Goal: Task Accomplishment & Management: Manage account settings

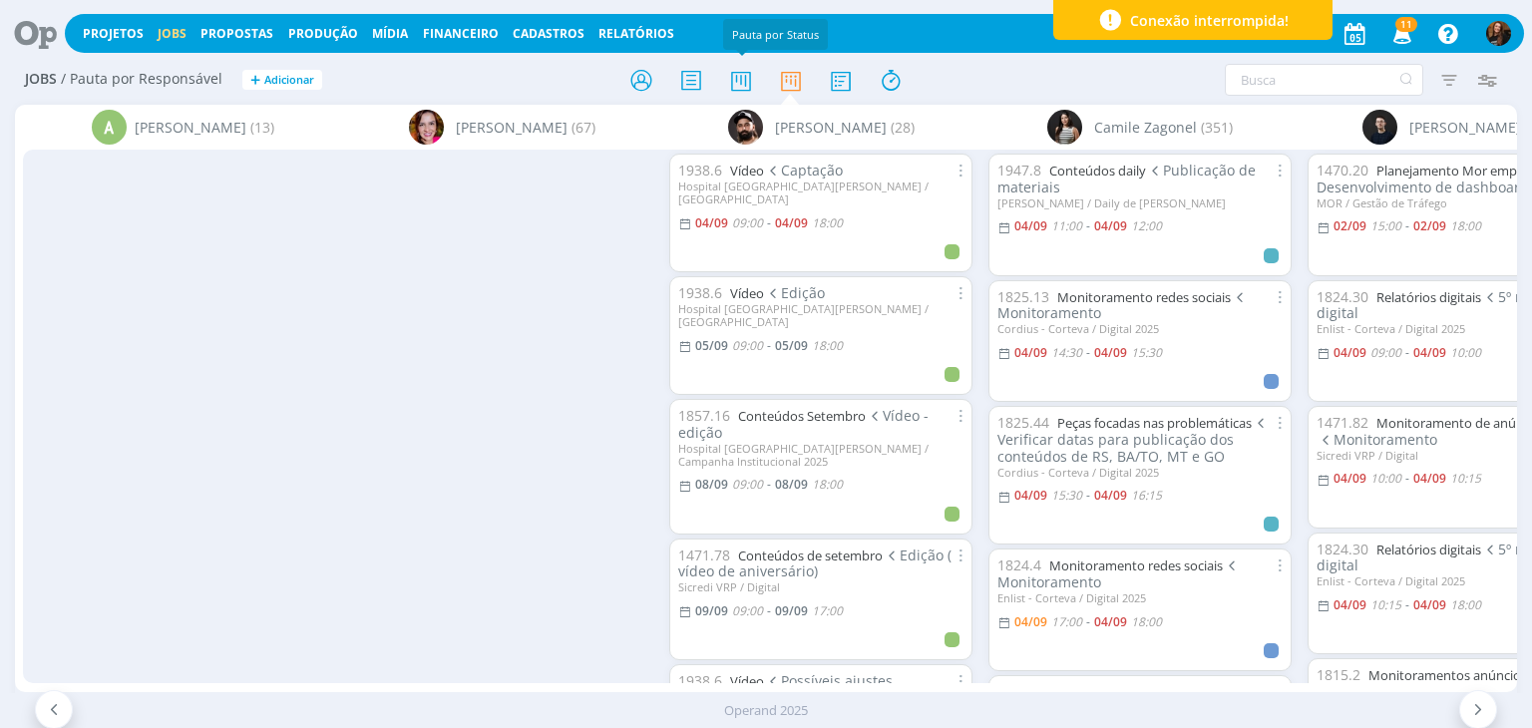
scroll to position [2792, 0]
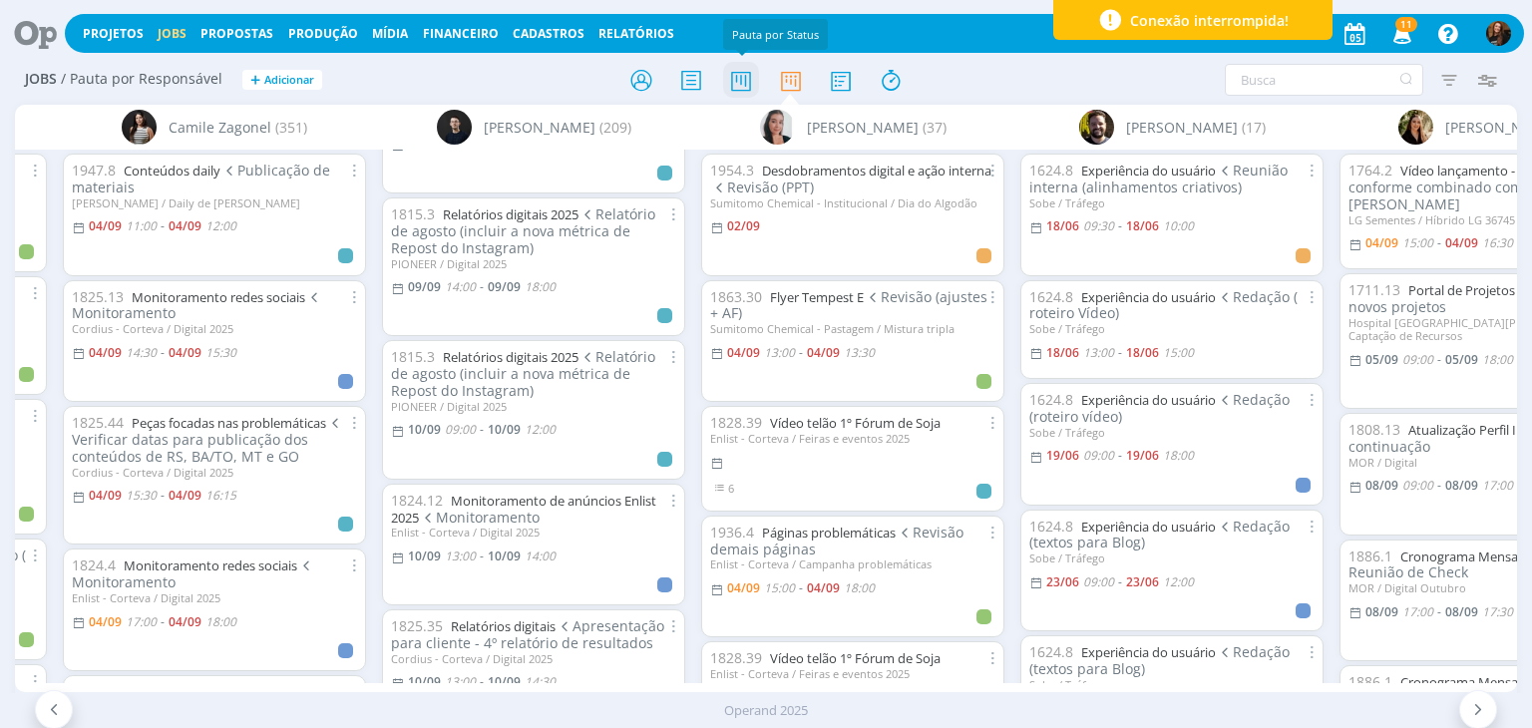
click at [733, 71] on icon at bounding box center [741, 80] width 36 height 39
click at [734, 78] on icon at bounding box center [741, 80] width 36 height 39
click at [743, 81] on icon at bounding box center [741, 80] width 36 height 39
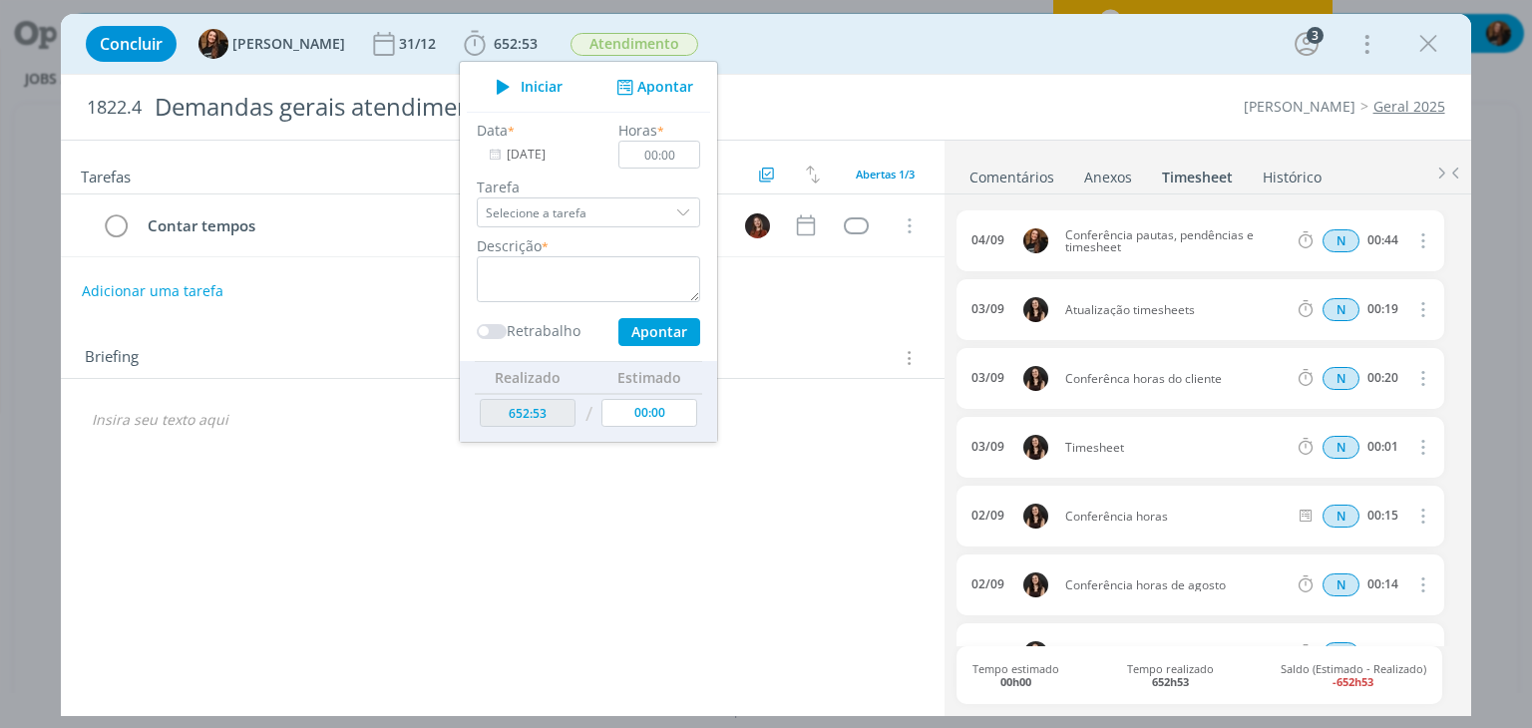
click at [858, 45] on div "Concluir Tayná Morsch 31/12 652:53 Iniciar Apontar Data * 04/09/2025 Horas * 00…" at bounding box center [765, 44] width 1379 height 48
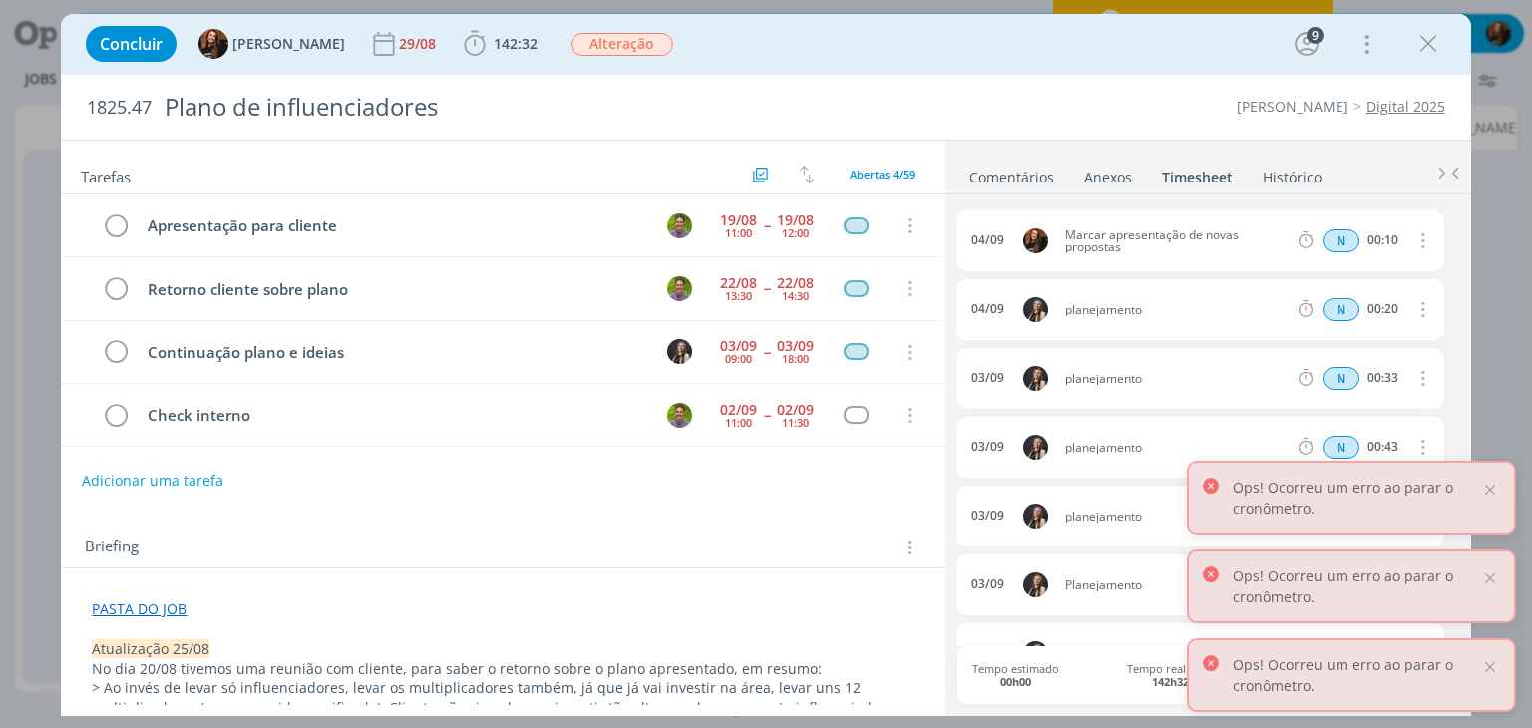
scroll to position [0, 3947]
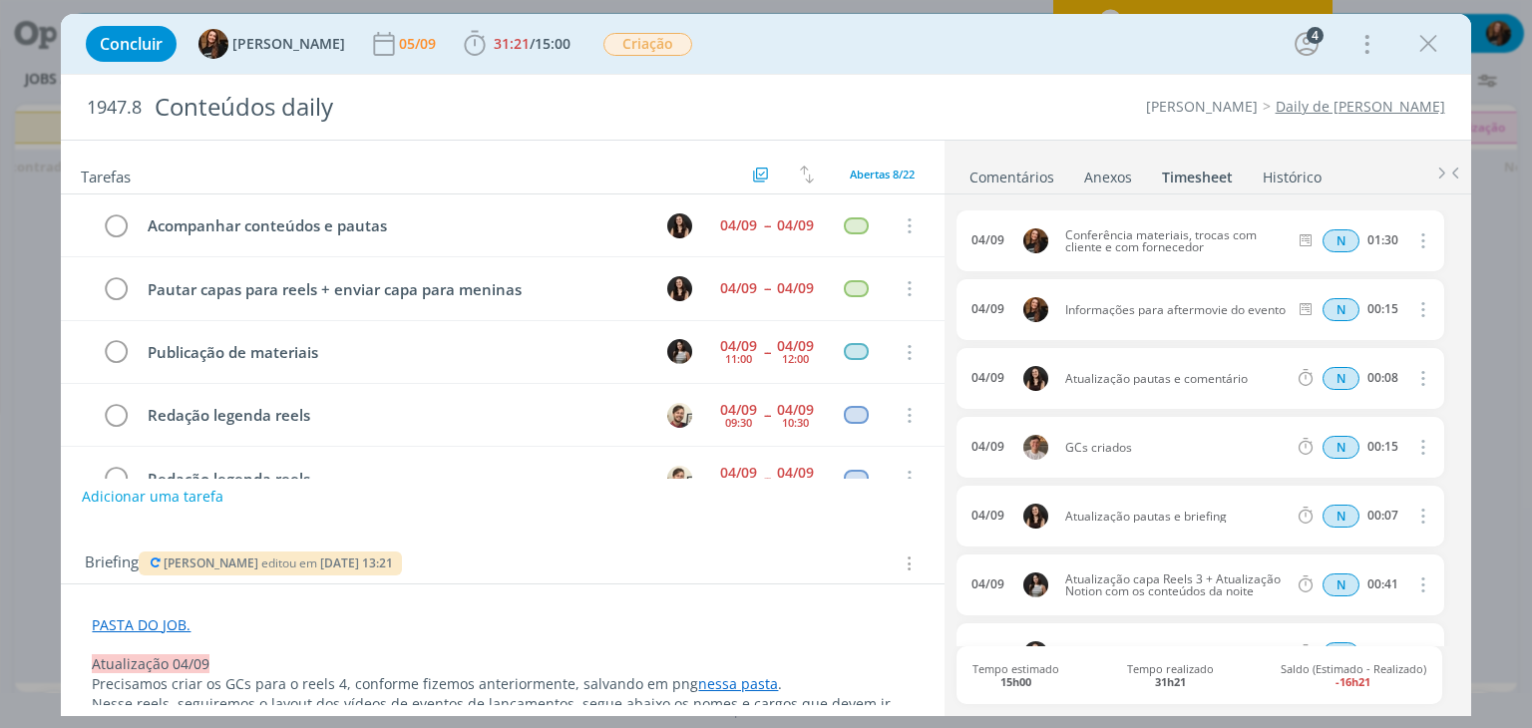
scroll to position [474, 0]
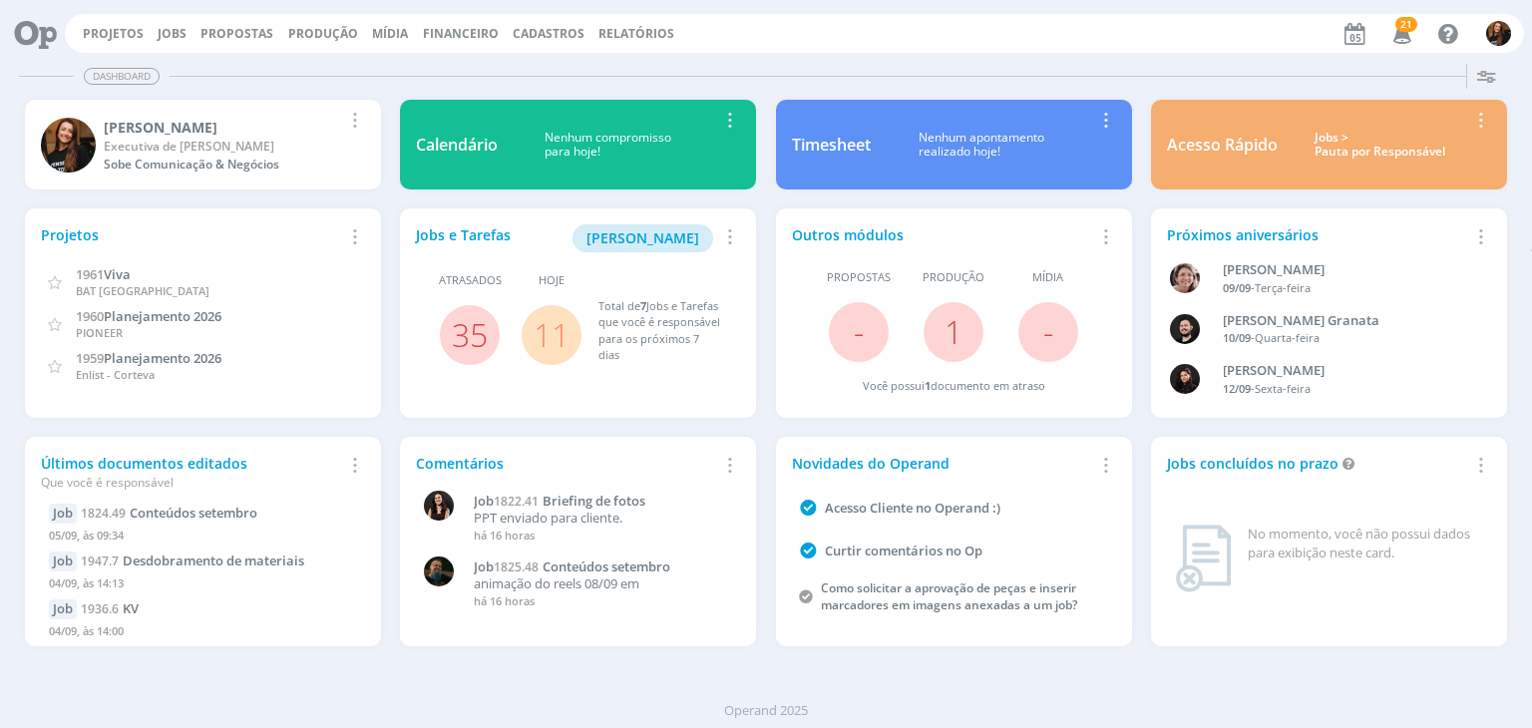
click at [1324, 145] on div "Jobs > Pauta por Responsável" at bounding box center [1379, 145] width 175 height 29
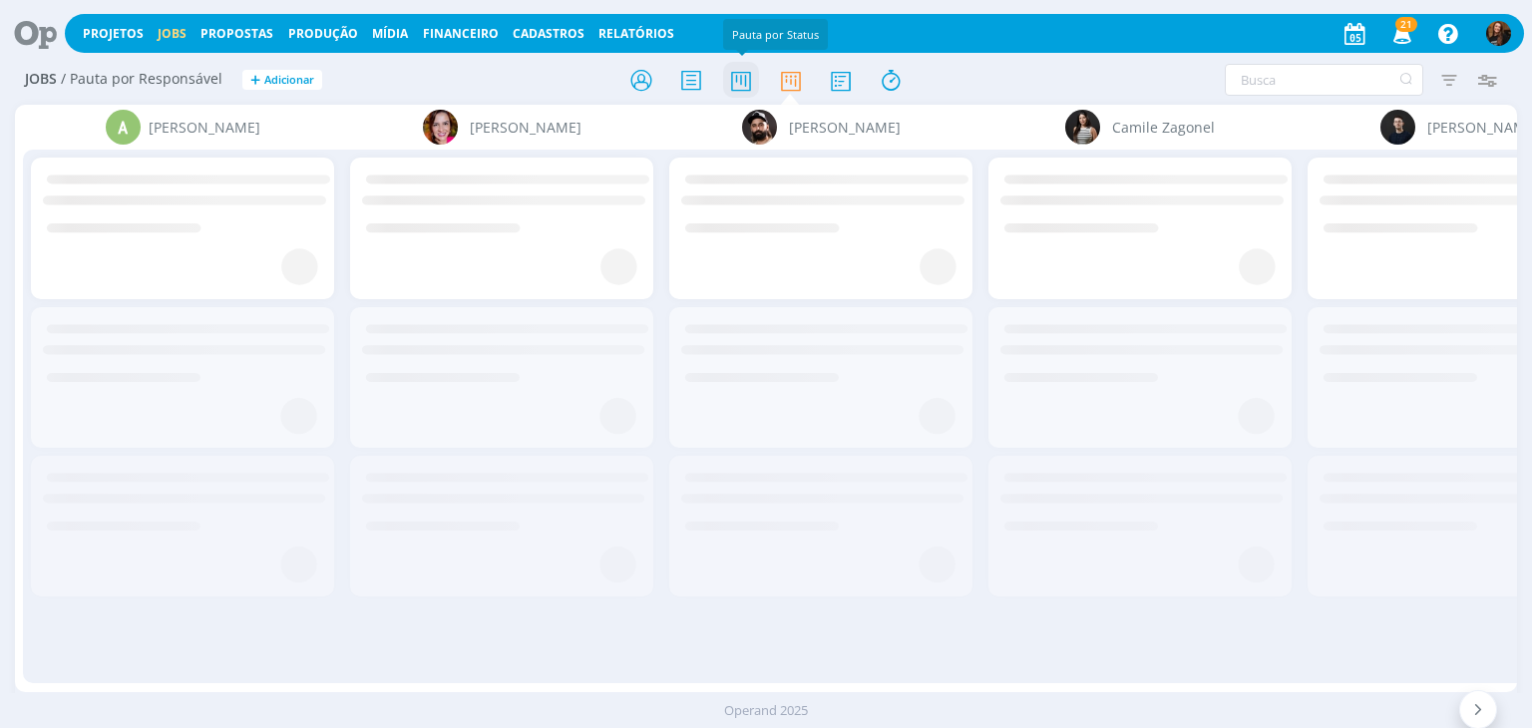
click at [730, 82] on icon at bounding box center [741, 80] width 36 height 39
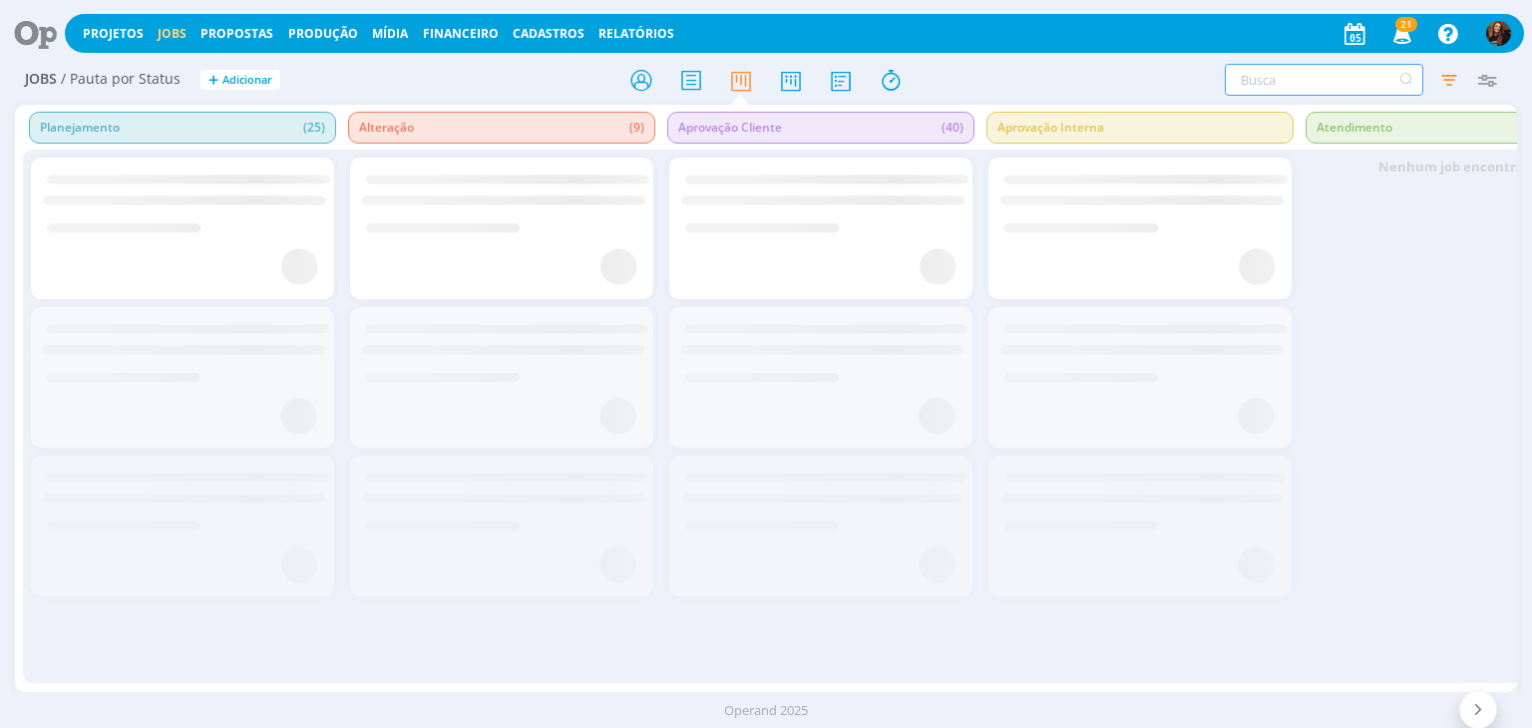
click at [1272, 73] on input "text" at bounding box center [1323, 80] width 198 height 32
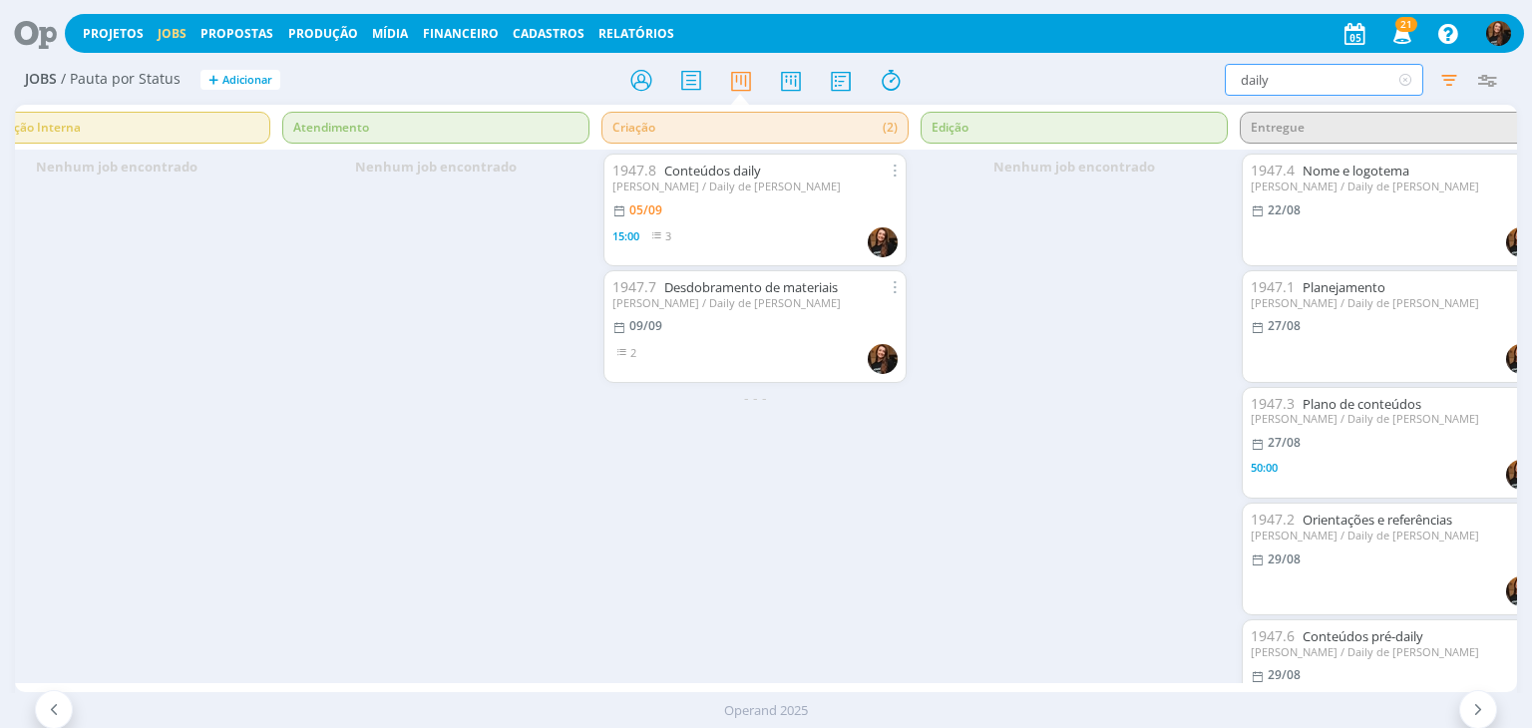
scroll to position [0, 1021]
drag, startPoint x: 1296, startPoint y: 83, endPoint x: 1181, endPoint y: 84, distance: 115.7
click at [1181, 84] on div "daily Filtrar Filtrar Limpar daily Tipo Apenas Jobs Data Personalizado a Respon…" at bounding box center [1266, 80] width 481 height 32
type input "infl"
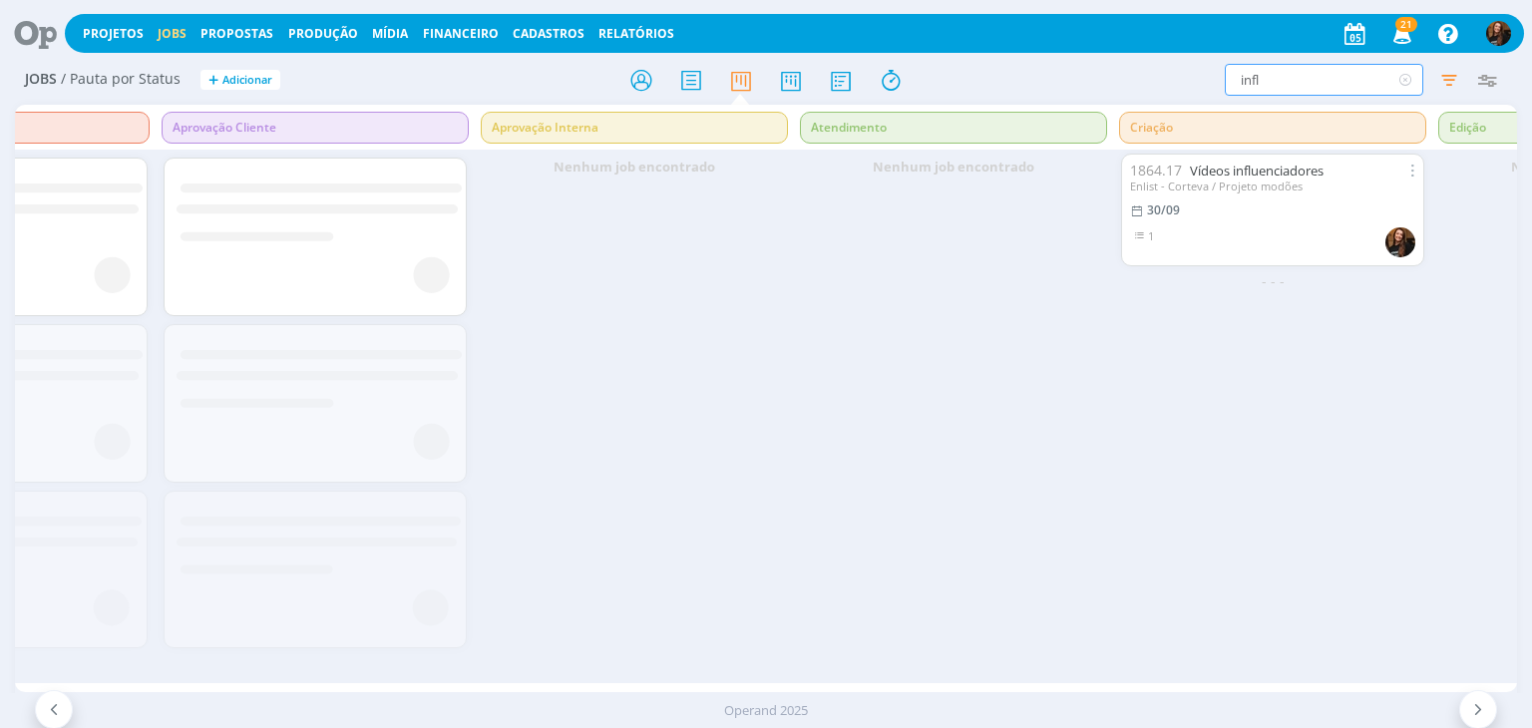
scroll to position [0, 0]
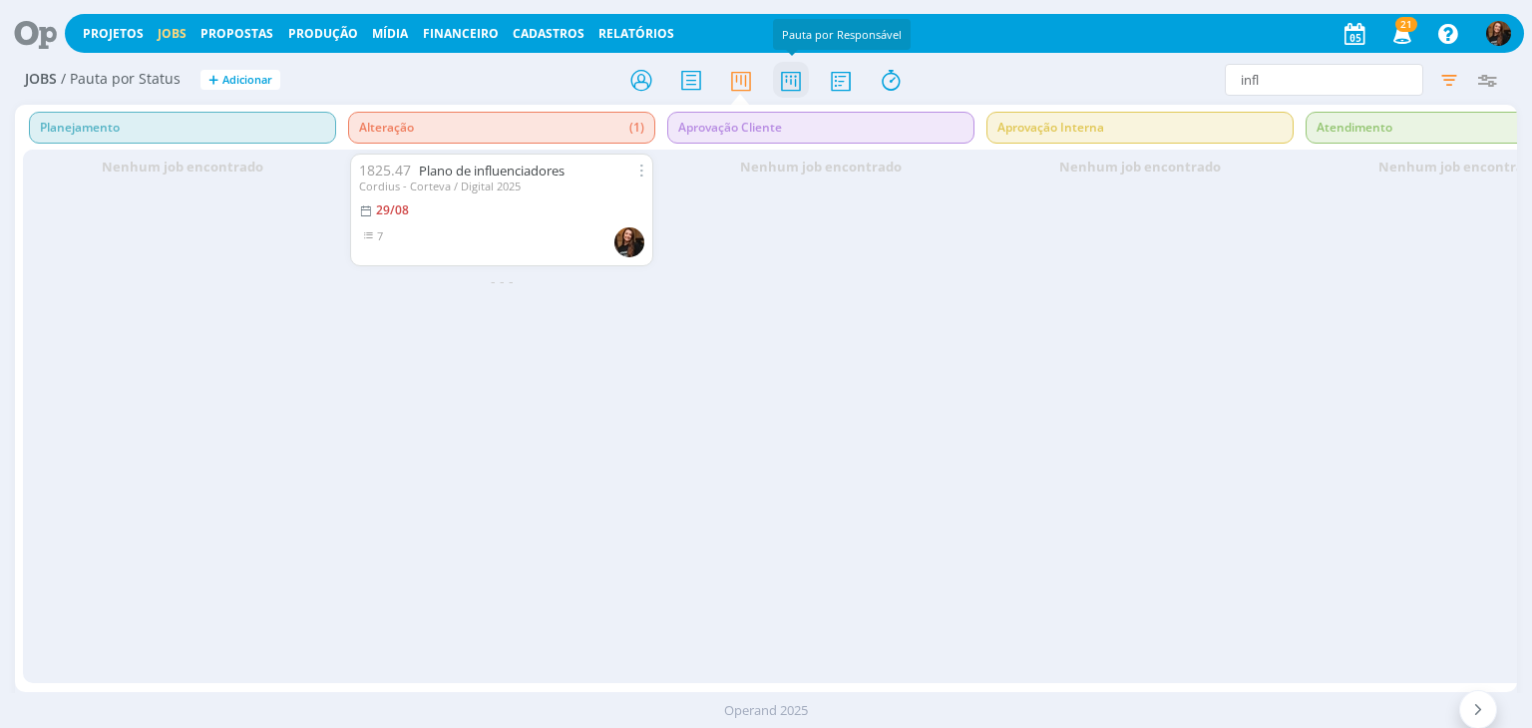
click at [804, 70] on icon at bounding box center [791, 80] width 36 height 39
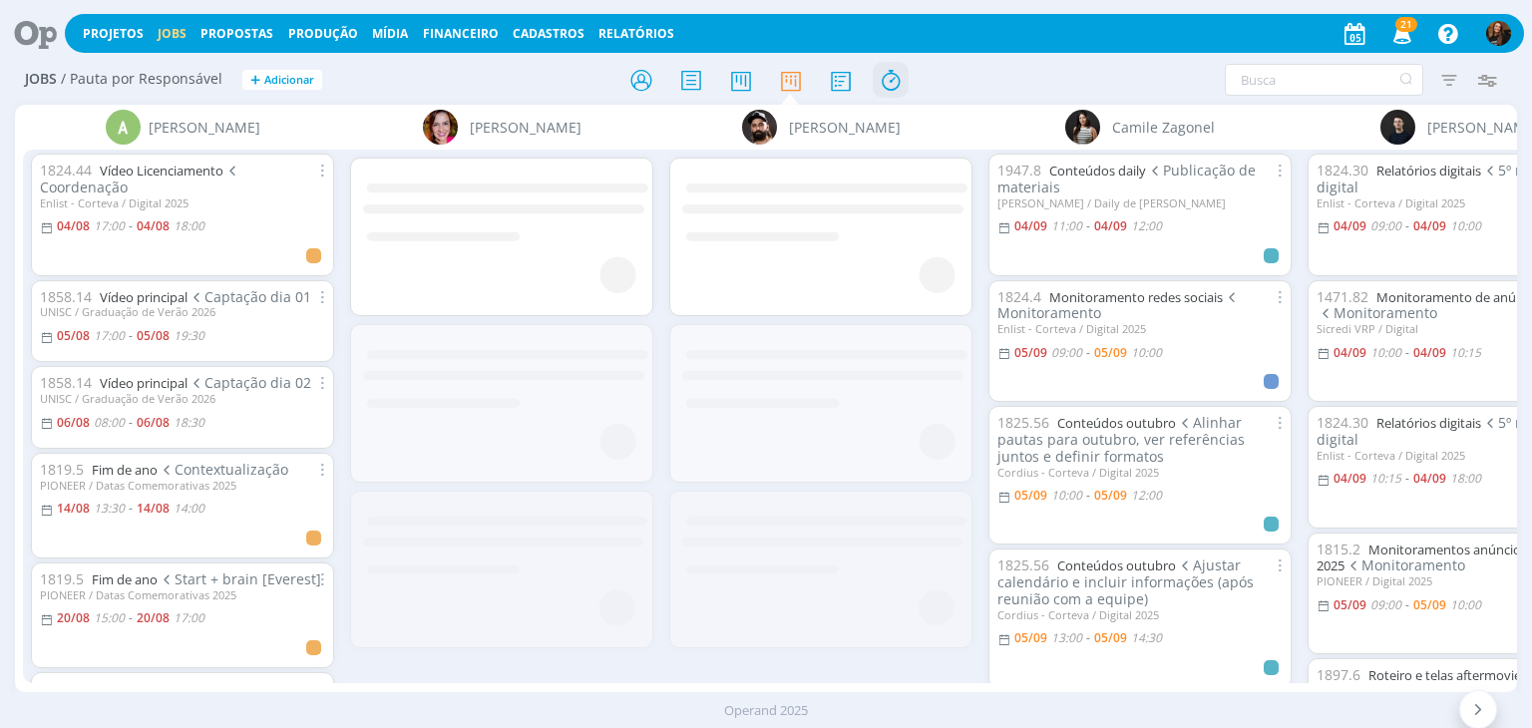
click at [892, 73] on icon at bounding box center [890, 80] width 36 height 39
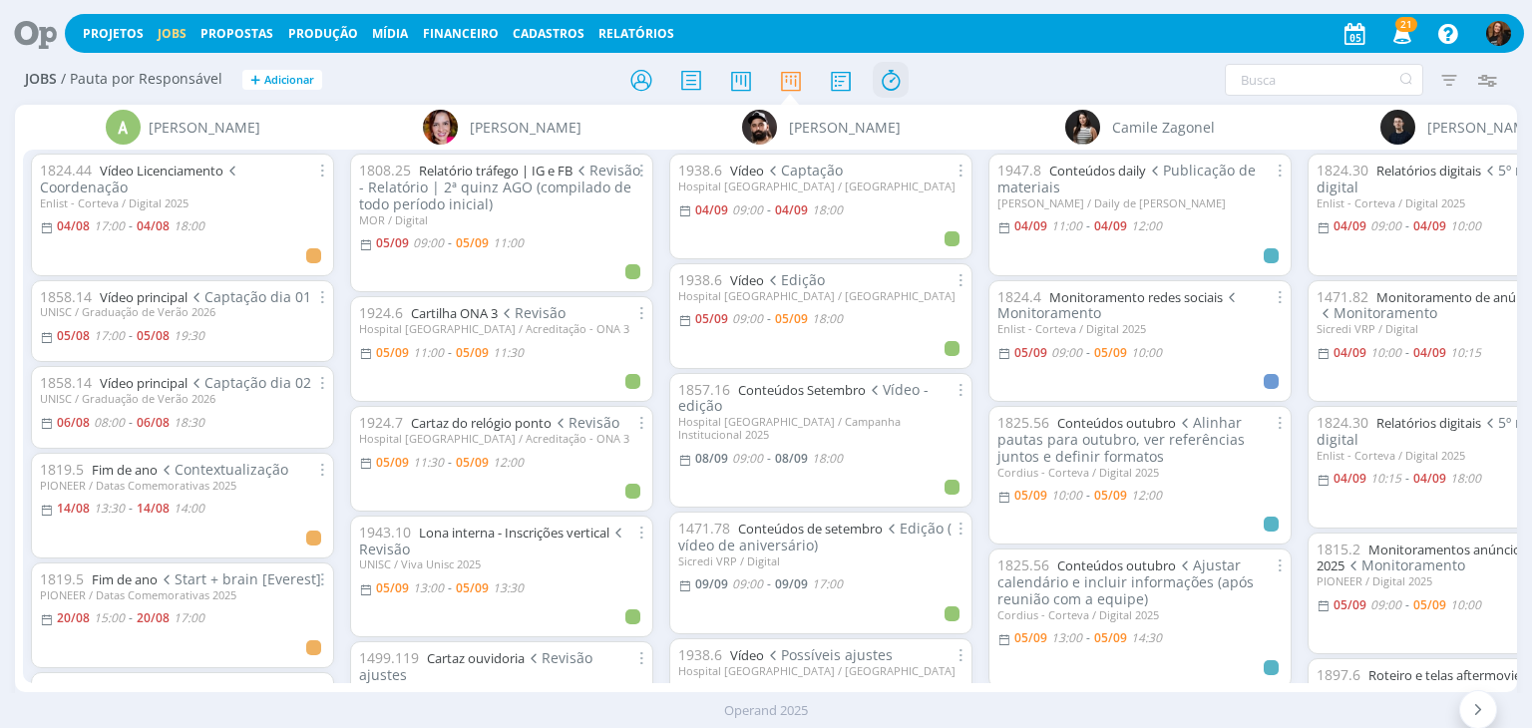
click at [892, 73] on icon at bounding box center [890, 80] width 36 height 39
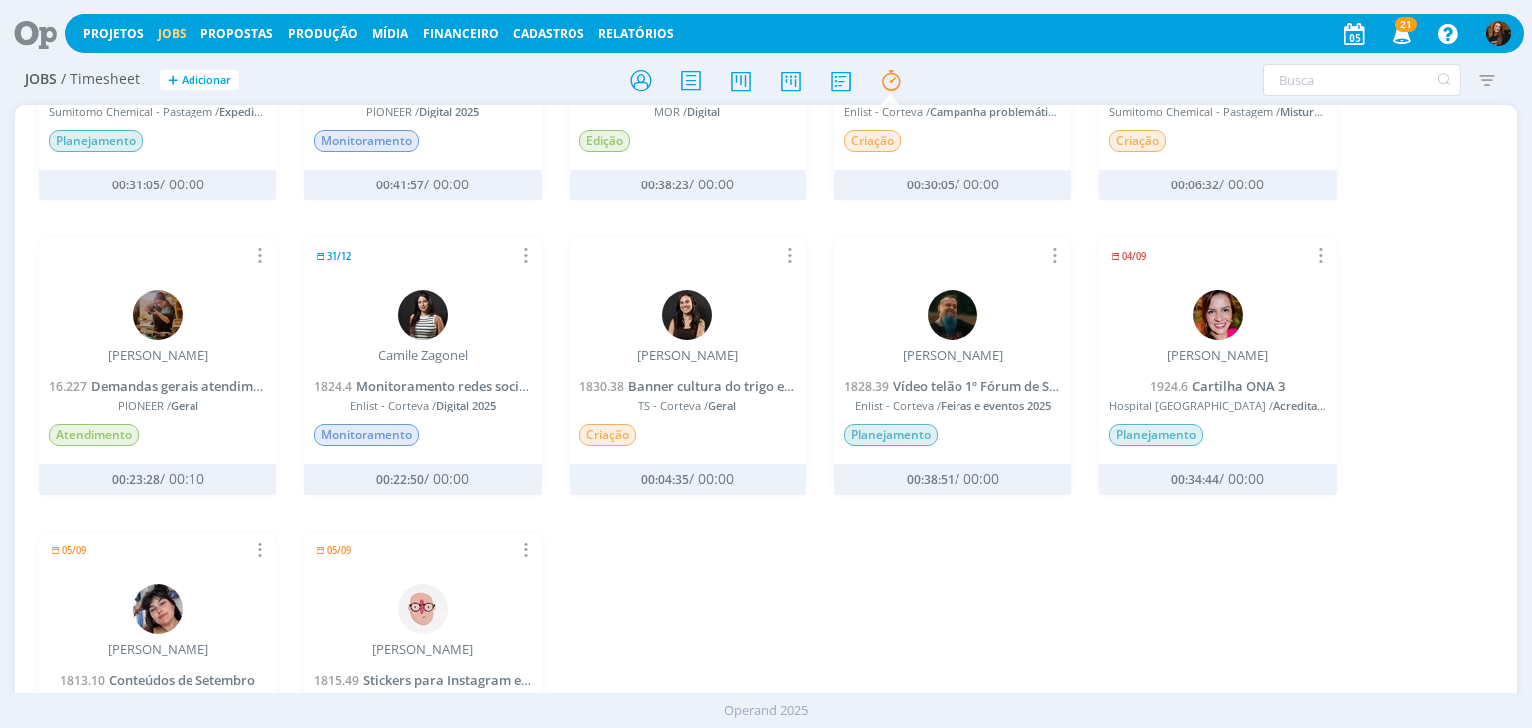
scroll to position [506, 0]
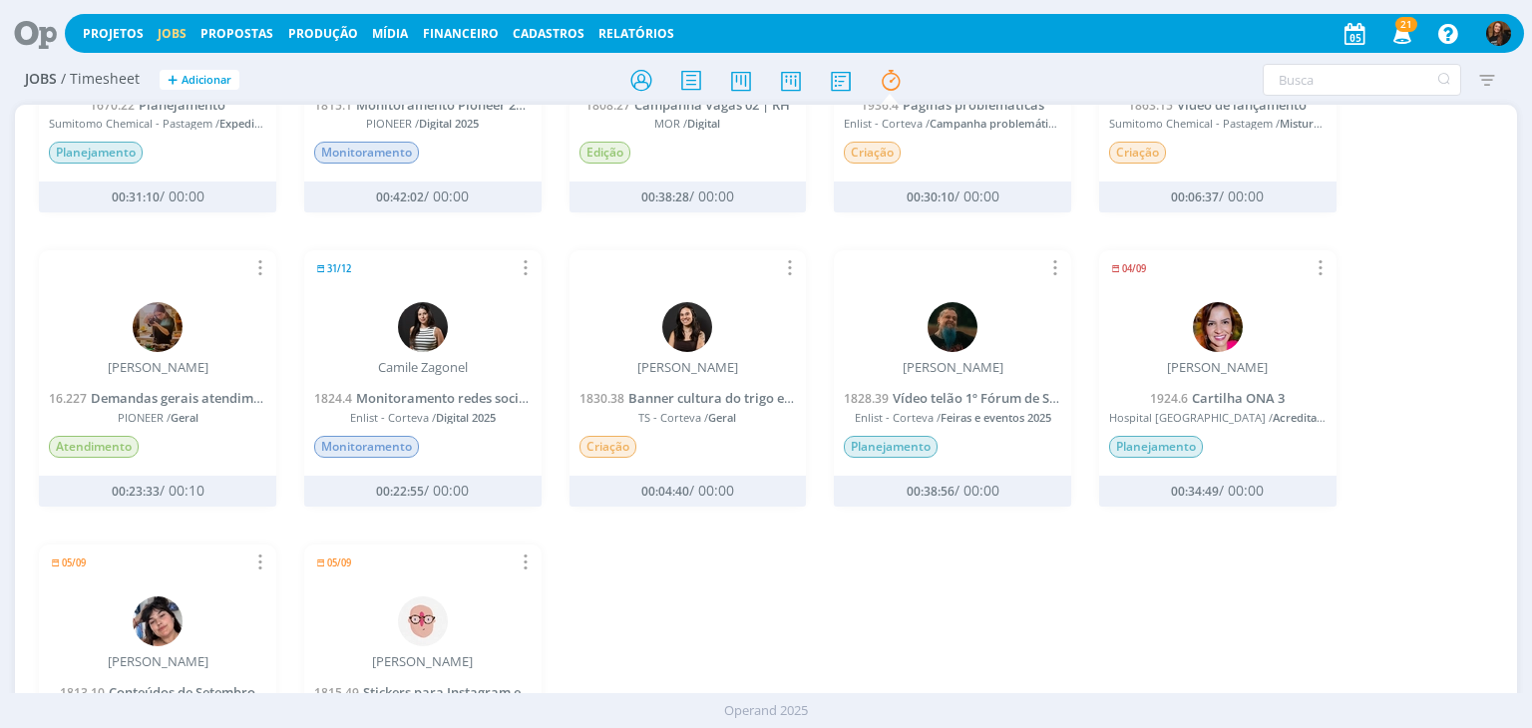
drag, startPoint x: 1524, startPoint y: 547, endPoint x: 1525, endPoint y: 433, distance: 114.7
click at [1525, 433] on div "Jobs / Timesheet + Adicionar Filtrar Filtrar Limpar Usuário Situação dos timesh…" at bounding box center [766, 397] width 1532 height 682
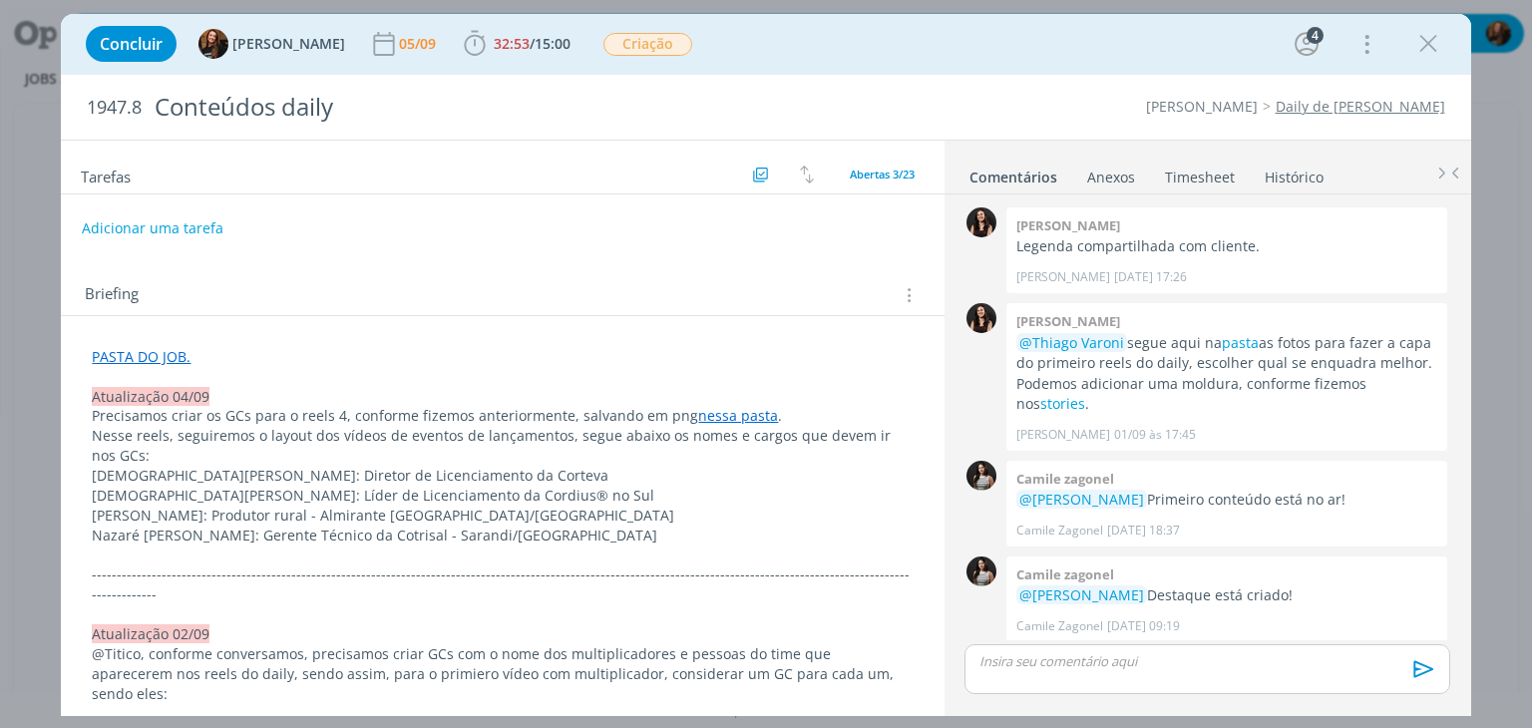
scroll to position [1805, 0]
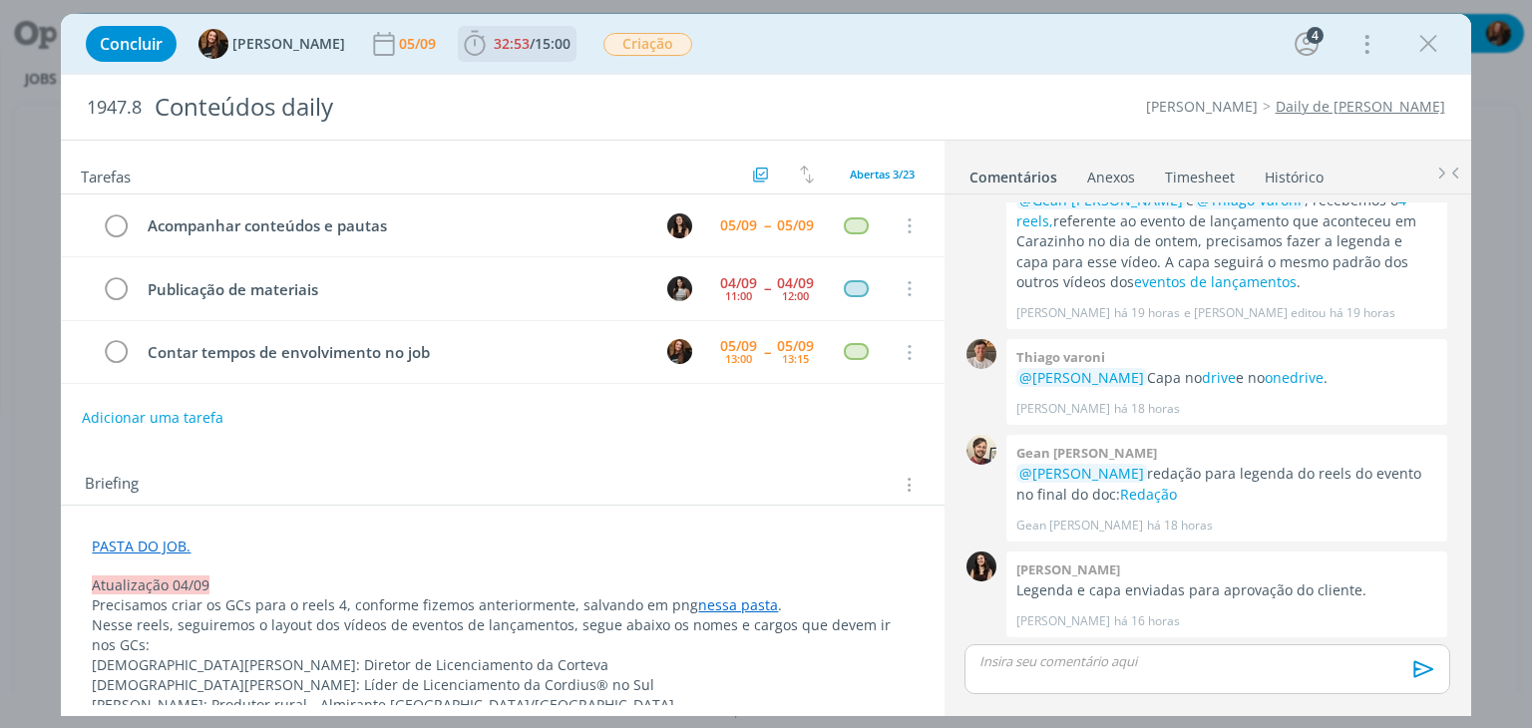
click at [534, 42] on span "15:00" at bounding box center [552, 43] width 36 height 19
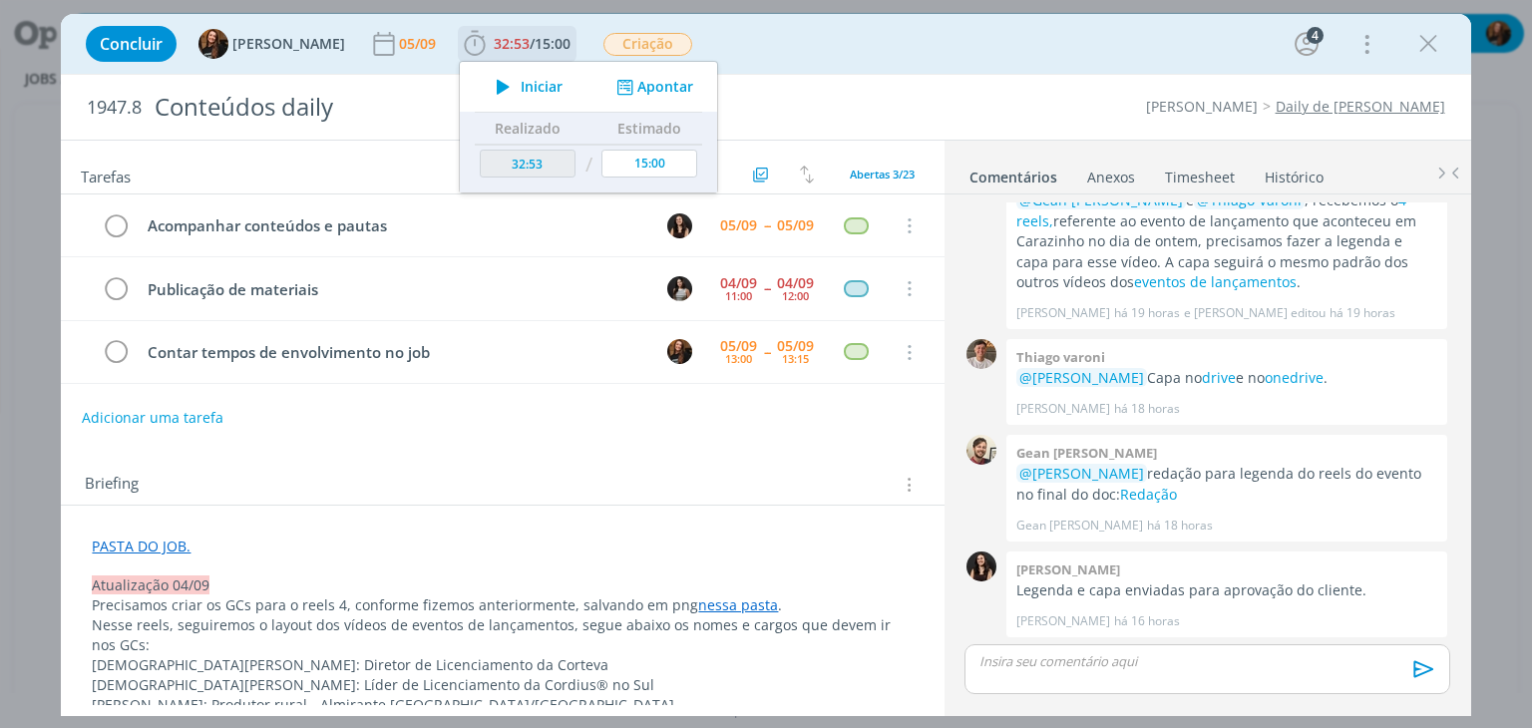
click at [660, 87] on button "Apontar" at bounding box center [652, 87] width 83 height 21
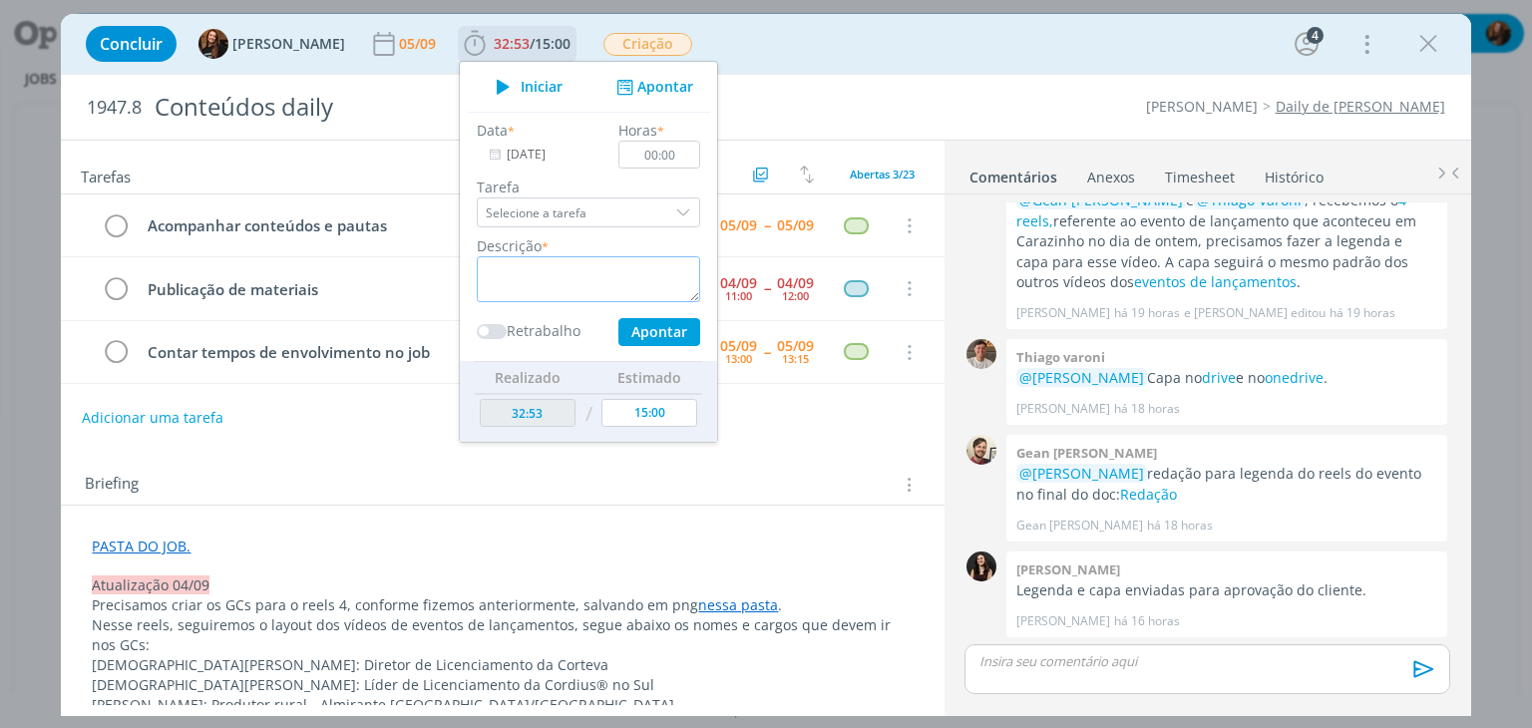
click at [572, 268] on textarea "dialog" at bounding box center [588, 279] width 223 height 46
type textarea "Conferência GCs e informações para incluir"
click at [656, 149] on input "00:00" at bounding box center [660, 155] width 82 height 28
type input "00:55"
click at [644, 338] on button "Apontar" at bounding box center [659, 332] width 82 height 28
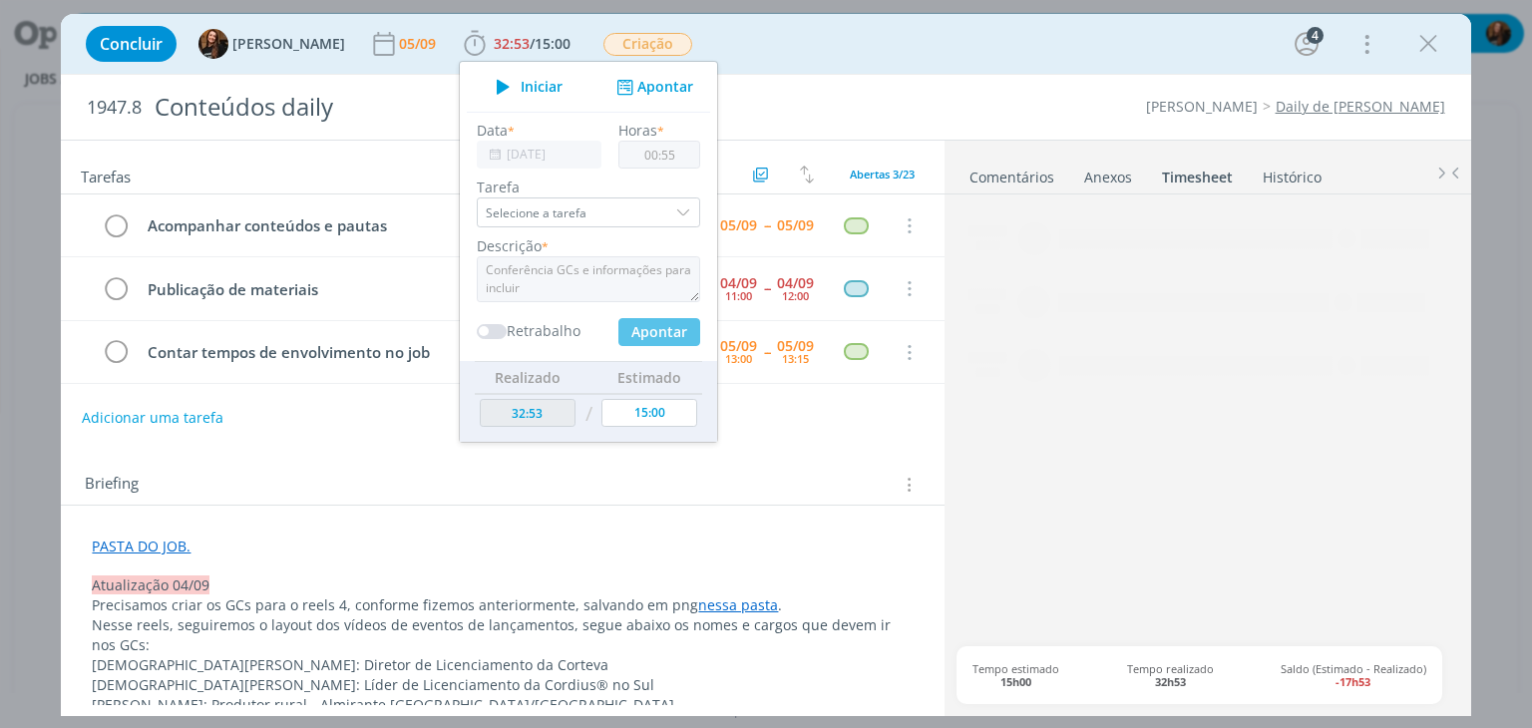
type input "33:48"
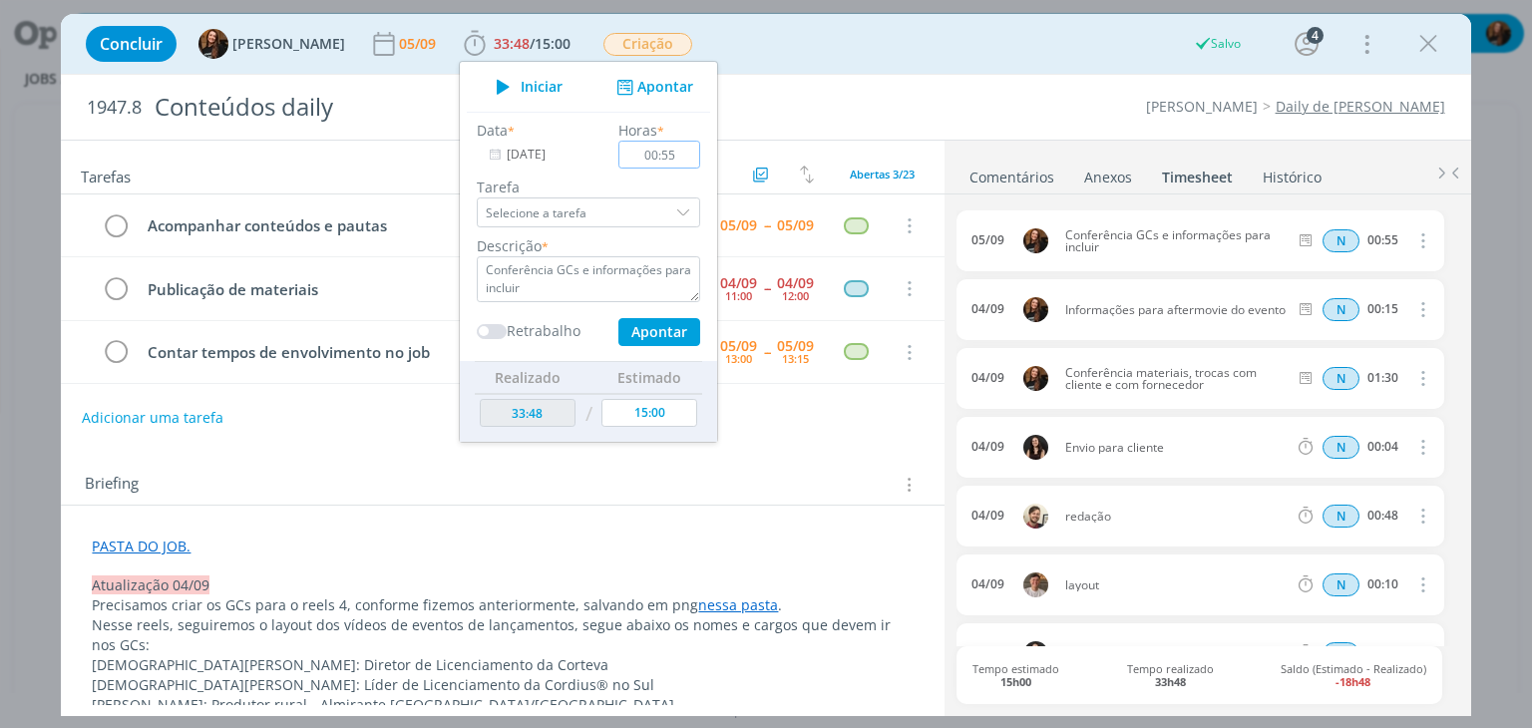
type input "00:00"
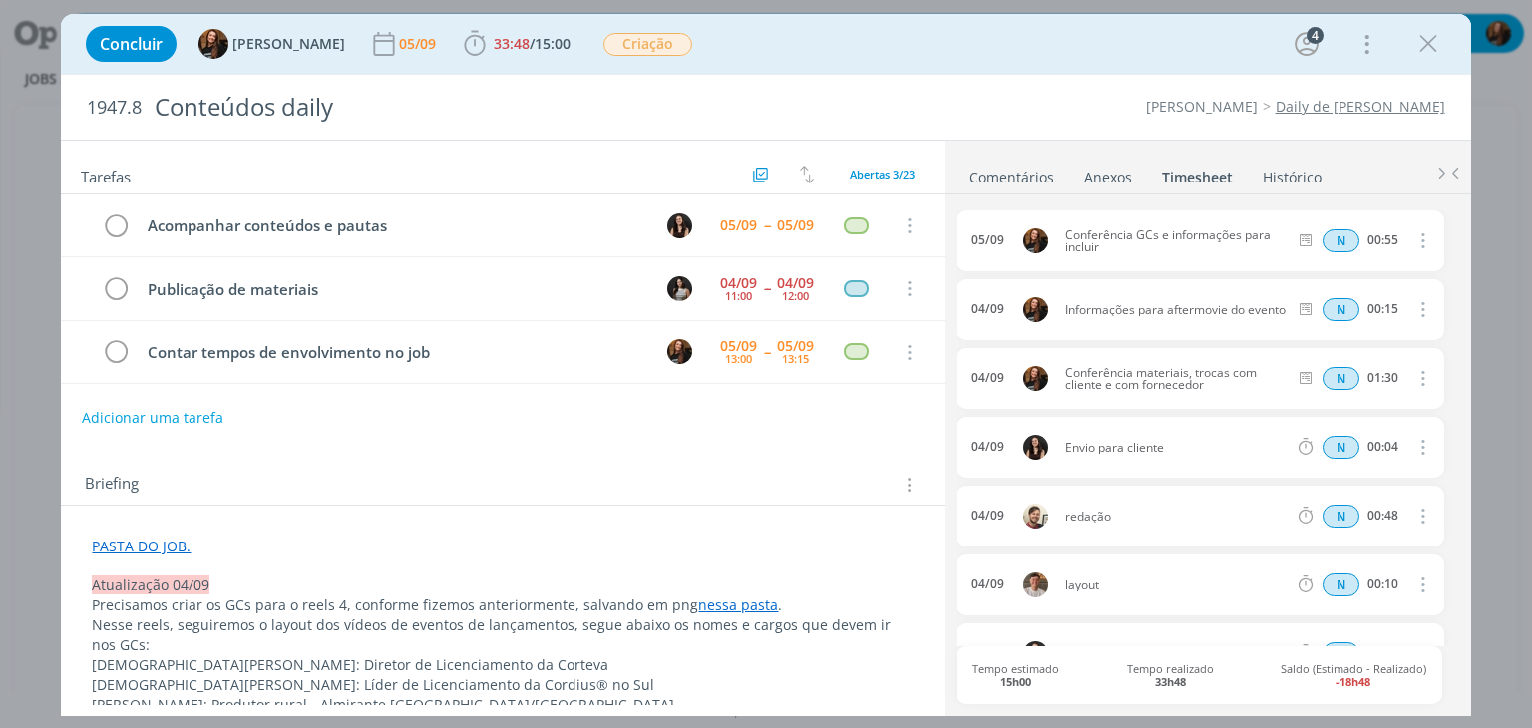
click at [1008, 160] on link "Comentários" at bounding box center [1011, 173] width 87 height 29
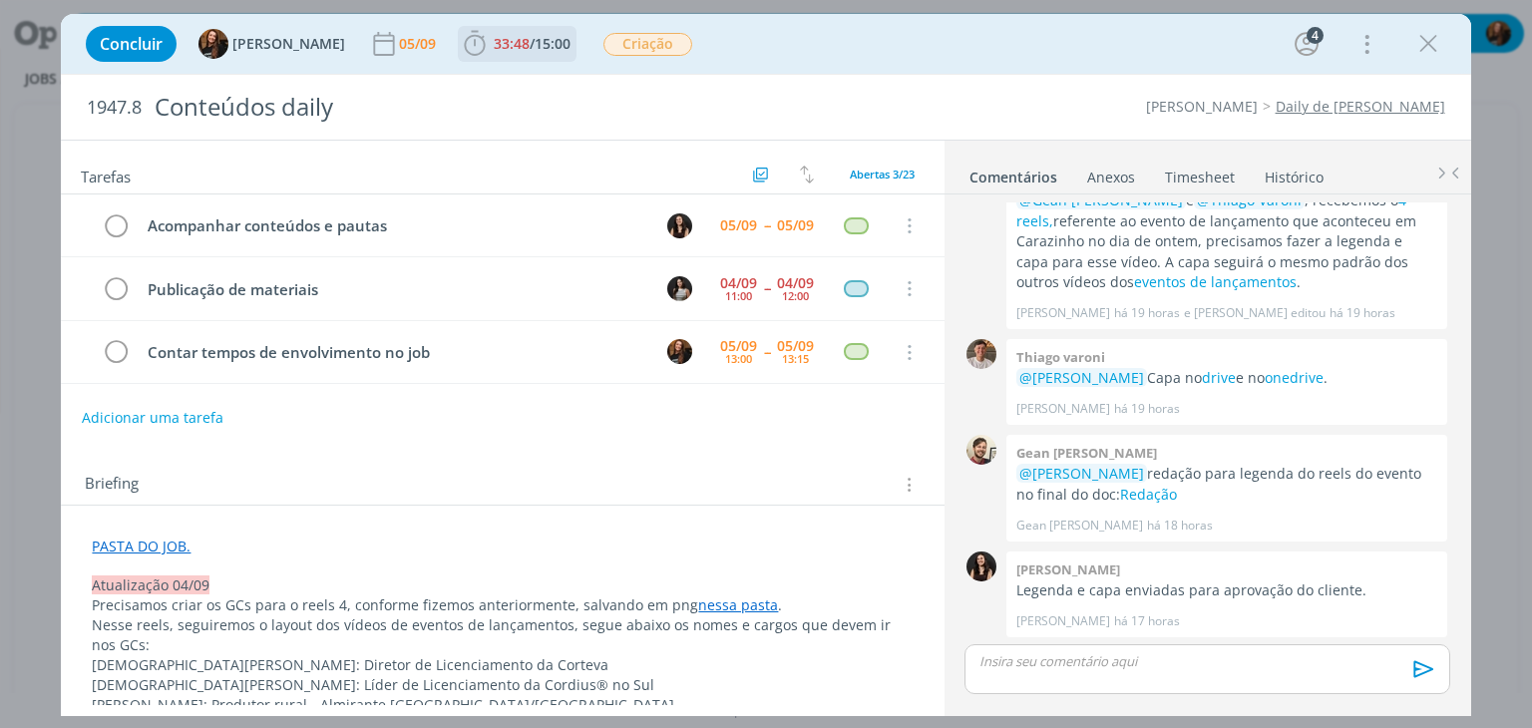
click at [513, 49] on span "33:48" at bounding box center [512, 43] width 36 height 19
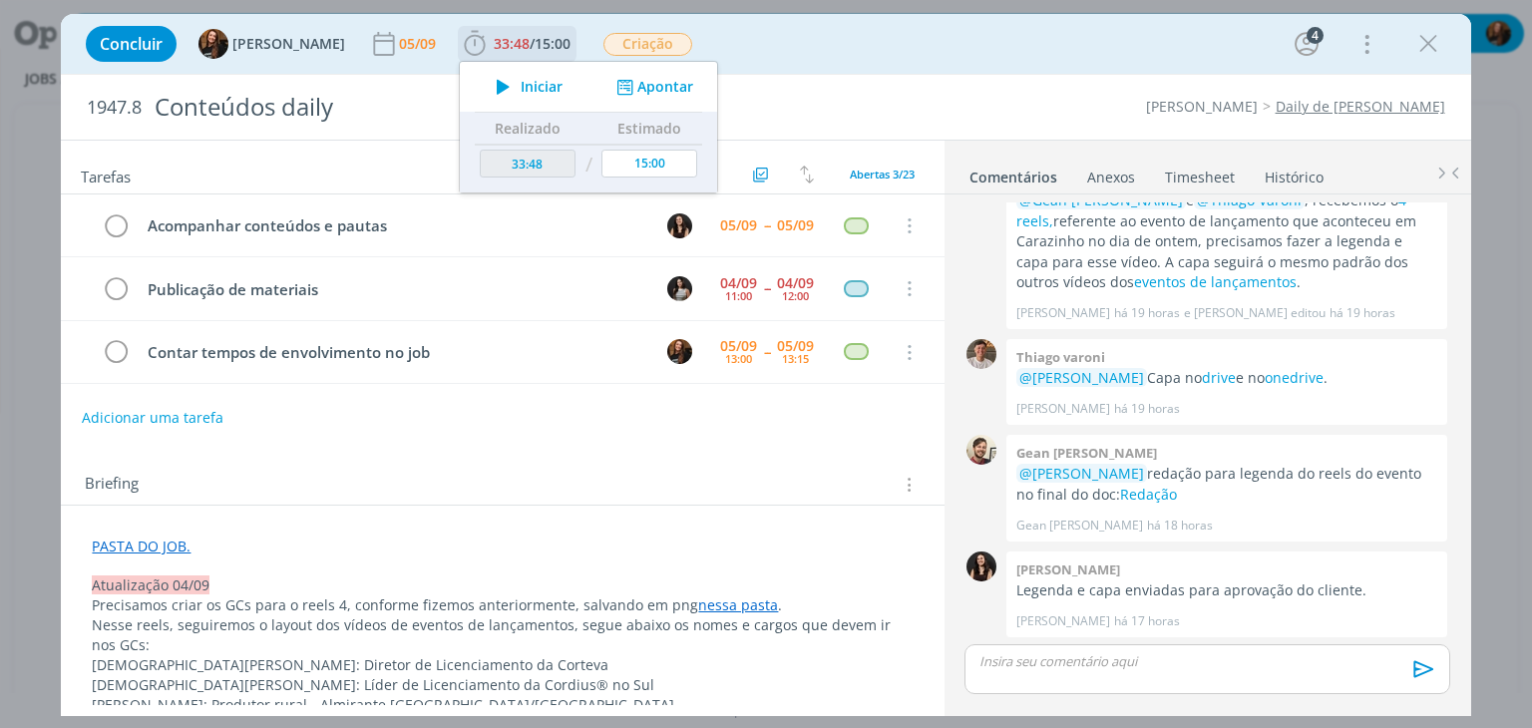
click at [521, 89] on span "Iniciar" at bounding box center [542, 87] width 42 height 14
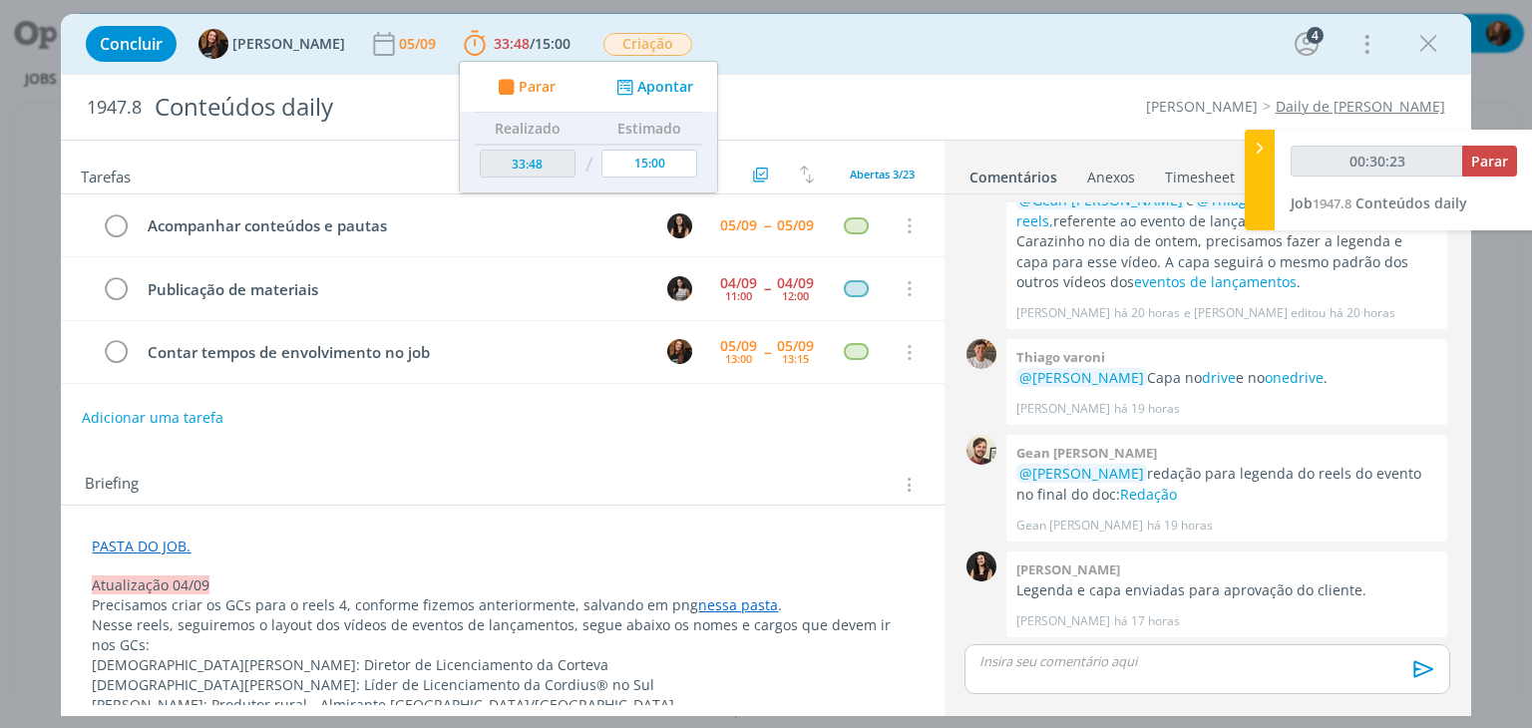
type input "00:31:23"
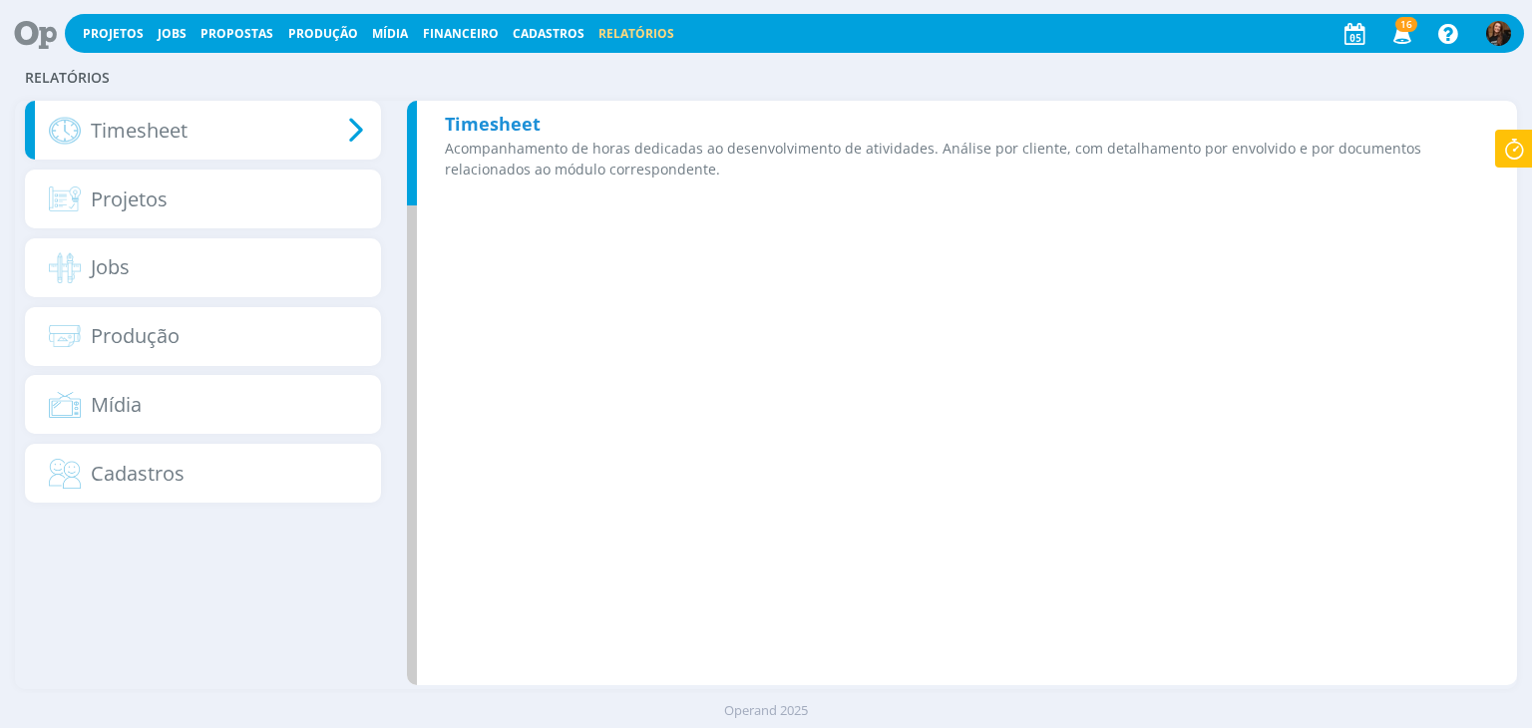
click at [761, 133] on div "Timesheet Acompanhamento de horas dedicadas ao desenvolvimento de atividades. A…" at bounding box center [962, 153] width 1110 height 105
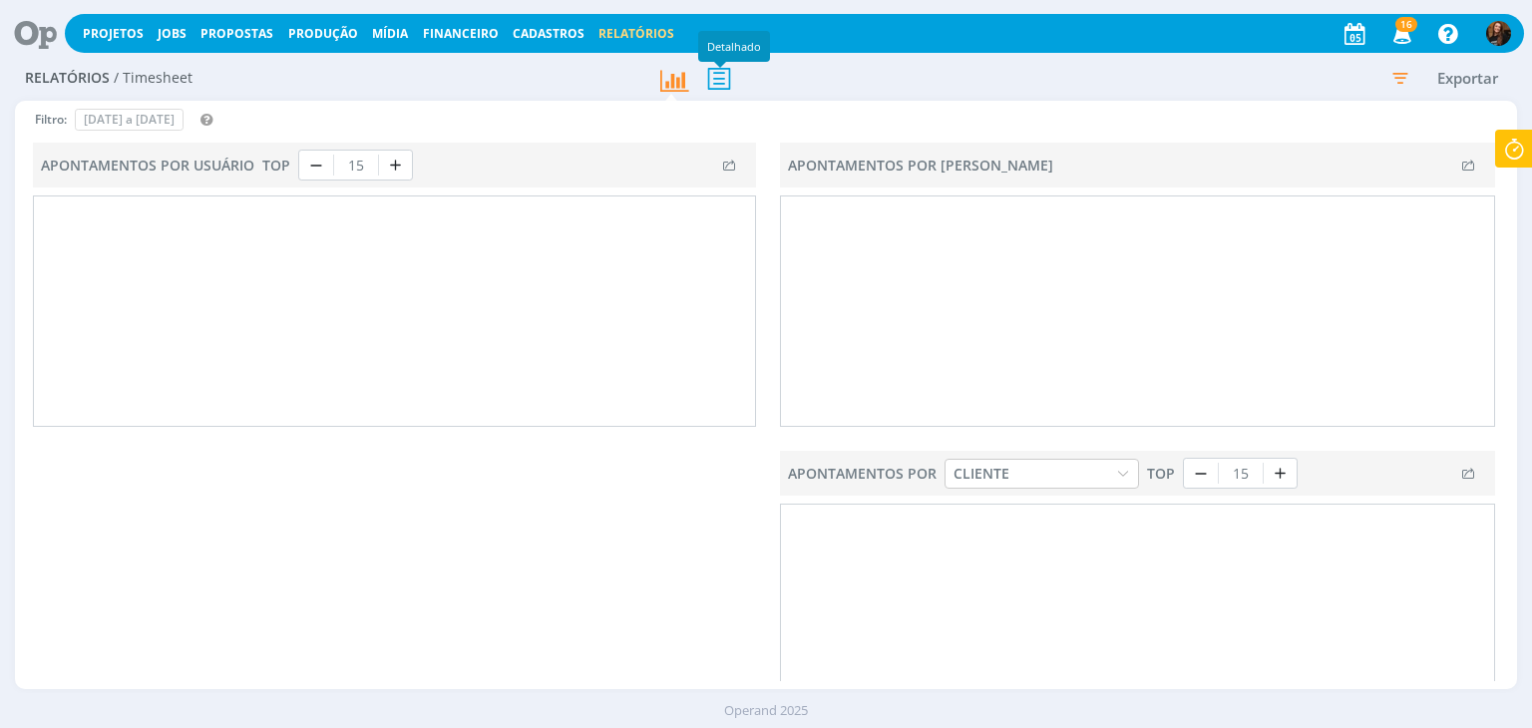
click at [719, 81] on icon at bounding box center [719, 78] width 42 height 41
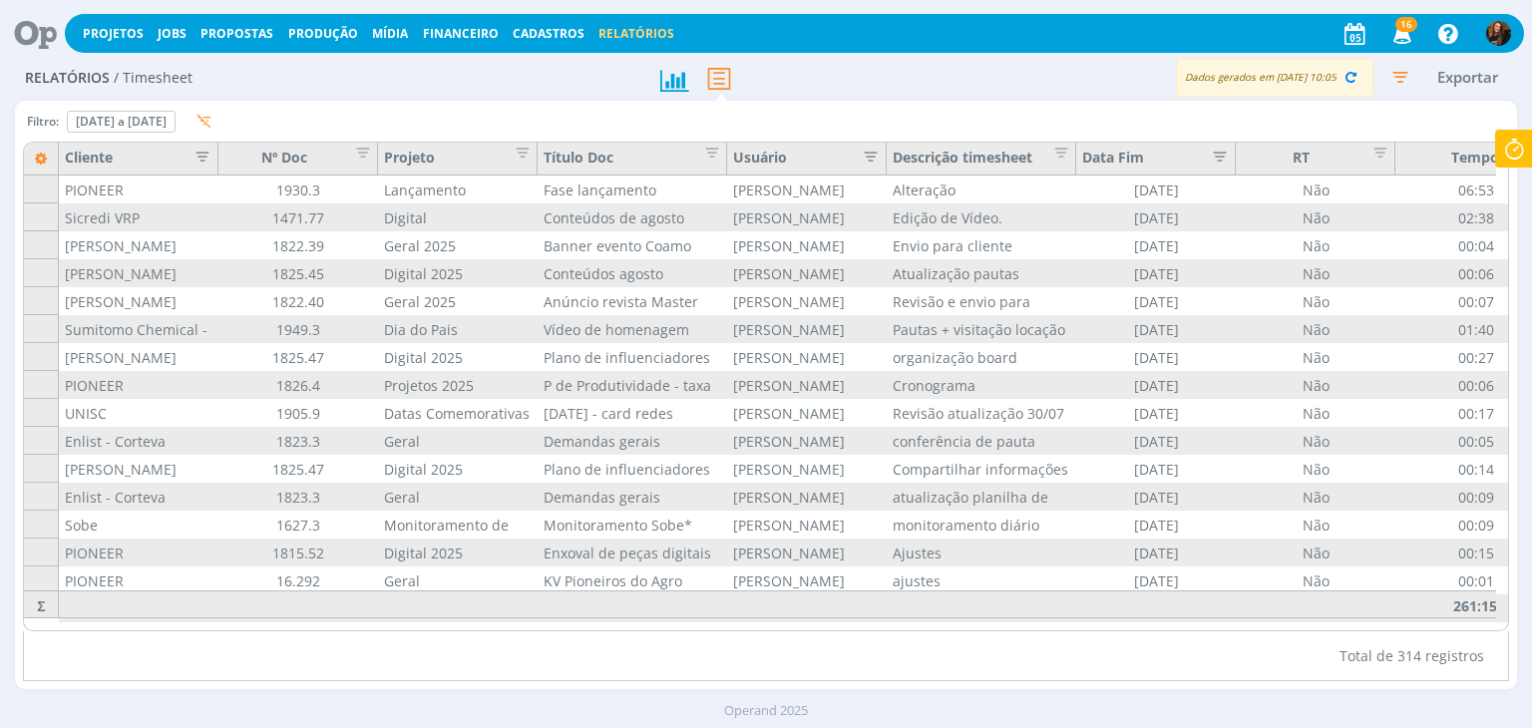
click at [1400, 82] on icon "button" at bounding box center [1400, 77] width 36 height 36
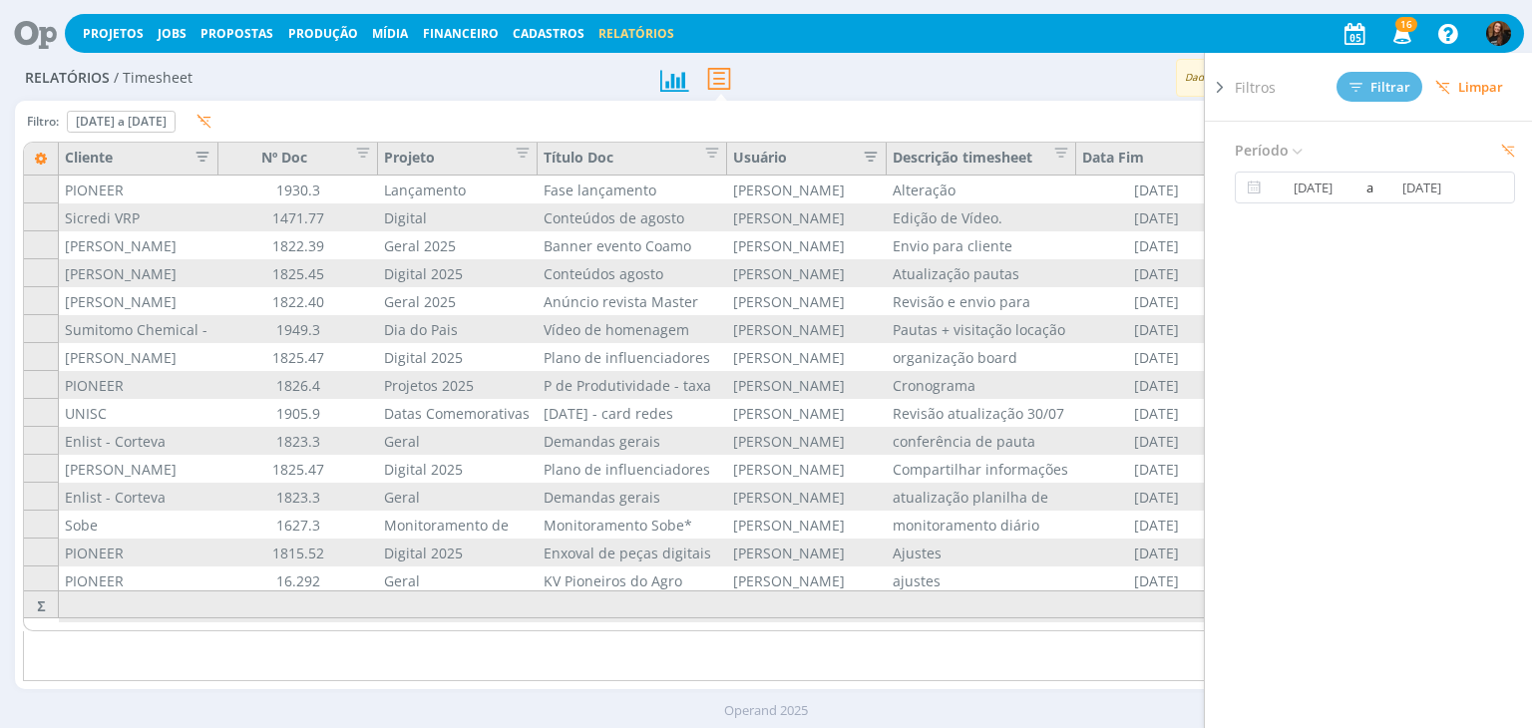
click at [1222, 95] on icon at bounding box center [1220, 87] width 20 height 21
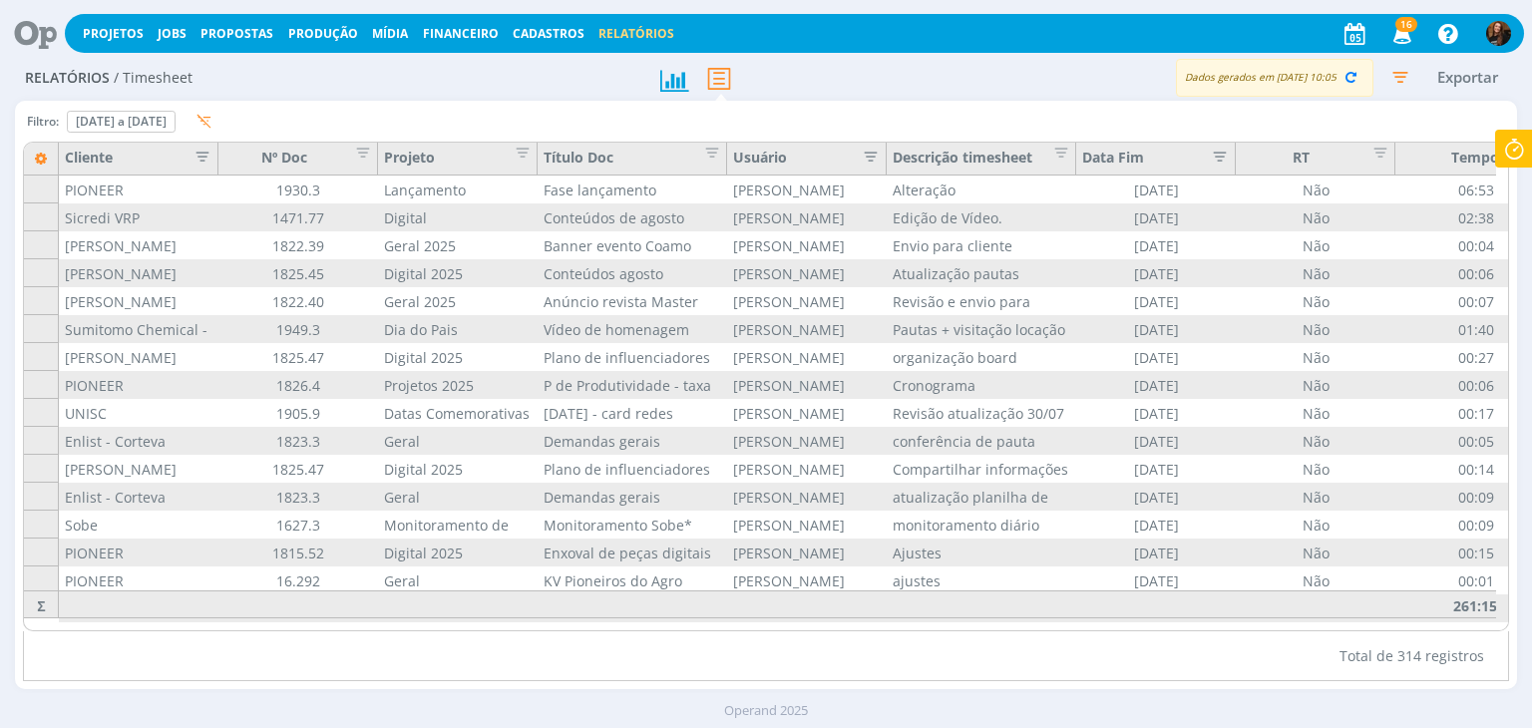
click at [865, 153] on icon "button" at bounding box center [865, 155] width 20 height 20
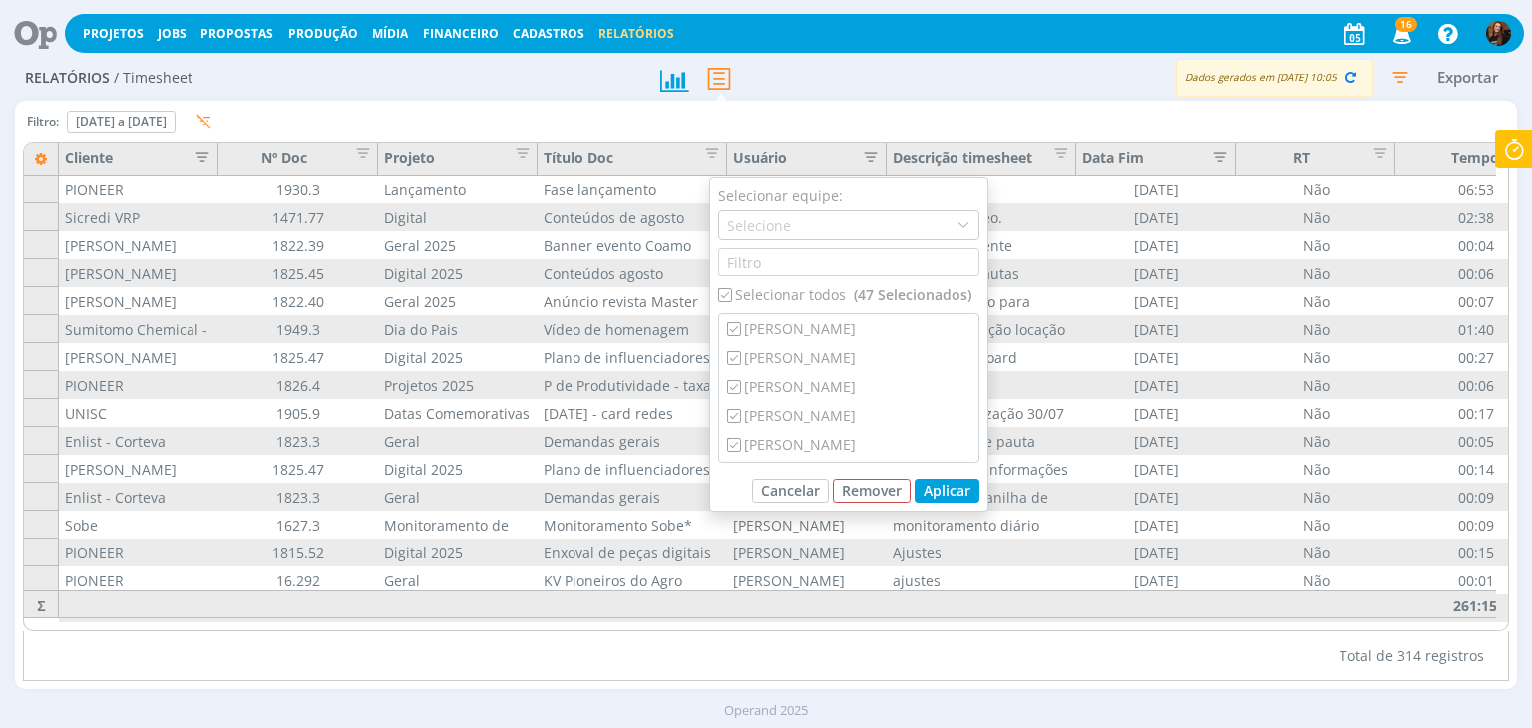
click at [730, 296] on input "checkbox" at bounding box center [724, 294] width 13 height 13
checkbox input "false"
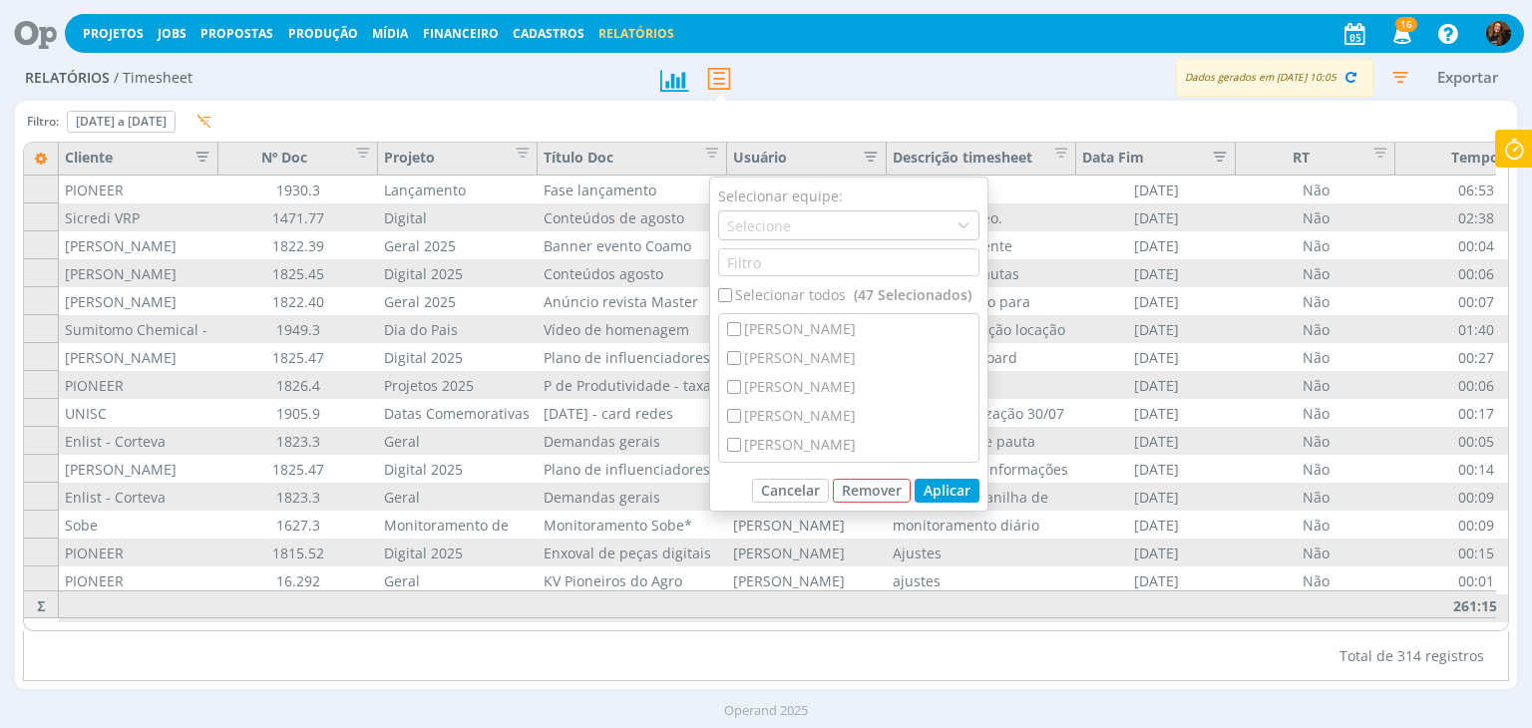
checkbox input "false"
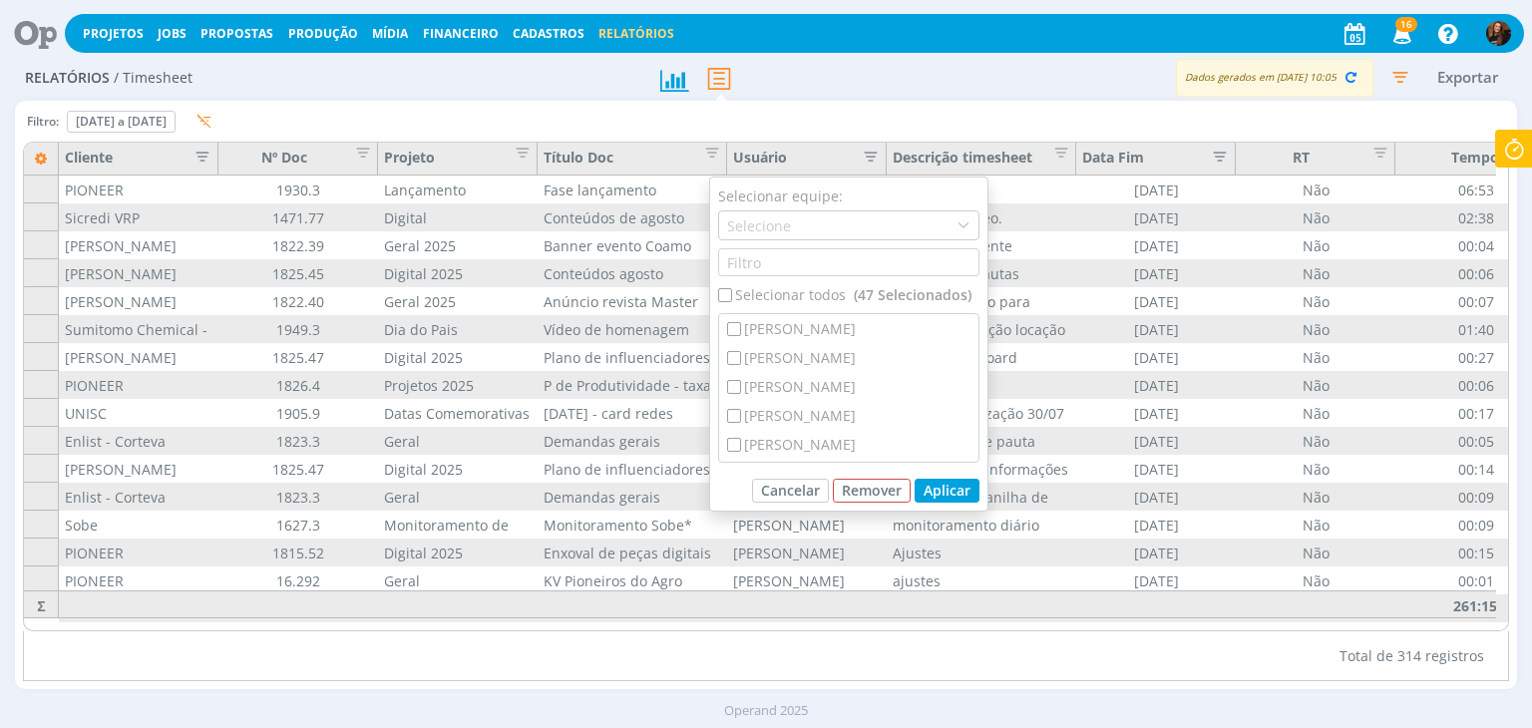
checkbox input "false"
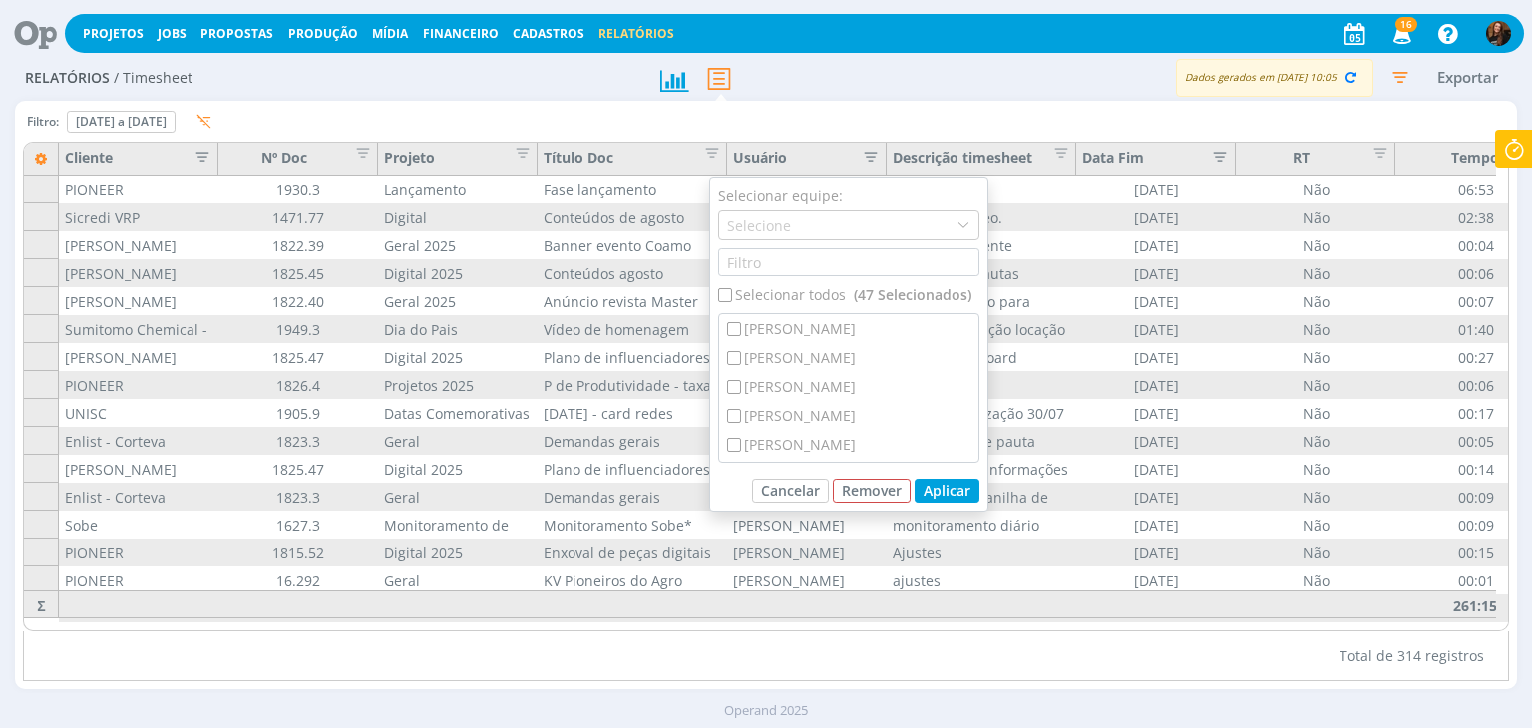
checkbox input "false"
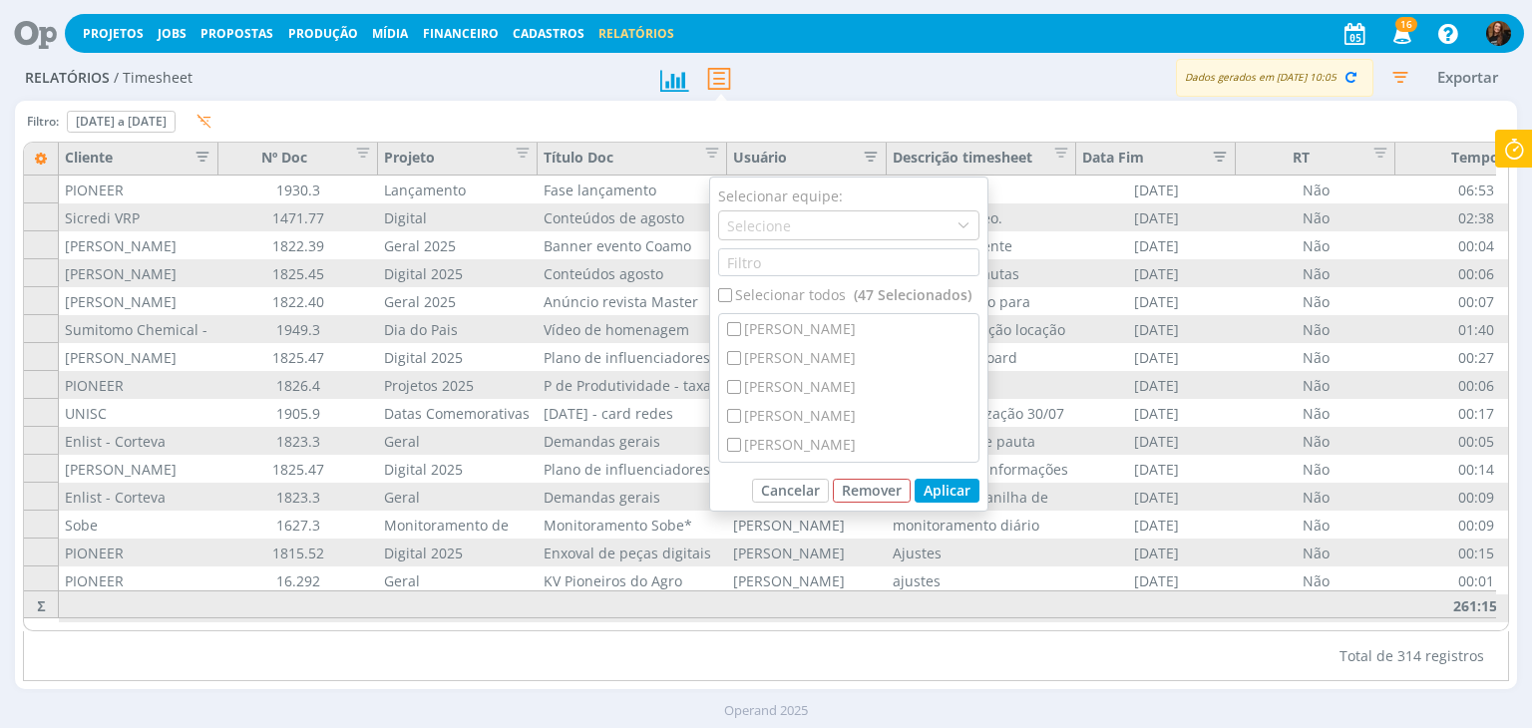
checkbox input "false"
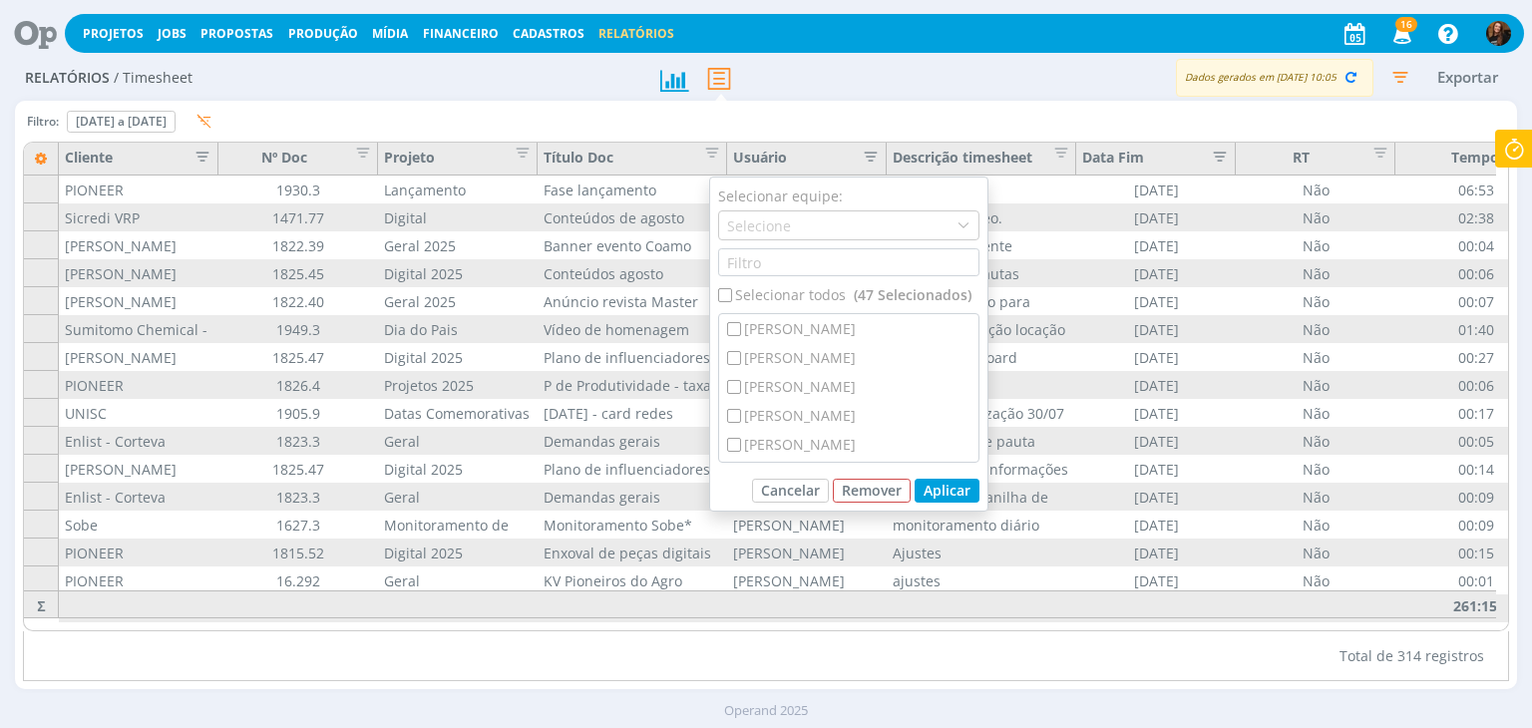
checkbox input "false"
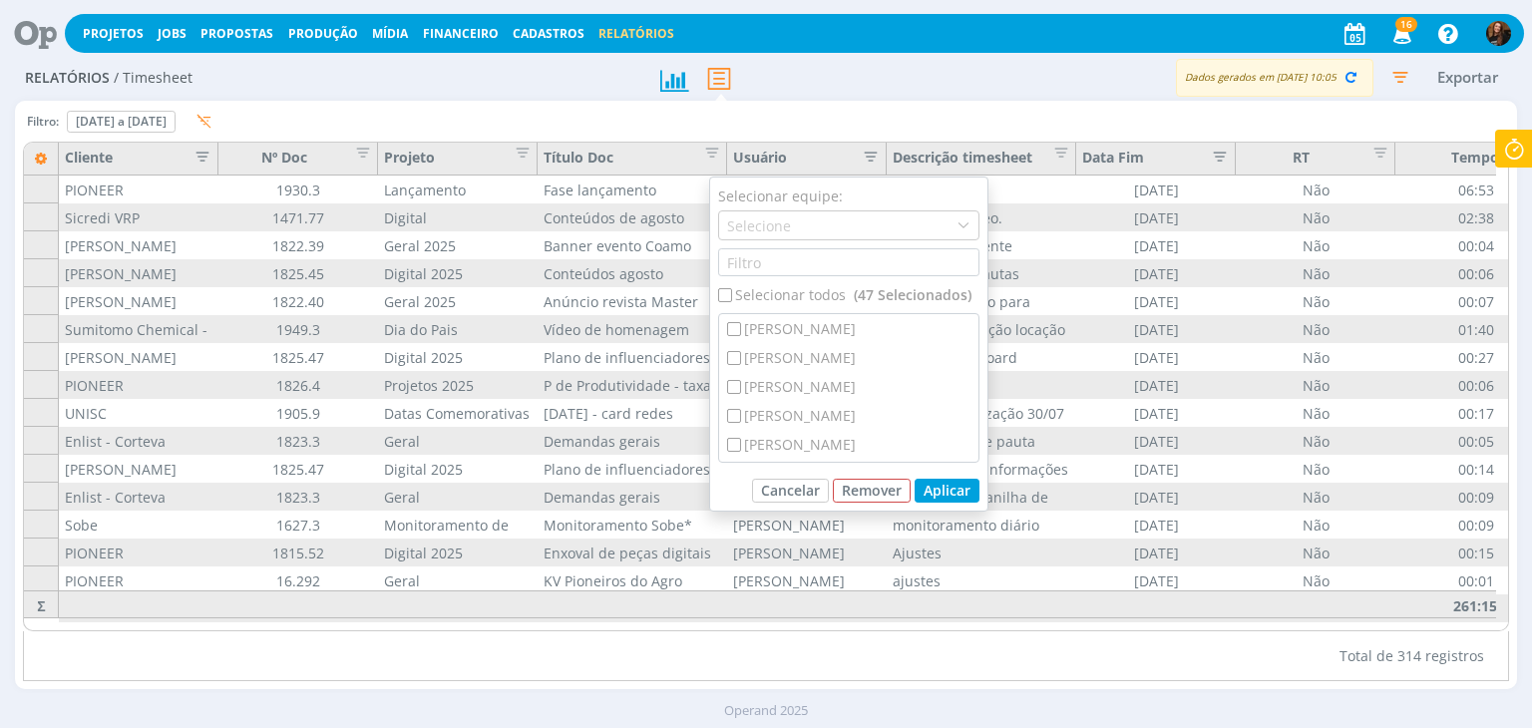
checkbox input "false"
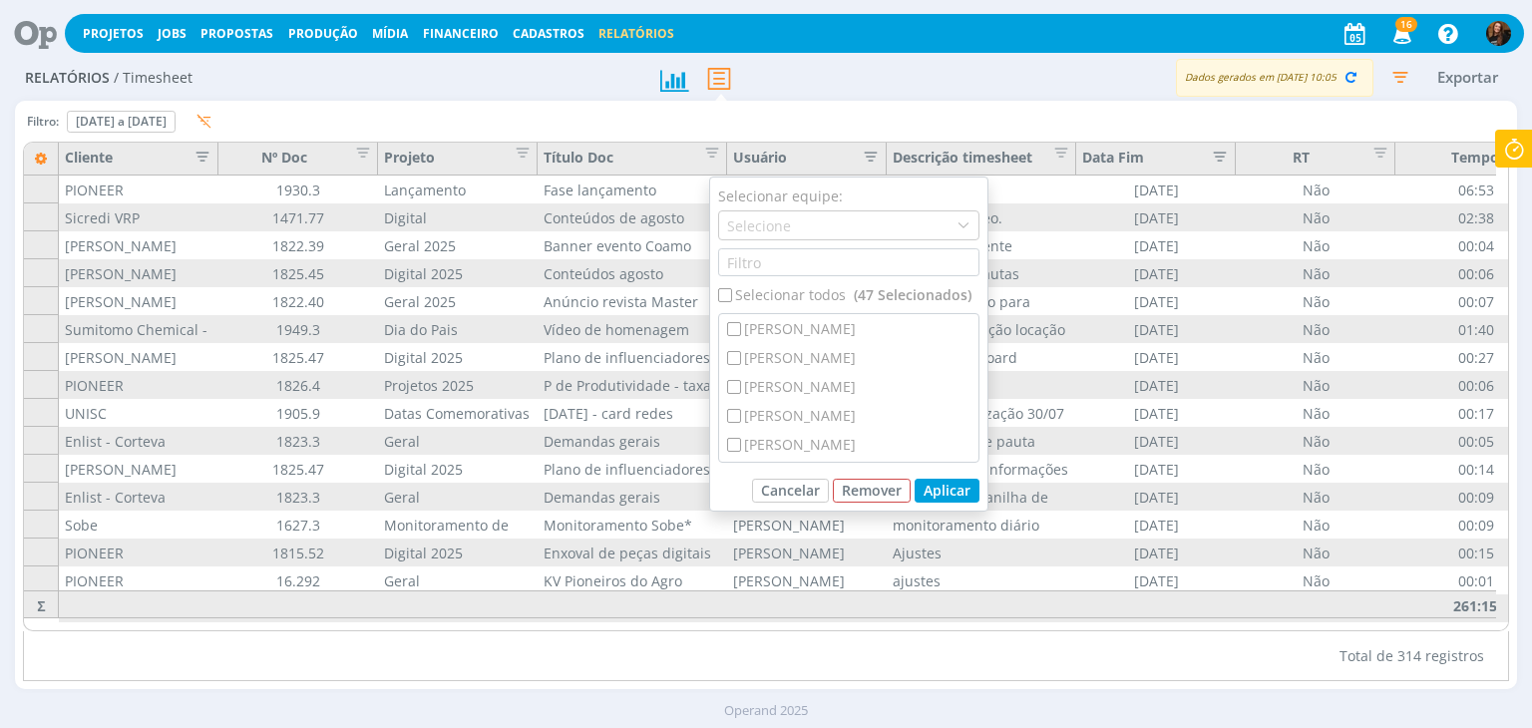
checkbox input "false"
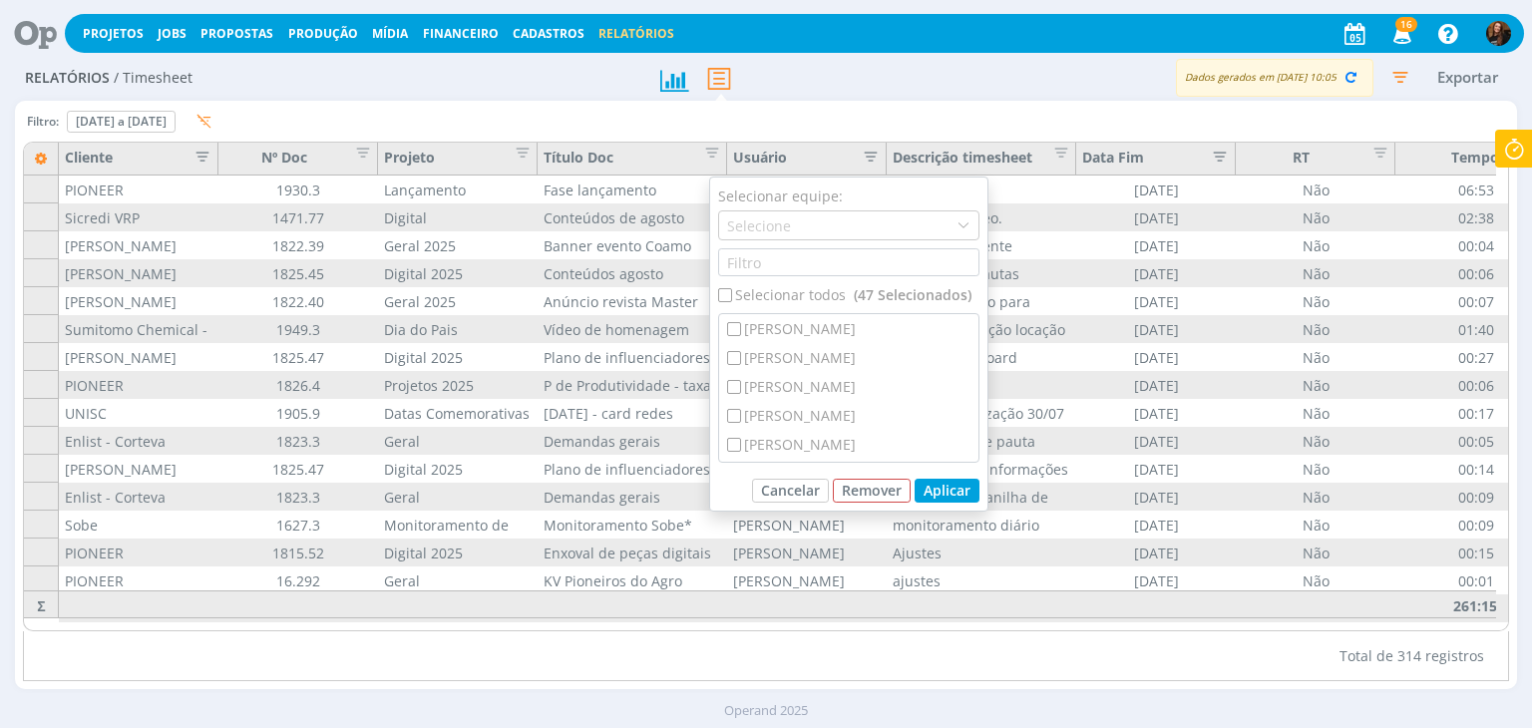
checkbox input "false"
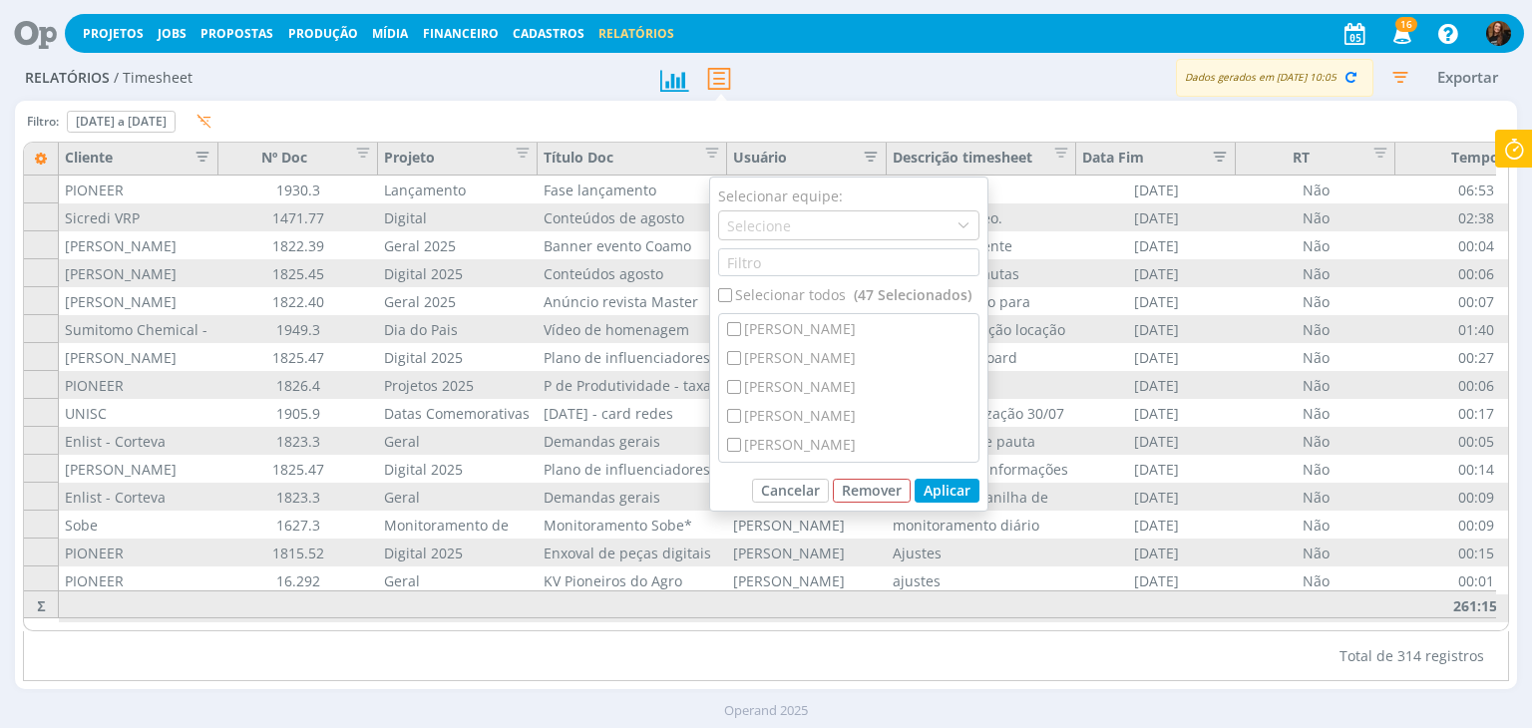
checkbox input "false"
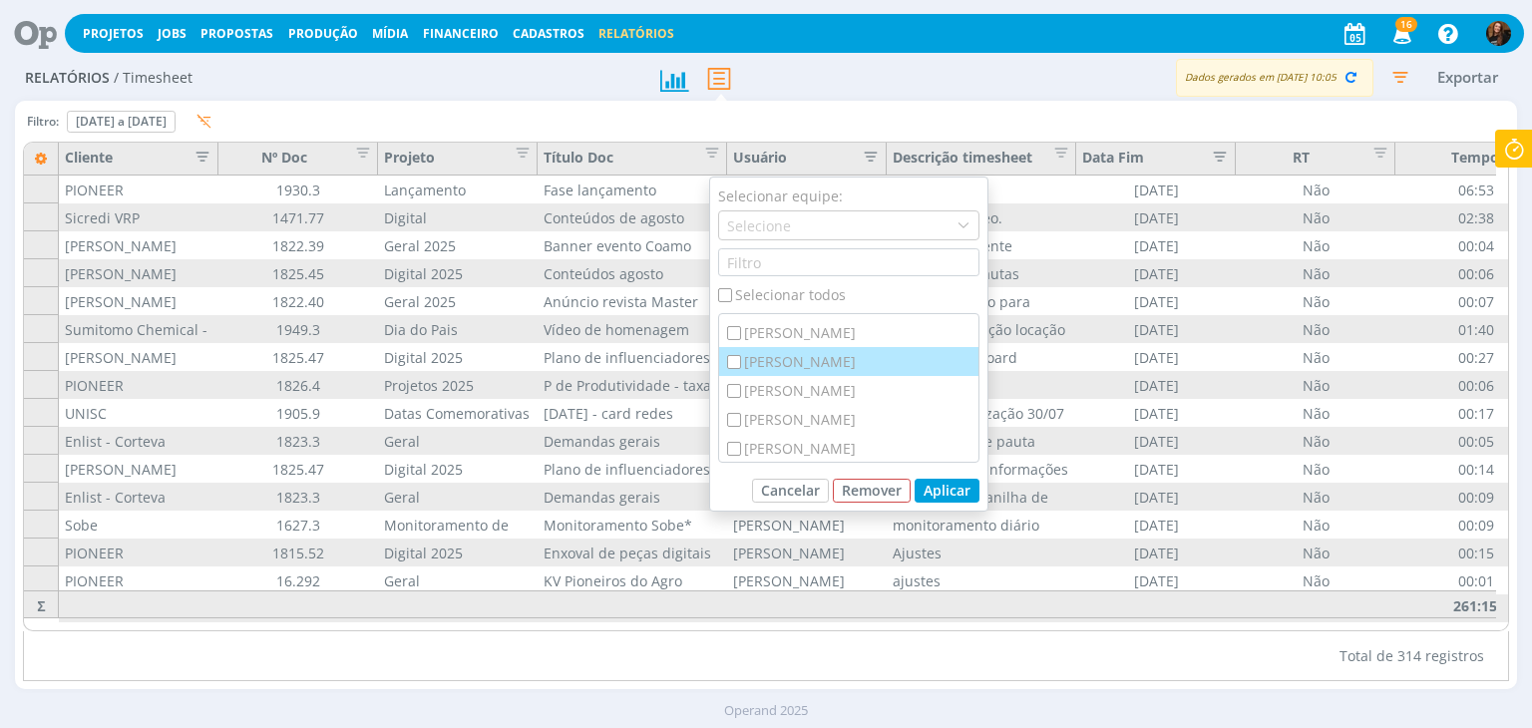
click at [816, 357] on div "[PERSON_NAME]" at bounding box center [848, 361] width 259 height 29
checkbox input "true"
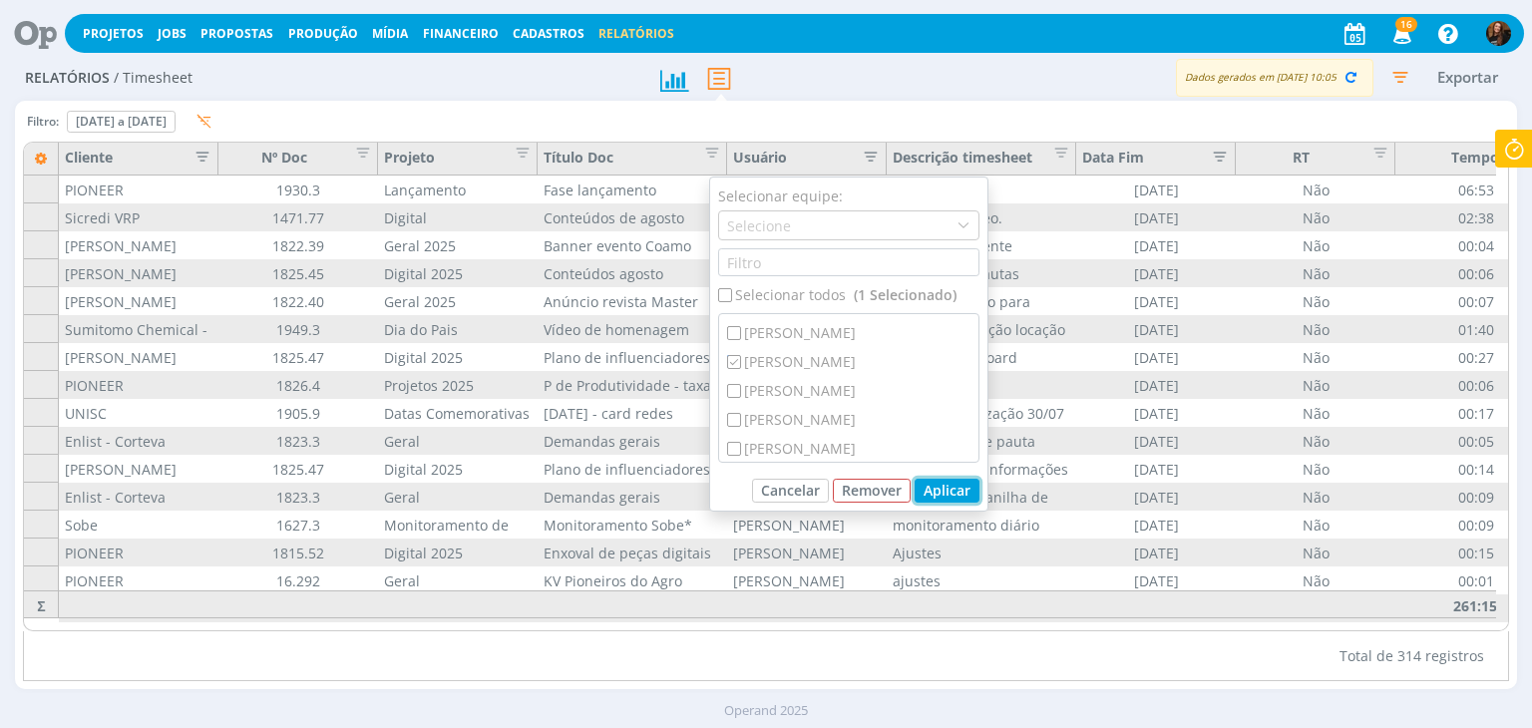
click at [961, 492] on button "Aplicar" at bounding box center [946, 491] width 65 height 24
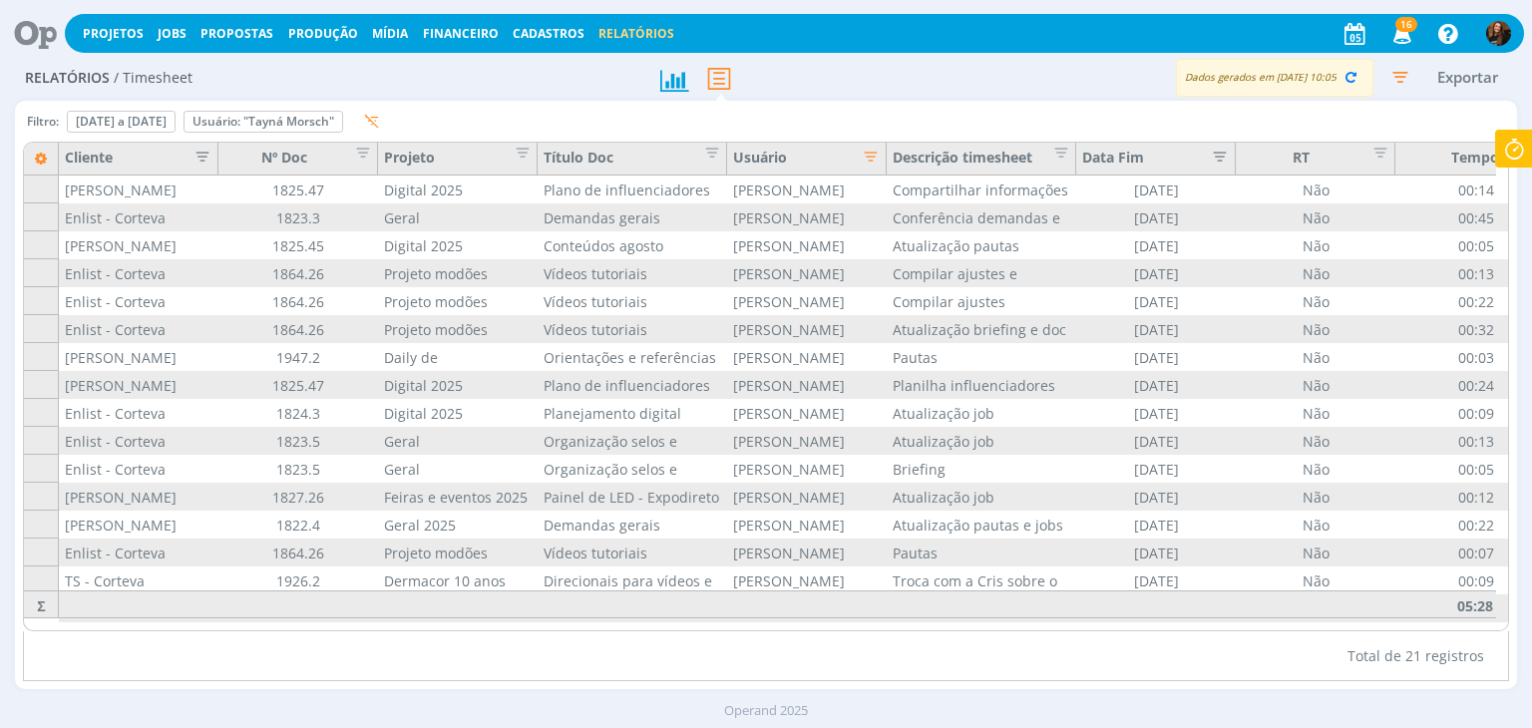
click at [1404, 84] on icon "button" at bounding box center [1400, 77] width 36 height 36
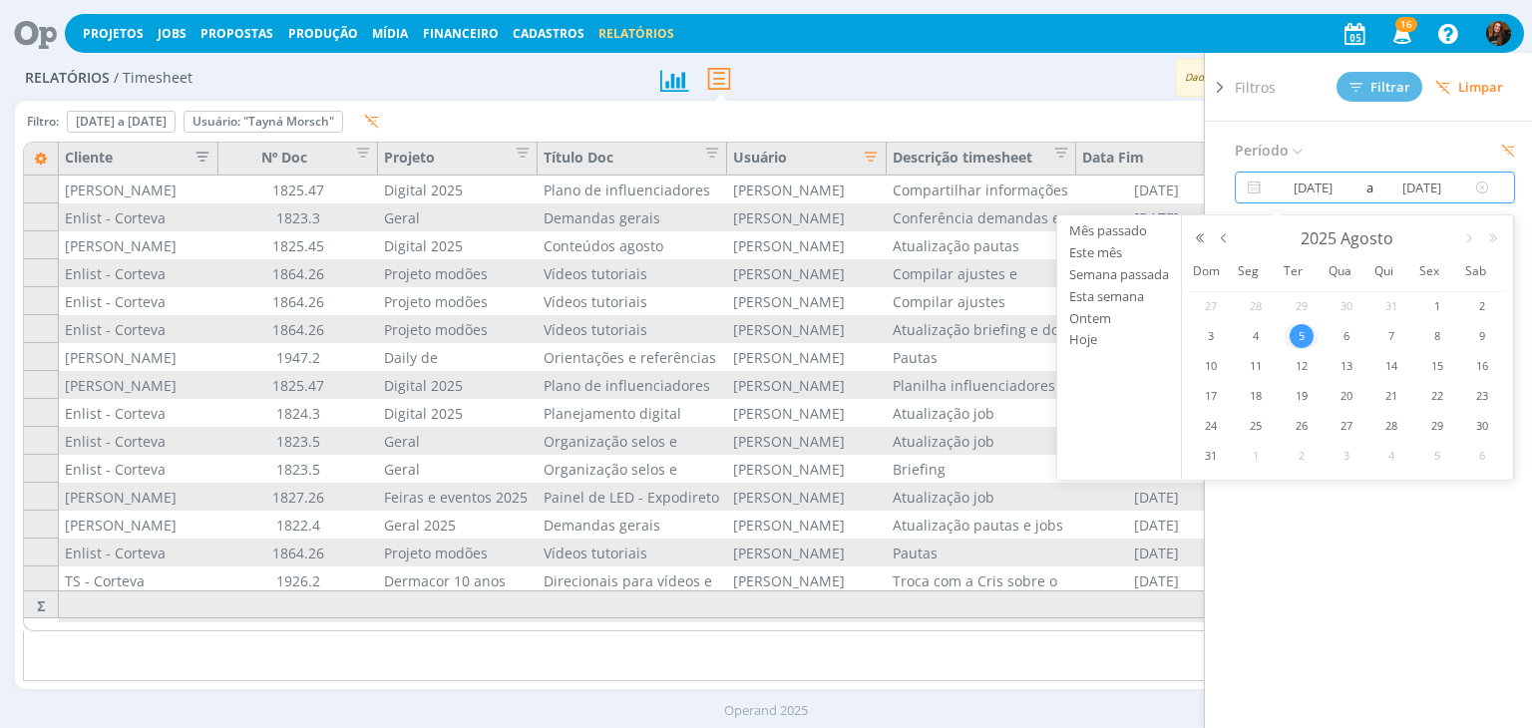
click at [1309, 191] on input "05/08/2025" at bounding box center [1313, 187] width 96 height 24
click at [1258, 332] on span "4" at bounding box center [1255, 336] width 24 height 24
type input "04/08/2025"
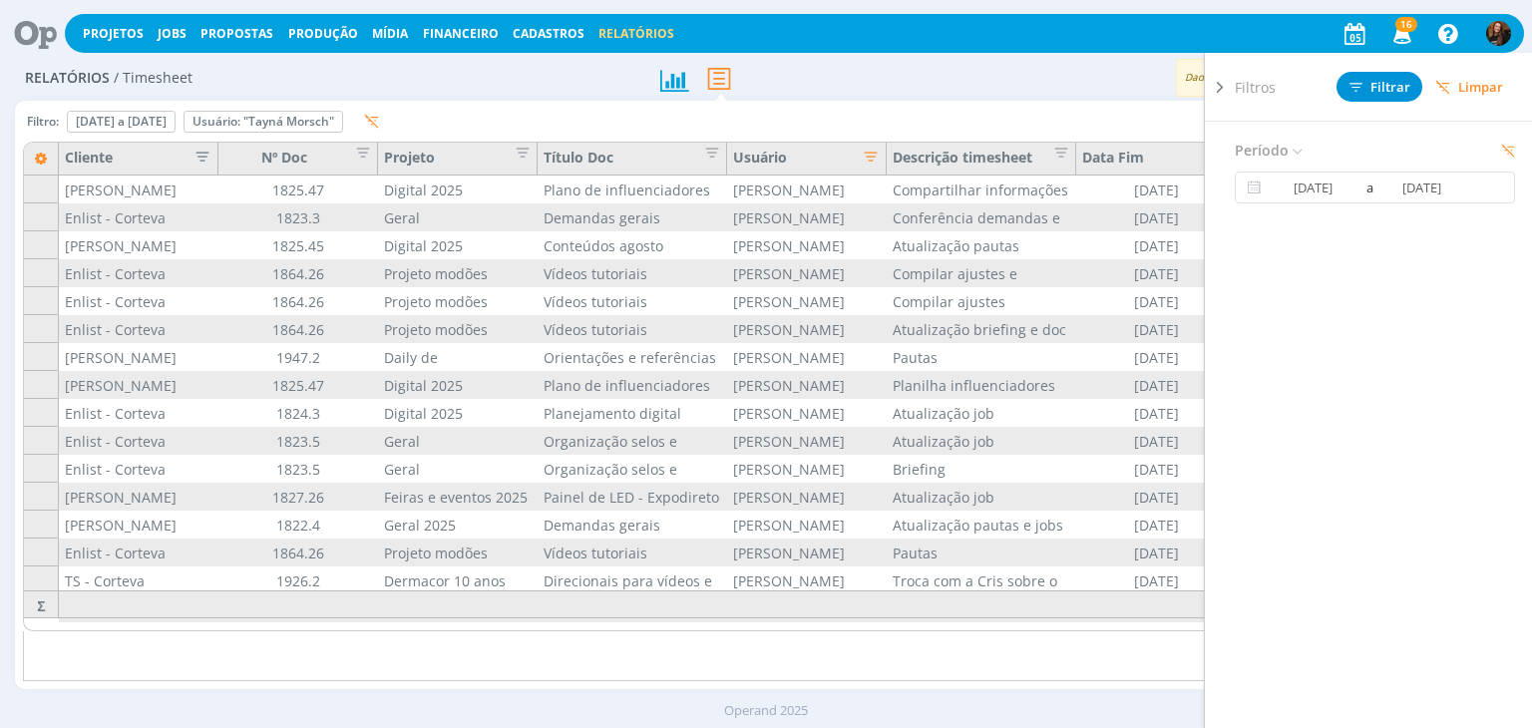
click at [1214, 89] on icon at bounding box center [1220, 87] width 20 height 21
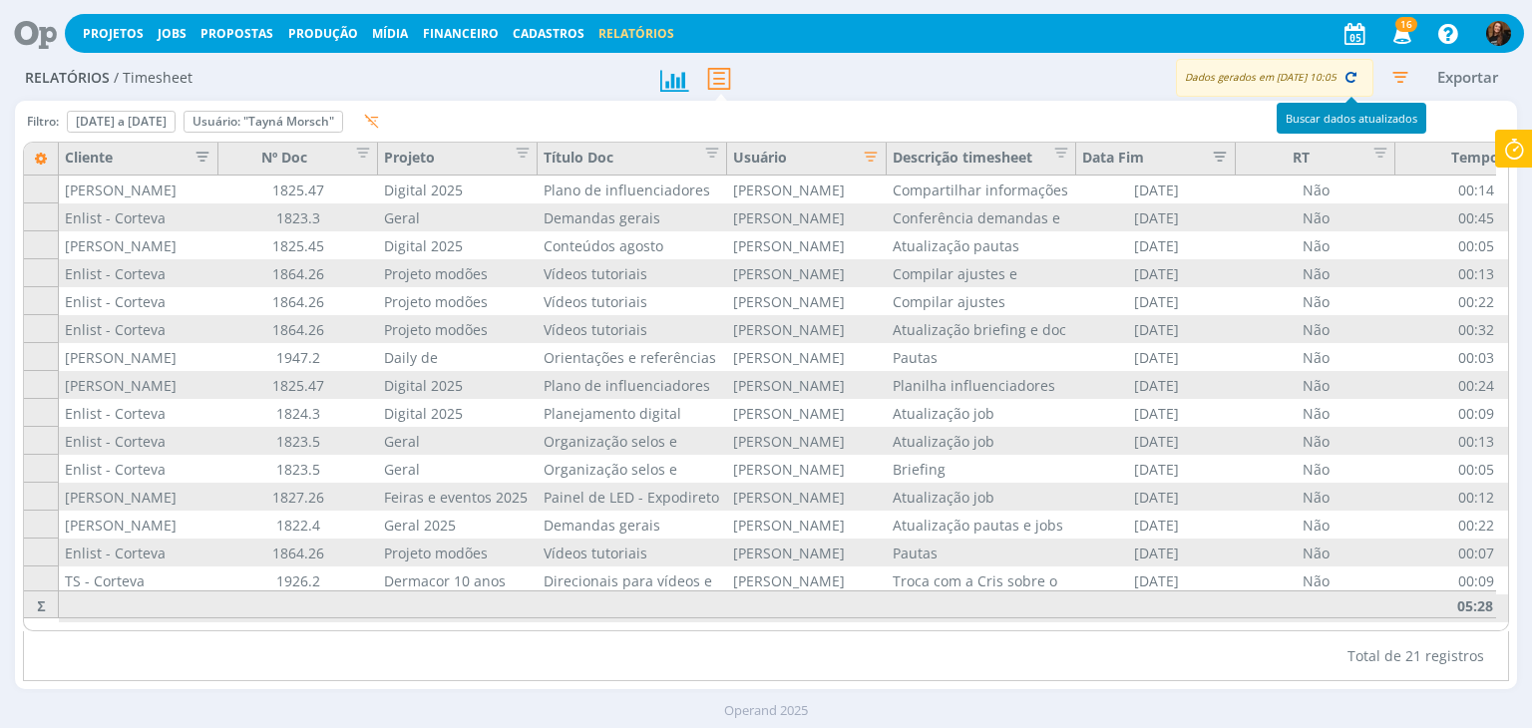
click at [1351, 81] on icon "button" at bounding box center [1350, 77] width 18 height 18
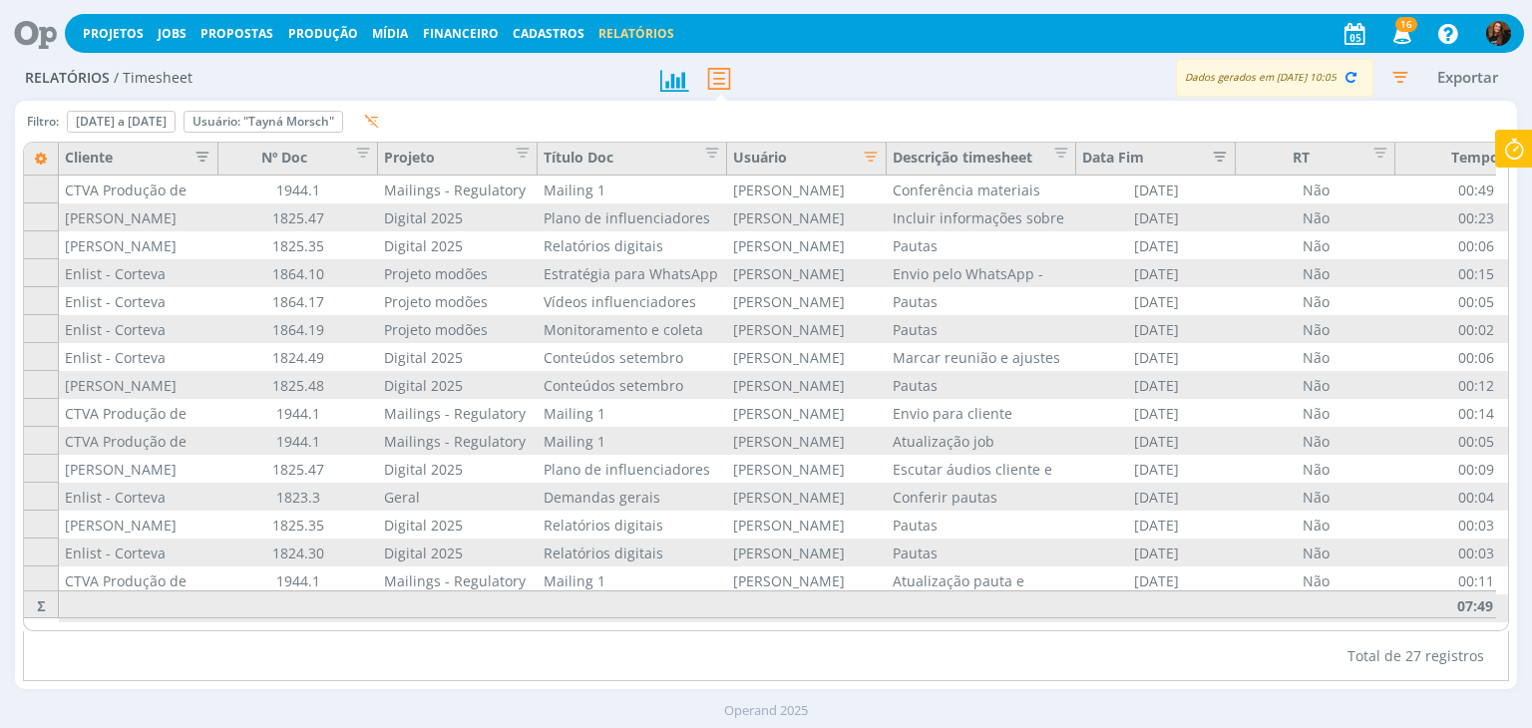
click at [1516, 165] on icon at bounding box center [1514, 149] width 36 height 39
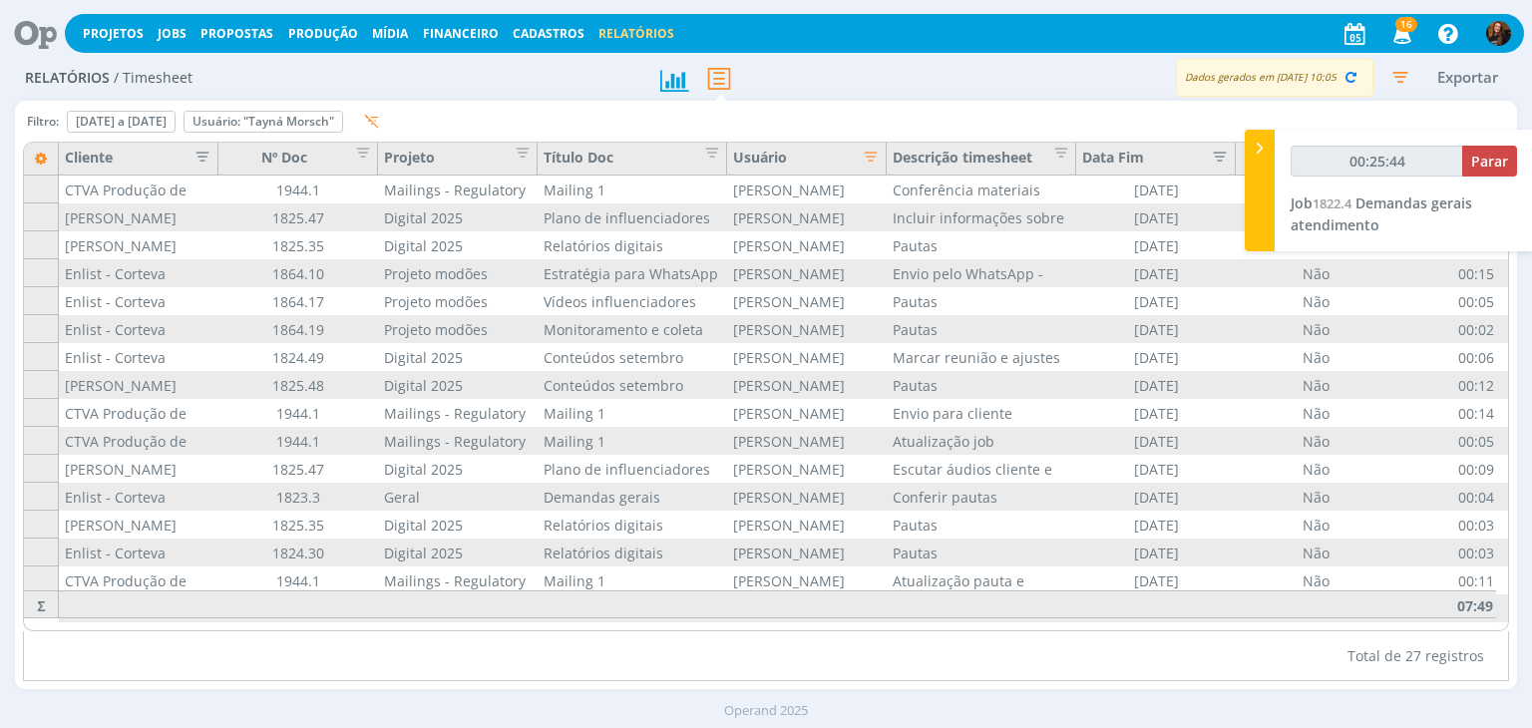
type input "00:25:45"
click at [1477, 165] on span "Parar" at bounding box center [1489, 161] width 37 height 19
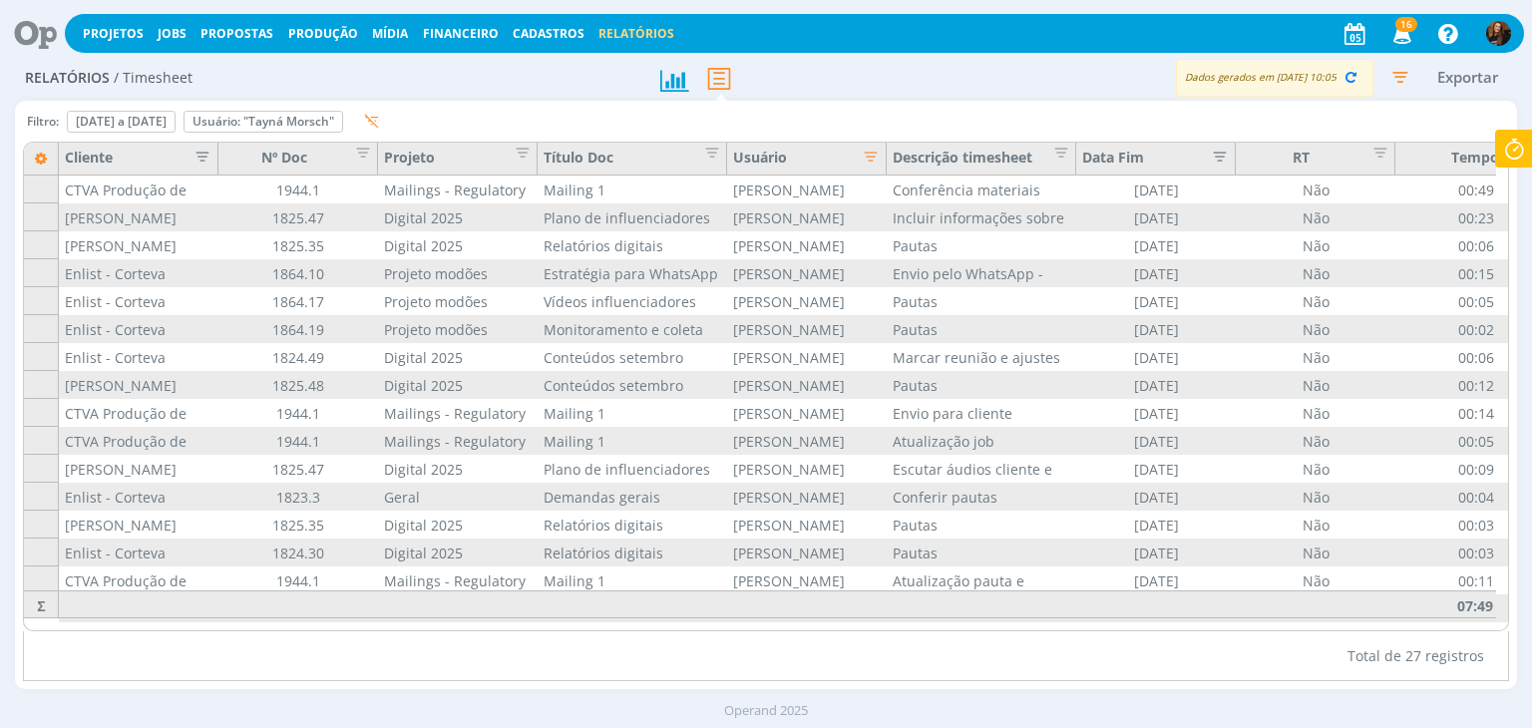
click at [1400, 71] on icon "button" at bounding box center [1400, 77] width 36 height 36
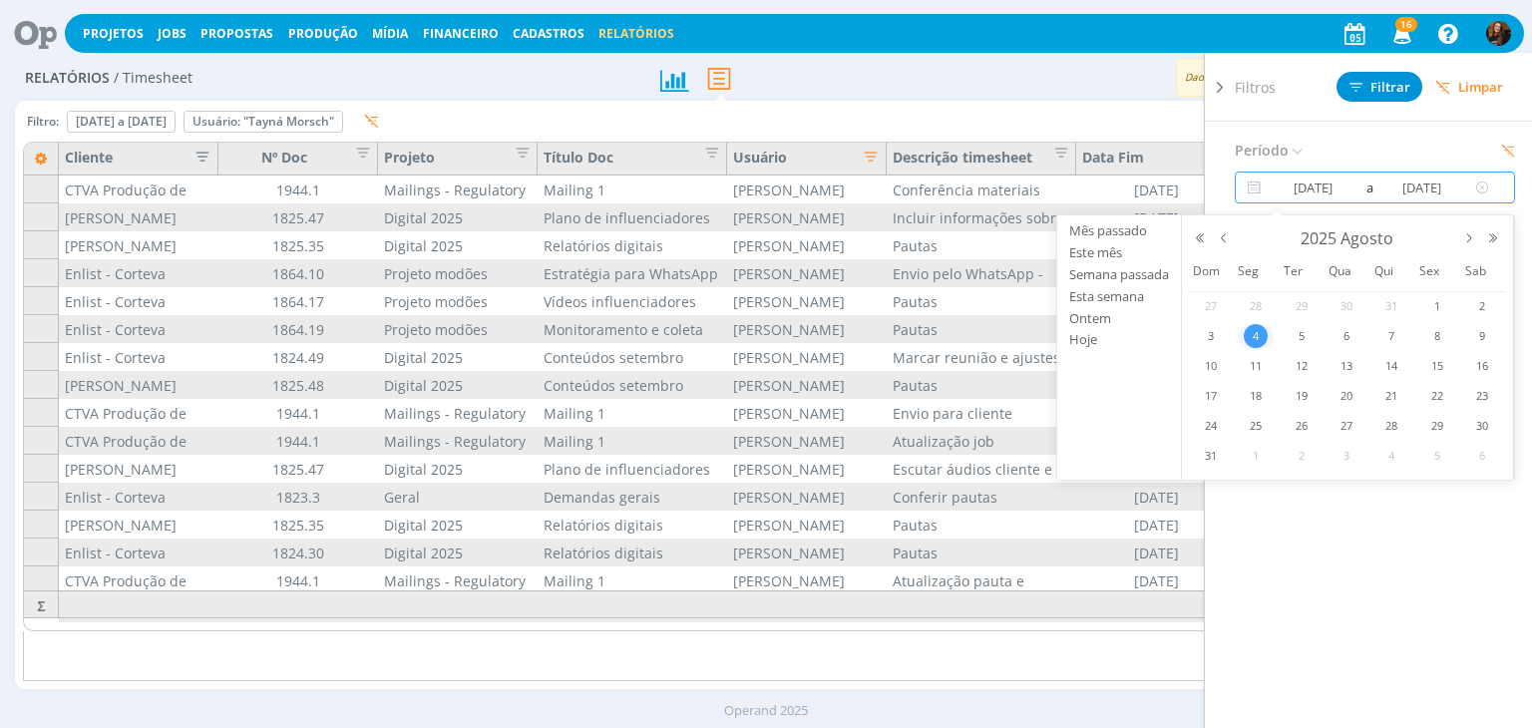
click at [1300, 184] on input "04/08/2025" at bounding box center [1313, 187] width 96 height 24
click at [1295, 332] on span "5" at bounding box center [1301, 336] width 24 height 24
type input "05/08/2025"
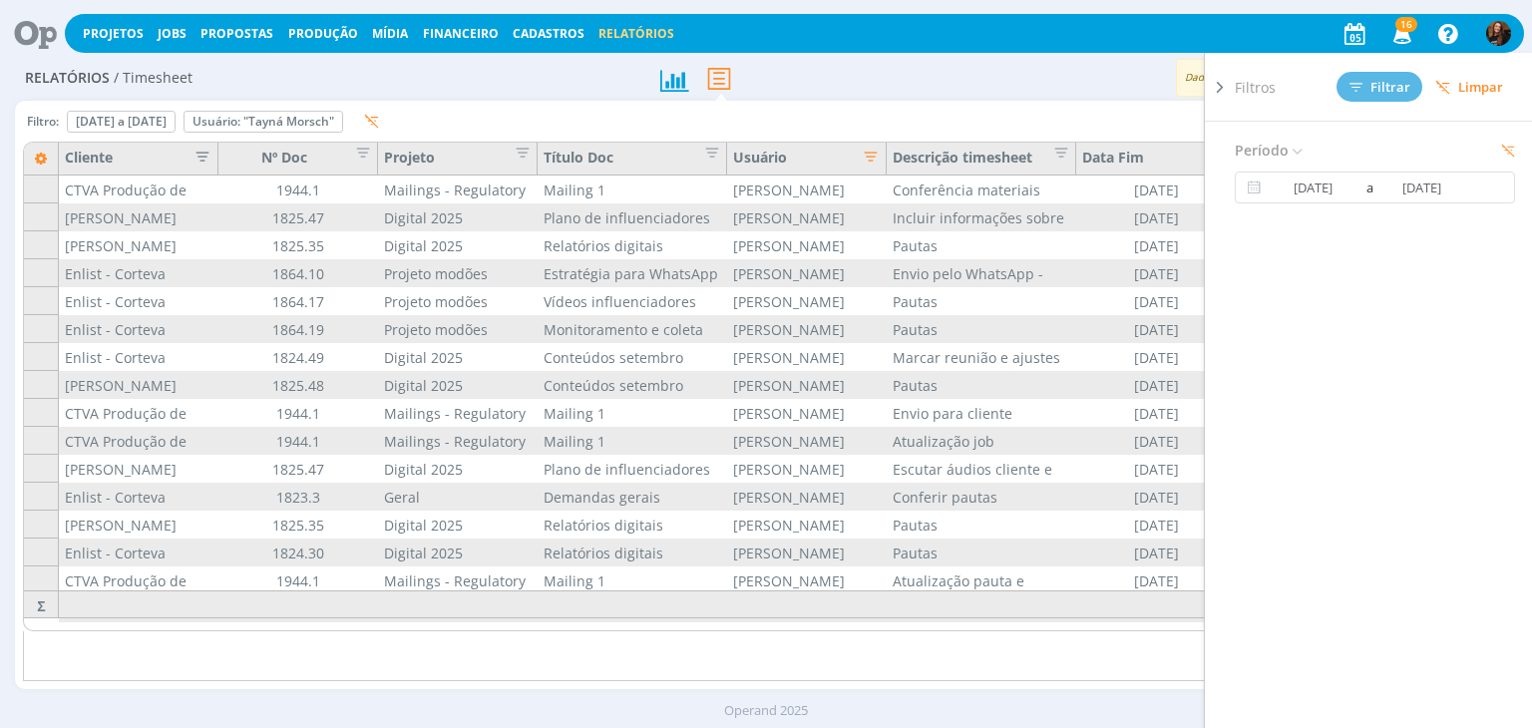
click at [1220, 88] on icon at bounding box center [1220, 87] width 20 height 21
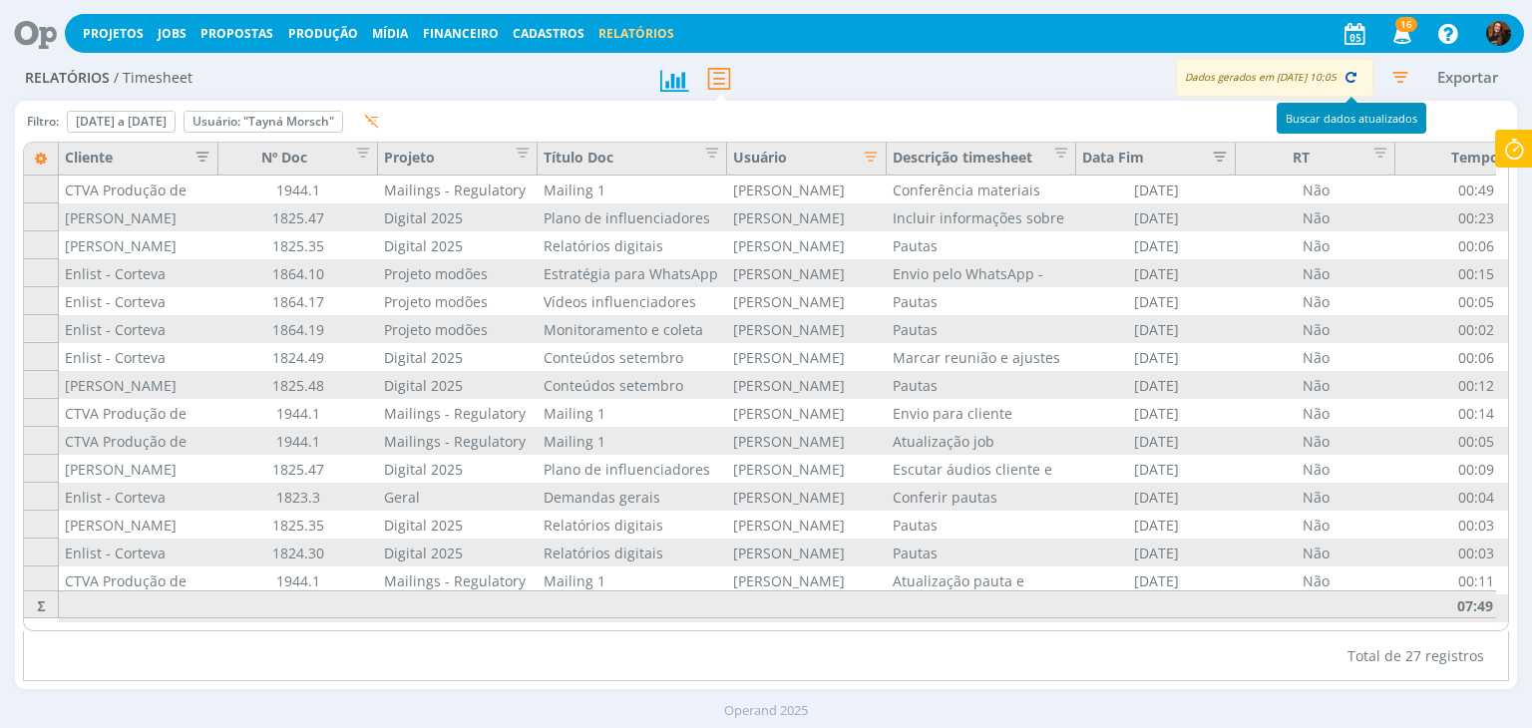
click at [1347, 83] on icon "button" at bounding box center [1350, 77] width 18 height 18
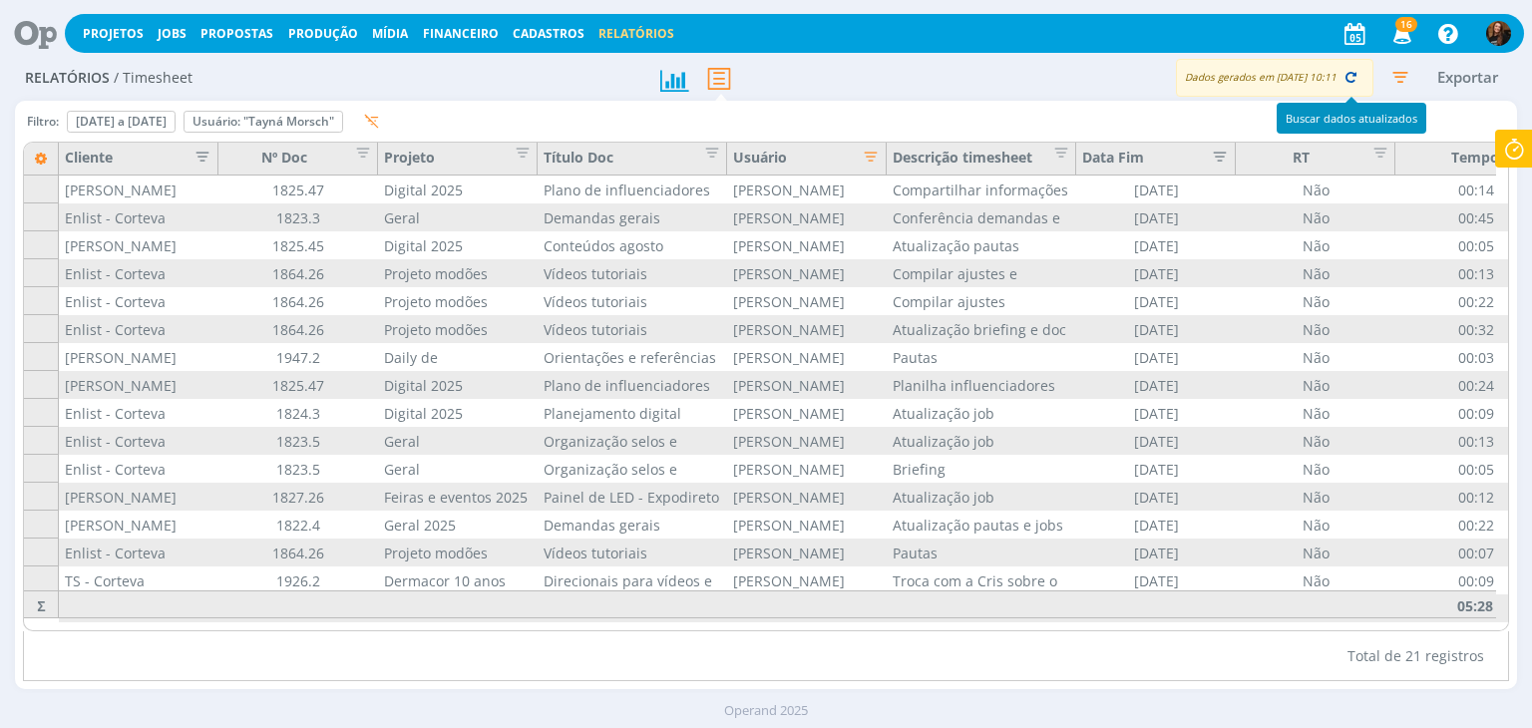
click at [1348, 89] on button "button" at bounding box center [1350, 78] width 28 height 28
click at [1342, 89] on button "button" at bounding box center [1350, 78] width 28 height 28
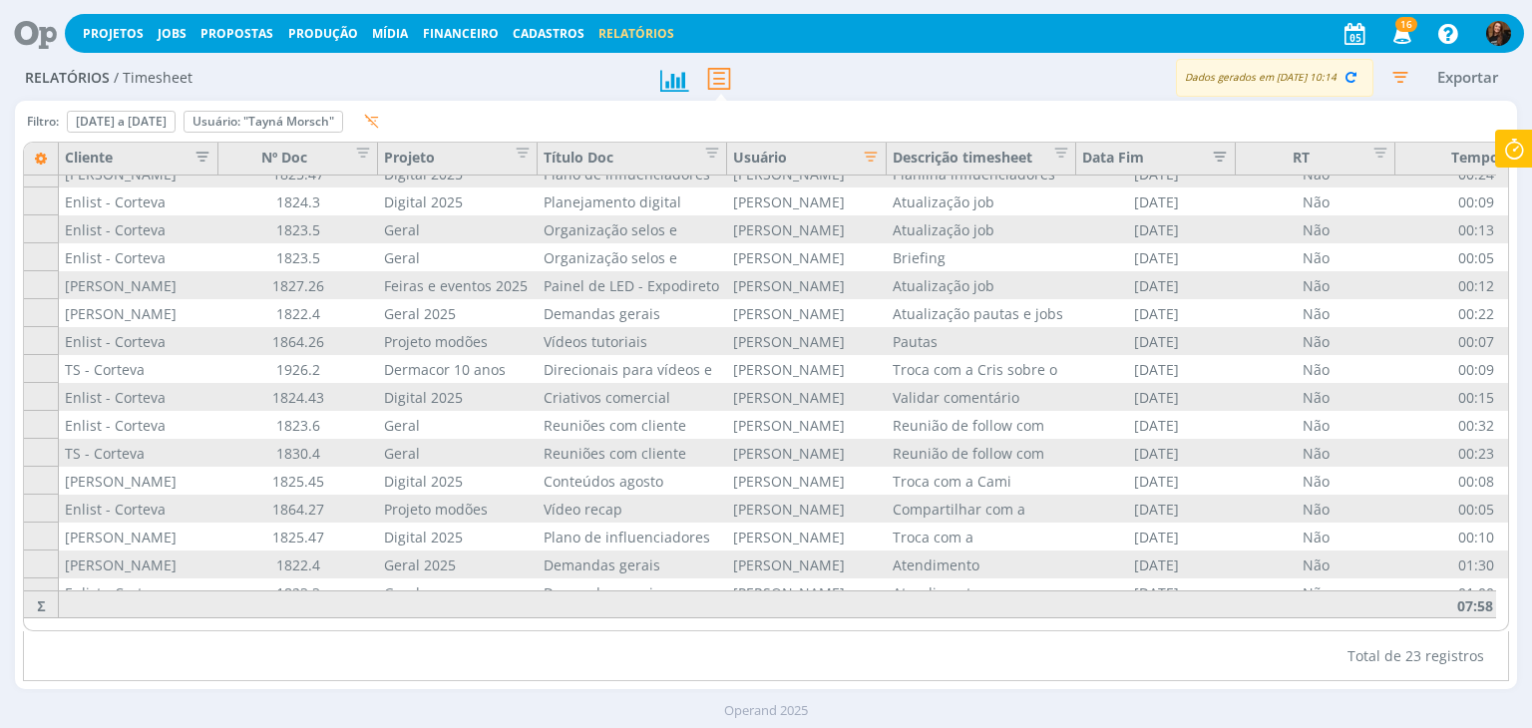
scroll to position [219, 0]
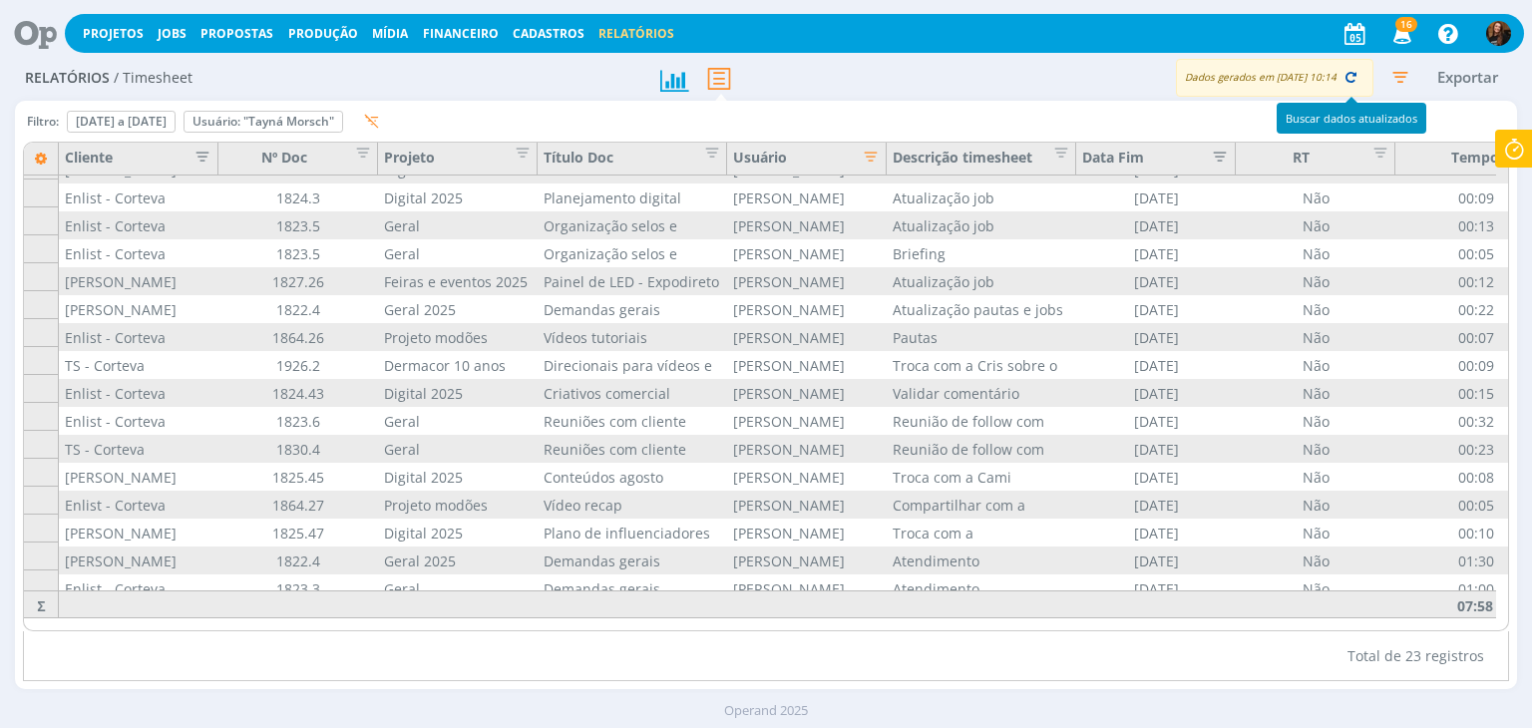
click at [1346, 82] on icon "button" at bounding box center [1350, 77] width 18 height 18
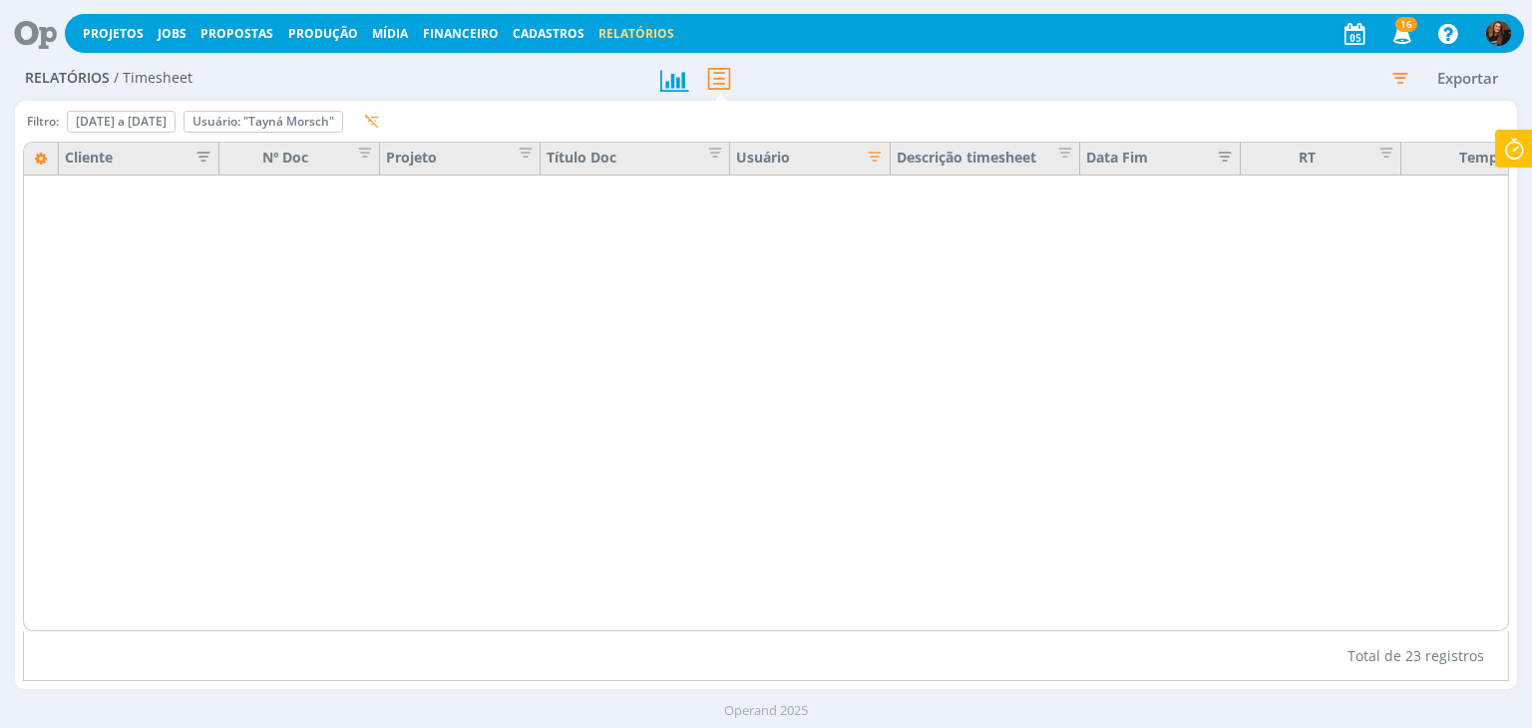
scroll to position [0, 0]
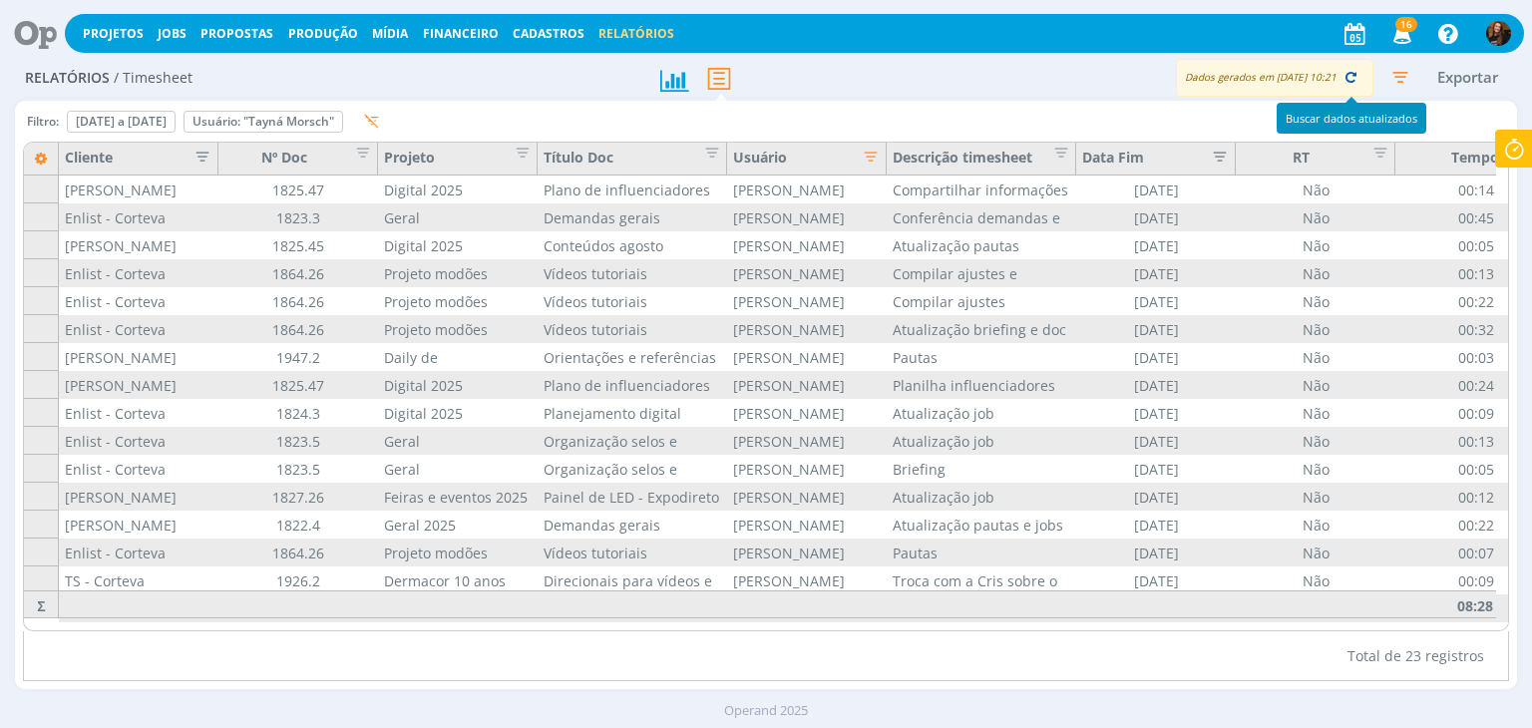
click at [1351, 82] on icon "button" at bounding box center [1350, 77] width 18 height 18
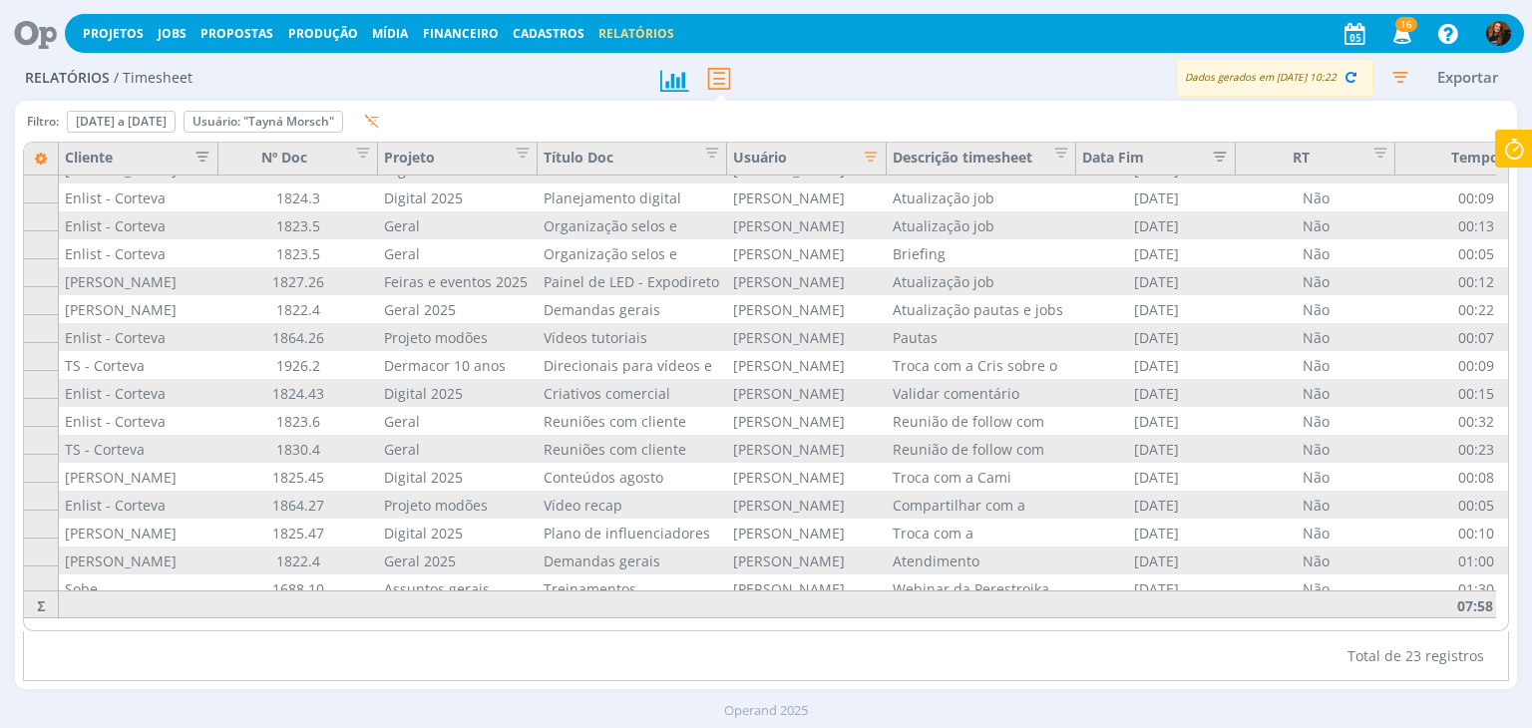
scroll to position [226, 0]
click at [1394, 79] on icon "button" at bounding box center [1400, 77] width 36 height 36
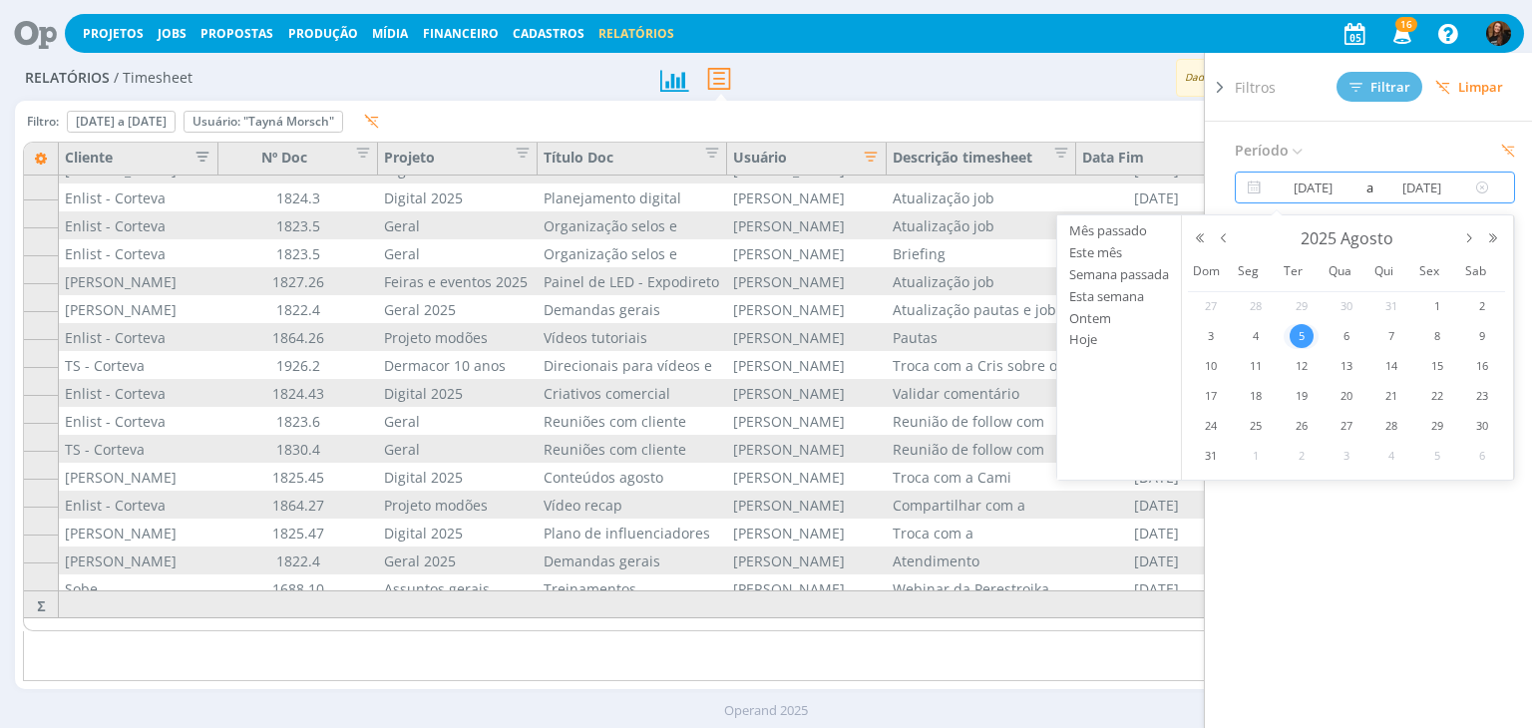
click at [1309, 188] on input "05/08/2025" at bounding box center [1313, 187] width 96 height 24
click at [1337, 343] on span "6" at bounding box center [1346, 336] width 24 height 24
type input "06/08/2025"
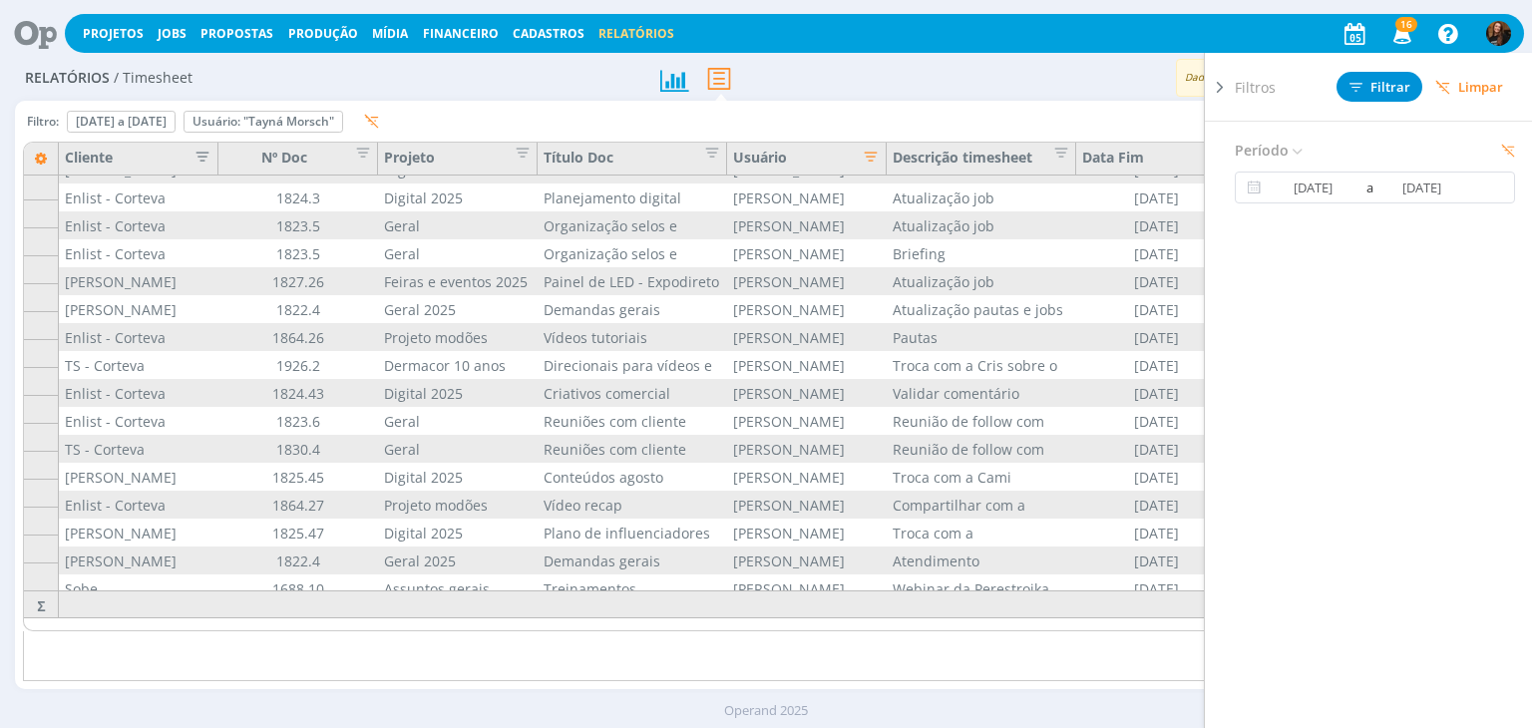
click at [1215, 88] on icon at bounding box center [1220, 87] width 20 height 21
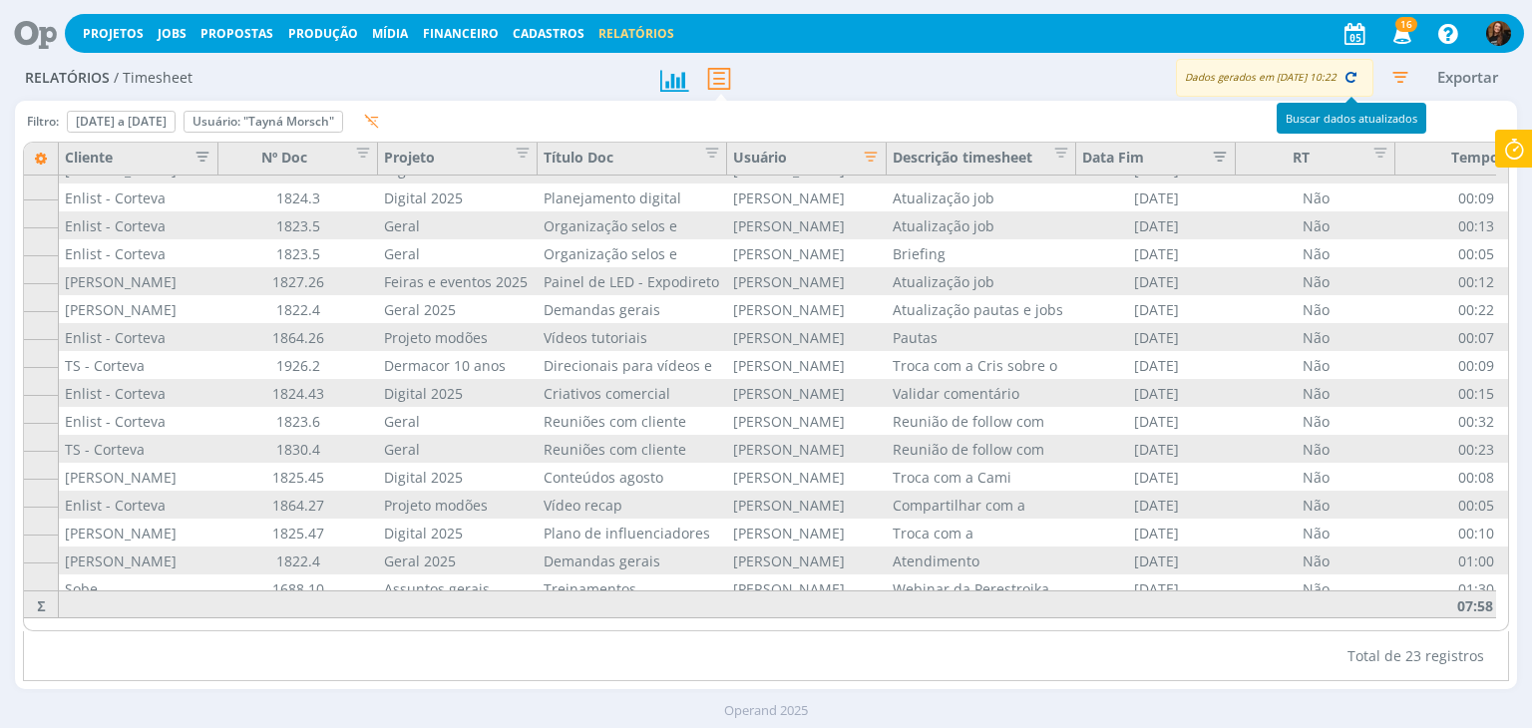
click at [1354, 82] on icon "button" at bounding box center [1350, 77] width 18 height 18
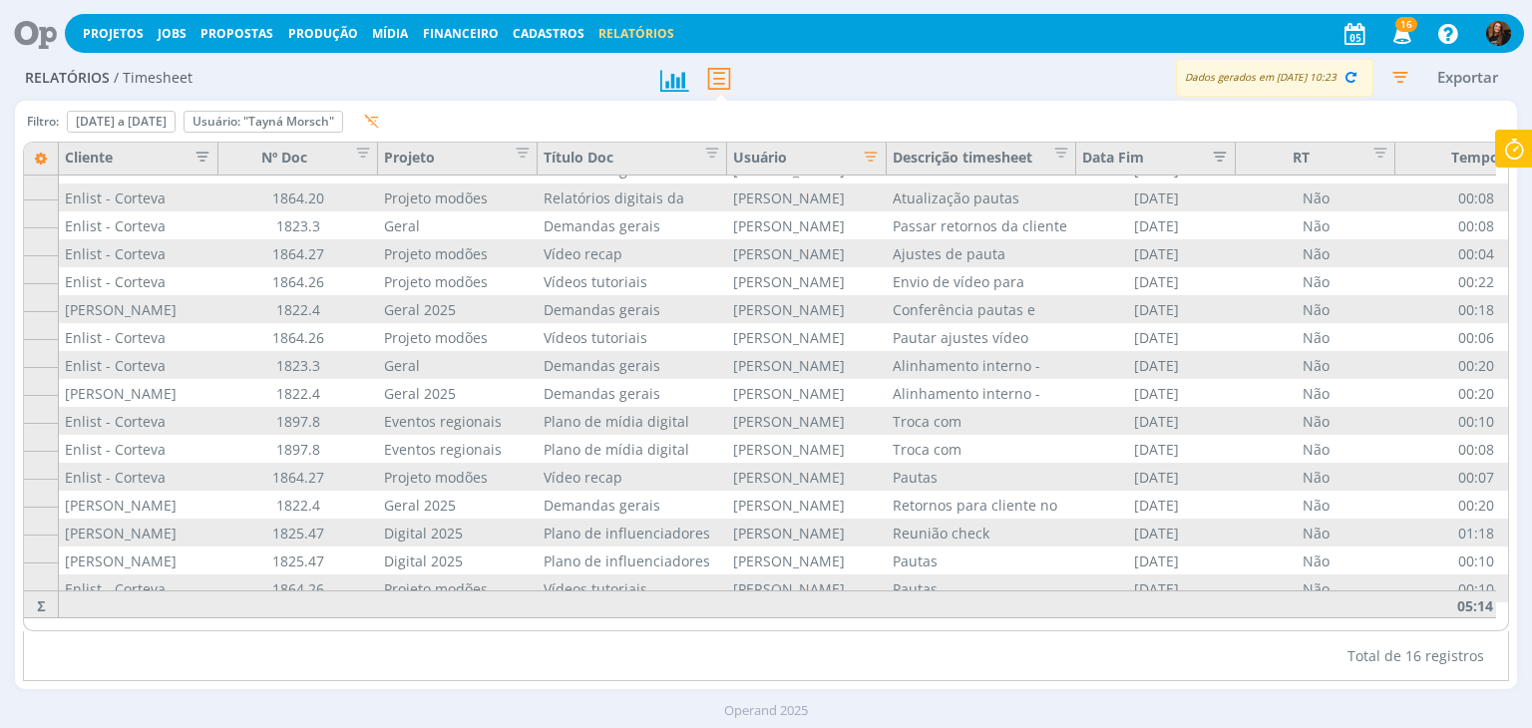
scroll to position [31, 0]
click at [1344, 77] on icon "button" at bounding box center [1350, 77] width 18 height 18
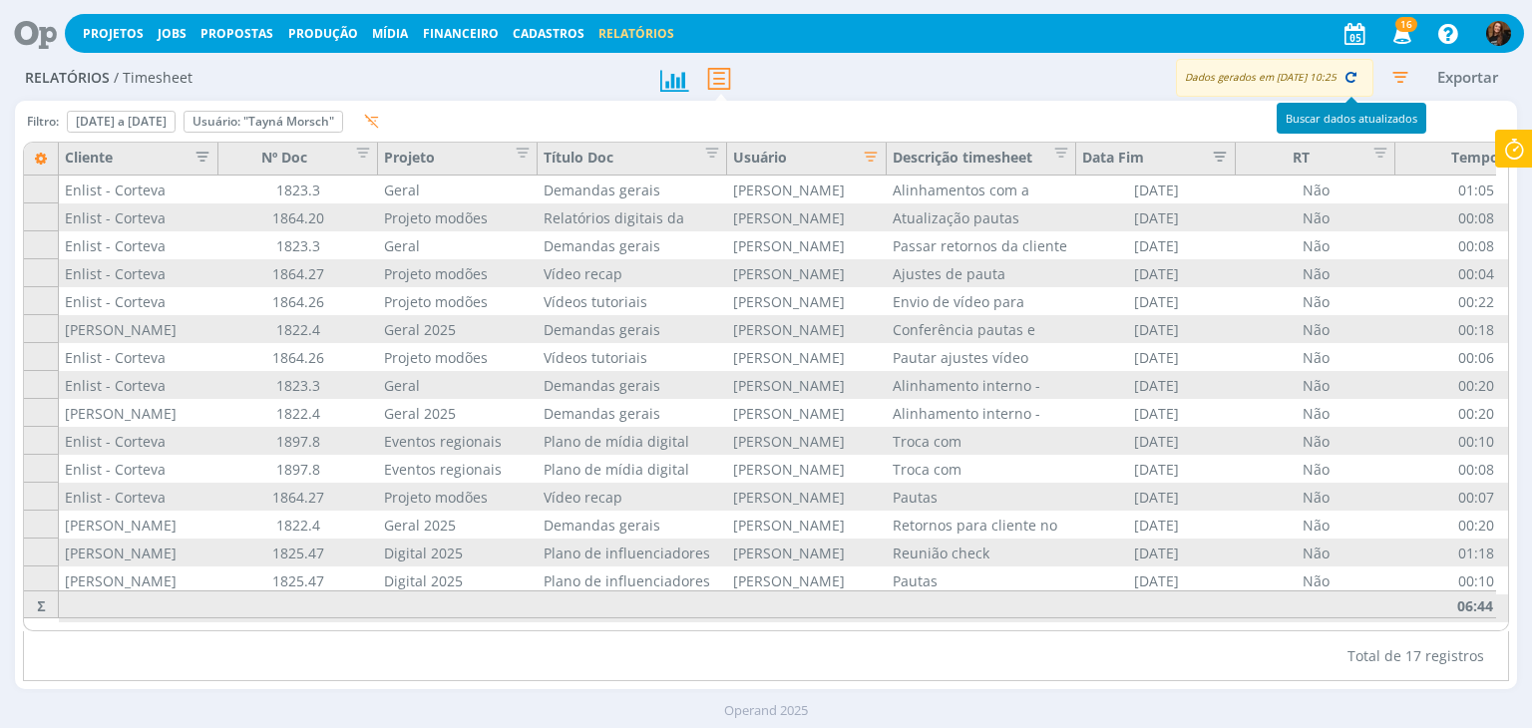
click at [1346, 78] on icon "button" at bounding box center [1350, 77] width 18 height 18
click at [1395, 77] on icon "button" at bounding box center [1400, 77] width 36 height 36
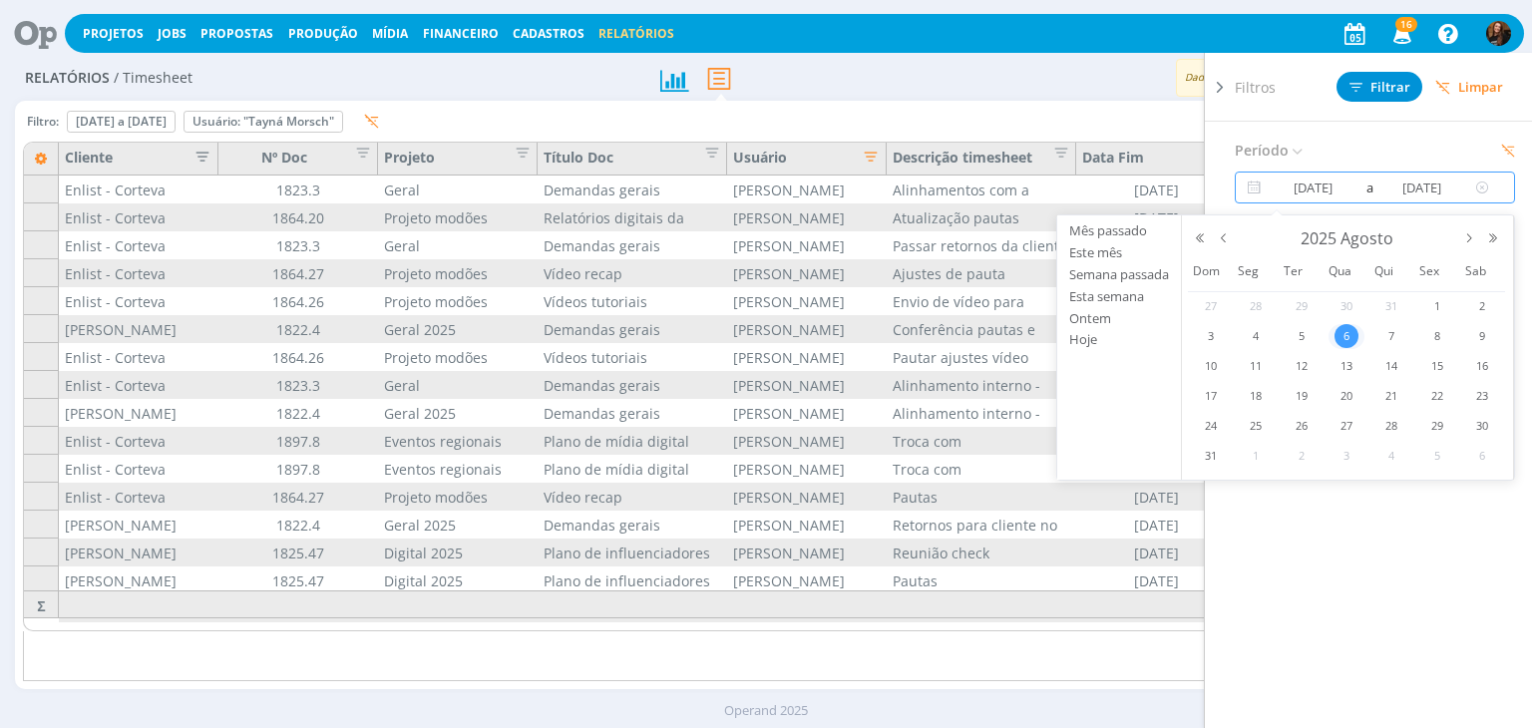
click at [1334, 191] on input "06/08/2025" at bounding box center [1313, 187] width 96 height 24
click at [1398, 338] on span "7" at bounding box center [1391, 336] width 24 height 24
type input "07/08/2025"
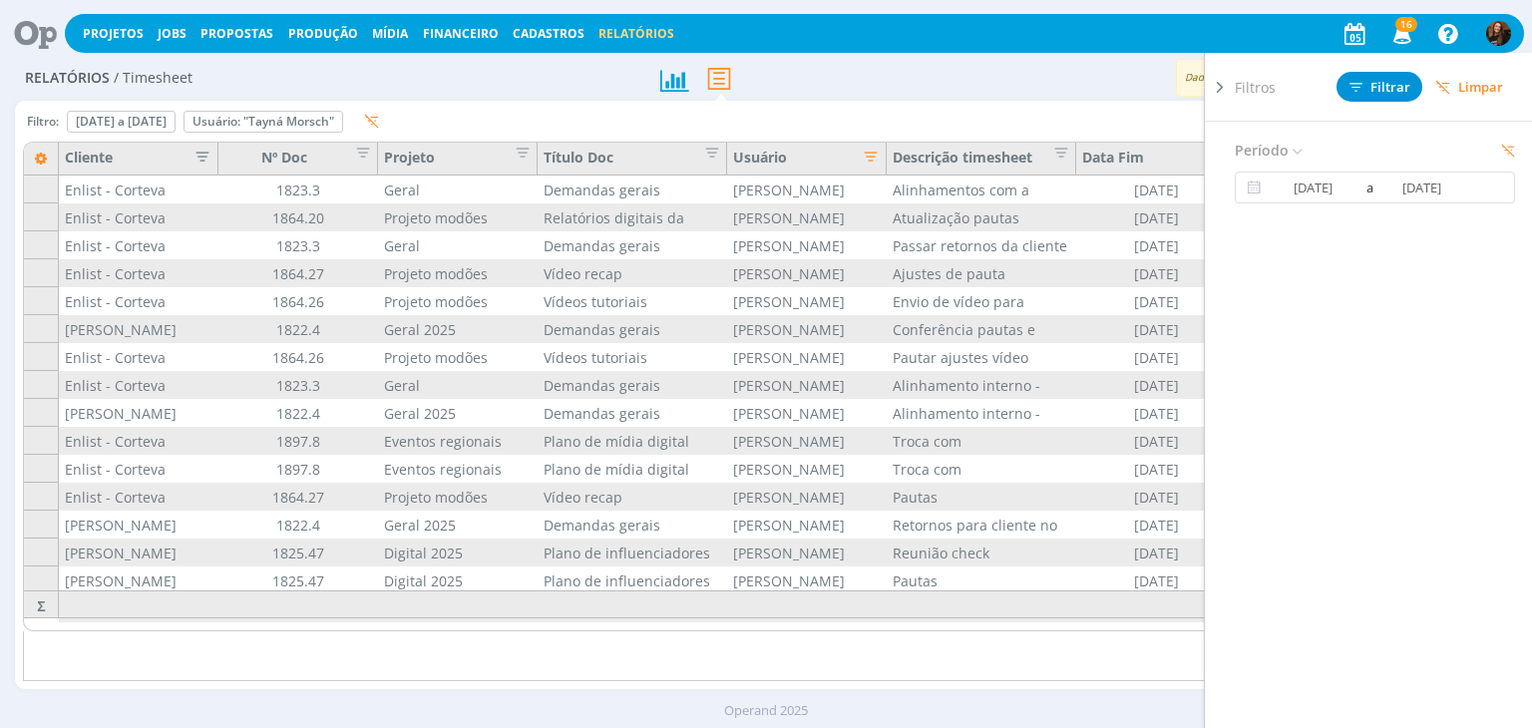
click at [1217, 89] on icon at bounding box center [1220, 87] width 20 height 21
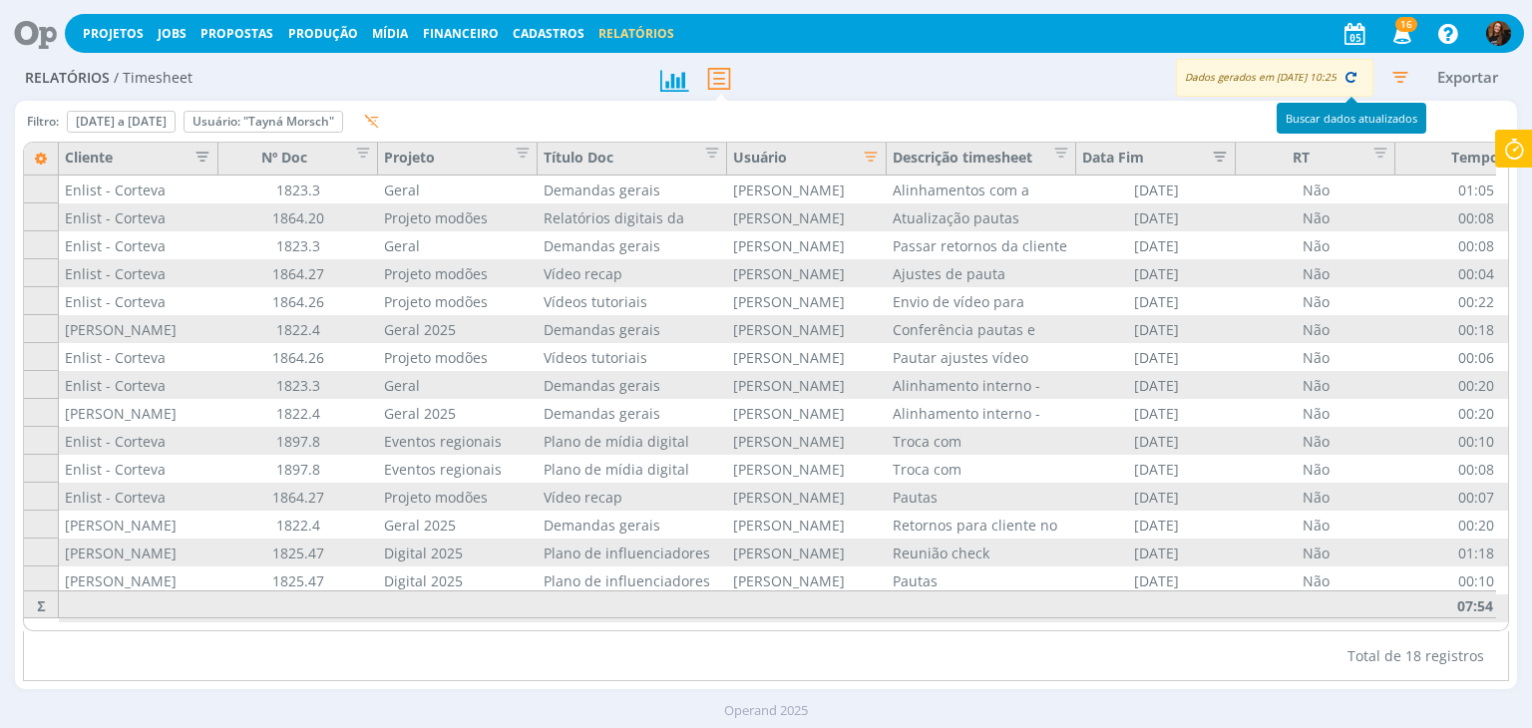
click at [1344, 84] on icon "button" at bounding box center [1350, 77] width 18 height 18
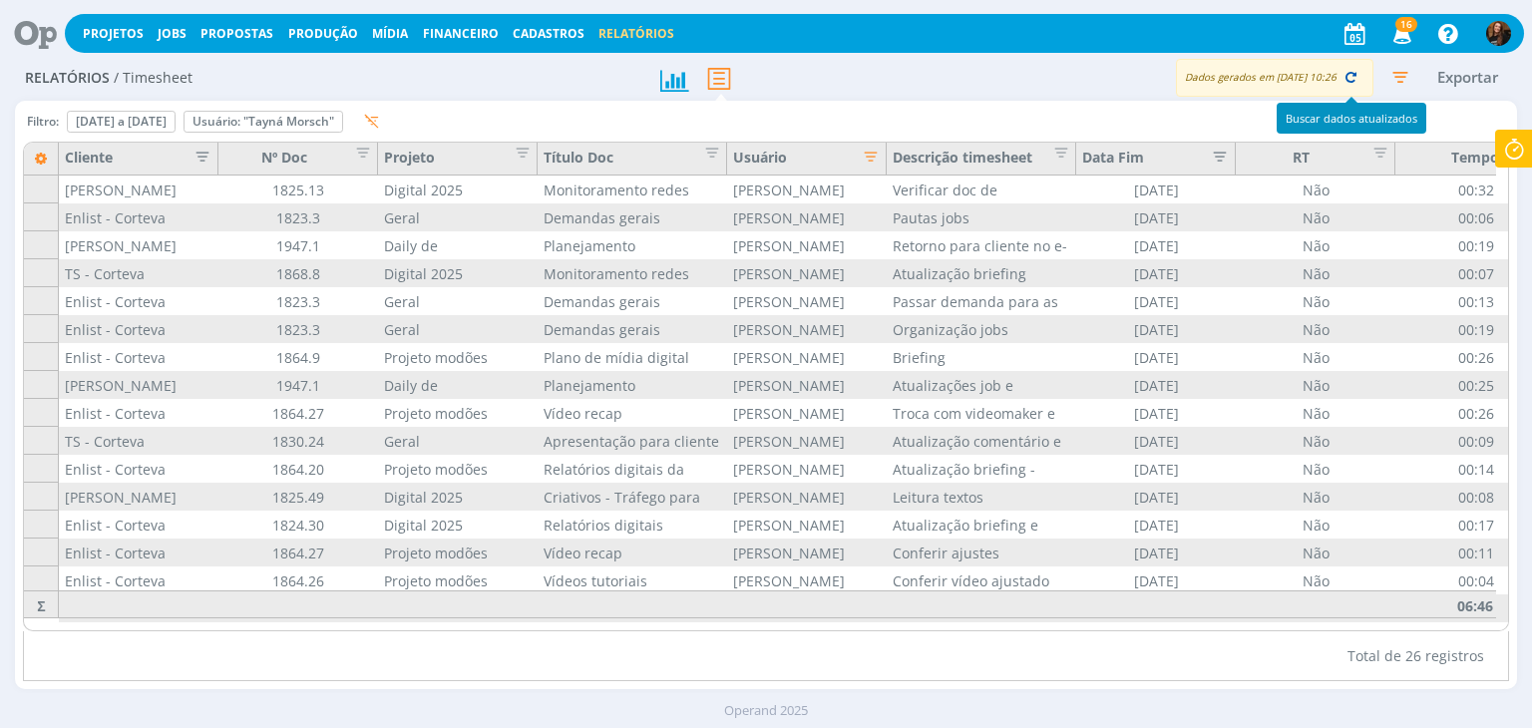
click at [1353, 81] on icon "button" at bounding box center [1350, 77] width 18 height 18
click at [1397, 81] on icon "button" at bounding box center [1400, 77] width 36 height 36
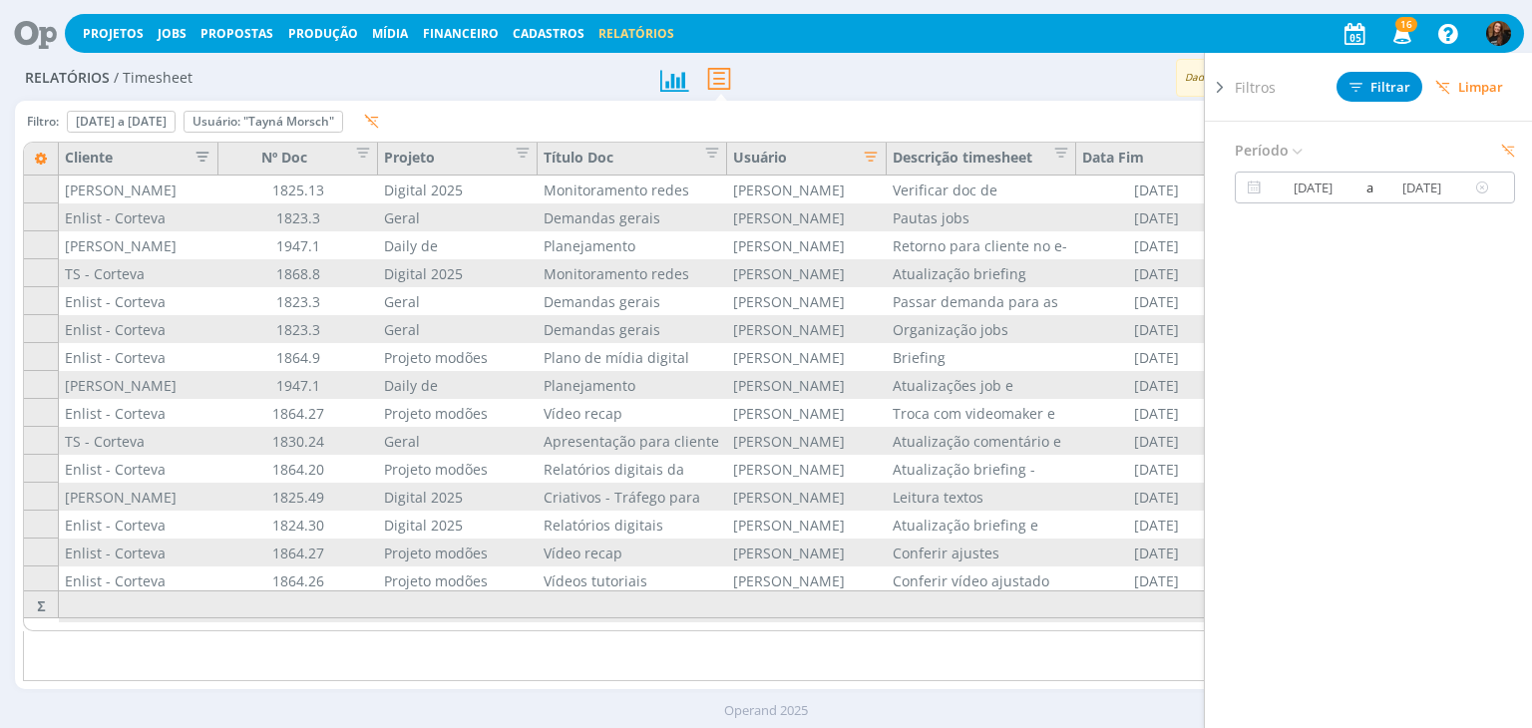
click at [1314, 179] on input "07/08/2025" at bounding box center [1313, 187] width 96 height 24
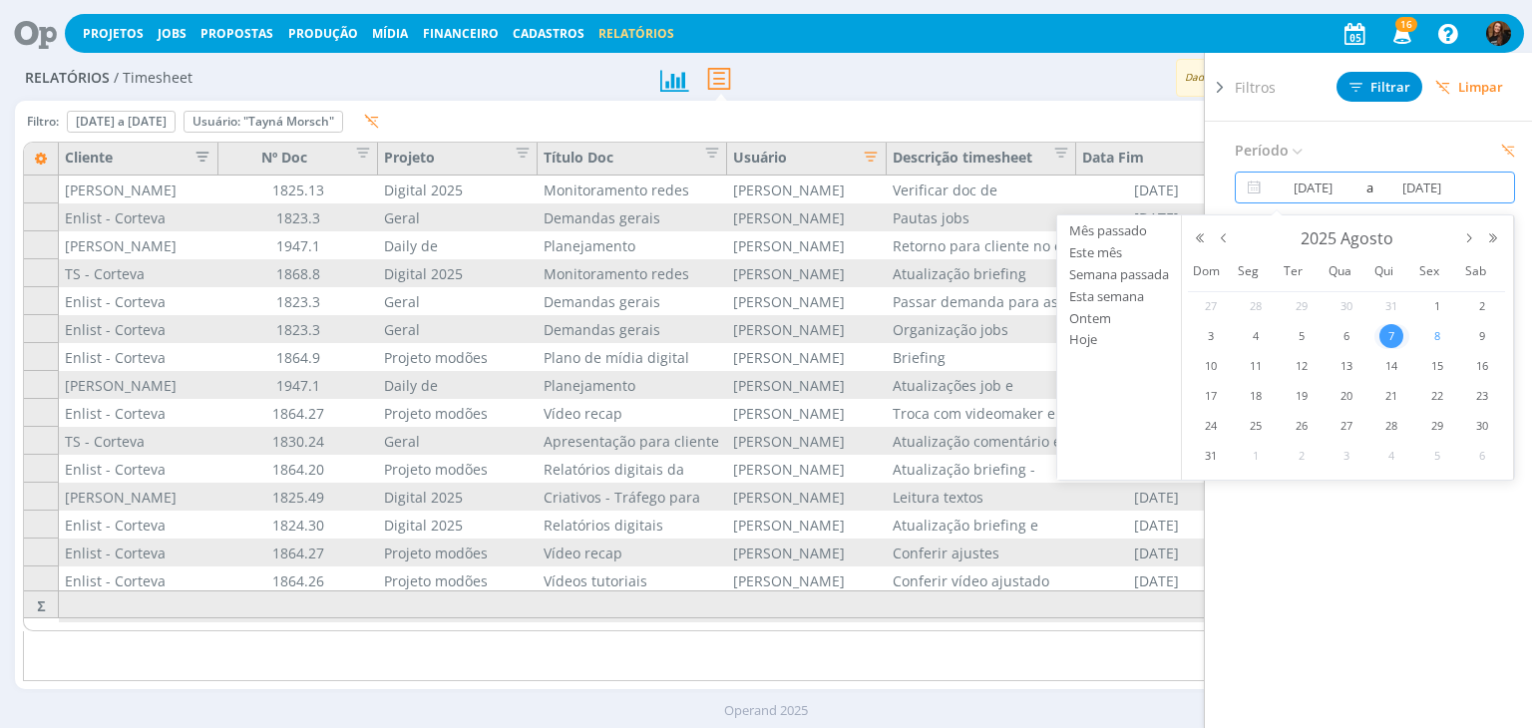
click at [1443, 334] on span "8" at bounding box center [1437, 336] width 24 height 24
type input "08/08/2025"
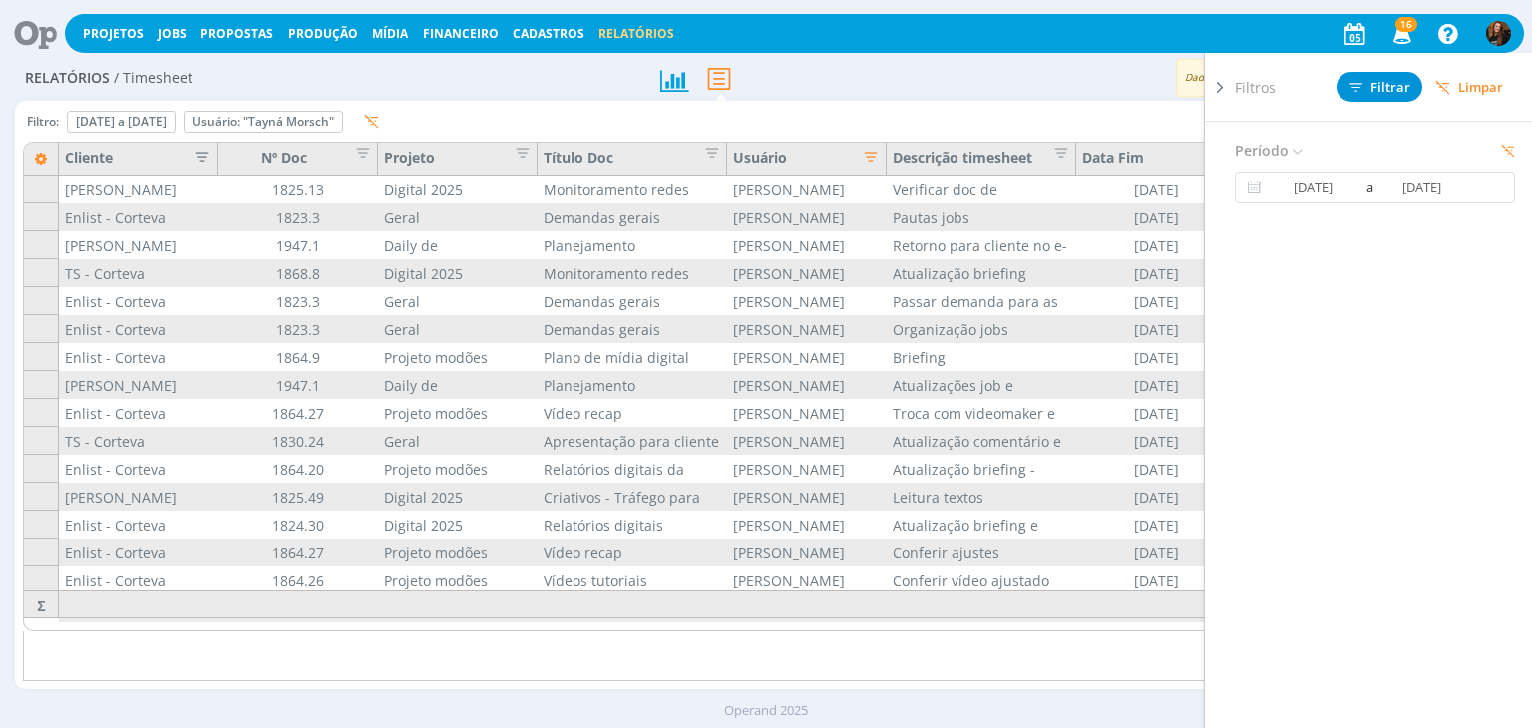
click at [1218, 87] on icon at bounding box center [1220, 87] width 20 height 21
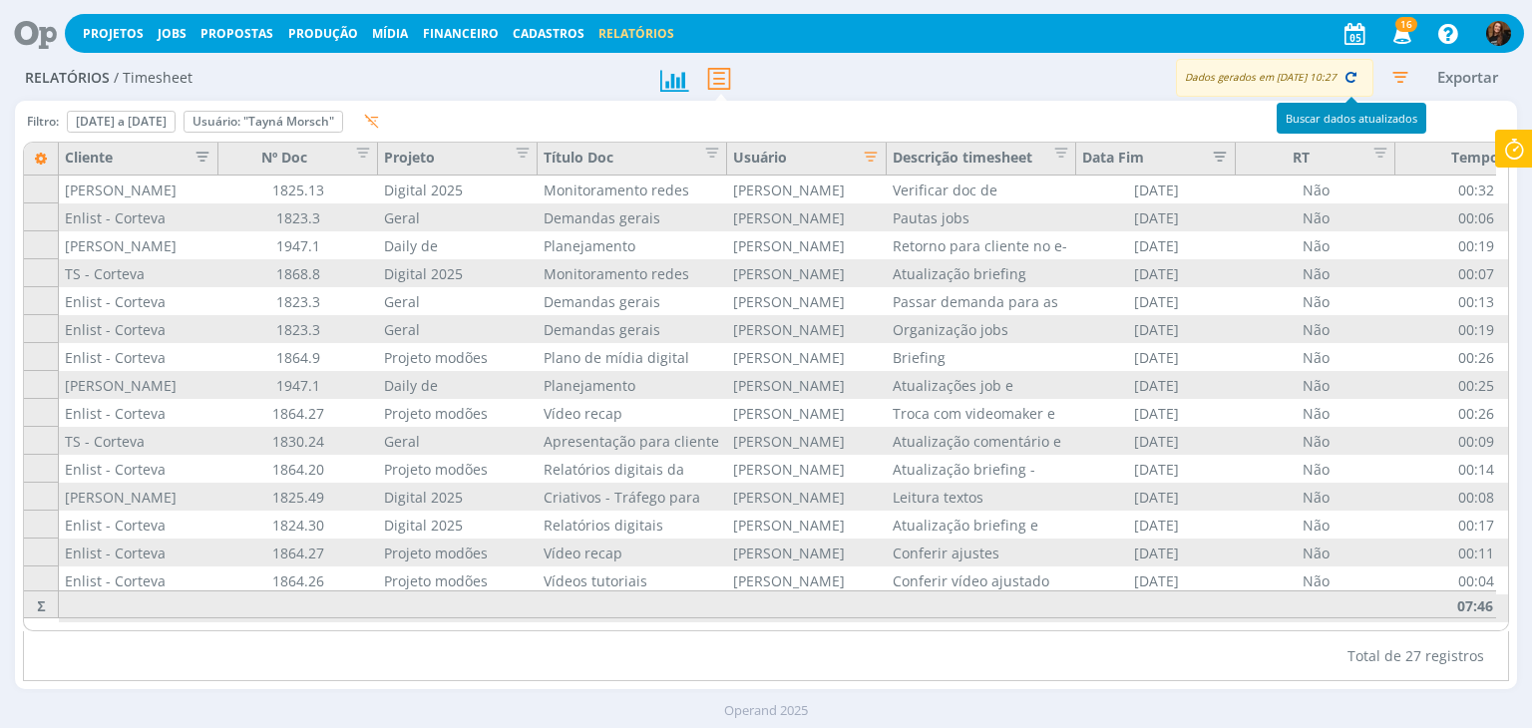
click at [1354, 83] on icon "button" at bounding box center [1350, 77] width 18 height 18
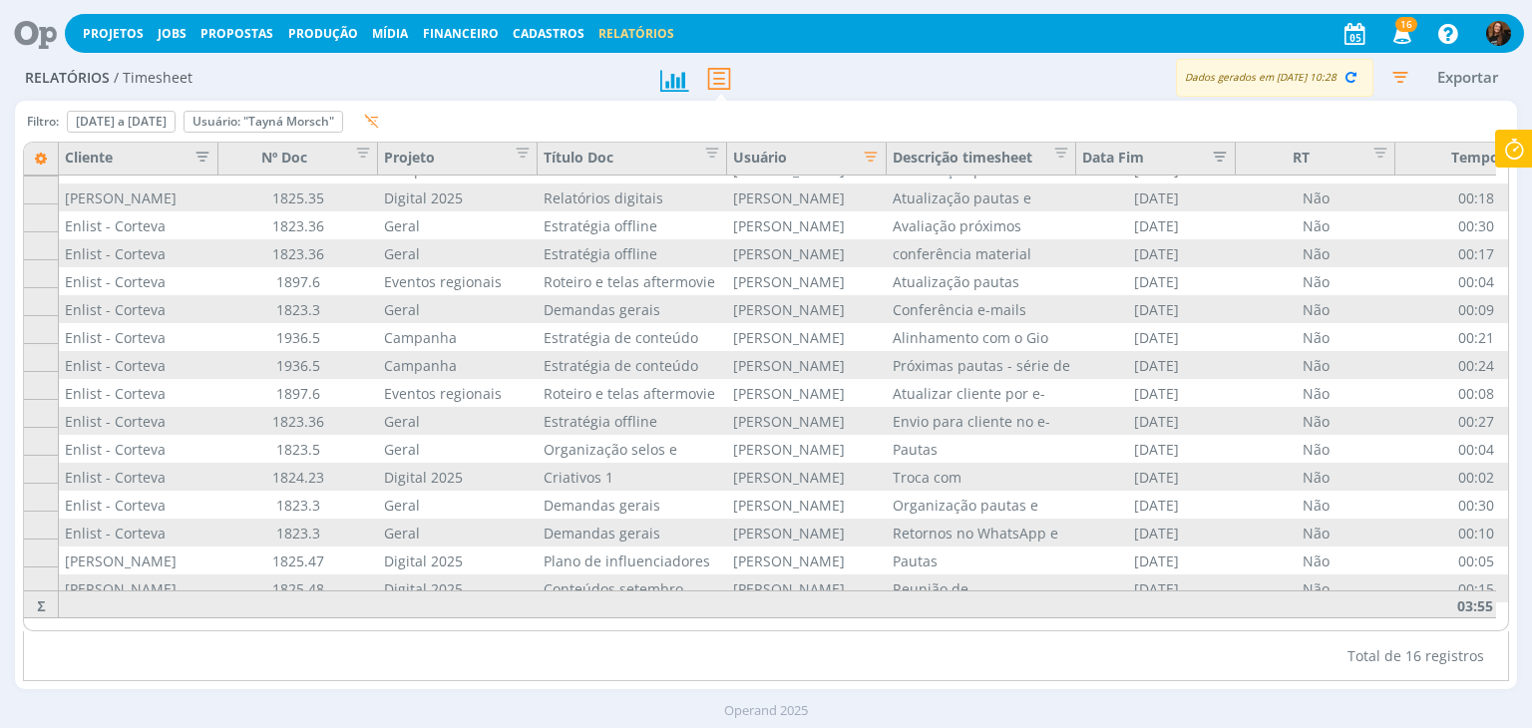
scroll to position [31, 0]
click at [1510, 328] on div "Filtro: 05 de ago de 2025 a 05 de ago de 2025 Definir padrão Usuário: "Tayná Mo…" at bounding box center [765, 395] width 1501 height 588
click at [1353, 81] on icon "button" at bounding box center [1350, 77] width 18 height 18
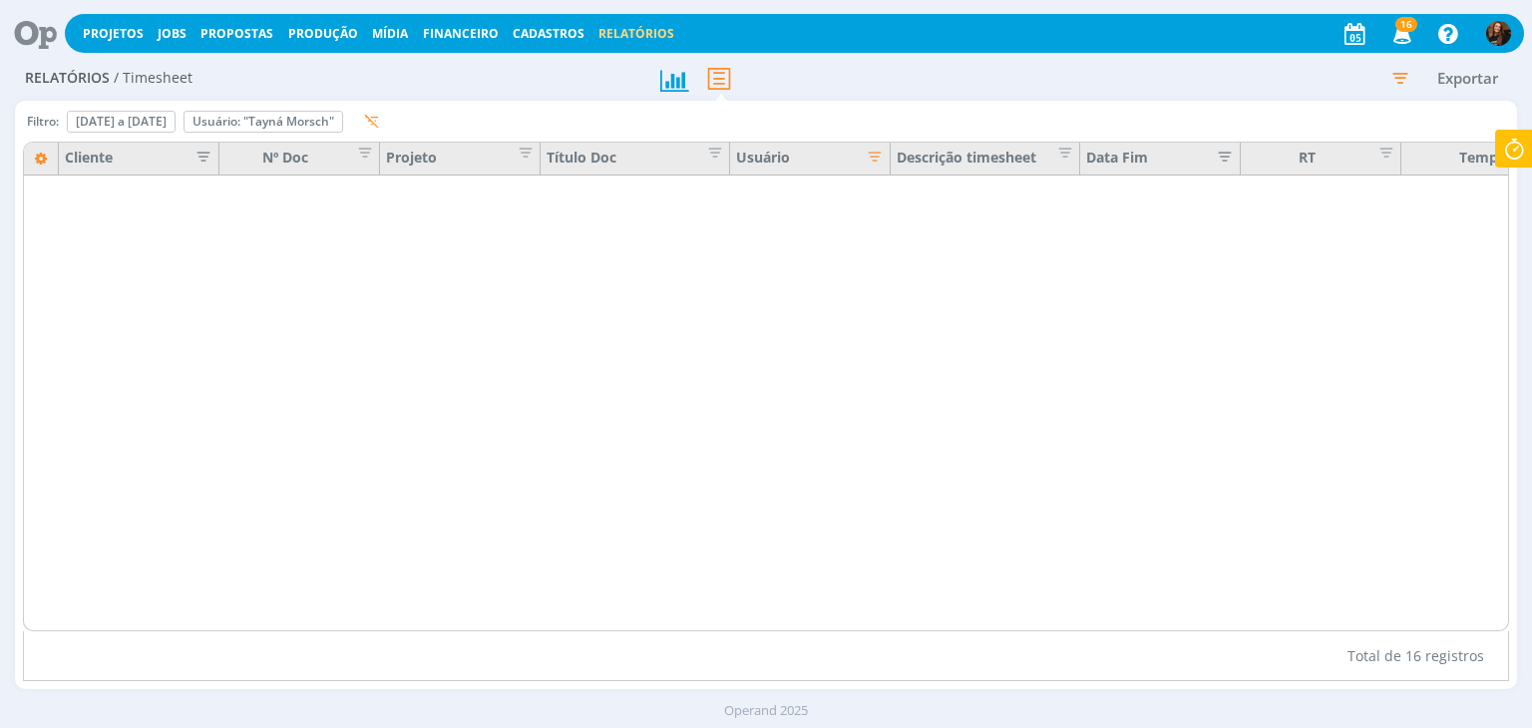
scroll to position [0, 0]
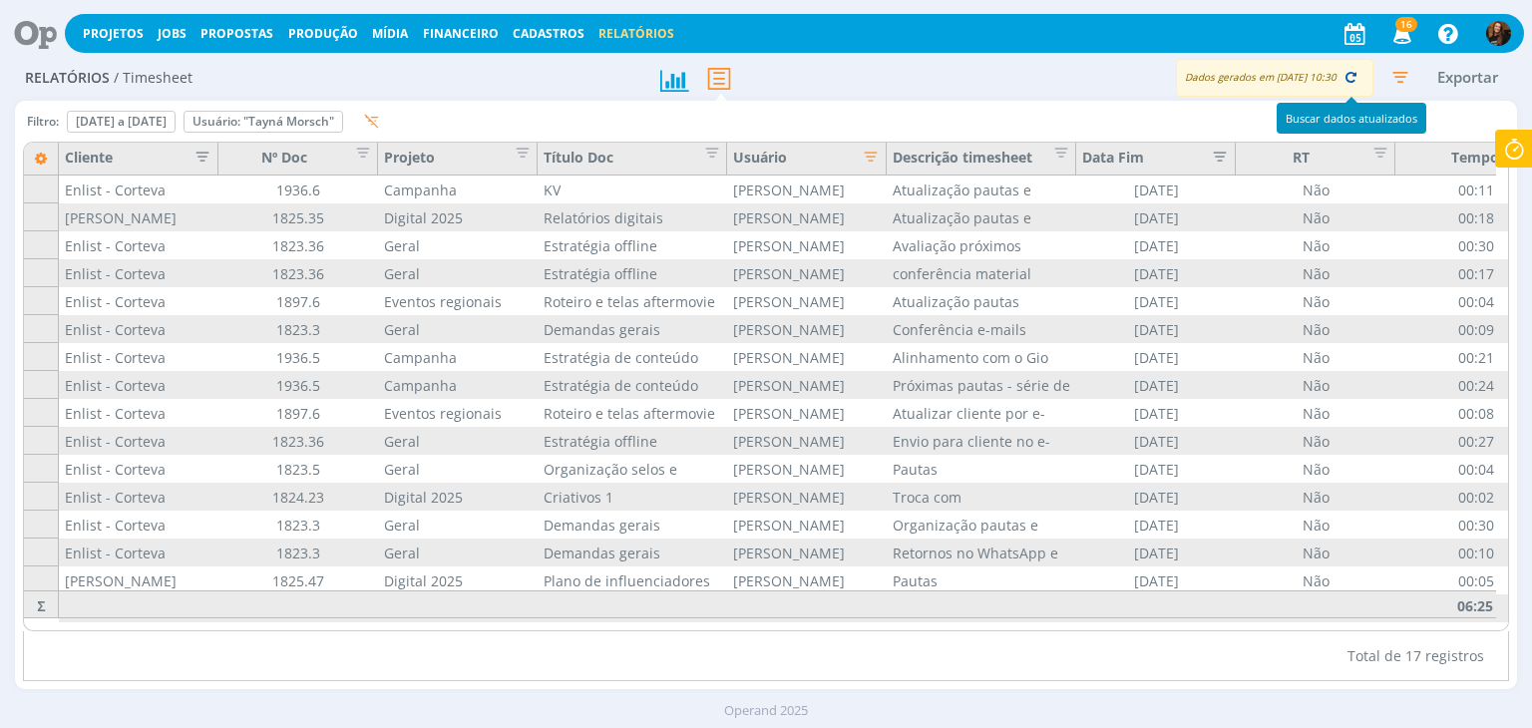
click at [1353, 76] on icon "button" at bounding box center [1350, 77] width 18 height 18
click at [1400, 82] on icon "button" at bounding box center [1400, 77] width 36 height 36
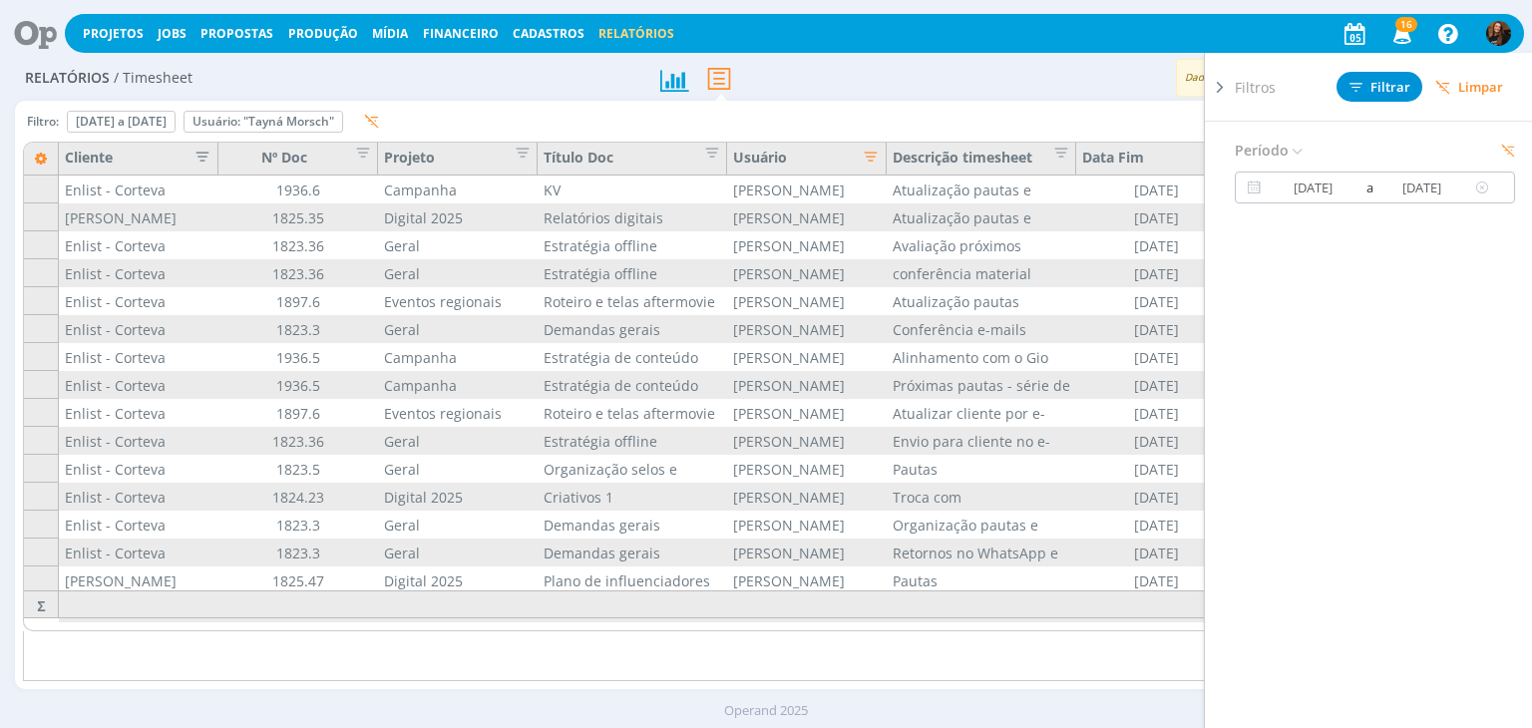
click at [1316, 183] on input "08/08/2025" at bounding box center [1313, 187] width 96 height 24
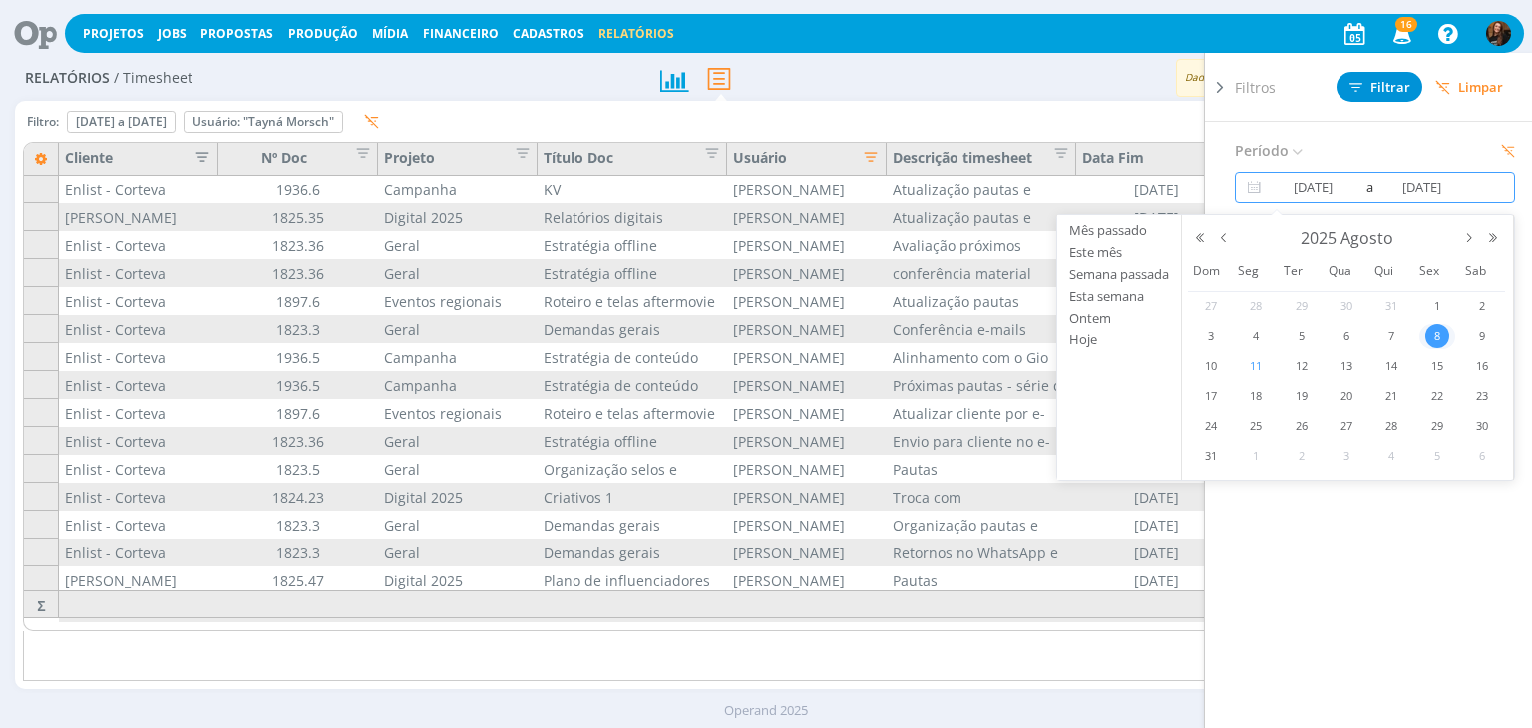
click at [1251, 365] on span "11" at bounding box center [1255, 366] width 24 height 24
type input "11/08/2025"
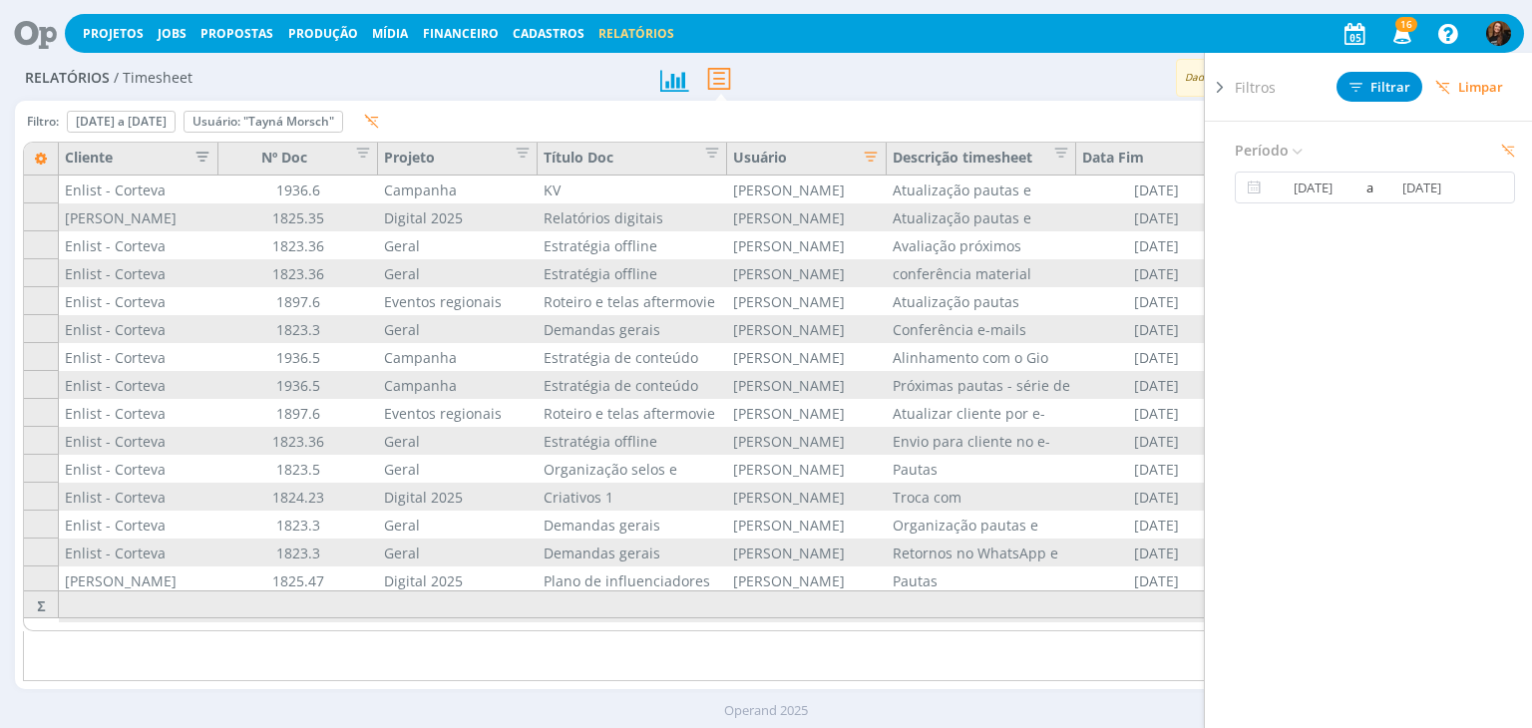
click at [1217, 81] on icon at bounding box center [1220, 87] width 20 height 21
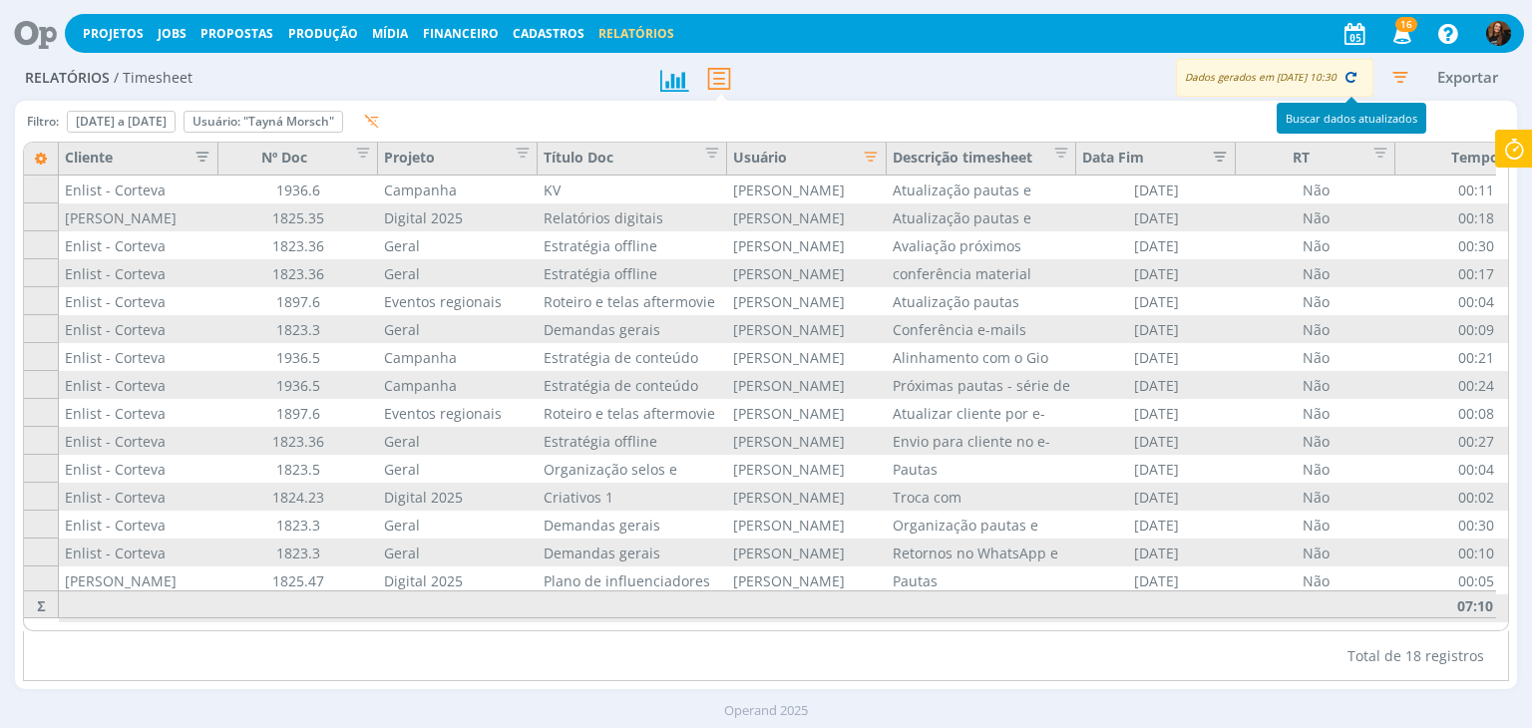
click at [1356, 80] on icon "button" at bounding box center [1350, 77] width 18 height 18
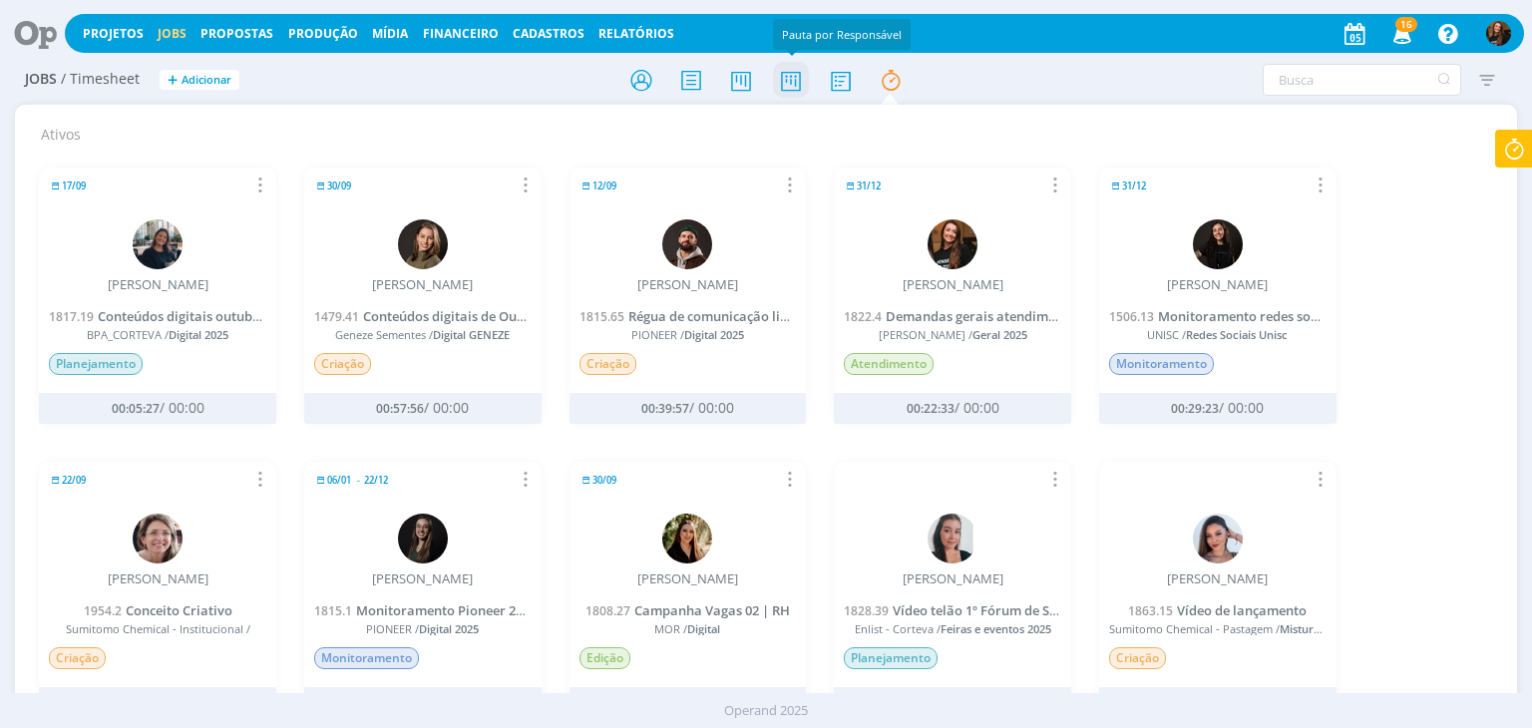
click at [793, 81] on icon at bounding box center [791, 80] width 36 height 39
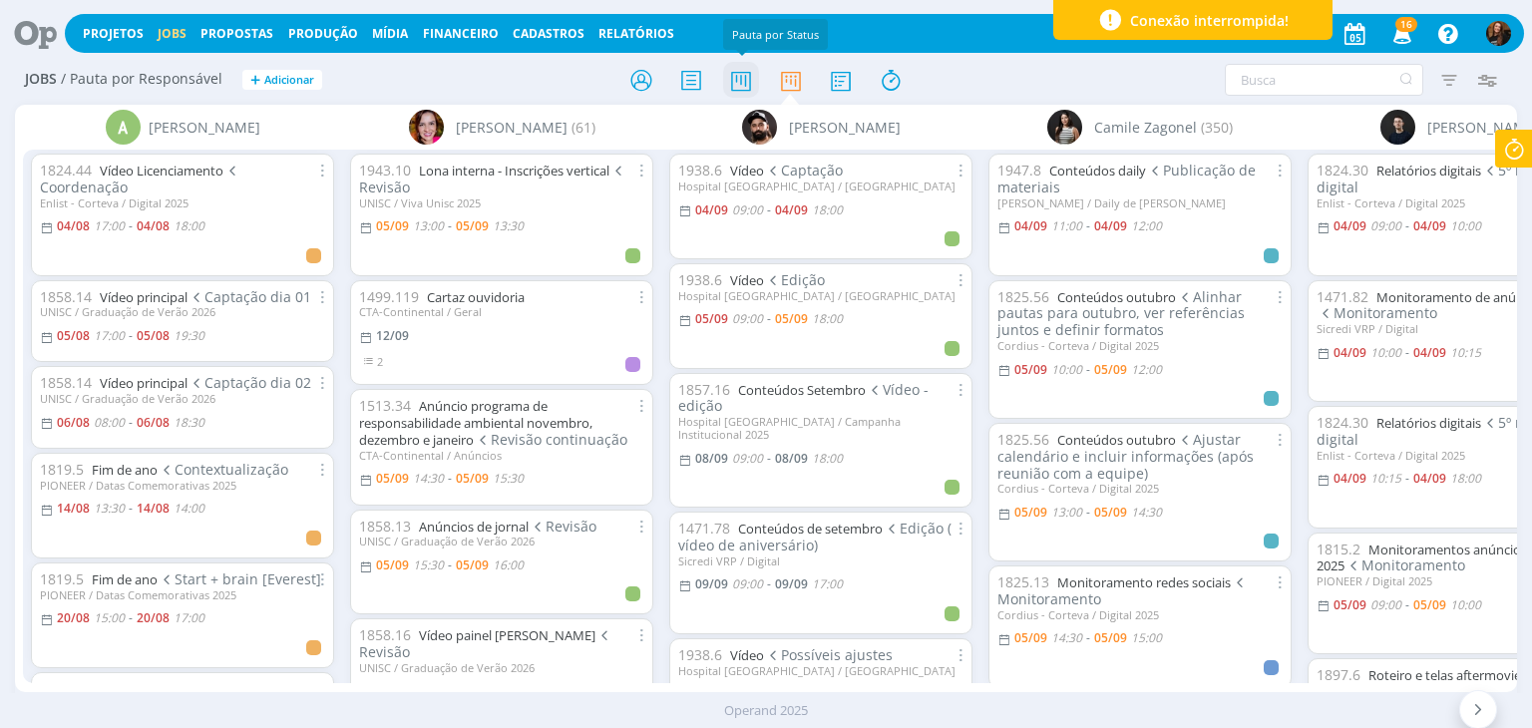
click at [734, 83] on icon at bounding box center [741, 80] width 36 height 39
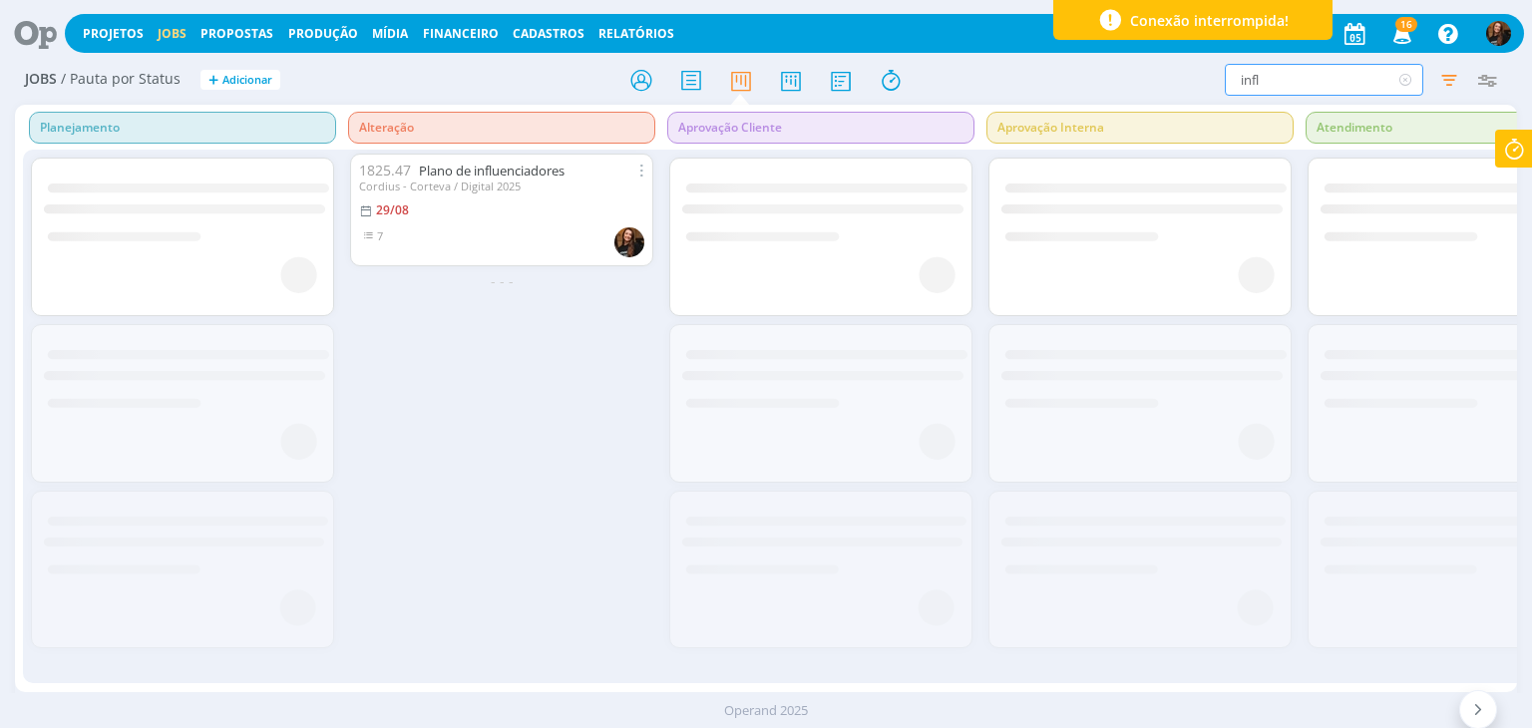
click at [1320, 76] on input "infl" at bounding box center [1323, 80] width 198 height 32
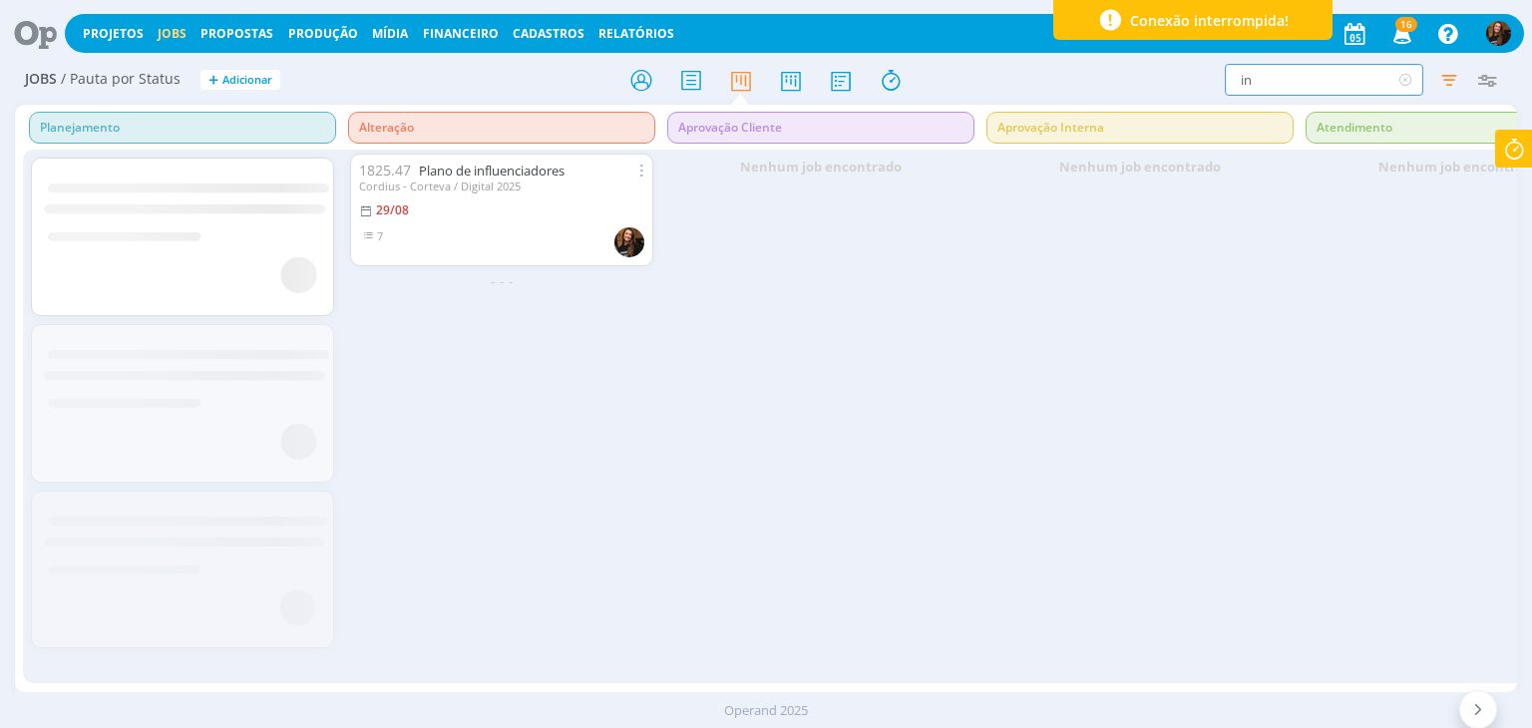
type input "i"
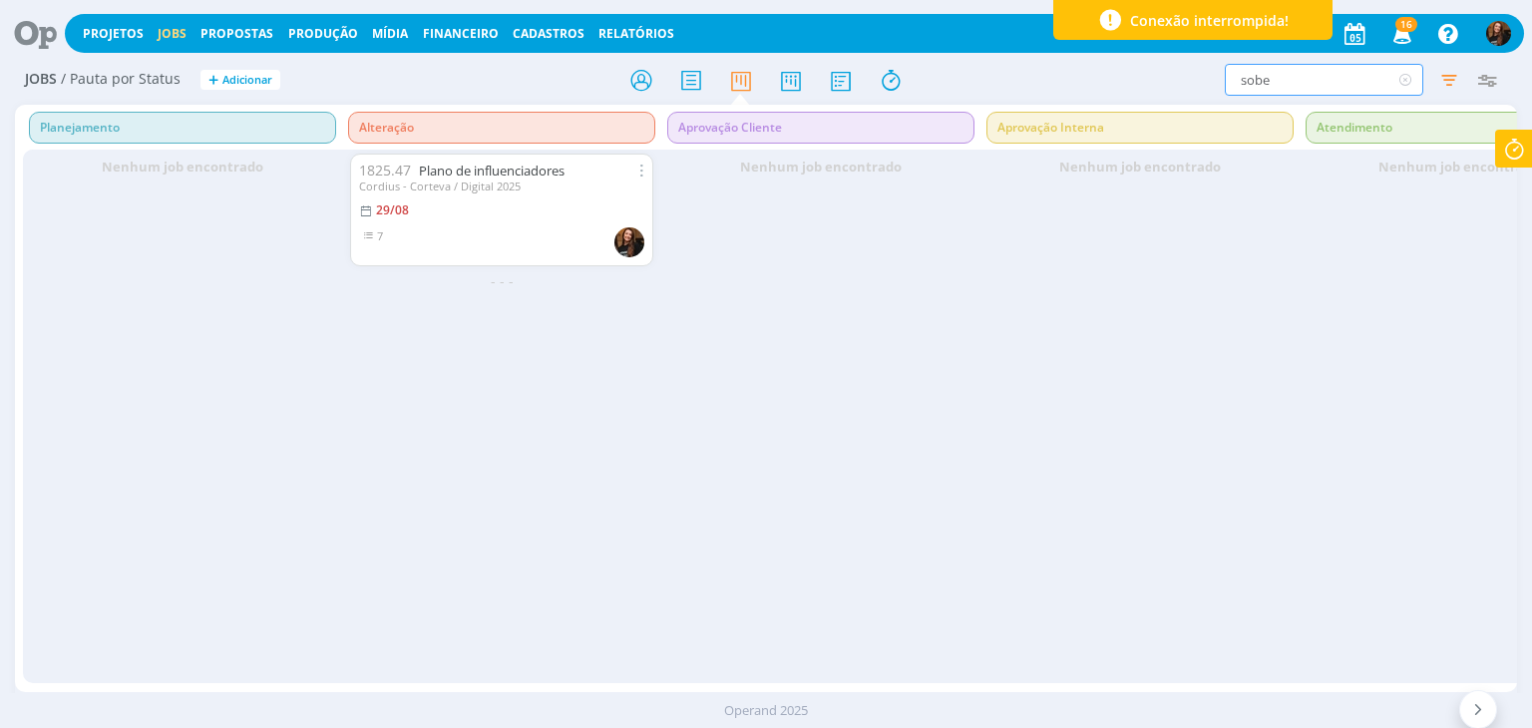
type input "sobe"
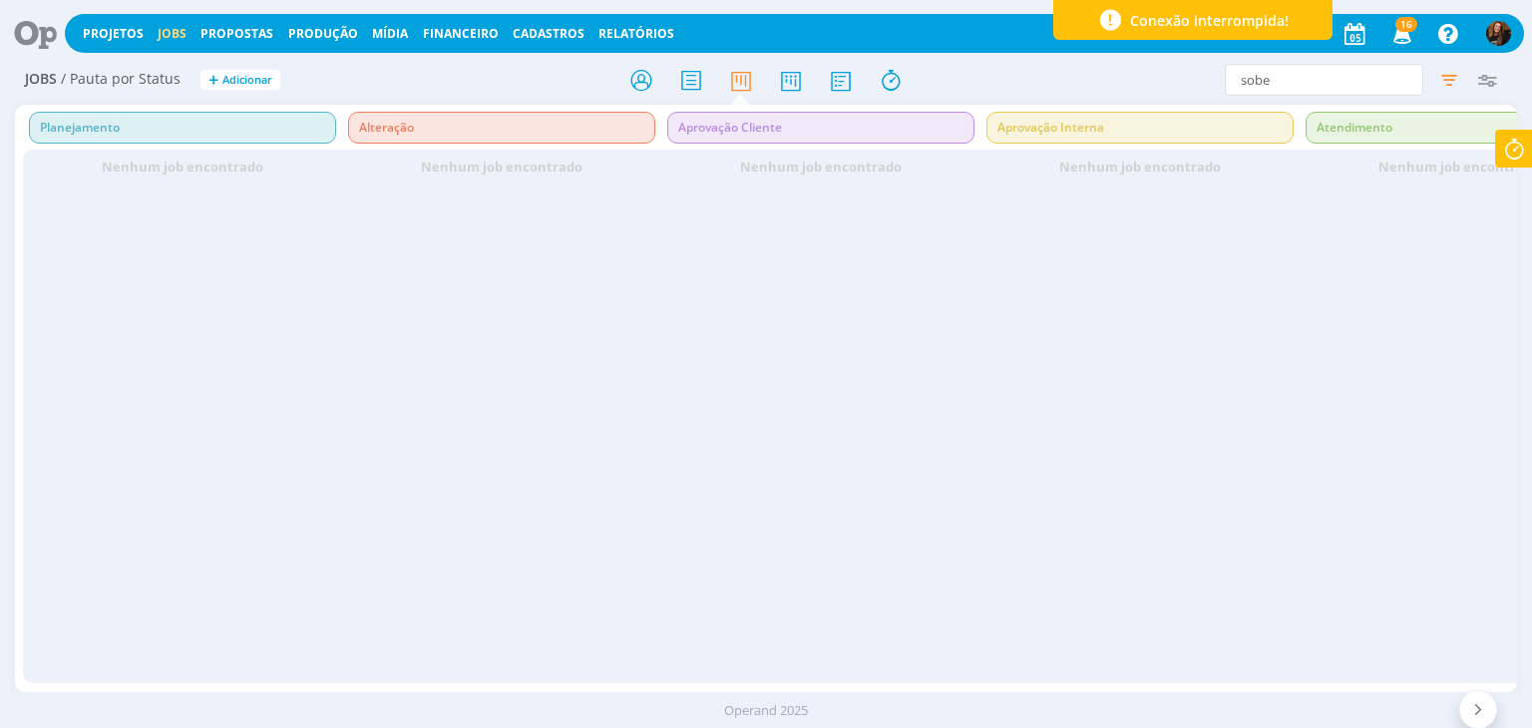
click at [410, 693] on div "Operand 2025" at bounding box center [766, 710] width 1532 height 35
click at [112, 36] on link "Projetos" at bounding box center [113, 33] width 61 height 17
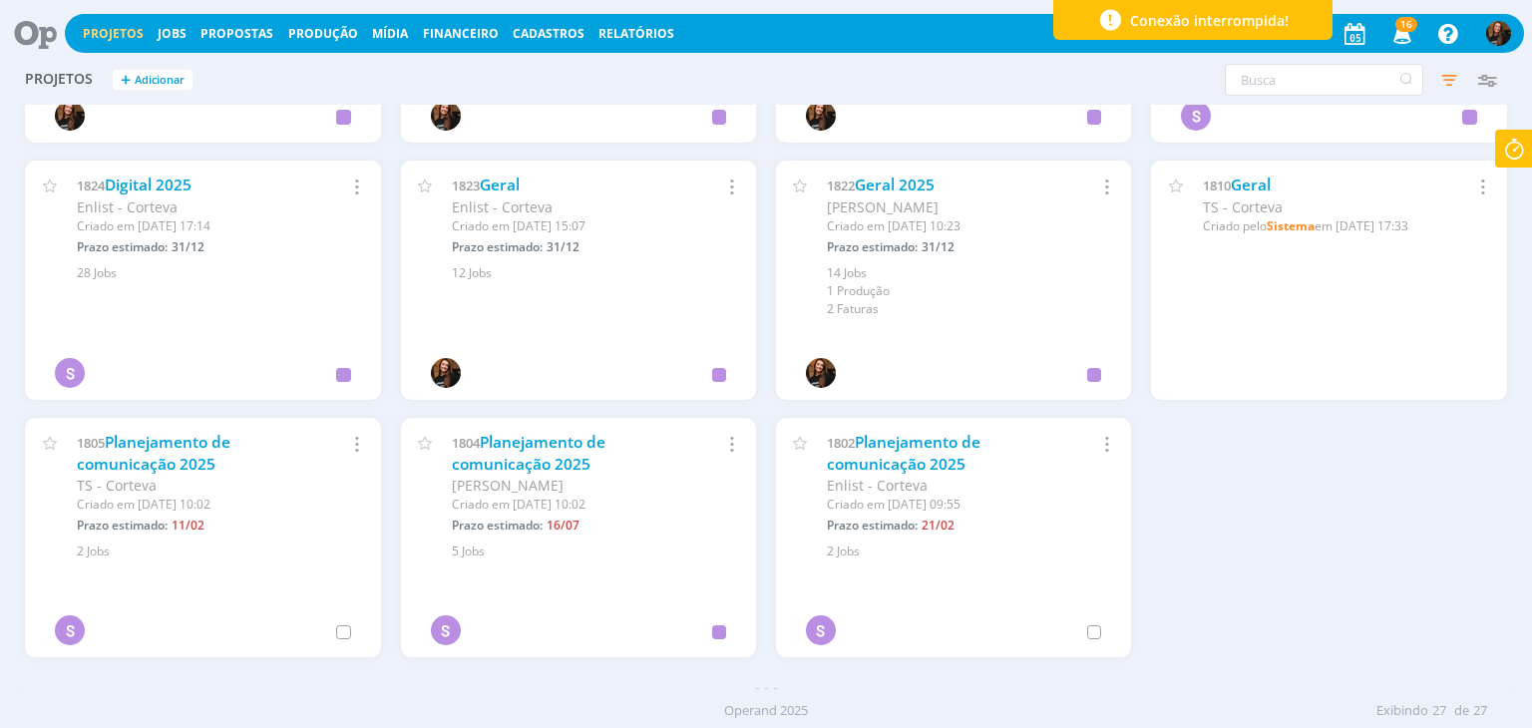
scroll to position [1236, 0]
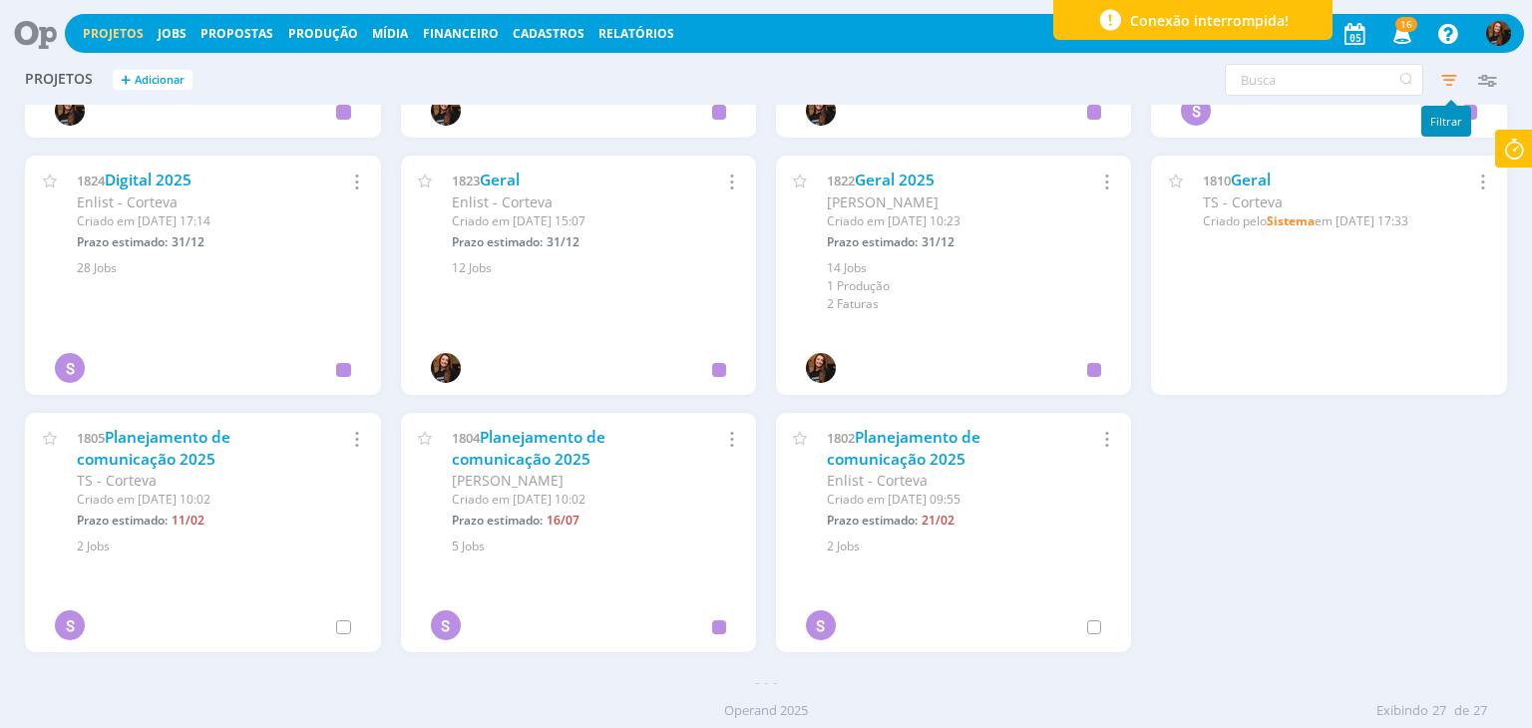
click at [1444, 84] on icon "button" at bounding box center [1449, 80] width 36 height 36
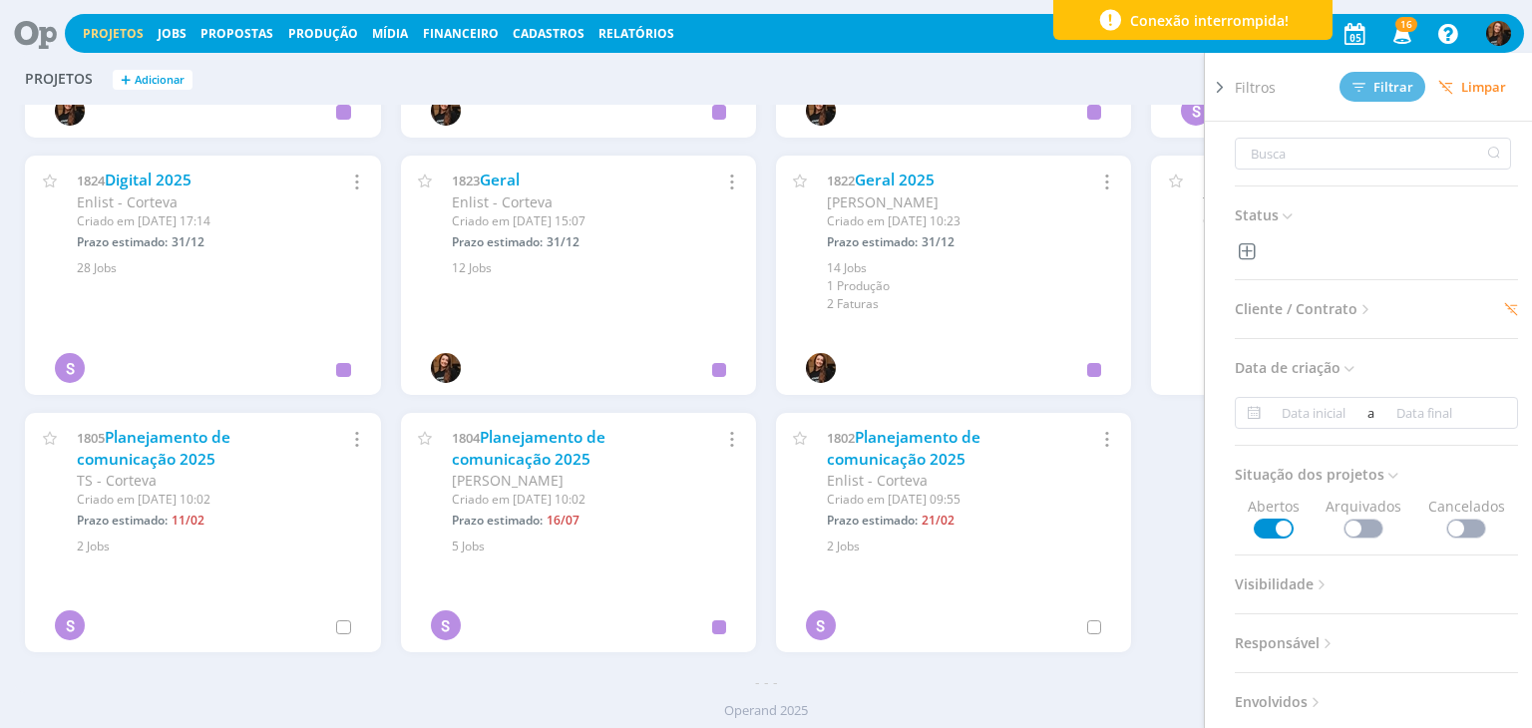
click at [1223, 83] on icon at bounding box center [1220, 87] width 20 height 21
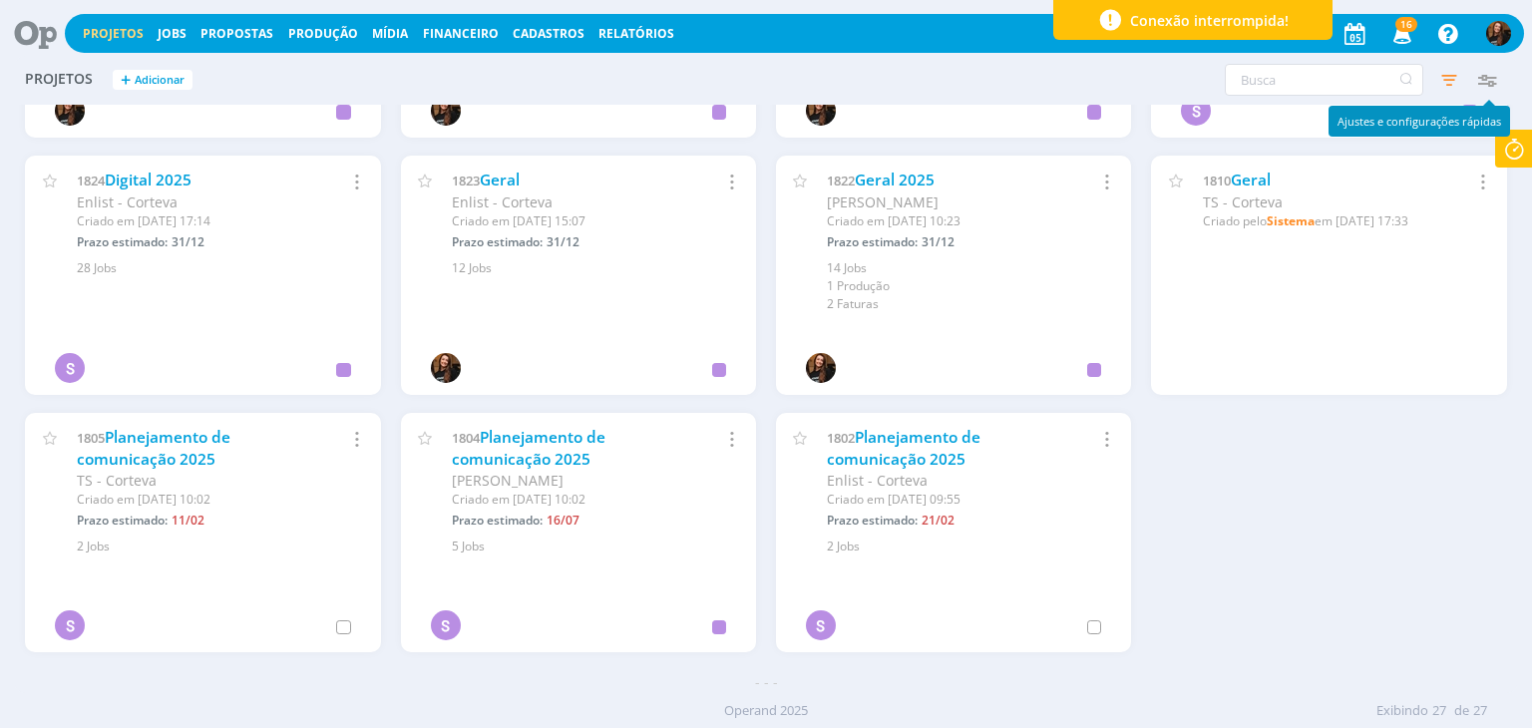
click at [1488, 82] on icon "button" at bounding box center [1487, 80] width 36 height 36
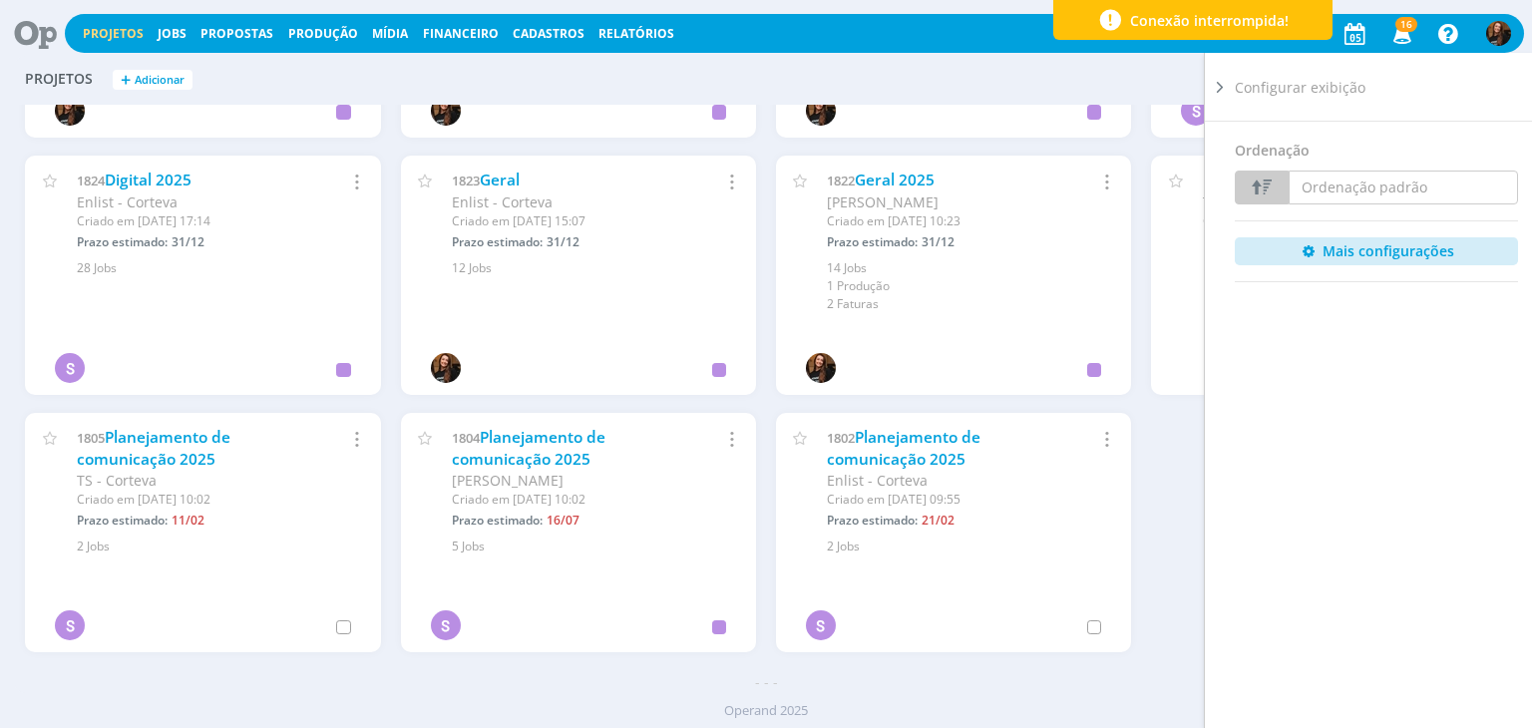
click at [1221, 89] on icon at bounding box center [1220, 87] width 20 height 21
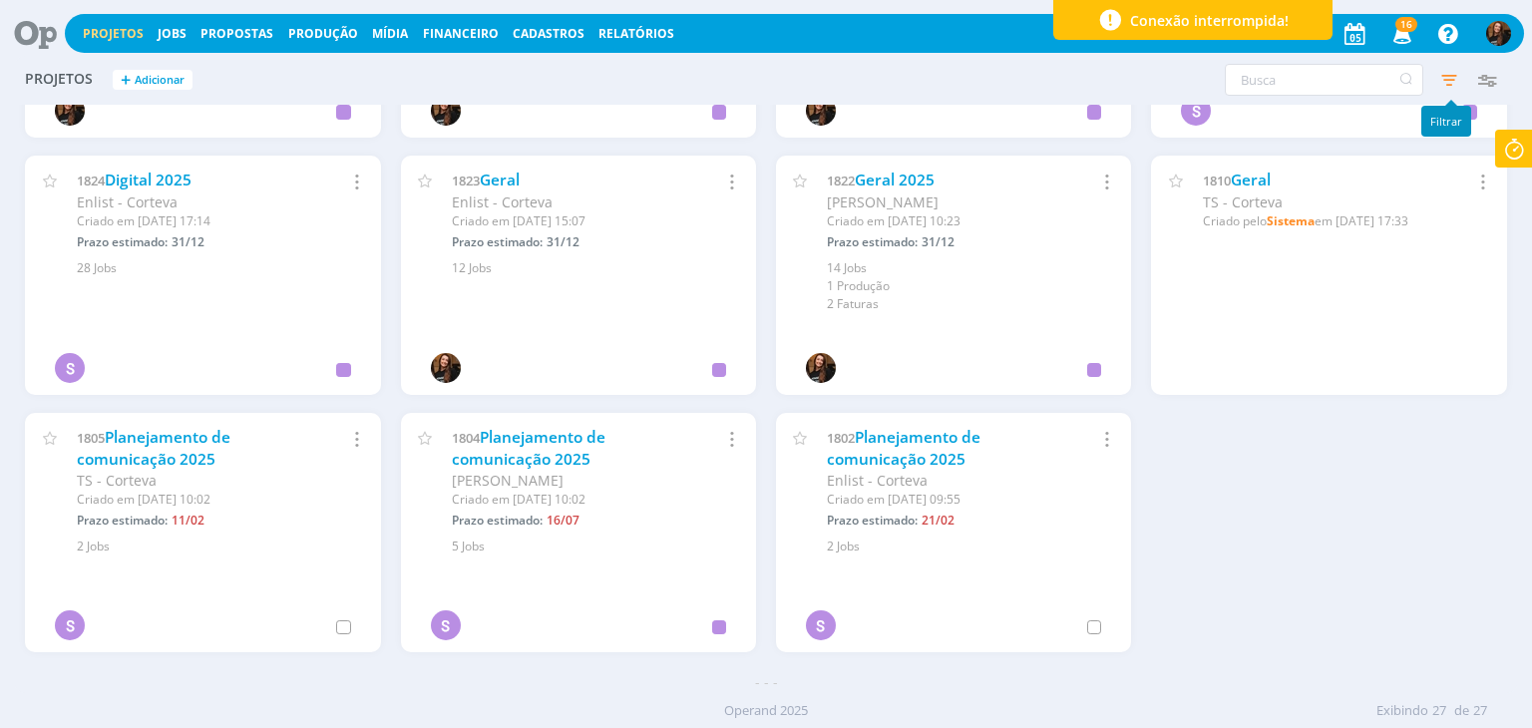
click at [1447, 85] on icon "button" at bounding box center [1449, 80] width 36 height 36
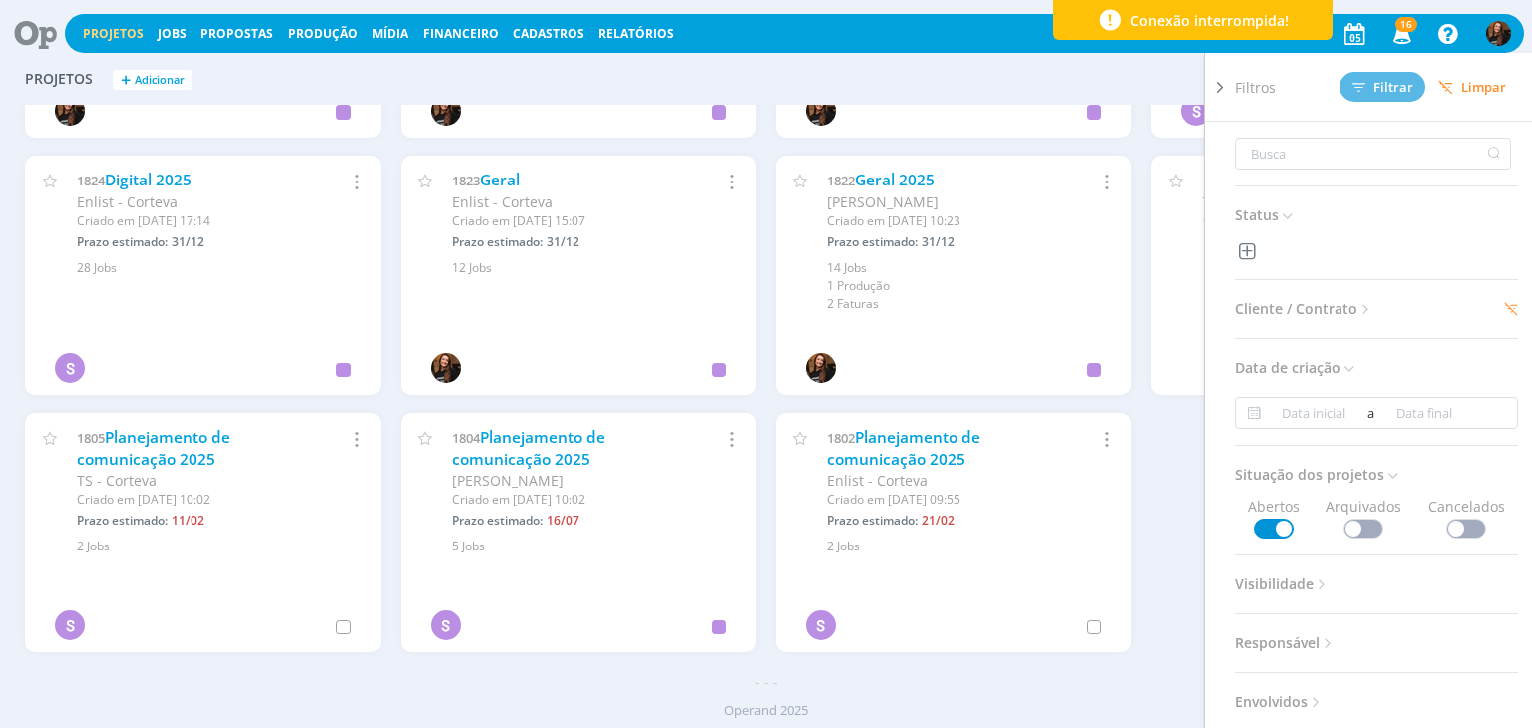
click at [1314, 308] on span "Cliente / Contrato" at bounding box center [1304, 309] width 140 height 26
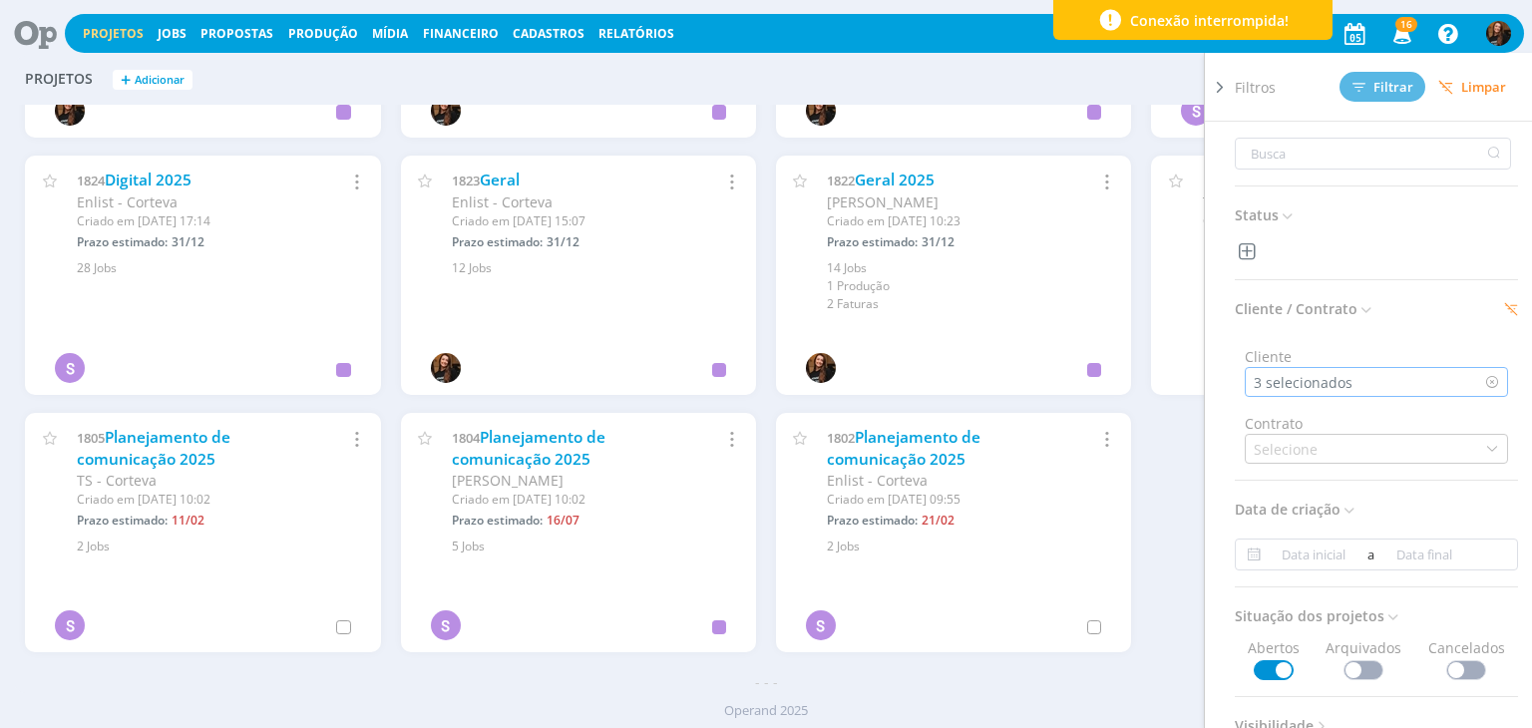
click at [1416, 381] on div "3 selecionados" at bounding box center [1375, 382] width 263 height 30
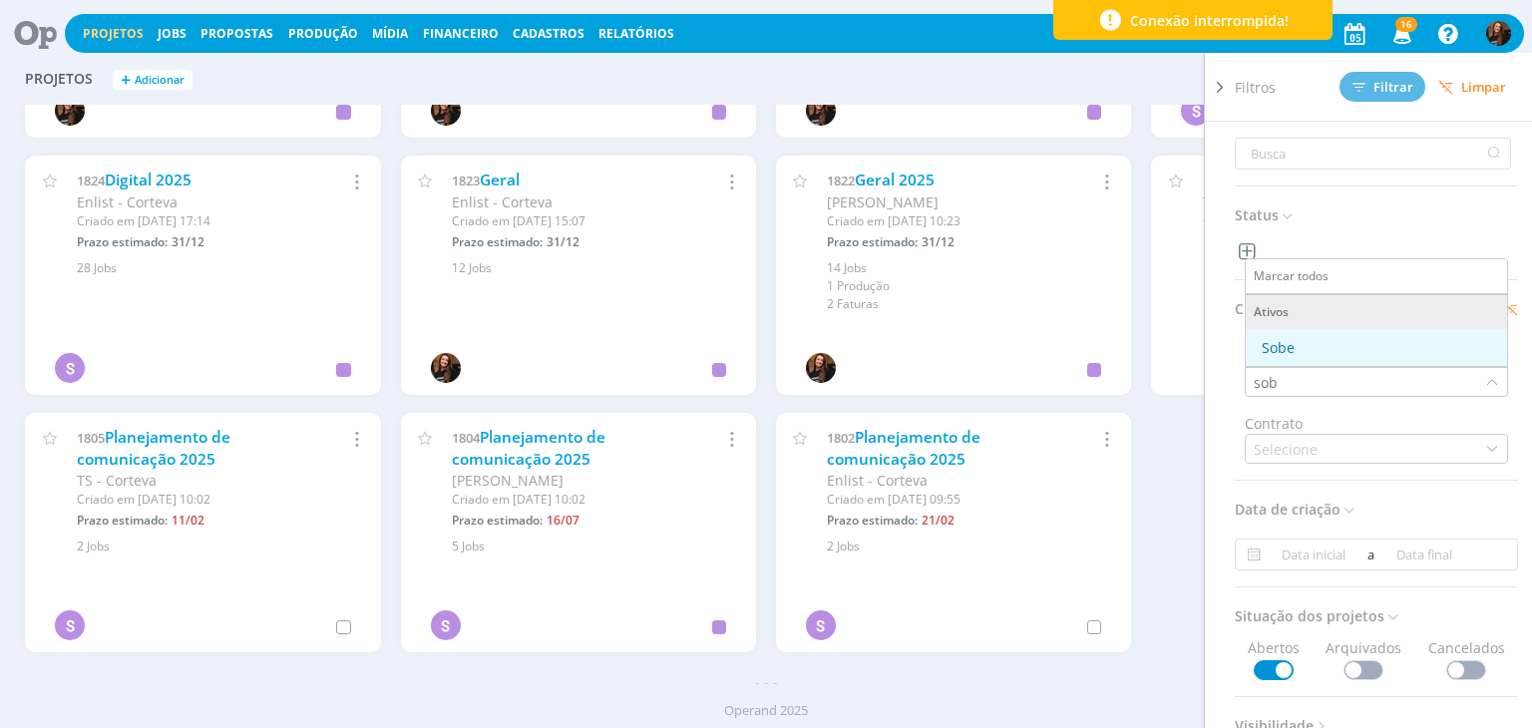
type input "sob"
click at [1347, 352] on div "Sobe" at bounding box center [1375, 347] width 245 height 21
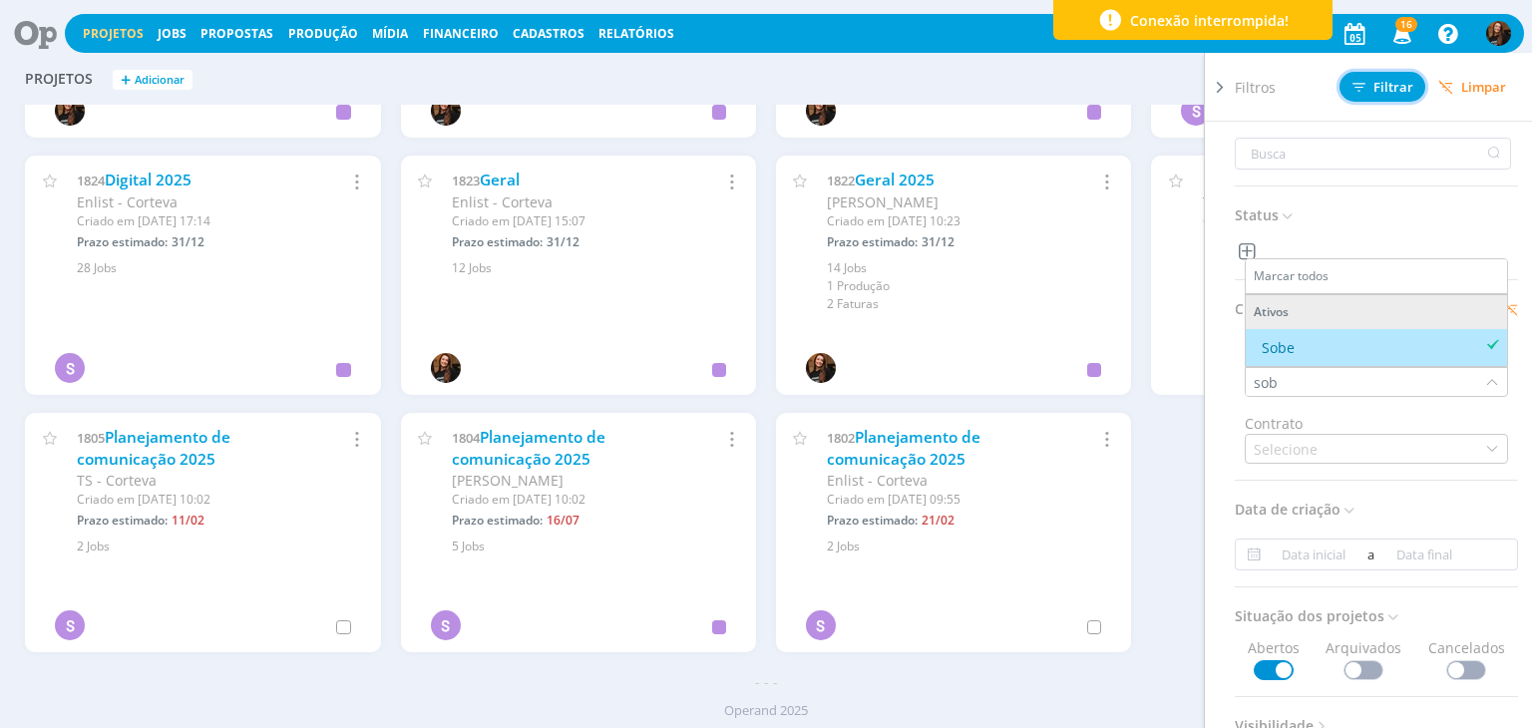
click at [1382, 86] on span "Filtrar" at bounding box center [1382, 87] width 61 height 13
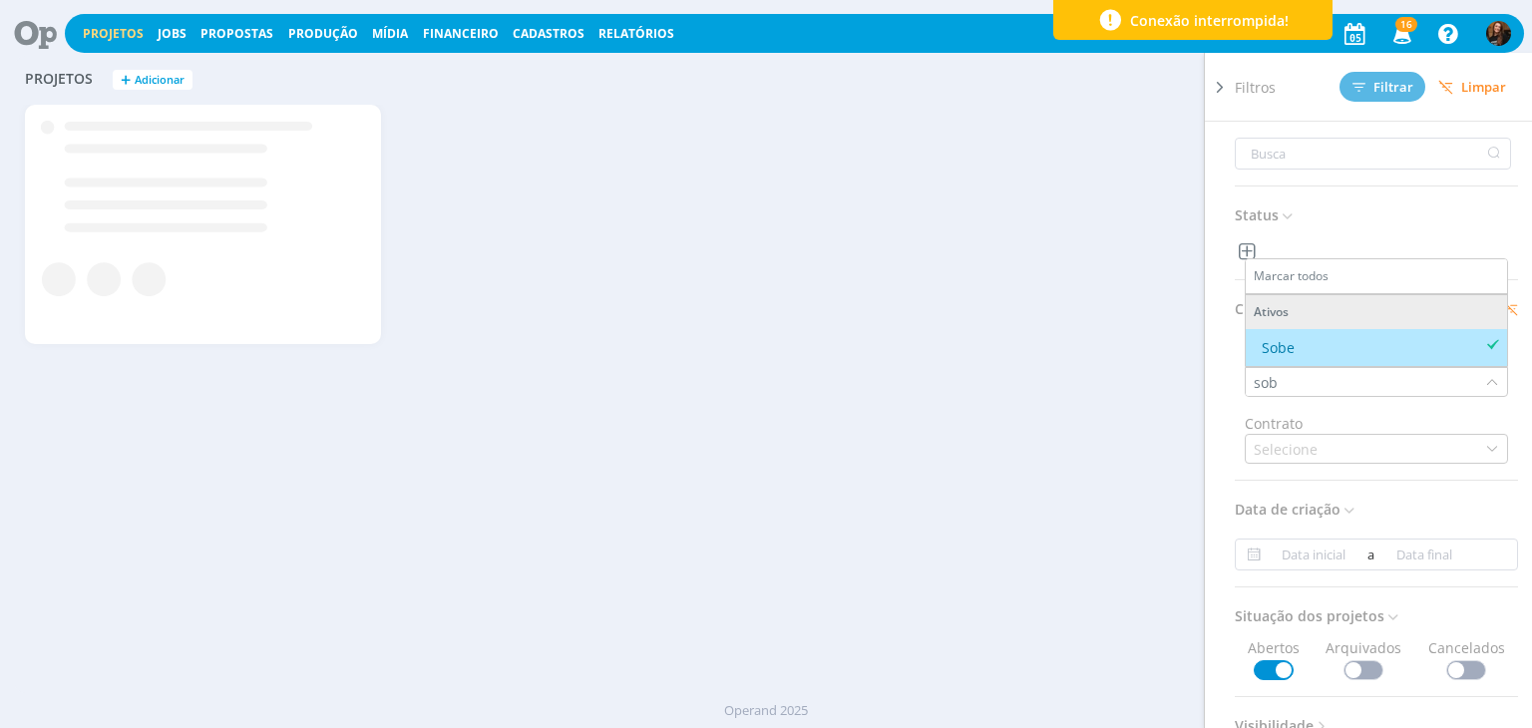
scroll to position [0, 0]
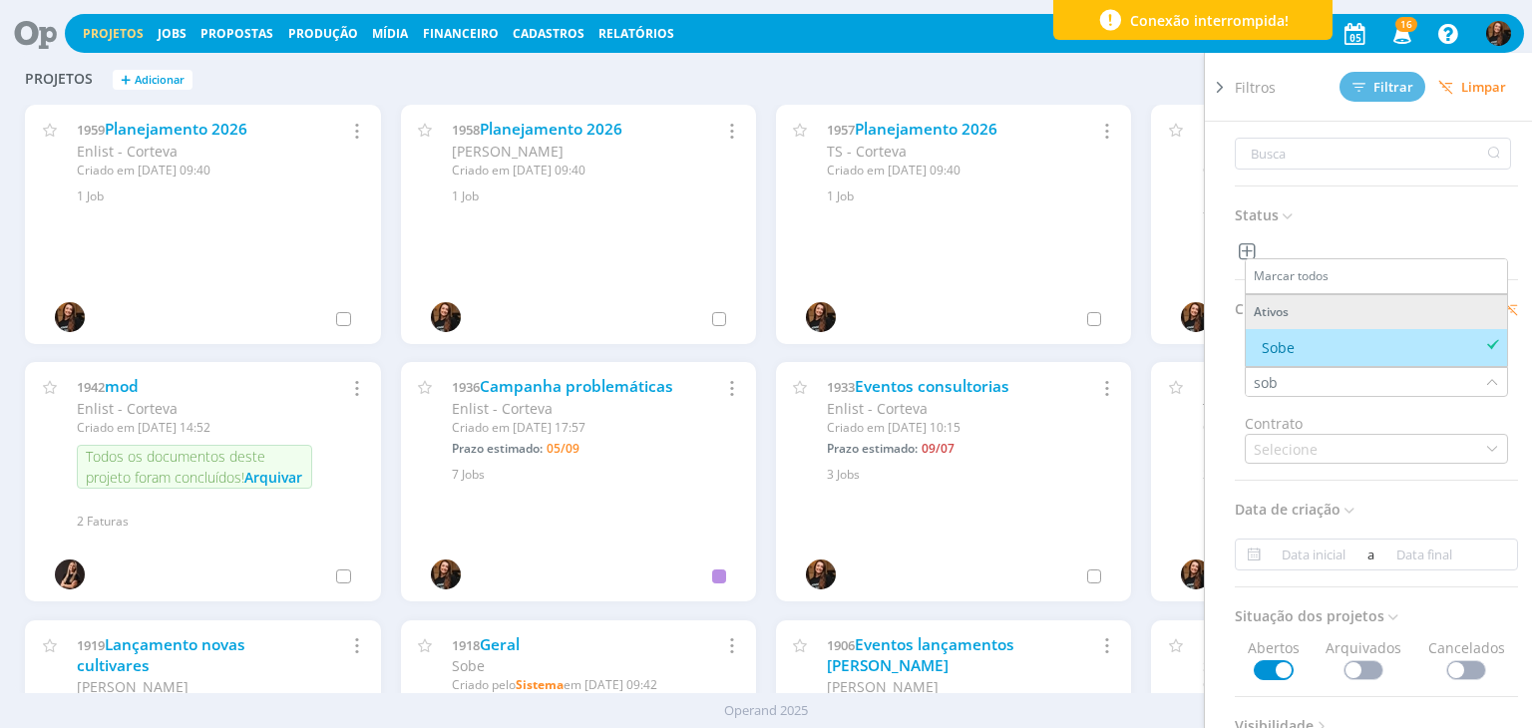
click at [1217, 90] on icon at bounding box center [1220, 87] width 20 height 21
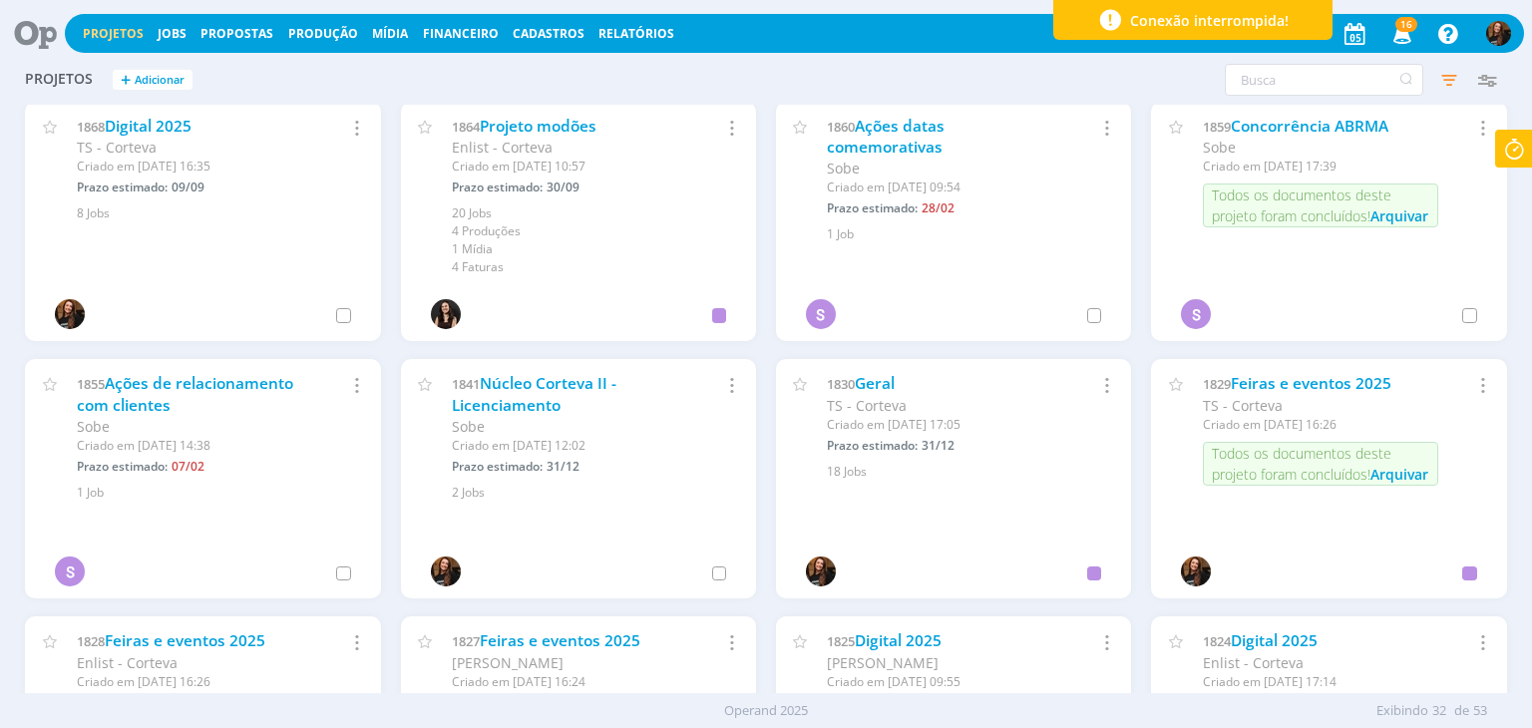
scroll to position [1039, 0]
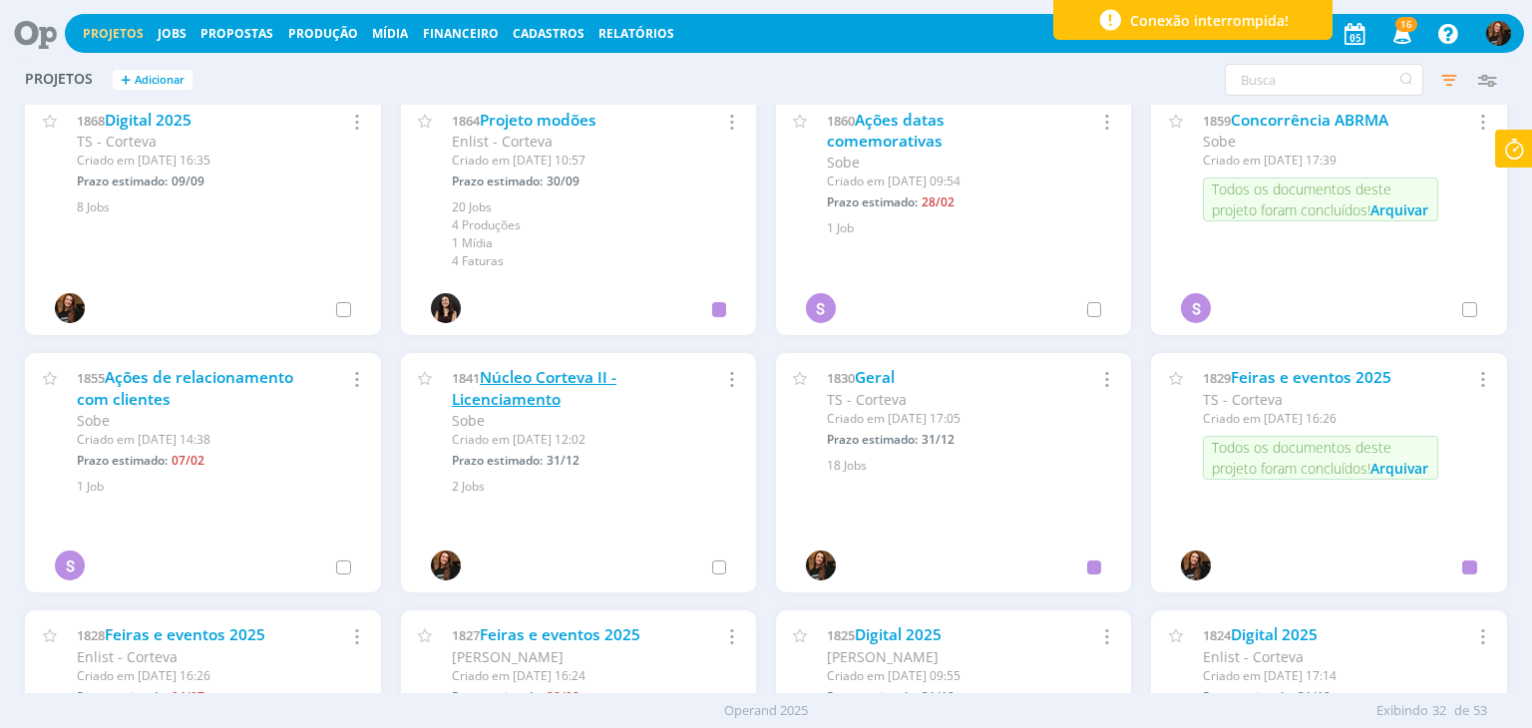
click at [586, 374] on link "Núcleo Corteva II - Licenciamento" at bounding box center [534, 388] width 165 height 43
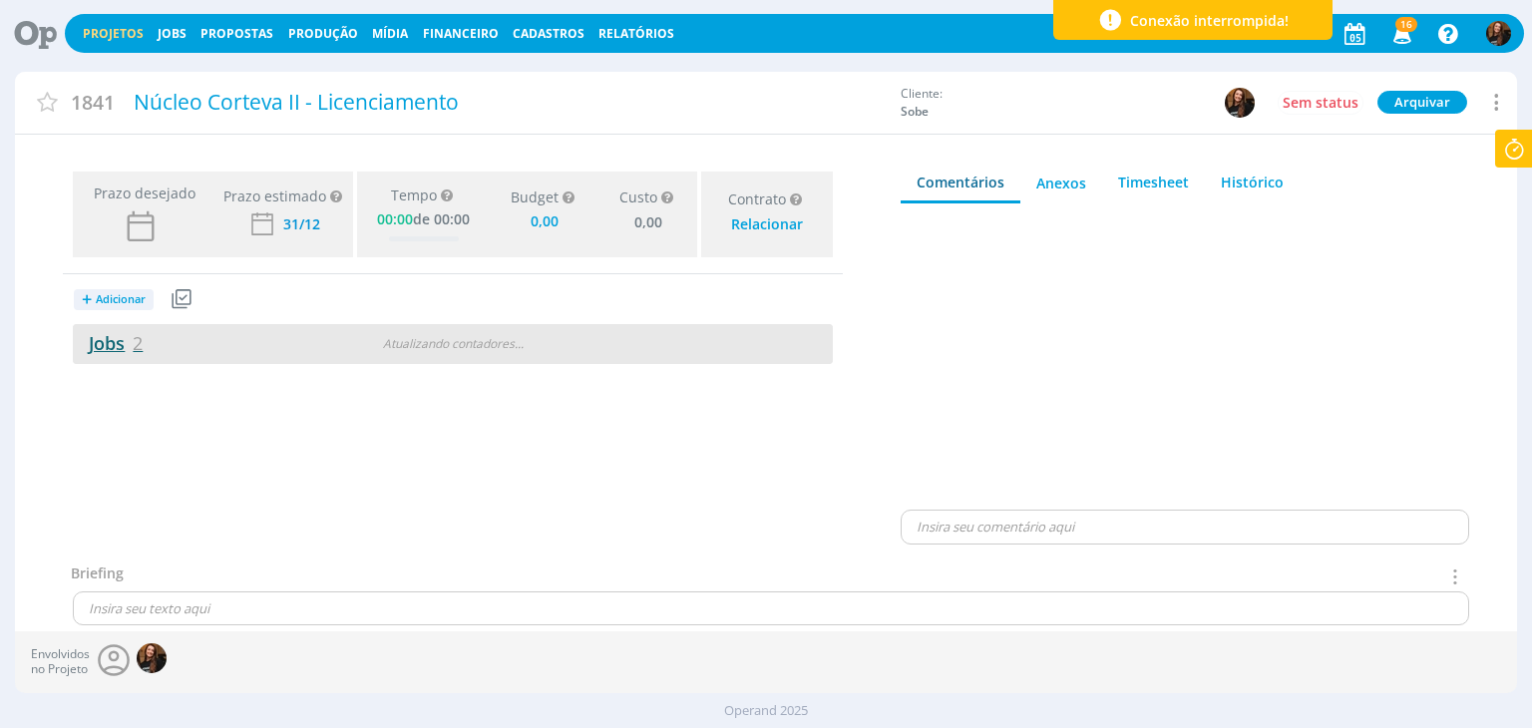
type input "0,00"
click at [98, 337] on link "Jobs 2" at bounding box center [108, 343] width 70 height 24
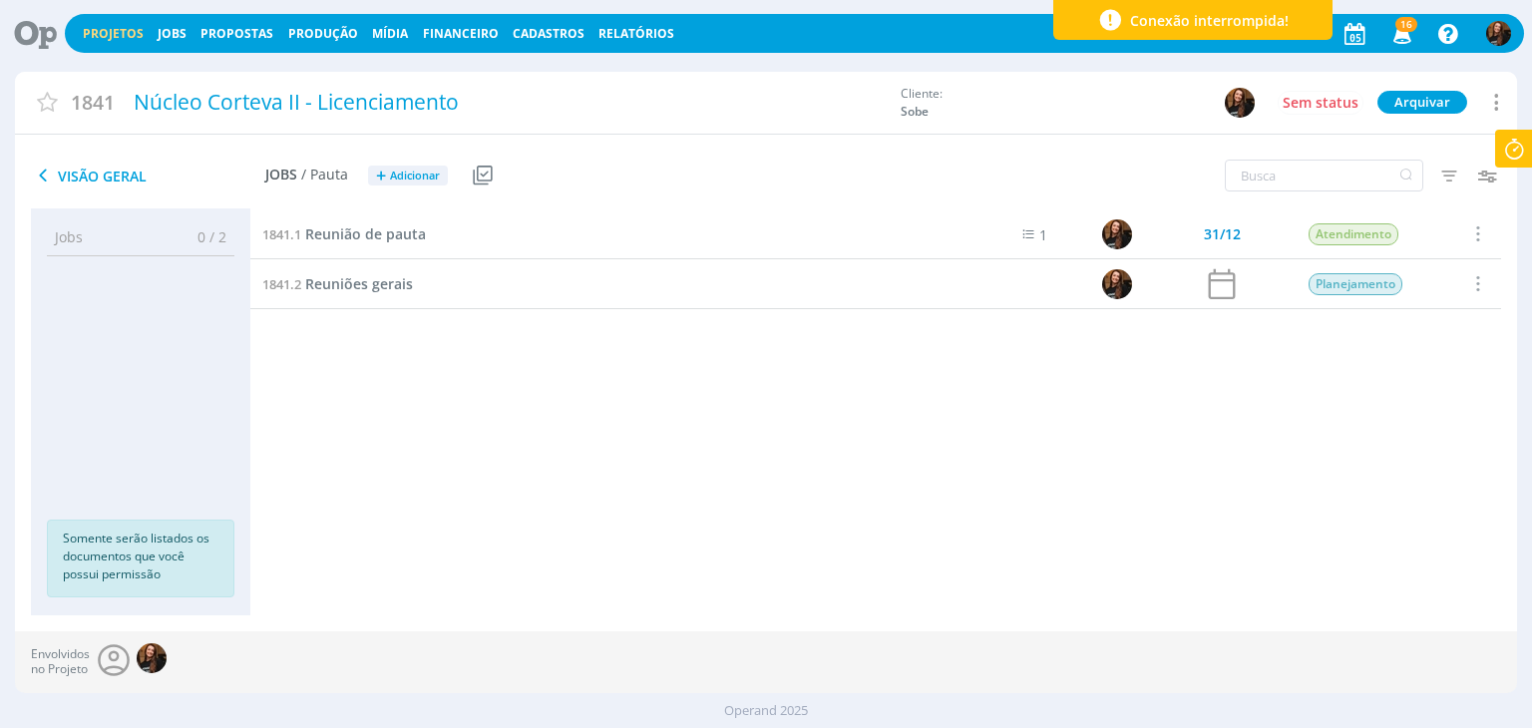
click at [96, 35] on link "Projetos" at bounding box center [113, 33] width 61 height 17
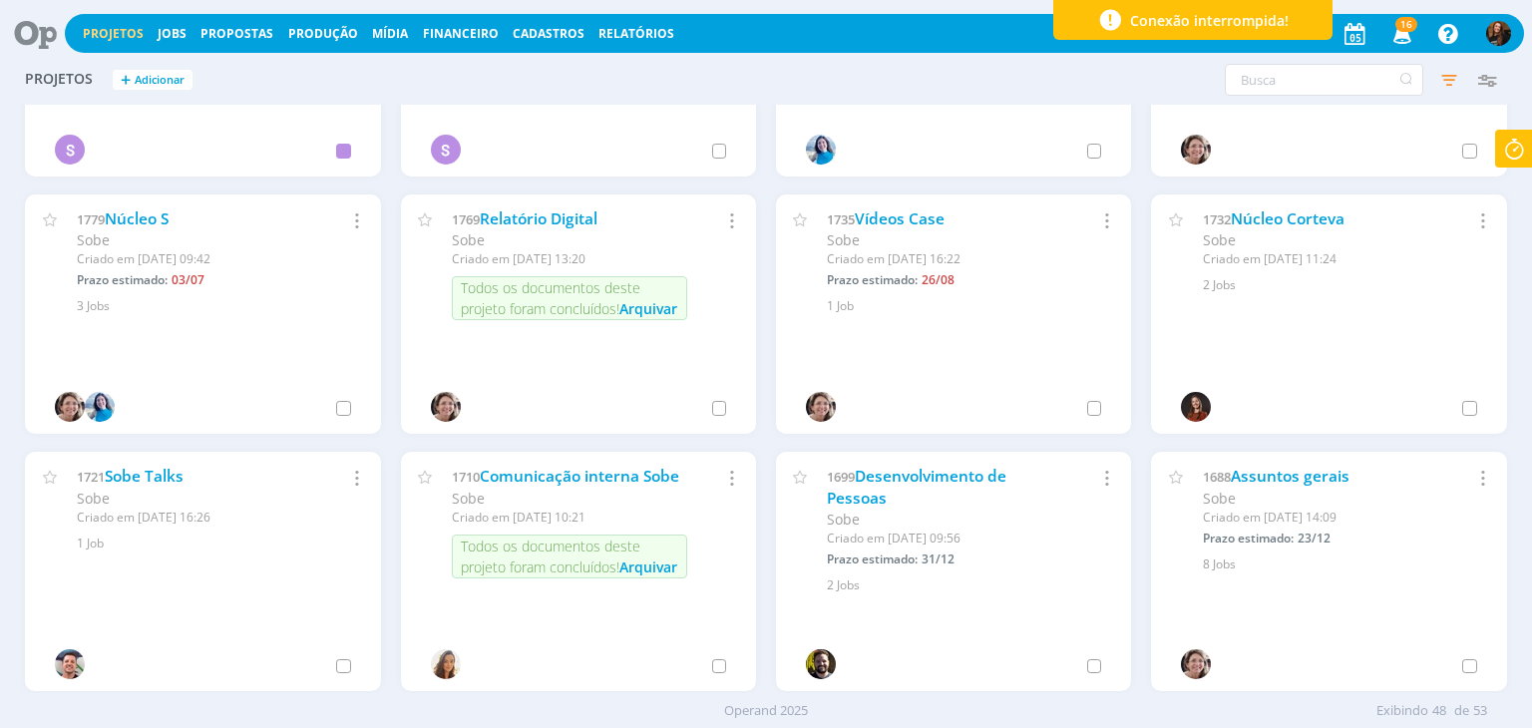
scroll to position [2236, 0]
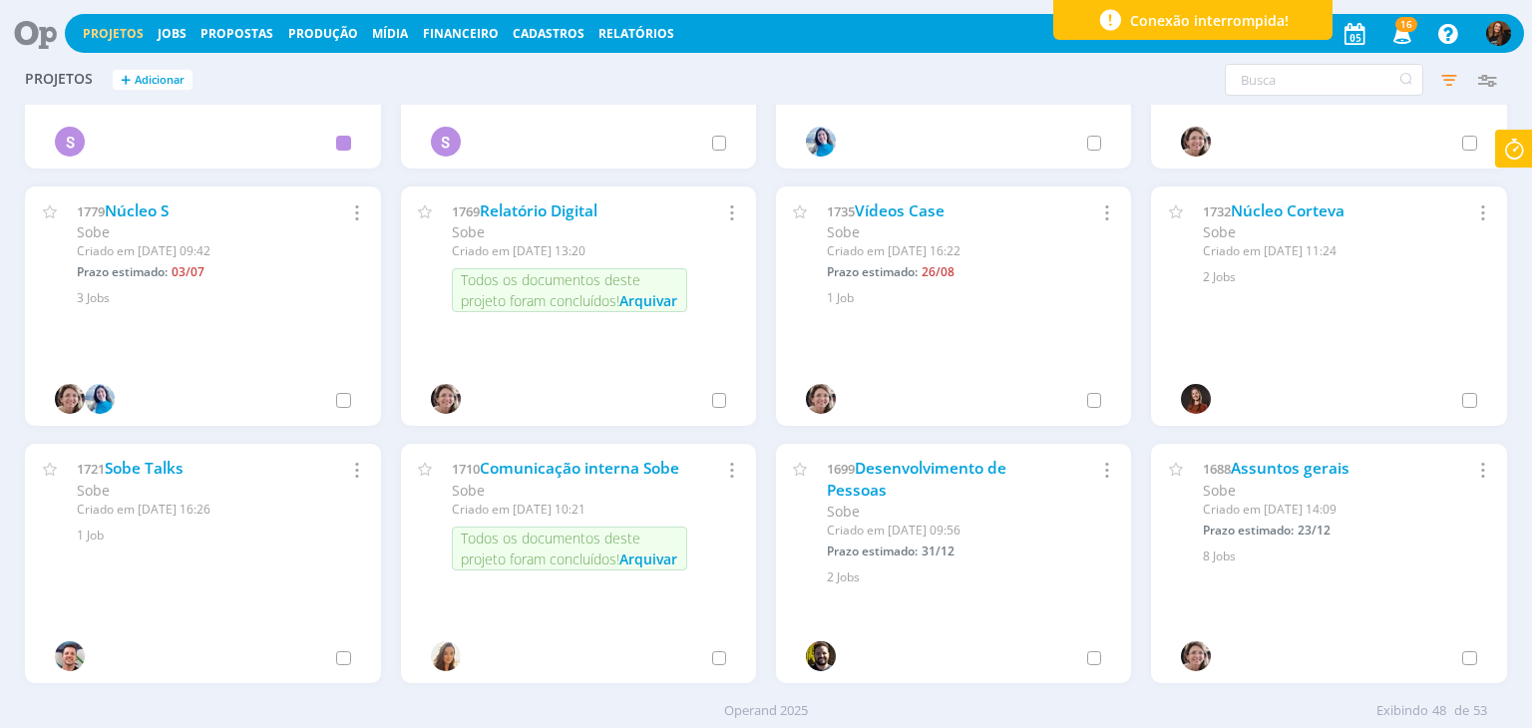
drag, startPoint x: 1516, startPoint y: 571, endPoint x: 1516, endPoint y: 592, distance: 20.9
click at [1516, 592] on div "Projetos + Adicionar Filtros Filtrar Limpar Status Cliente / Contrato Cliente 4…" at bounding box center [766, 374] width 1532 height 637
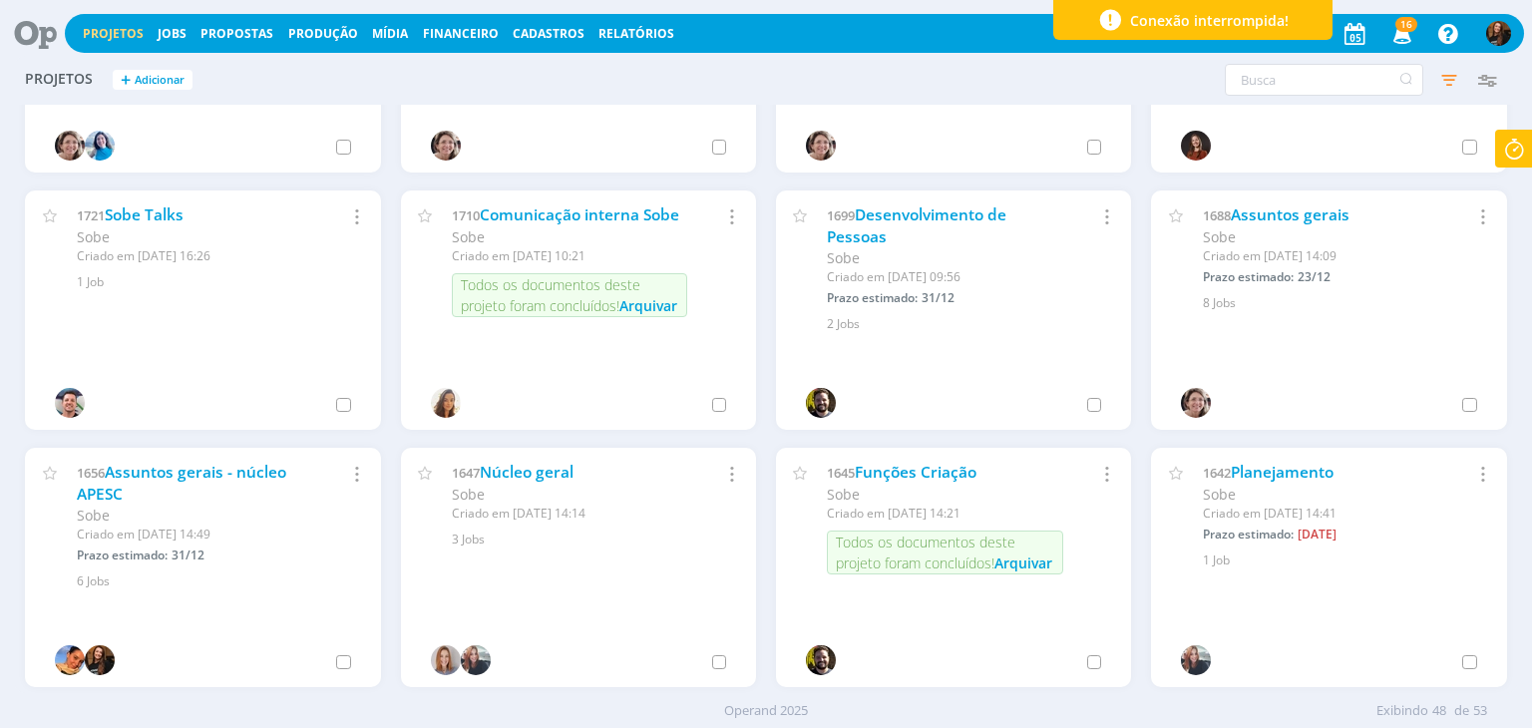
scroll to position [2494, 0]
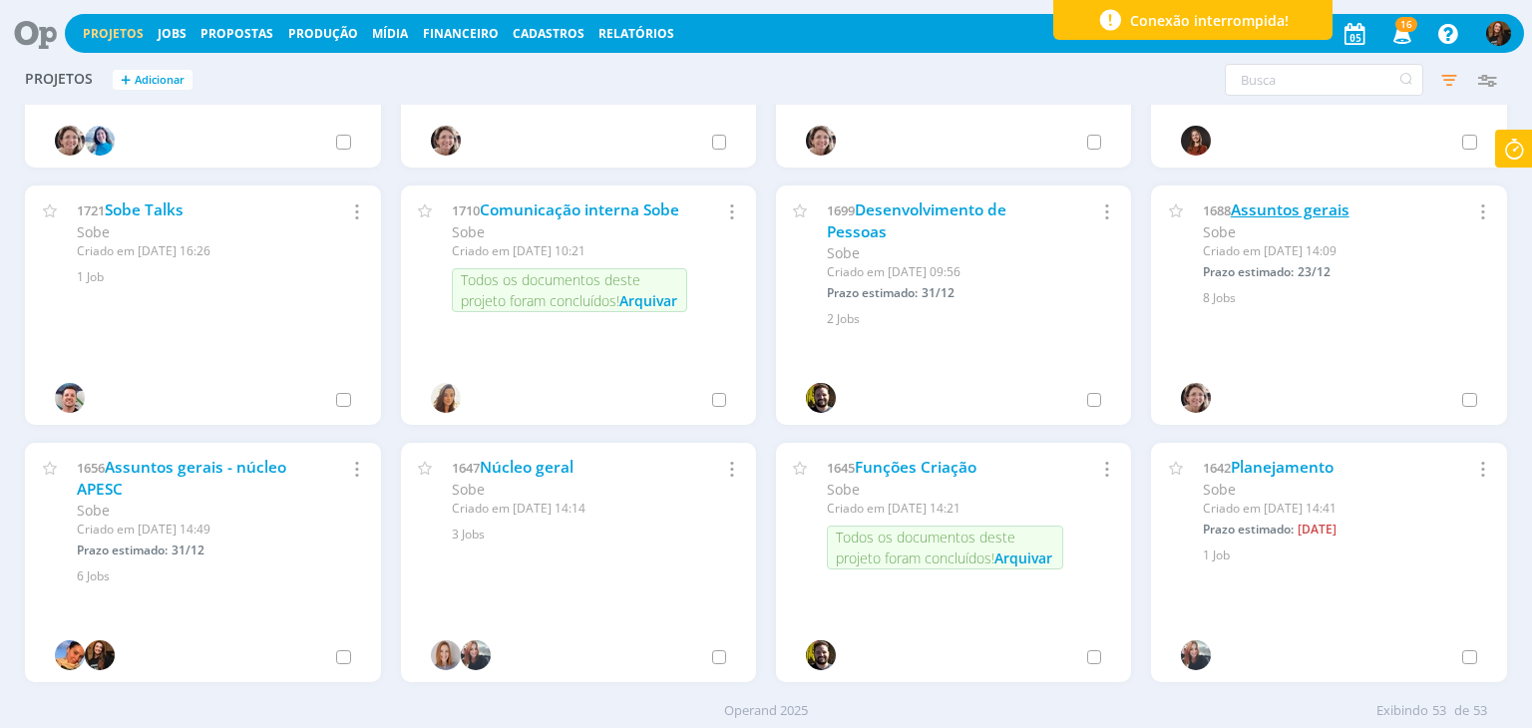
click at [1297, 216] on link "Assuntos gerais" at bounding box center [1289, 209] width 119 height 21
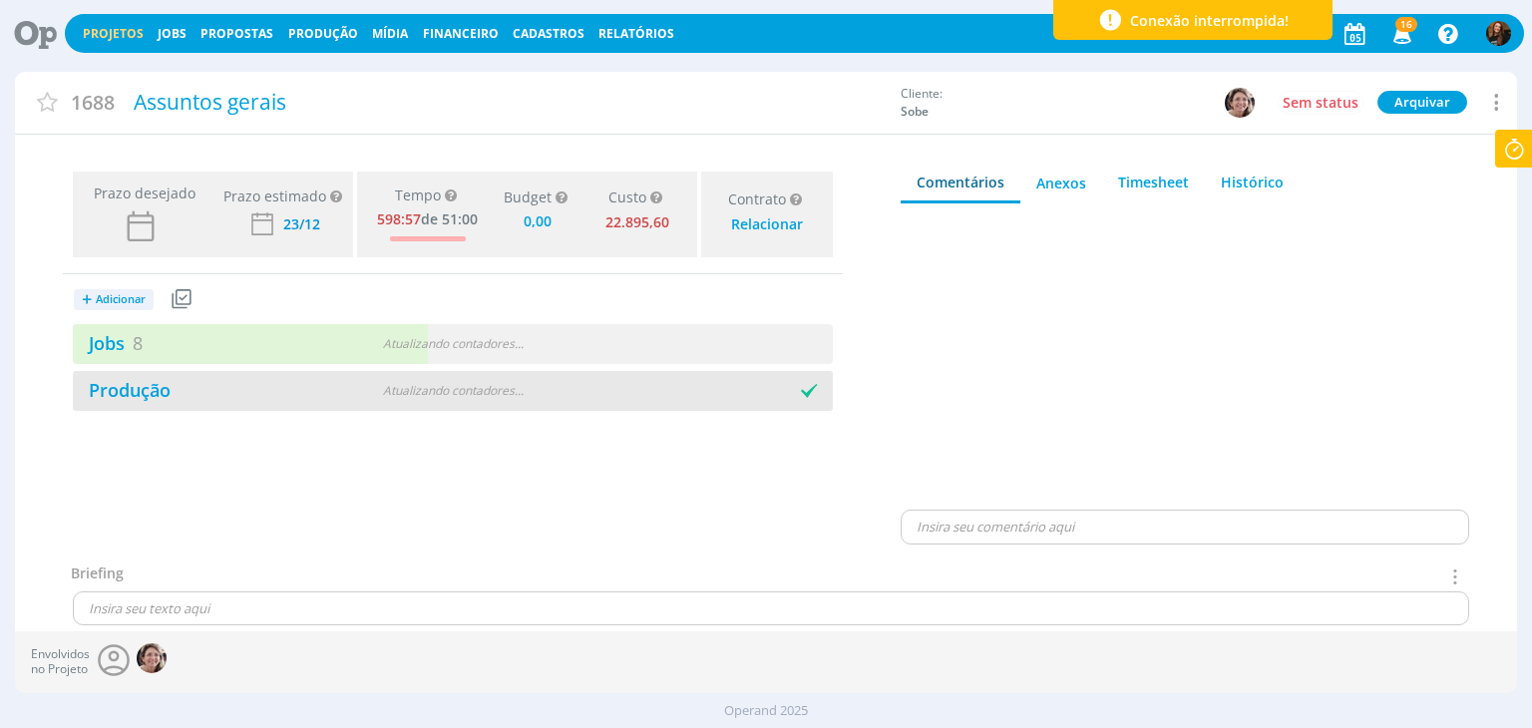
type input "0,00"
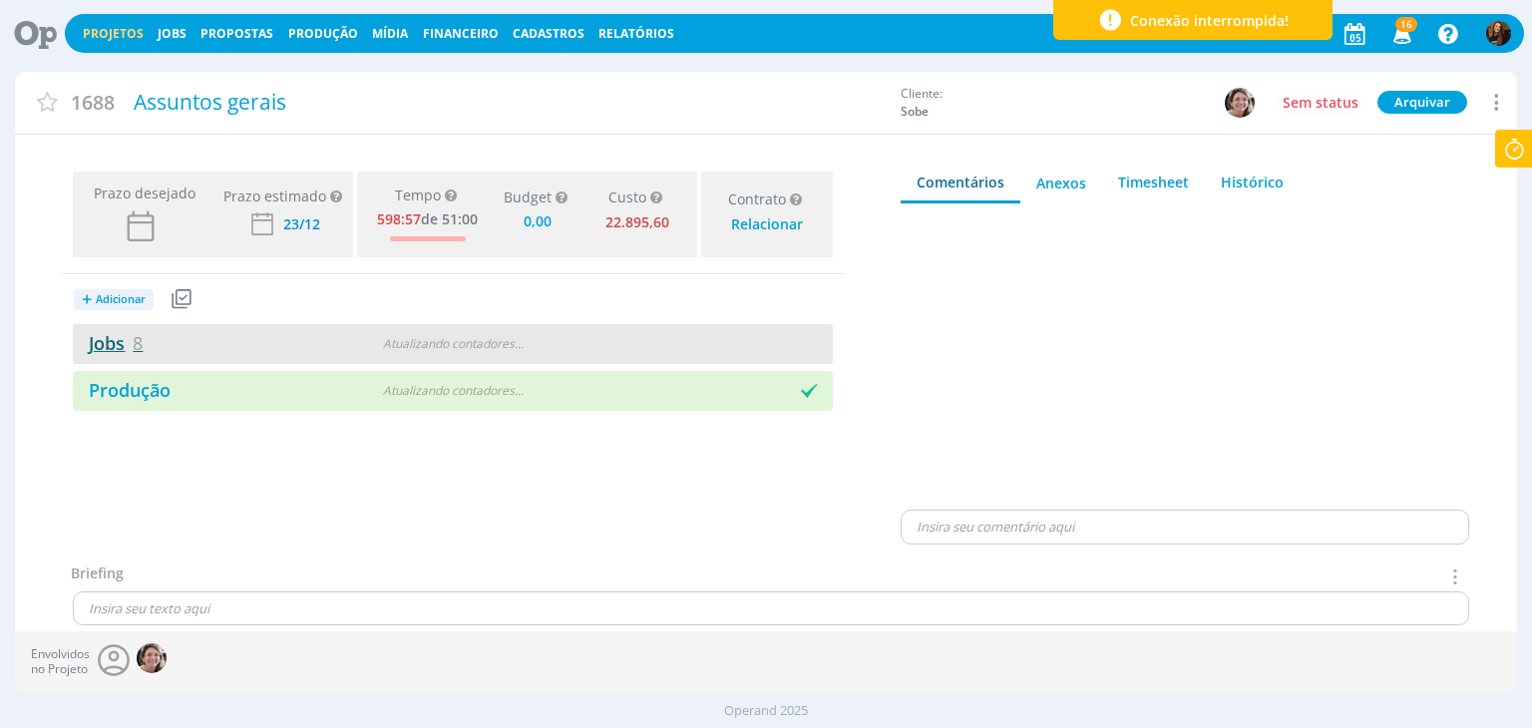
click at [103, 349] on link "Jobs 8" at bounding box center [108, 343] width 70 height 24
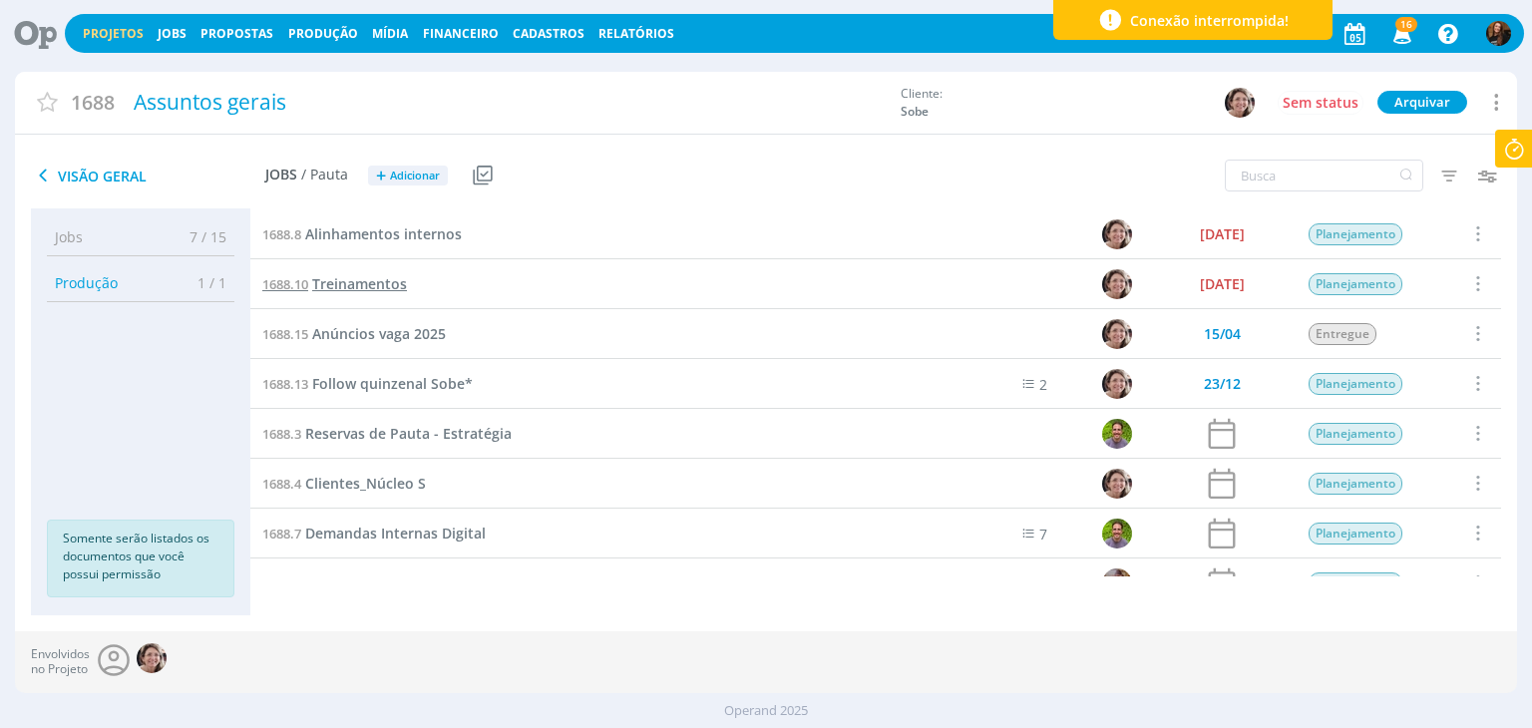
click at [381, 293] on span "Treinamentos" at bounding box center [359, 283] width 95 height 19
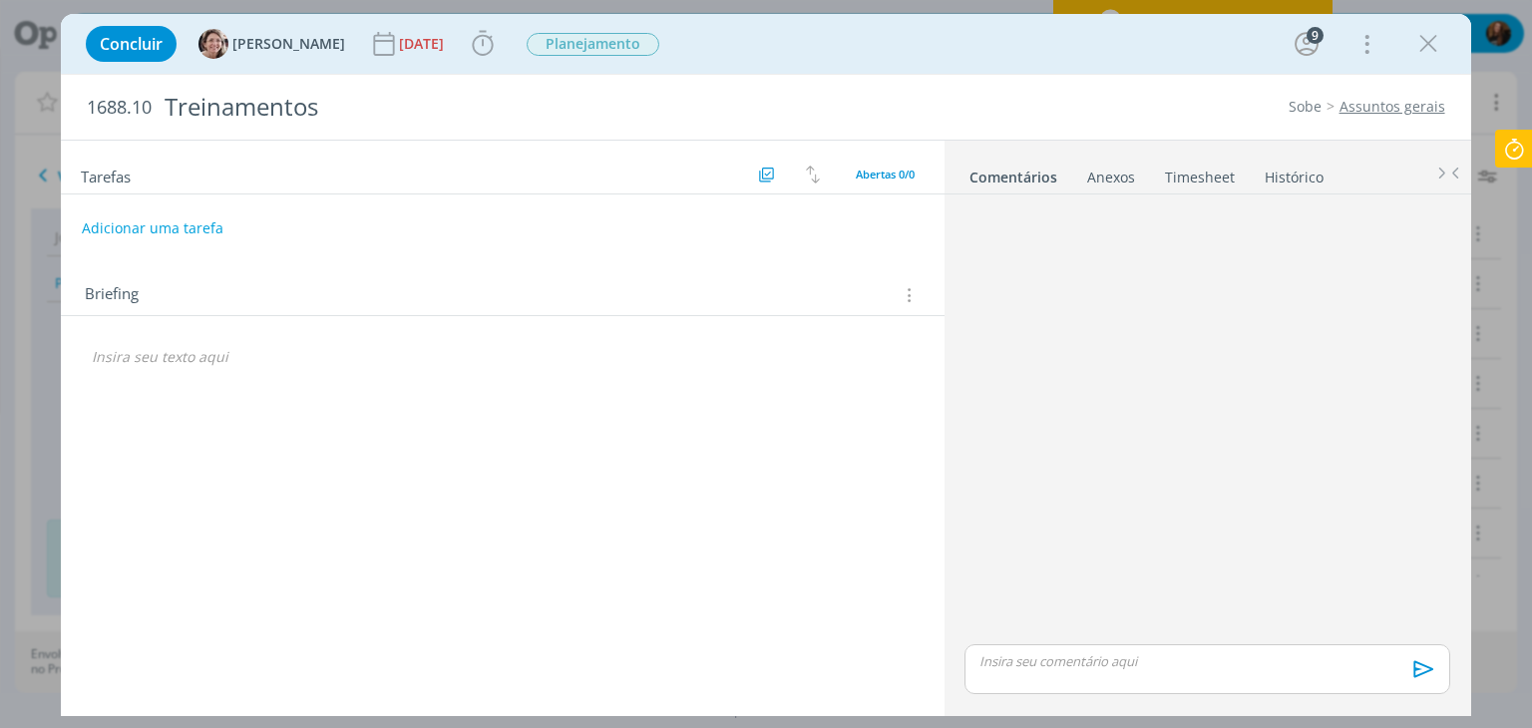
click at [1205, 173] on link "Timesheet" at bounding box center [1200, 173] width 72 height 29
click at [1003, 176] on link "Comentários" at bounding box center [1011, 173] width 87 height 29
click at [1196, 170] on link "Timesheet" at bounding box center [1200, 173] width 72 height 29
click at [1424, 47] on icon "dialog" at bounding box center [1428, 44] width 30 height 30
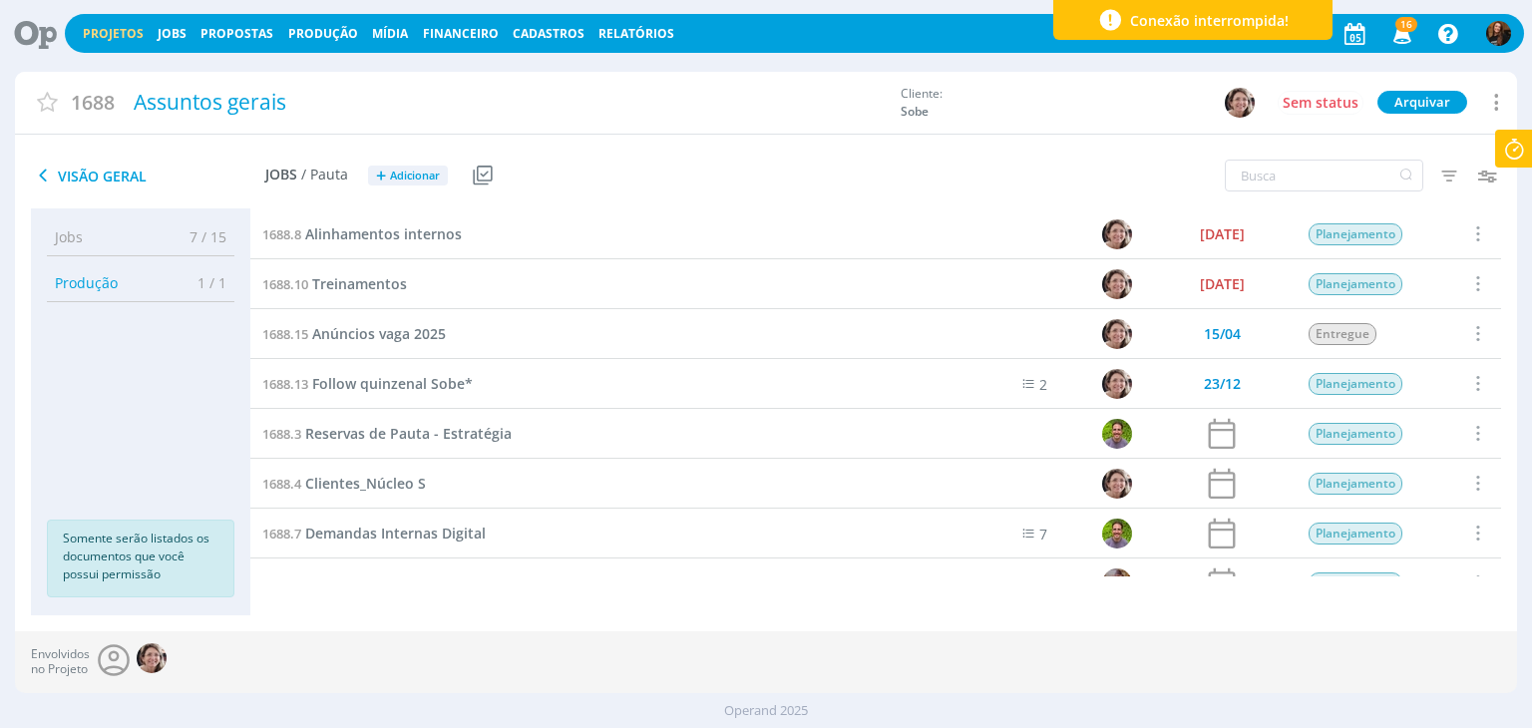
drag, startPoint x: 1502, startPoint y: 275, endPoint x: 1505, endPoint y: 307, distance: 32.0
click at [1505, 307] on div "1688.8 Alinhamentos internos 23/12/24 Planejamento Selecionar Concluir Cancelar…" at bounding box center [882, 411] width 1265 height 406
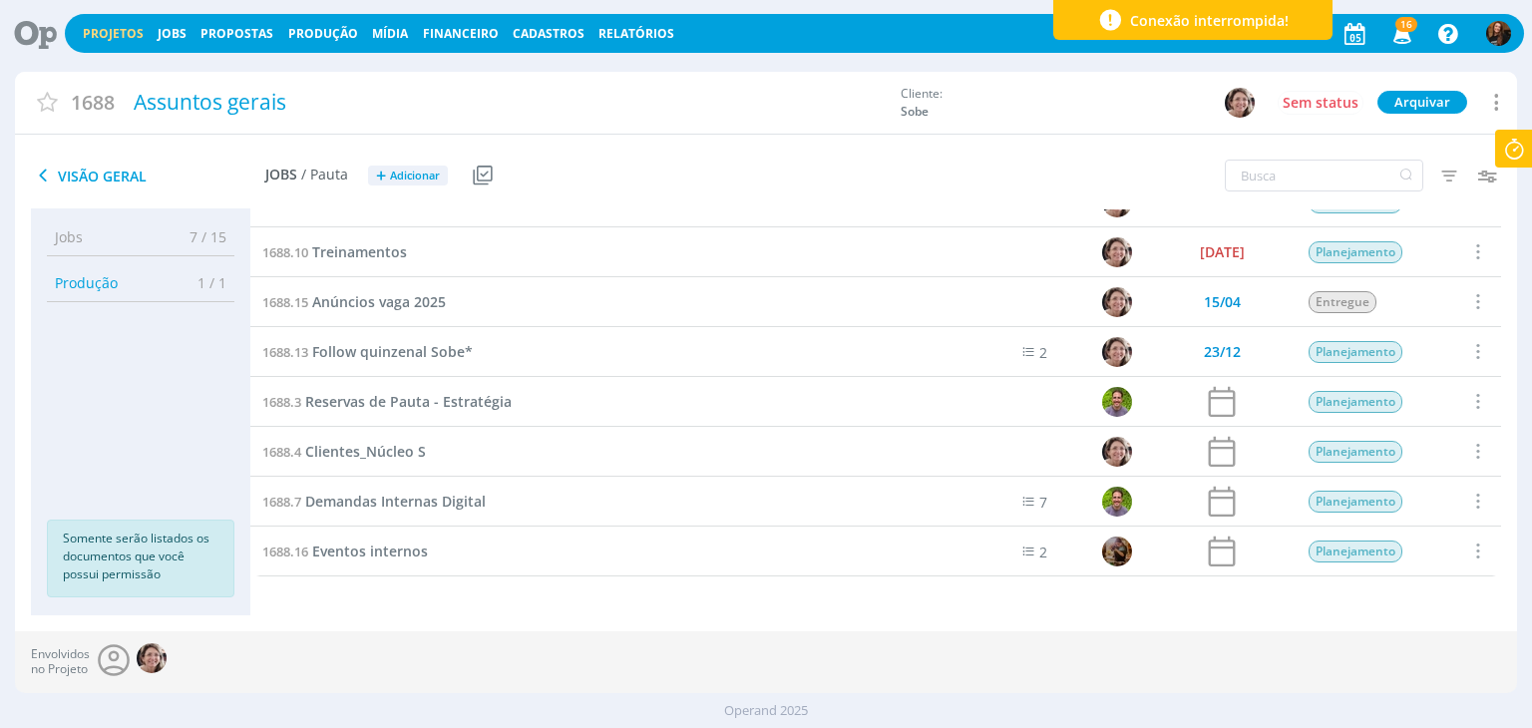
scroll to position [32, 0]
click at [401, 557] on span "Eventos internos" at bounding box center [370, 550] width 116 height 19
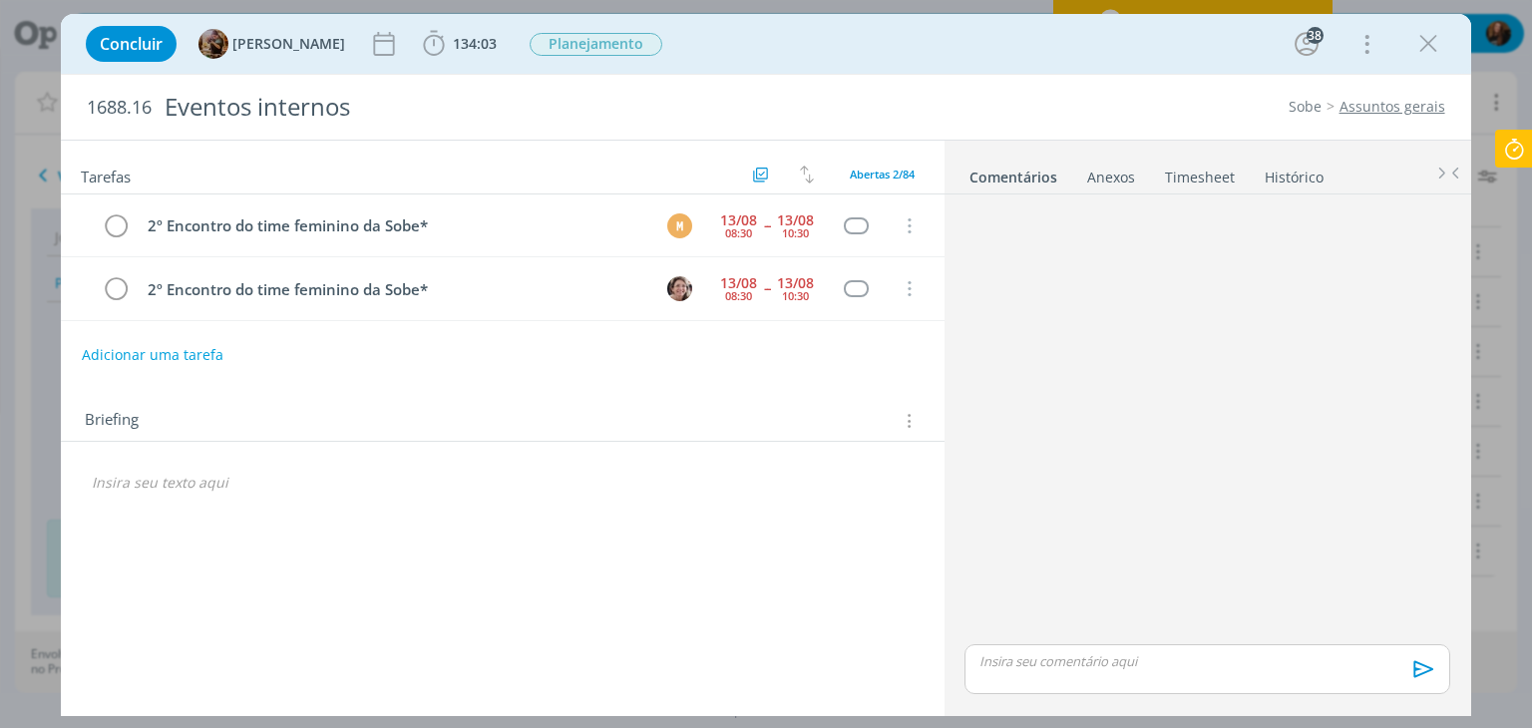
click at [1189, 178] on link "Timesheet" at bounding box center [1200, 173] width 72 height 29
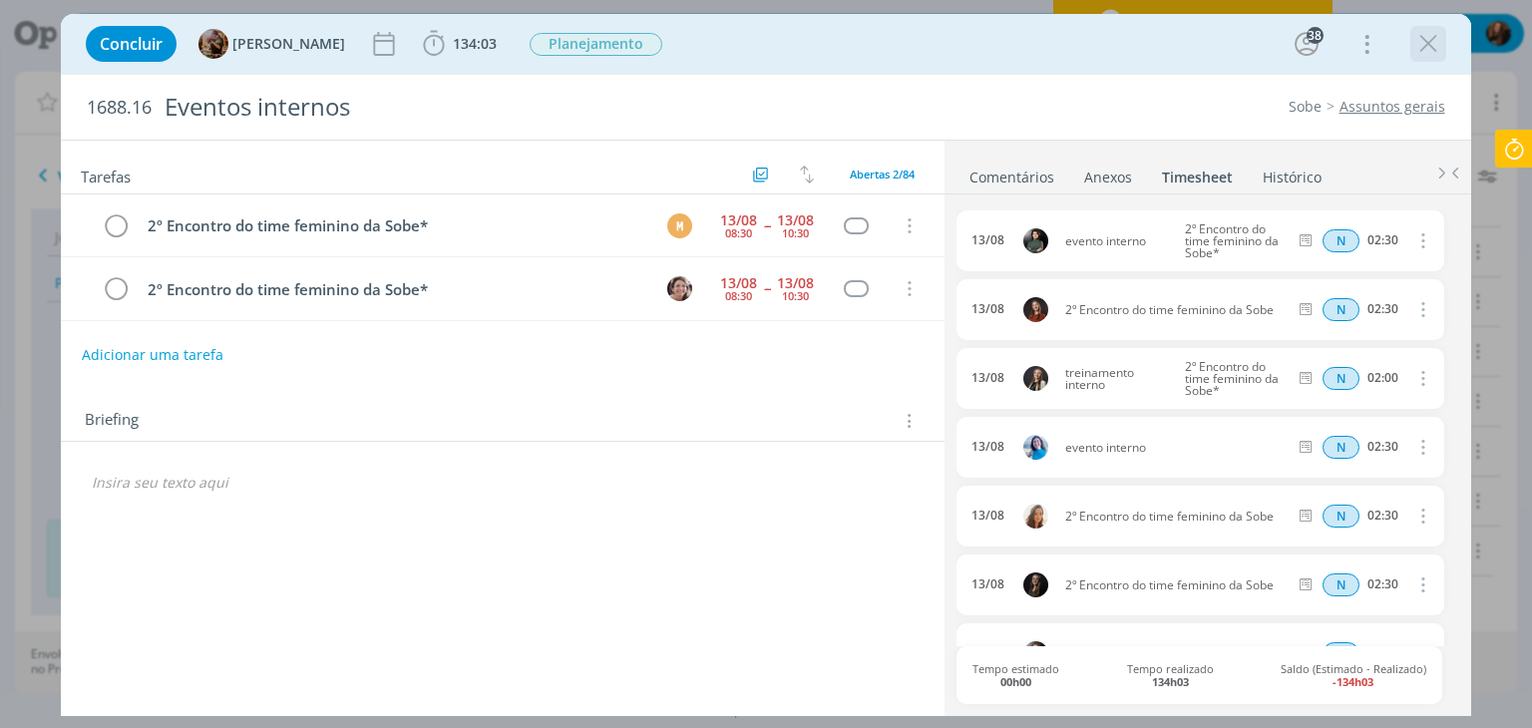
click at [1437, 39] on icon "dialog" at bounding box center [1428, 44] width 30 height 30
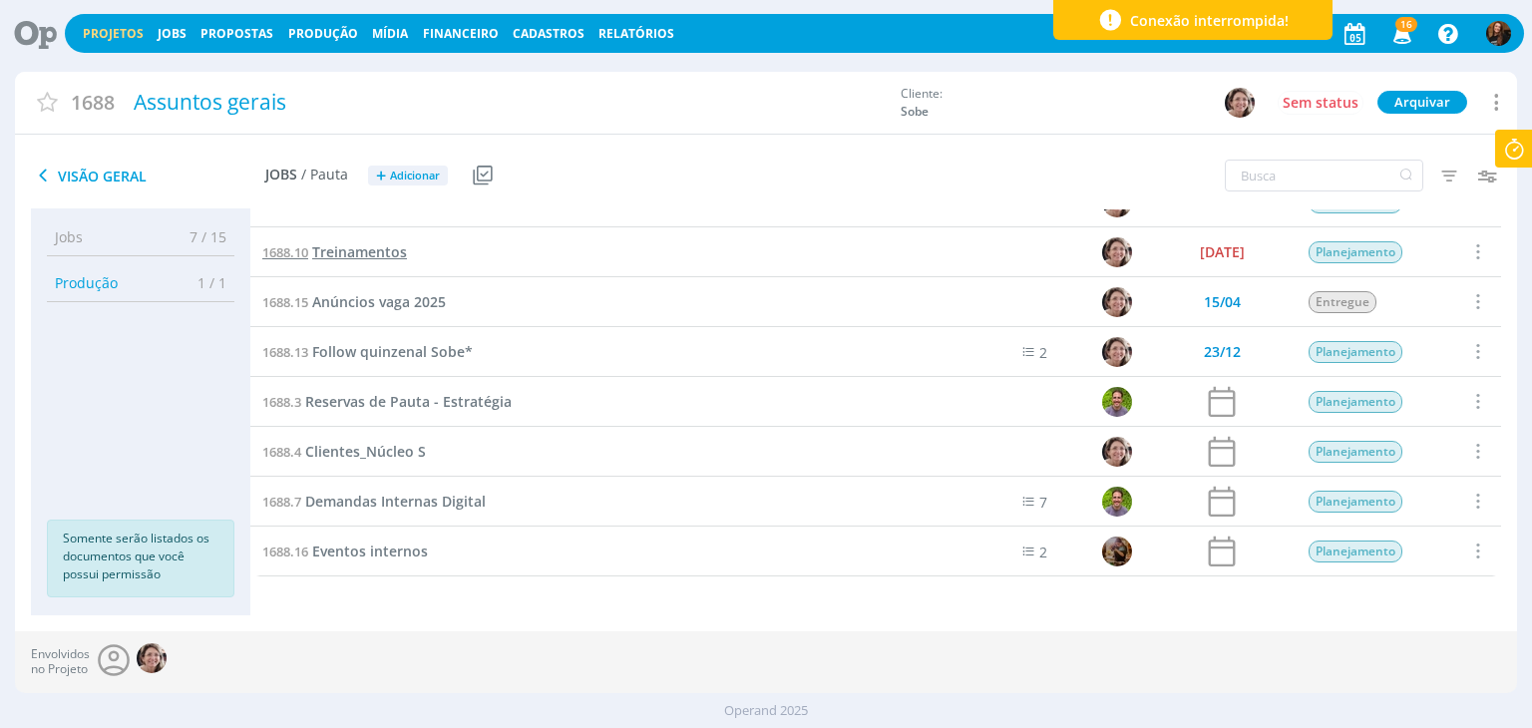
click at [343, 250] on span "Treinamentos" at bounding box center [359, 251] width 95 height 19
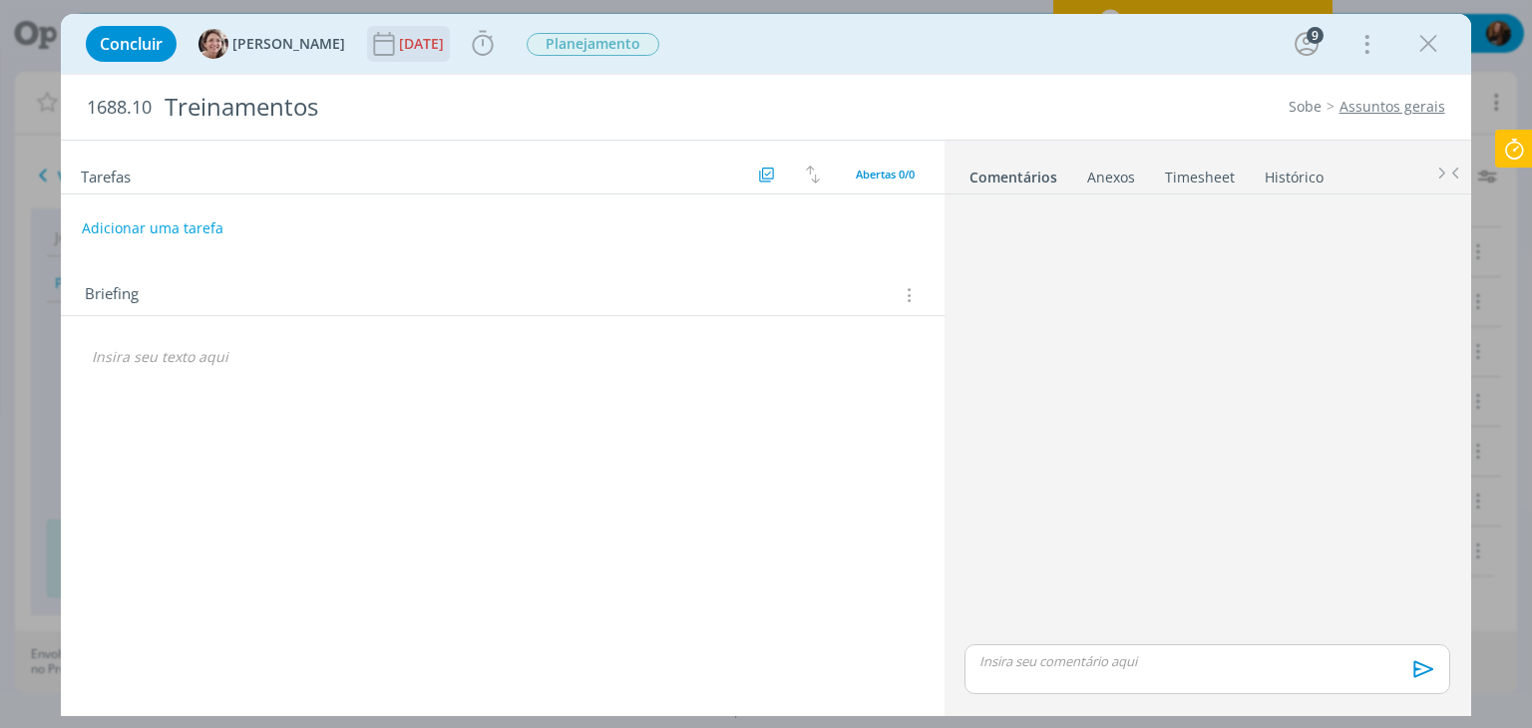
click at [441, 43] on div "23/12/24" at bounding box center [408, 44] width 83 height 36
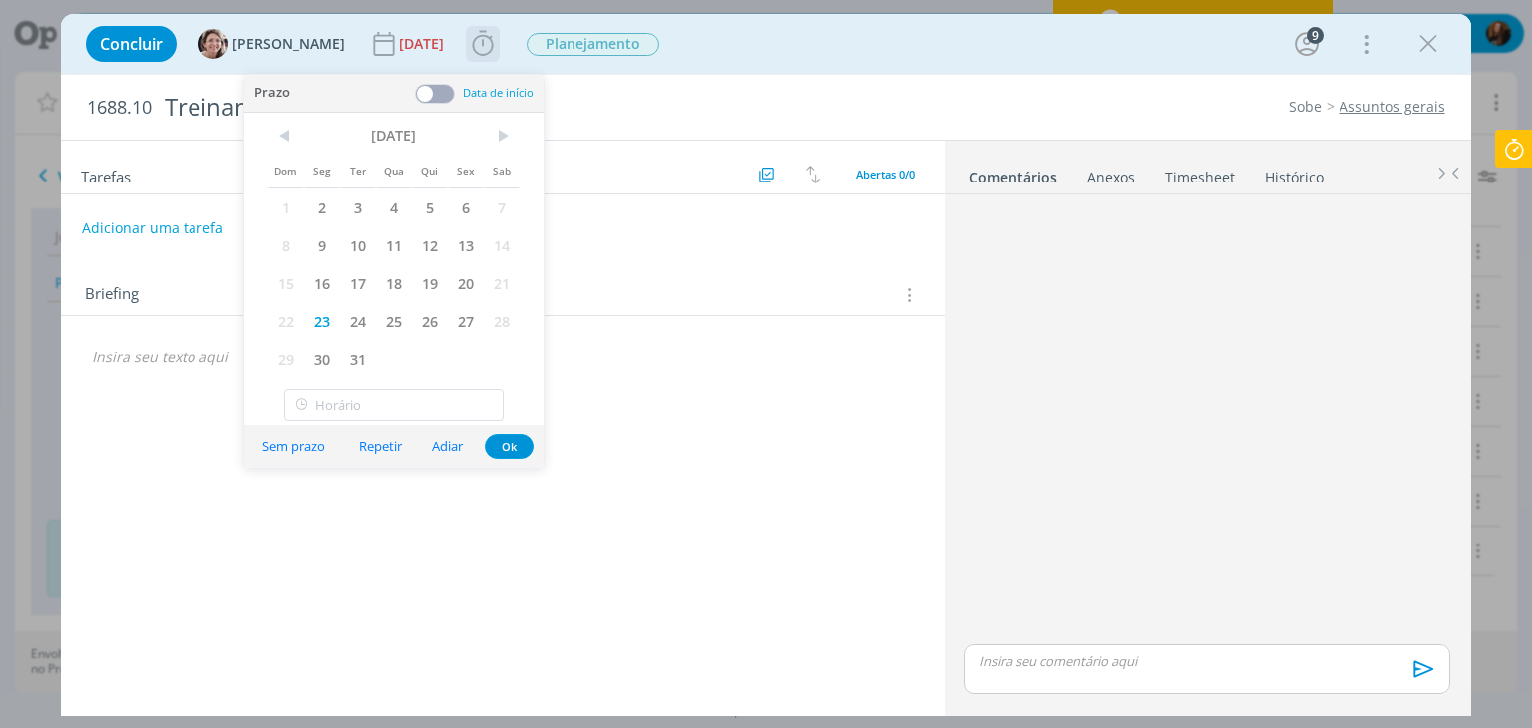
drag, startPoint x: 497, startPoint y: 35, endPoint x: 472, endPoint y: 41, distance: 25.6
click at [472, 41] on div "Concluir Aline Jackisch 23/12/24 Iniciar Apontar Data * 05/09/2025 Horas * 00:0…" at bounding box center [765, 44] width 1379 height 48
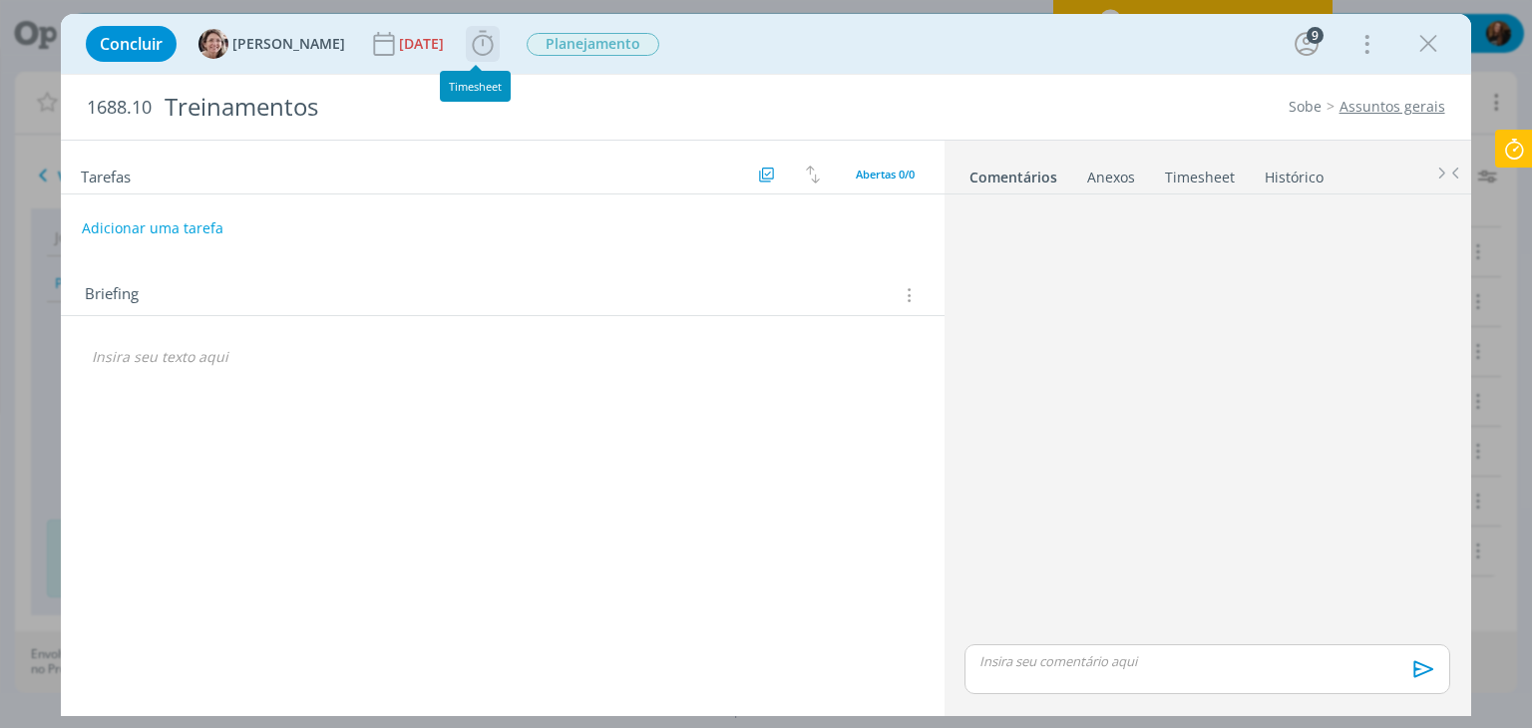
click at [472, 41] on icon "dialog" at bounding box center [483, 44] width 30 height 30
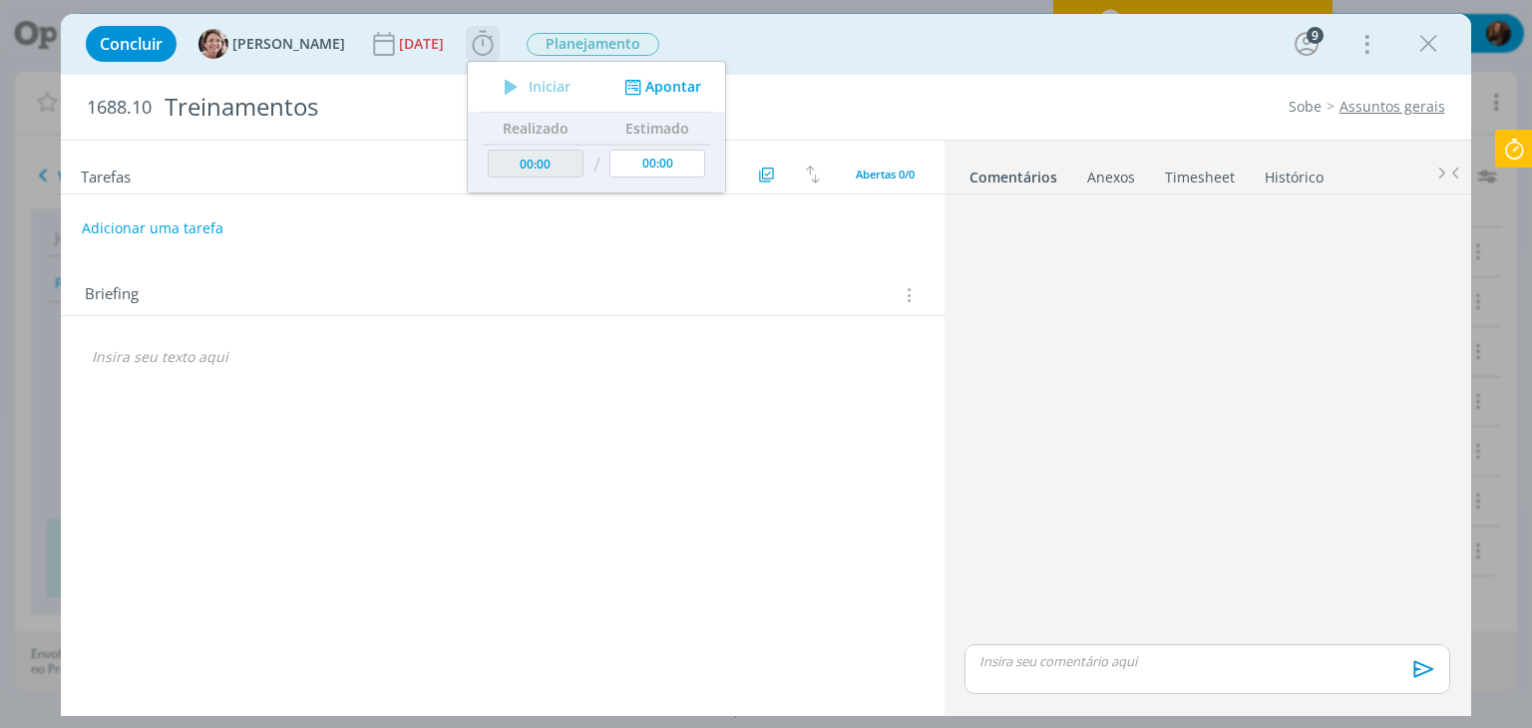
click at [682, 85] on button "Apontar" at bounding box center [660, 87] width 83 height 21
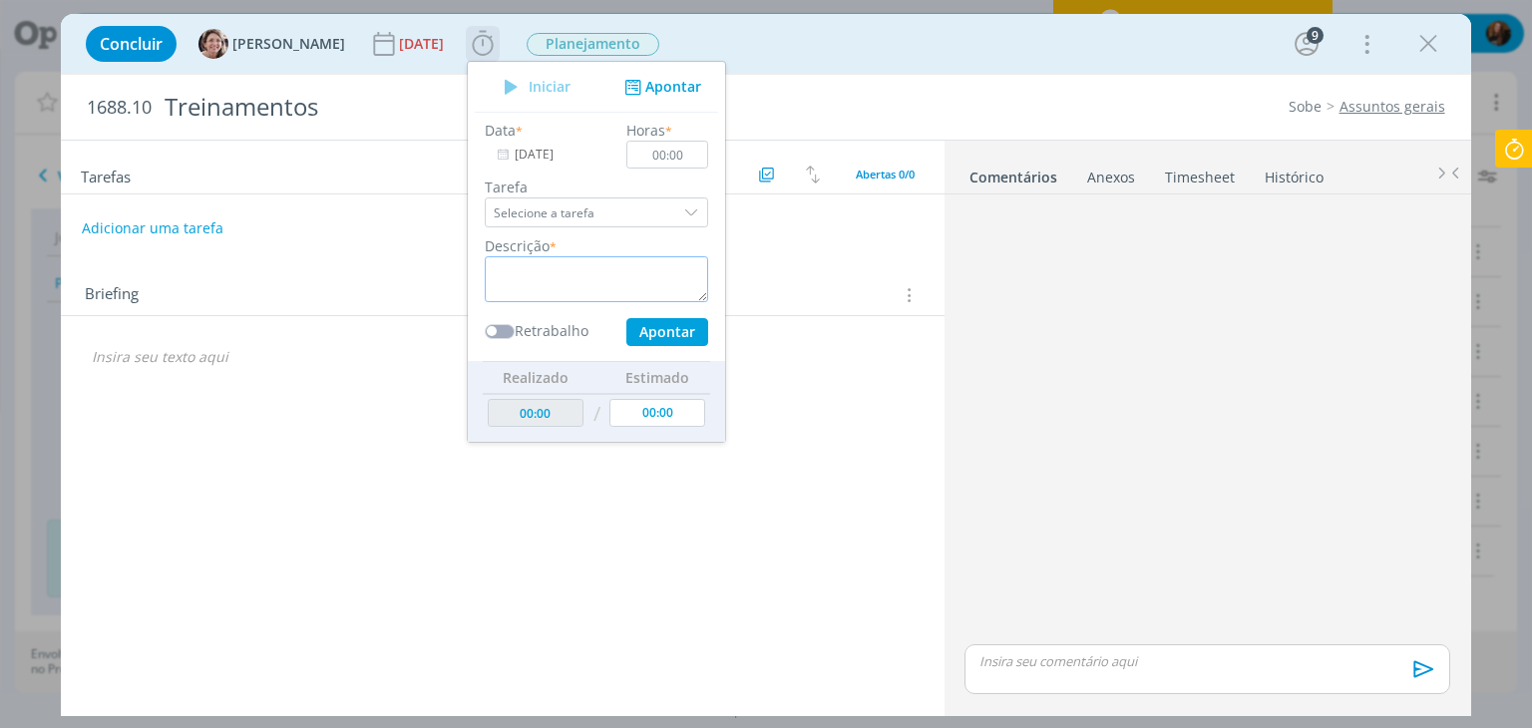
click at [618, 276] on textarea "dialog" at bounding box center [596, 279] width 223 height 46
paste textarea "Webinar da Perestroika"
type textarea "Webinar da Perestroika"
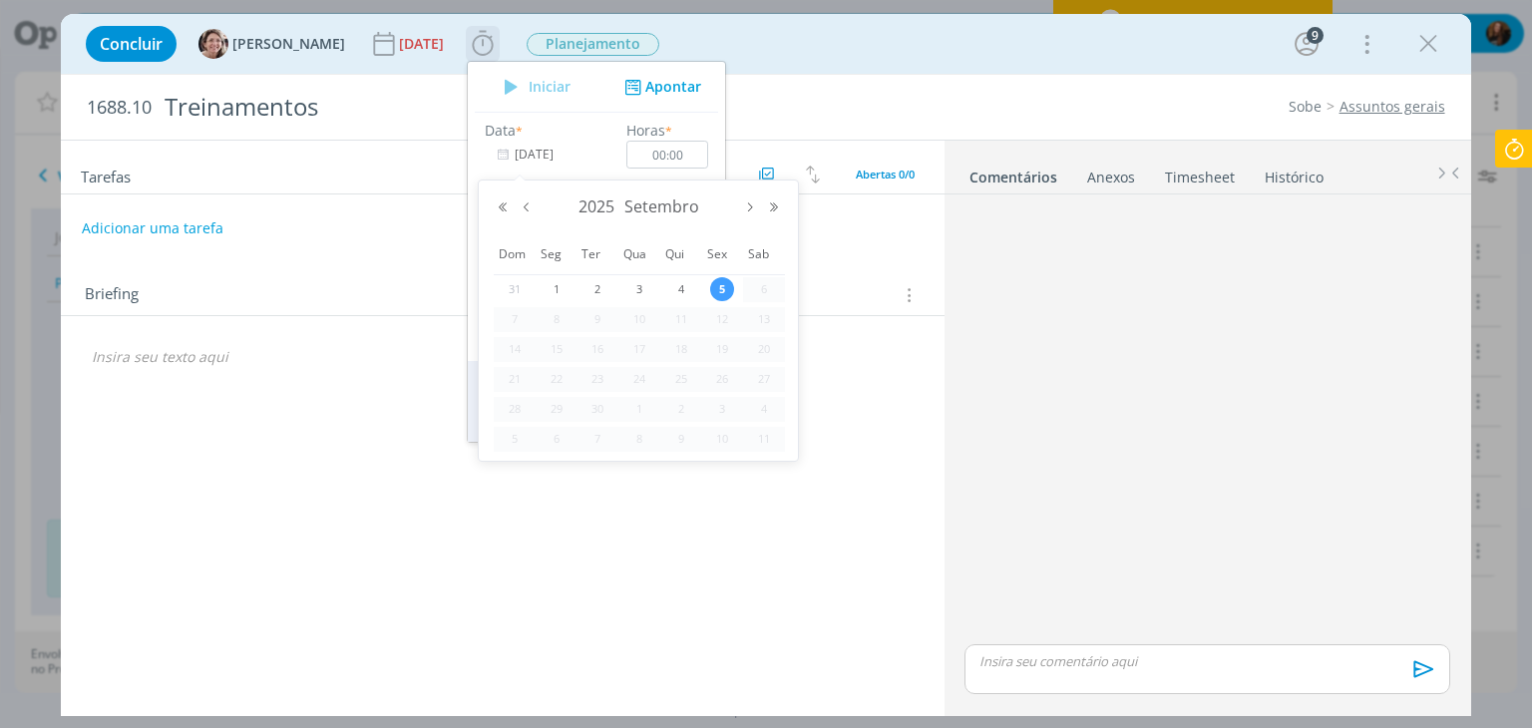
click at [516, 154] on input "[DATE]" at bounding box center [547, 155] width 125 height 28
click at [536, 216] on div "2025 Setembro" at bounding box center [638, 207] width 295 height 30
click at [530, 209] on button "Mês anterior" at bounding box center [527, 207] width 24 height 14
click at [589, 318] on span "5" at bounding box center [597, 319] width 24 height 24
type input "[DATE]"
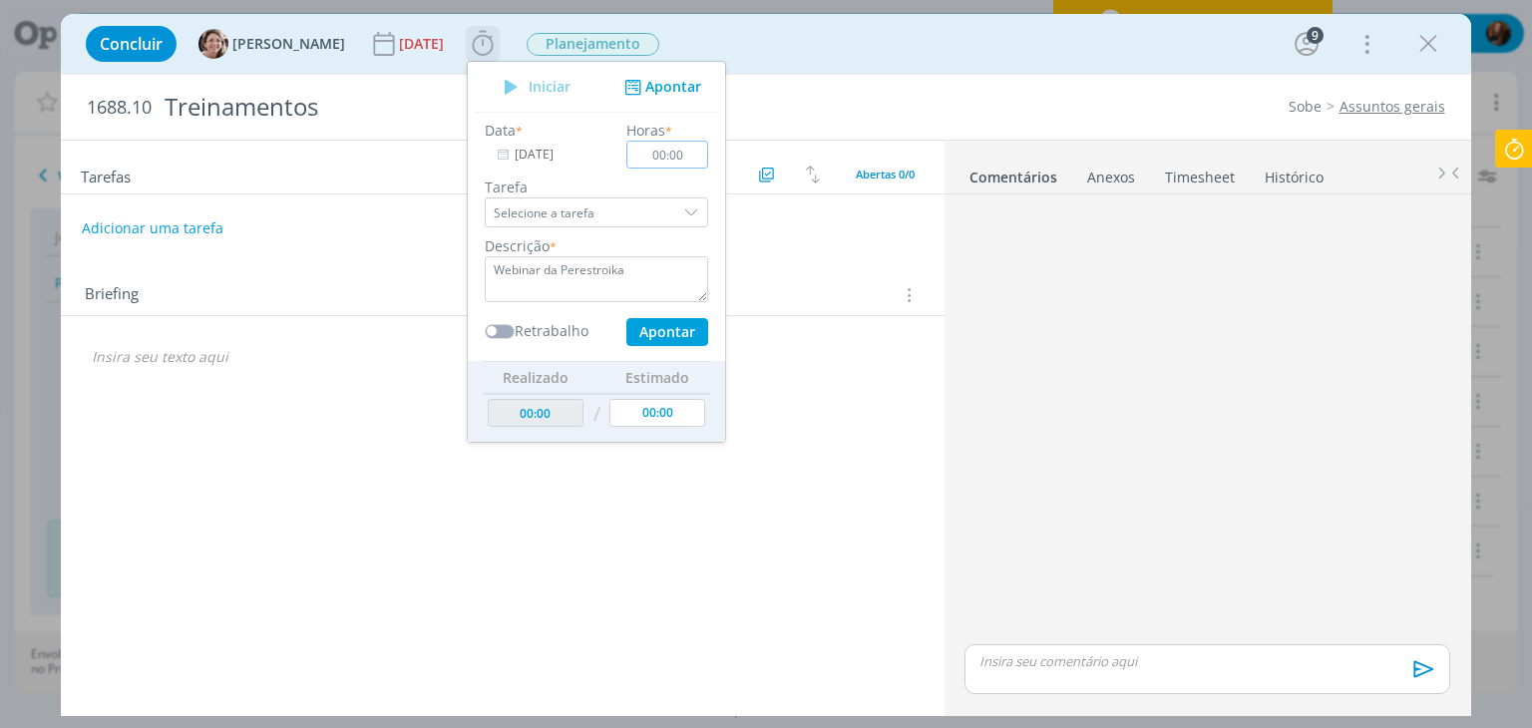
click at [678, 151] on input "00:00" at bounding box center [668, 155] width 82 height 28
type input "01:30"
click at [675, 332] on button "Apontar" at bounding box center [667, 332] width 82 height 28
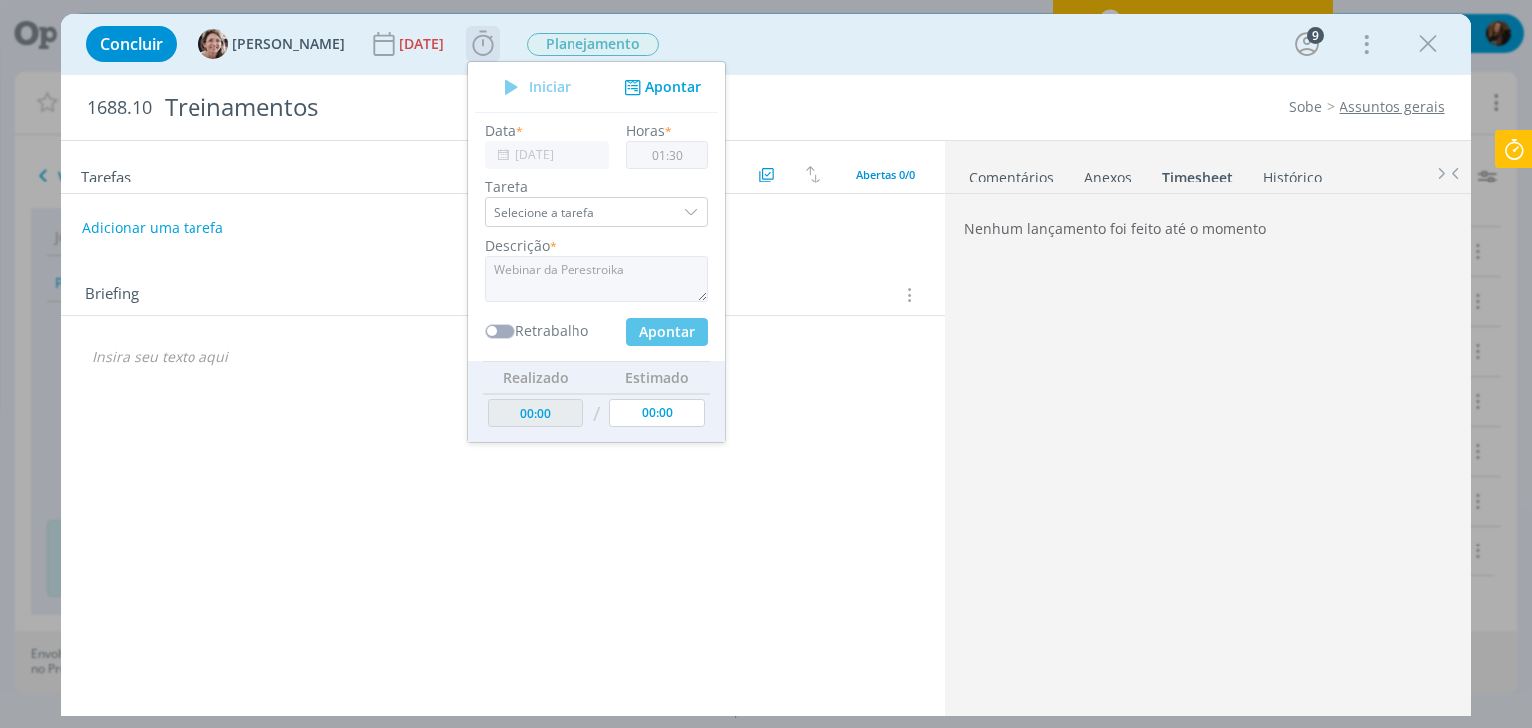
type input "01:30"
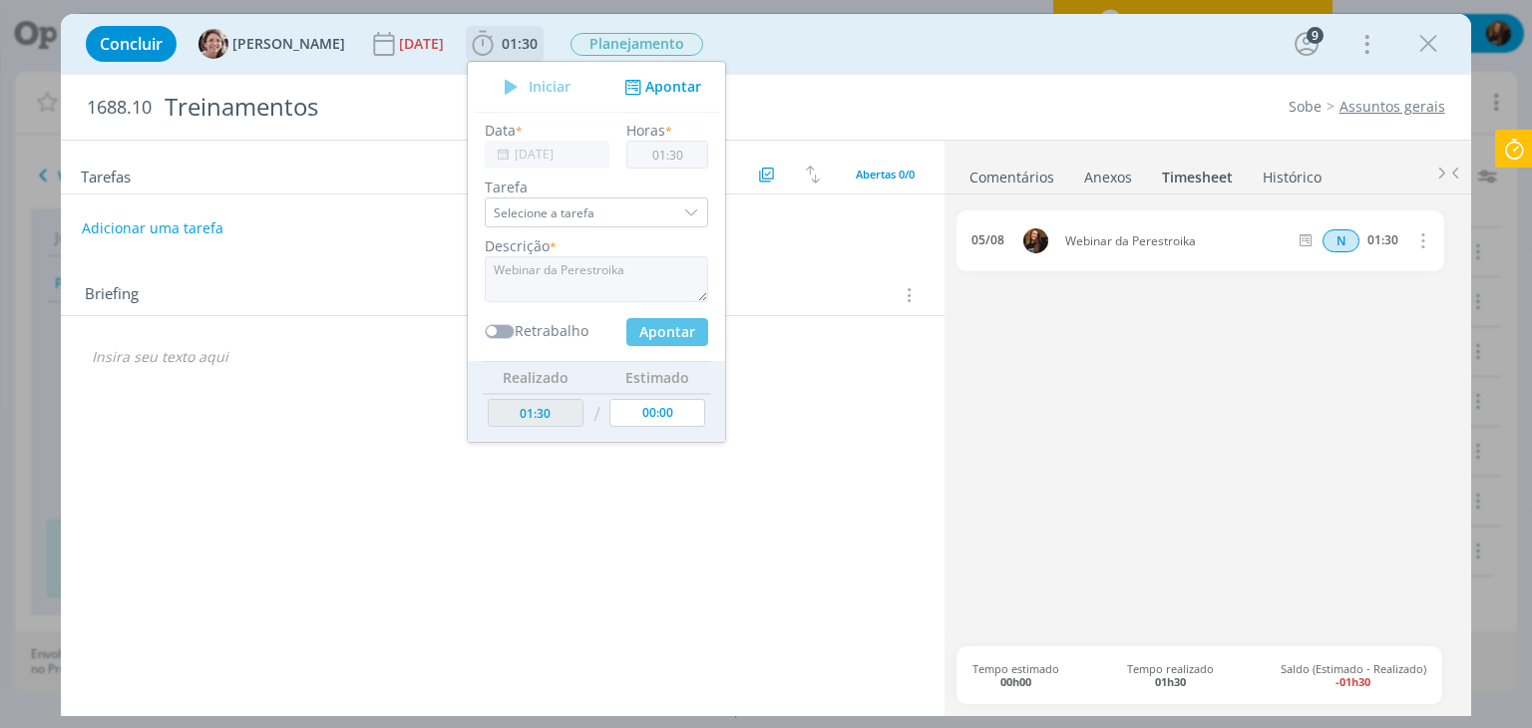
type input "[DATE]"
type input "00:00"
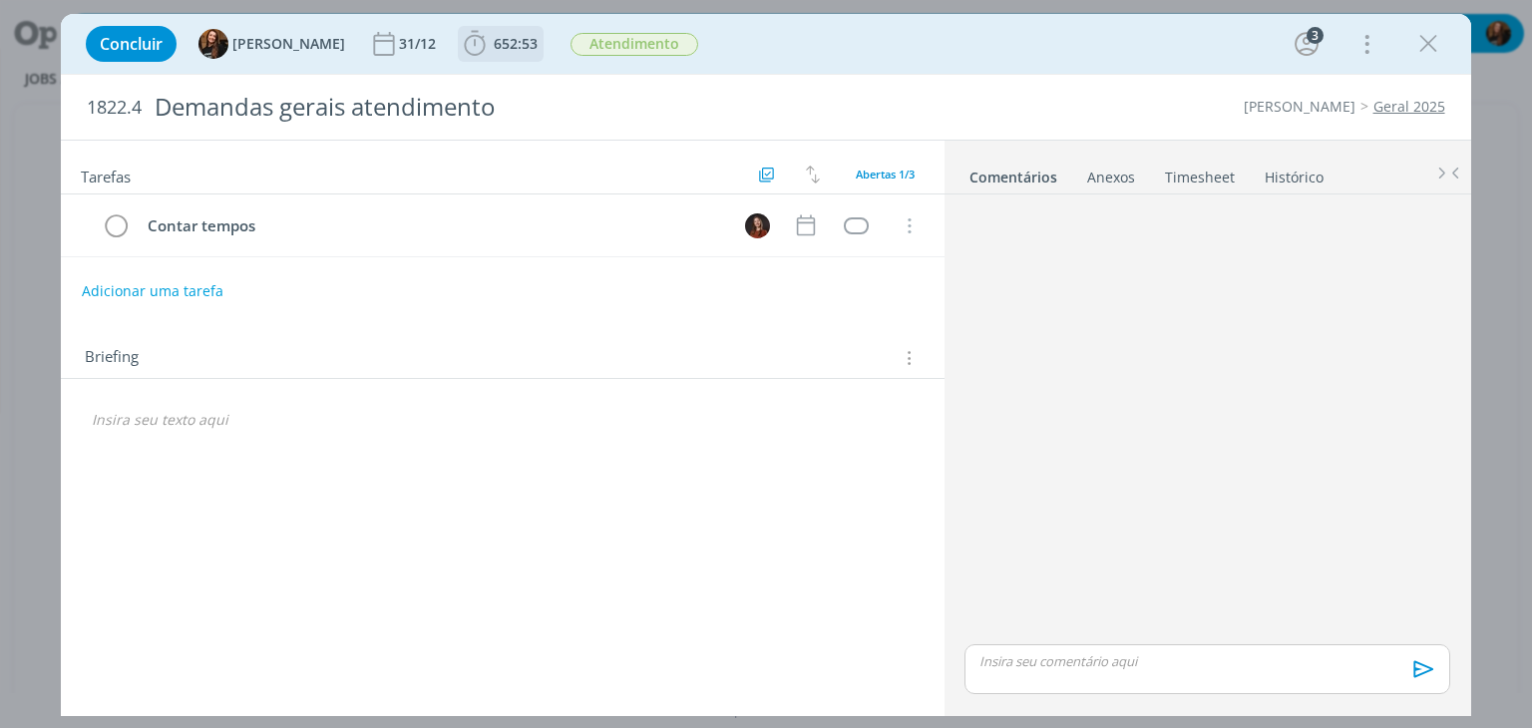
click at [491, 58] on span "652:53" at bounding box center [501, 44] width 82 height 30
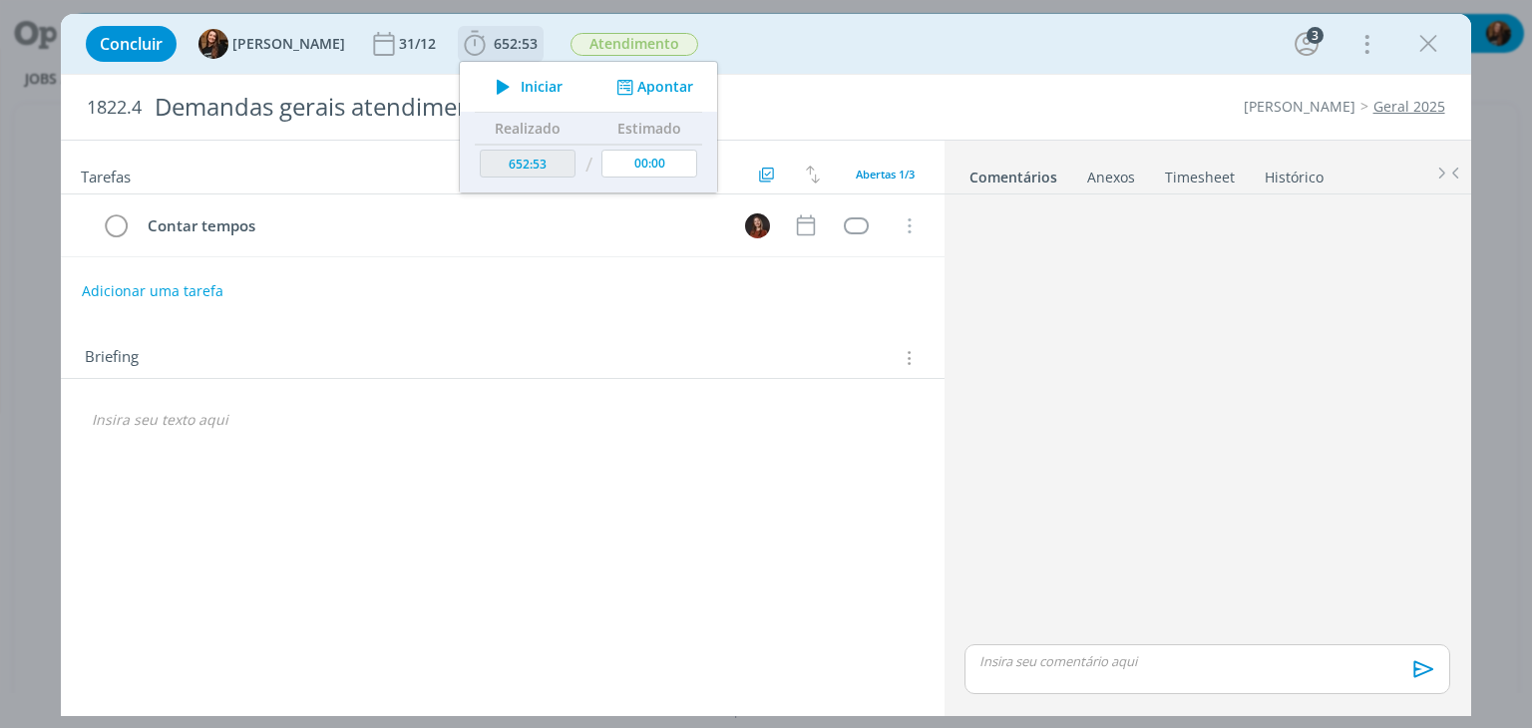
click at [521, 89] on span "Iniciar" at bounding box center [542, 87] width 42 height 14
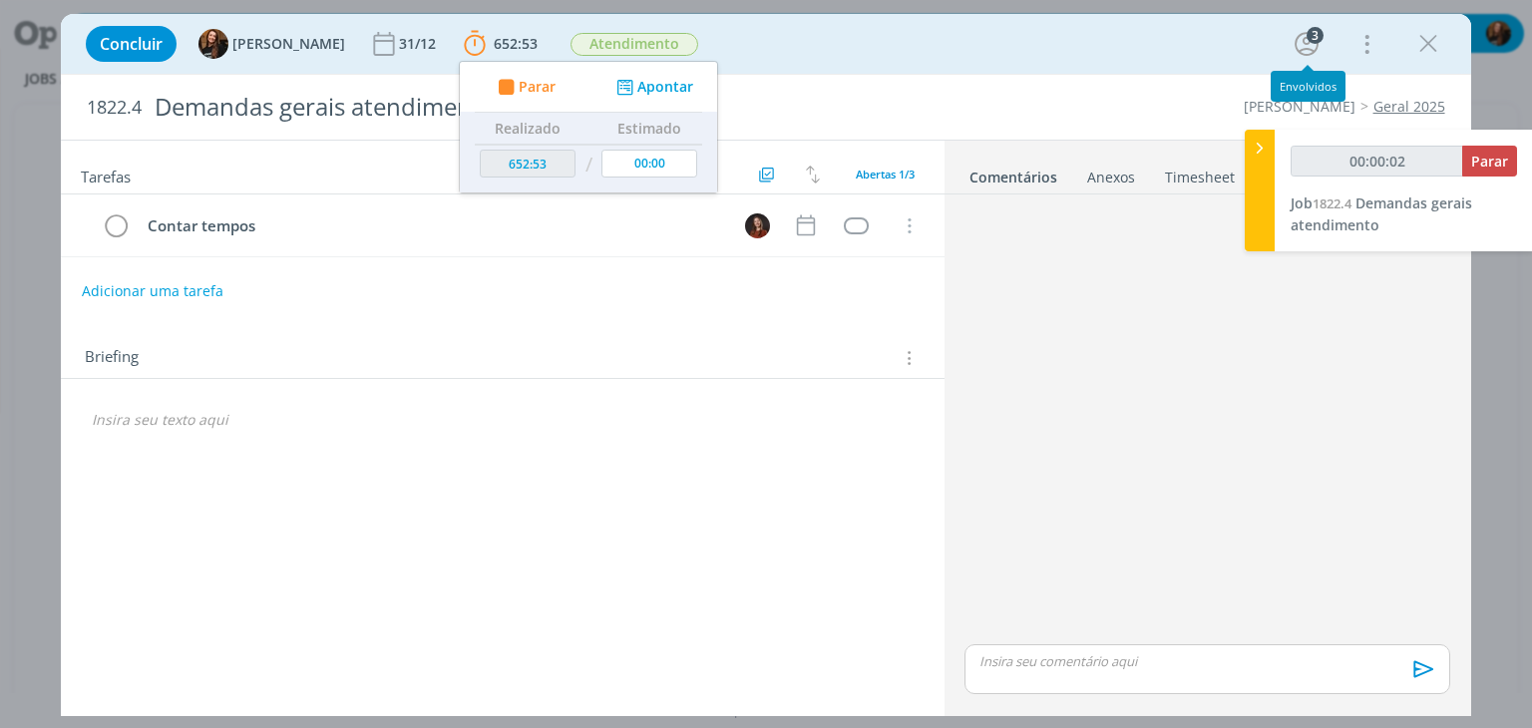
type input "00:00:03"
click at [1264, 148] on icon at bounding box center [1259, 148] width 20 height 21
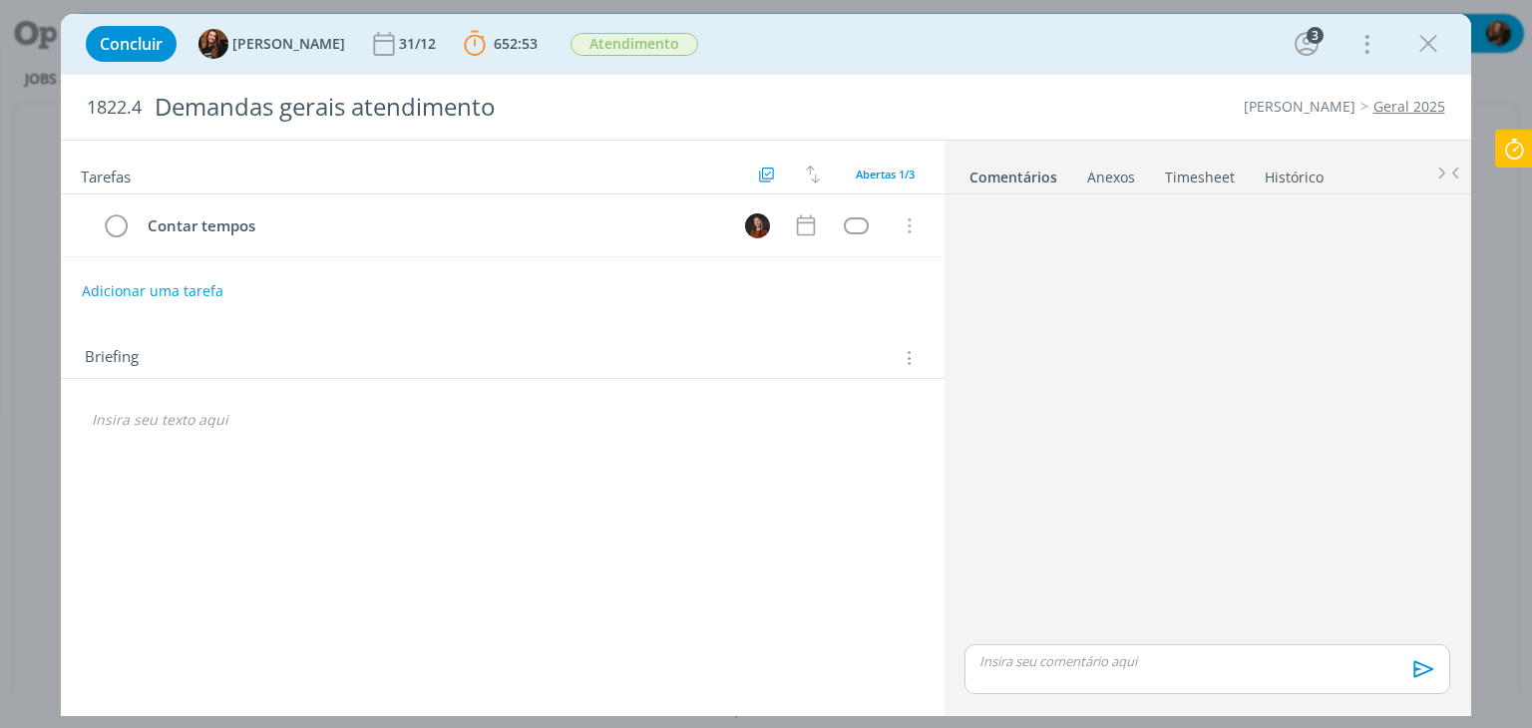
click at [1531, 521] on div "Concluir Tayná Morsch 31/12 652:53 Parar Apontar Data * 05/09/2025 Horas * 00:0…" at bounding box center [766, 364] width 1532 height 728
click at [1513, 152] on icon at bounding box center [1514, 149] width 36 height 39
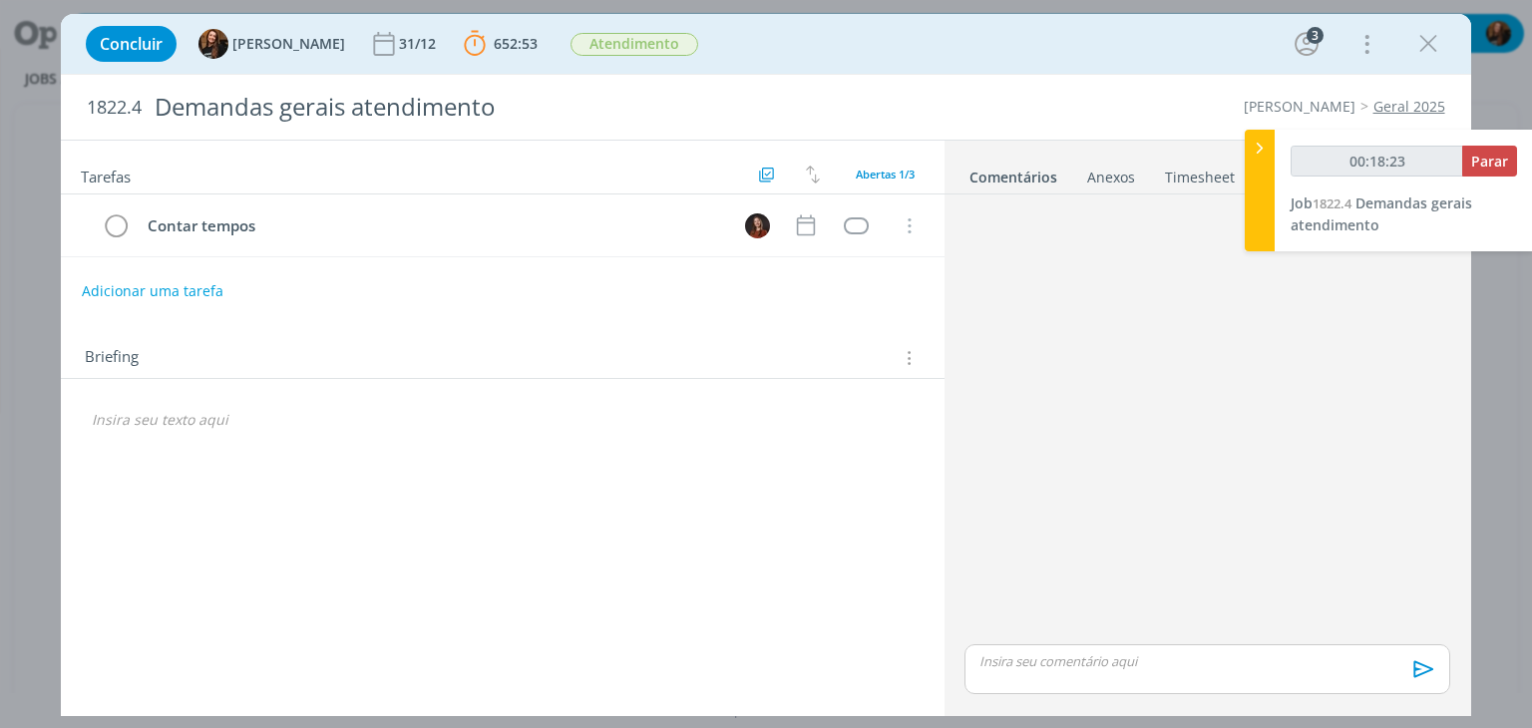
type input "00:18:24"
click at [1256, 154] on icon at bounding box center [1259, 148] width 20 height 21
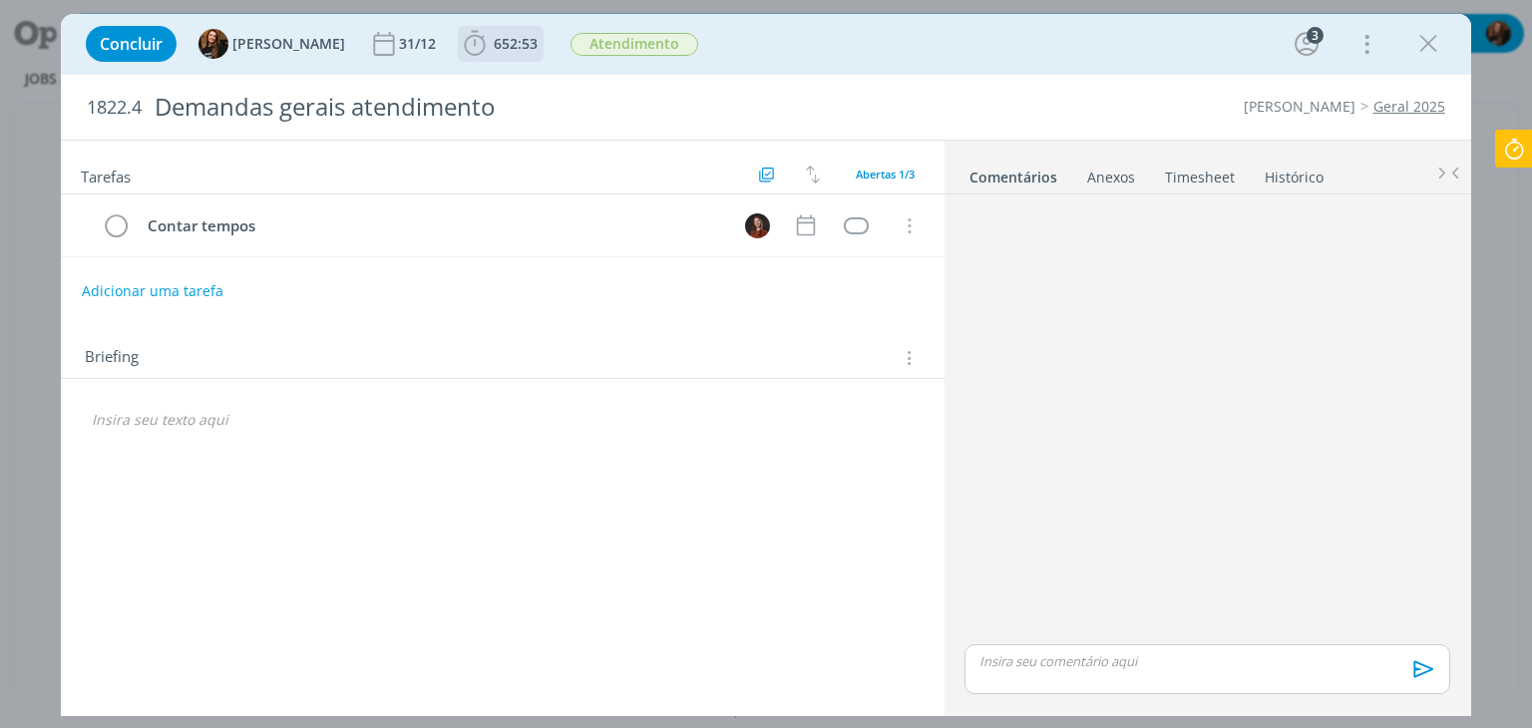
click at [506, 46] on span "652:53" at bounding box center [516, 43] width 44 height 19
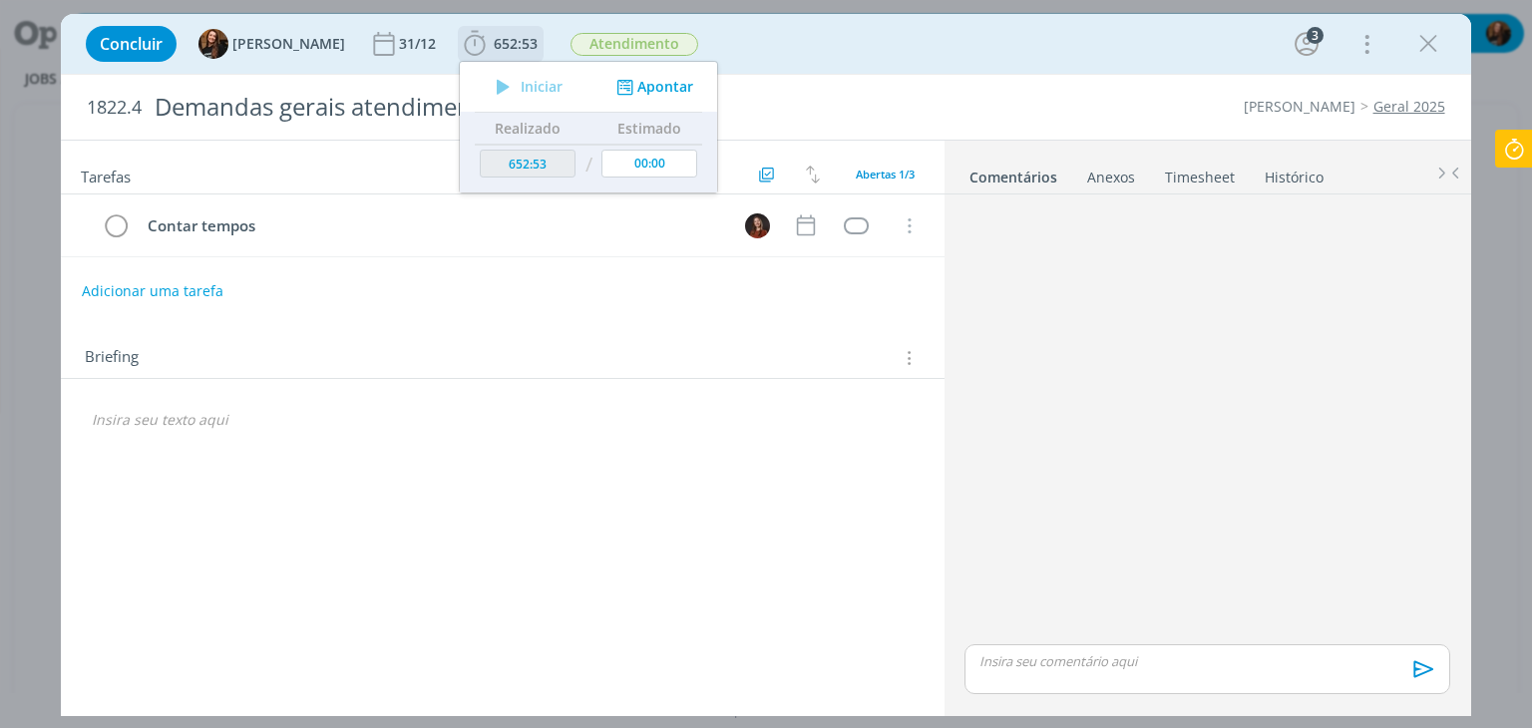
click at [645, 78] on button "Apontar" at bounding box center [652, 87] width 83 height 21
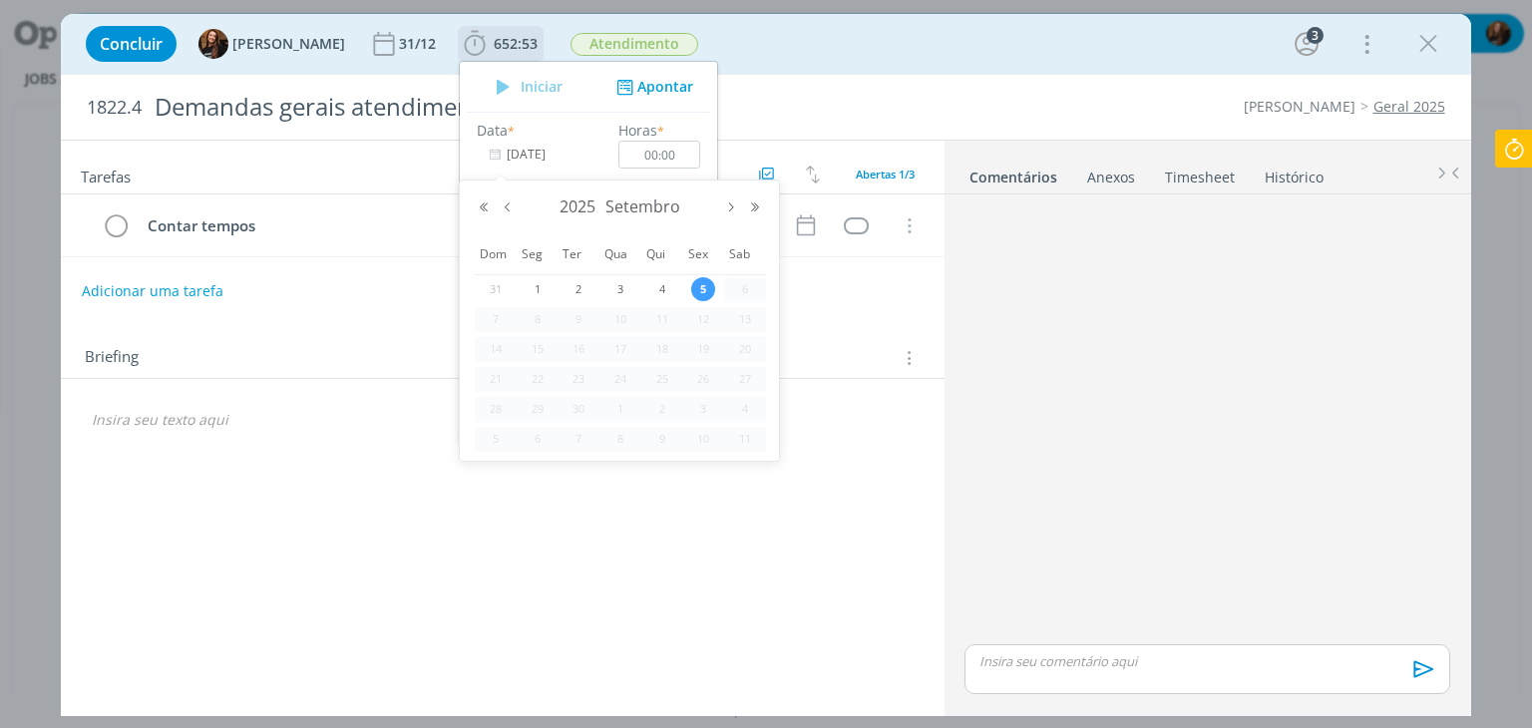
click at [513, 159] on input "05/09/2025" at bounding box center [539, 155] width 125 height 28
click at [510, 210] on button "Mês anterior" at bounding box center [508, 207] width 24 height 14
click at [587, 314] on span "5" at bounding box center [578, 319] width 24 height 24
type input "[DATE]"
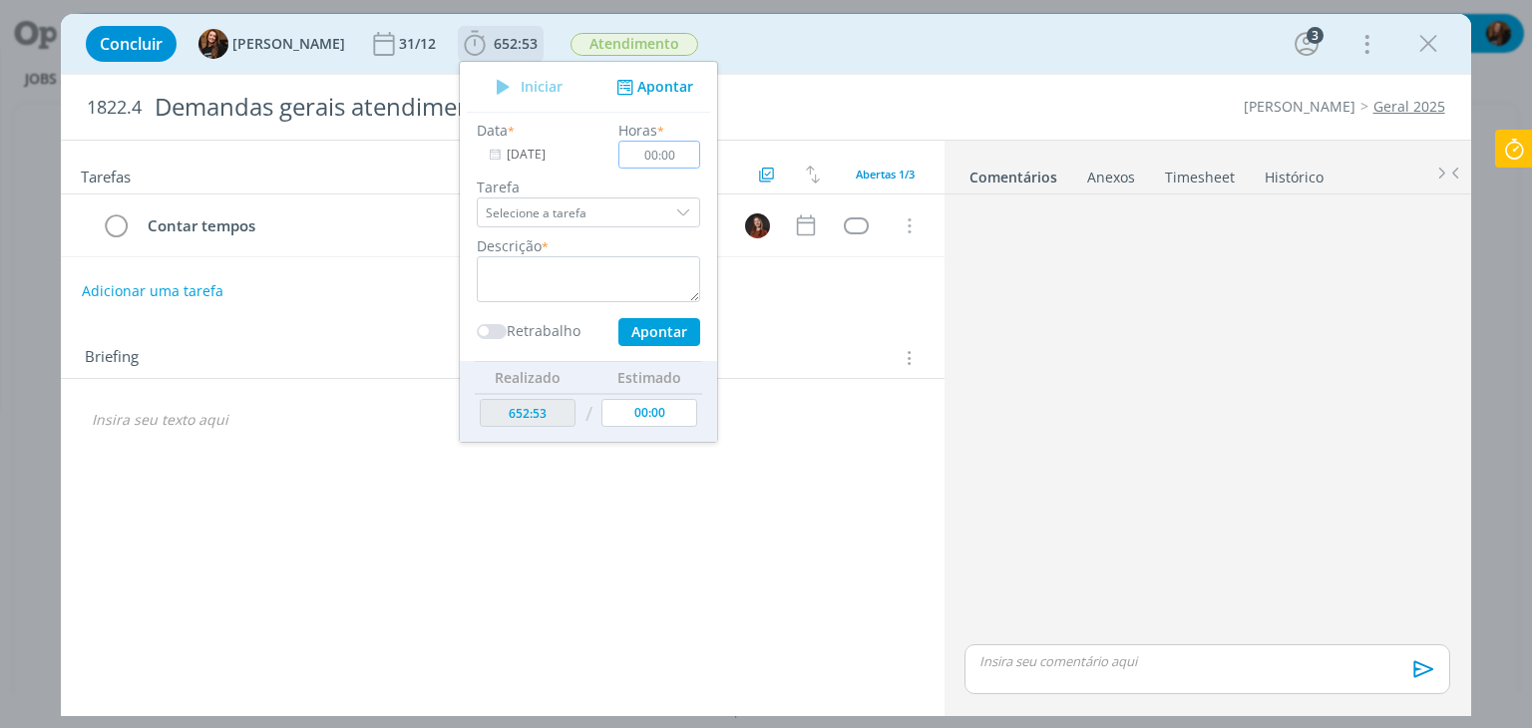
click at [673, 155] on input "00:00" at bounding box center [660, 155] width 82 height 28
type input "01:30"
click at [606, 287] on textarea "dialog" at bounding box center [588, 279] width 223 height 46
type textarea "Atendimento"
click at [655, 331] on button "Apontar" at bounding box center [659, 332] width 82 height 28
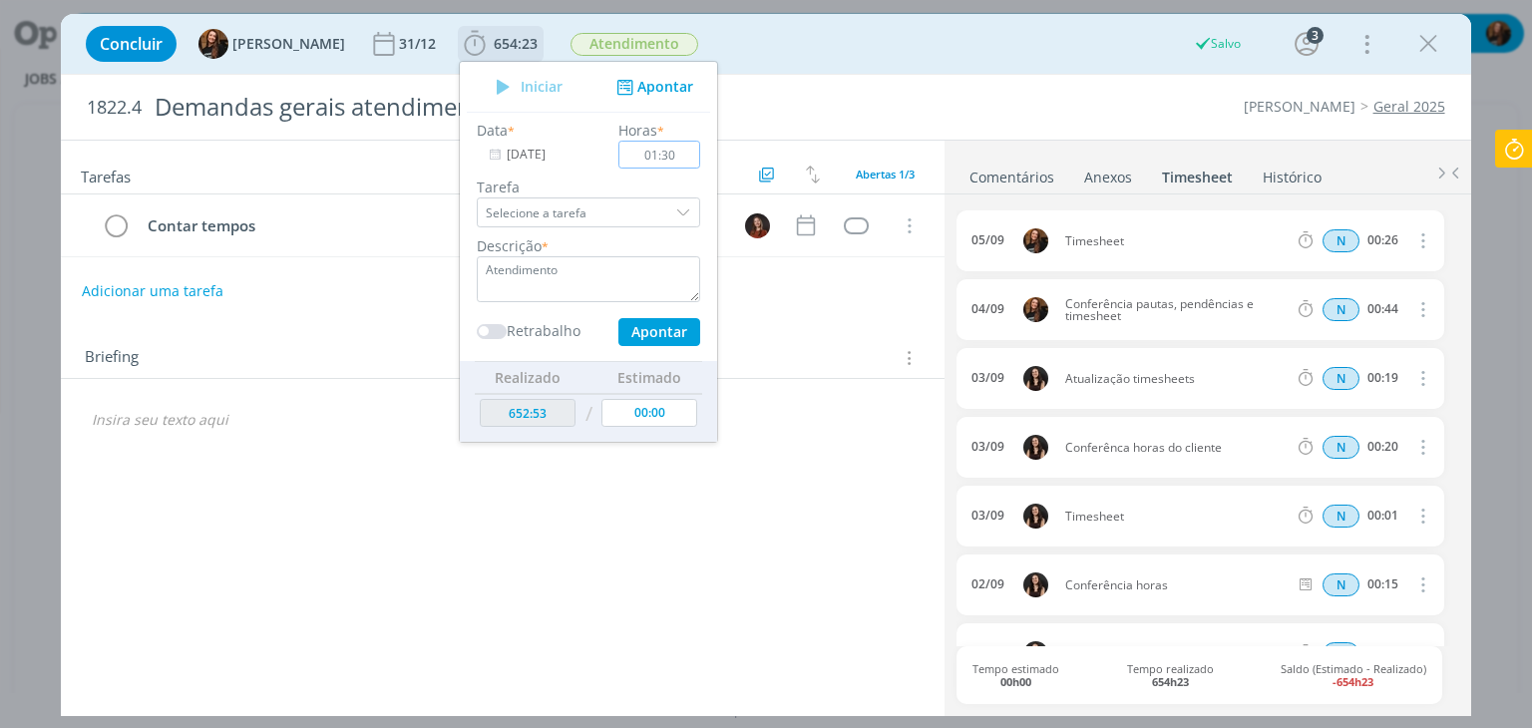
type input "05/09/2025"
type input "00:00"
type input "654:49"
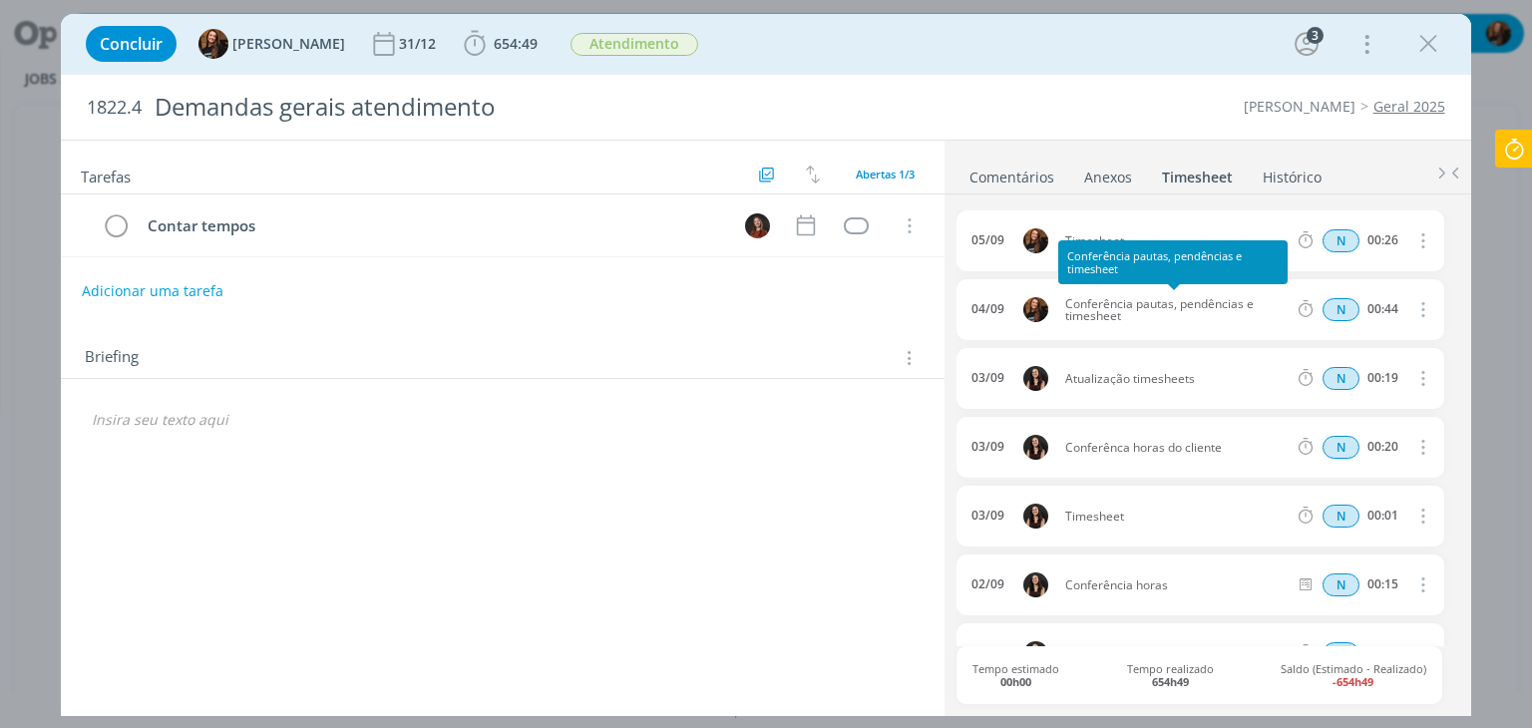
drag, startPoint x: 1186, startPoint y: 318, endPoint x: 1065, endPoint y: 305, distance: 121.3
click at [1065, 305] on span "Conferência pautas, pendências e timesheet" at bounding box center [1176, 310] width 238 height 24
copy span "Conferência pautas, pendências e timesheet"
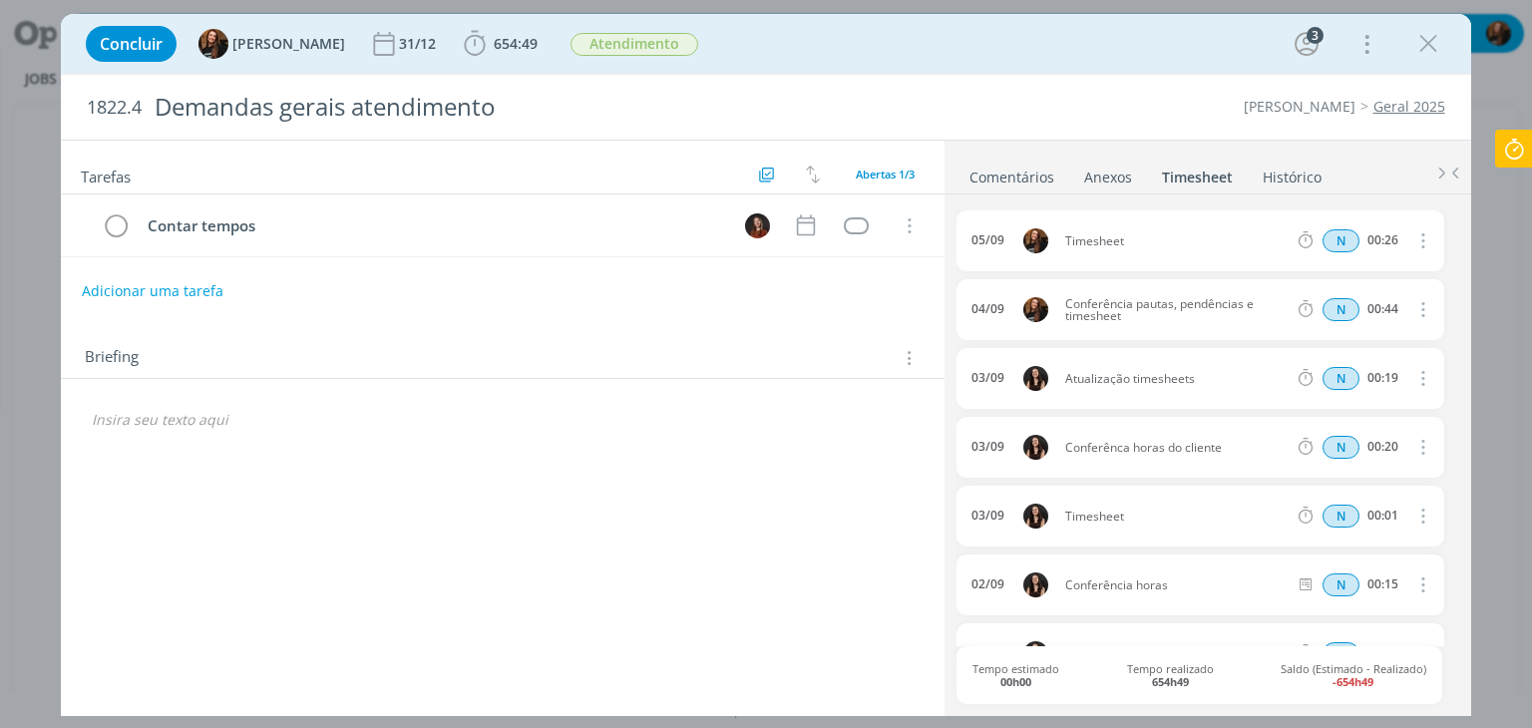
click at [1416, 230] on icon "dialog" at bounding box center [1421, 240] width 22 height 24
click at [1308, 298] on link "Editar" at bounding box center [1365, 306] width 158 height 32
drag, startPoint x: 1133, startPoint y: 247, endPoint x: 1050, endPoint y: 252, distance: 82.9
click at [1050, 252] on div "05/09 10:08 Timesheet Selecione a tarefa N 00:26" at bounding box center [1199, 240] width 487 height 61
click at [1415, 237] on icon "dialog" at bounding box center [1420, 241] width 16 height 16
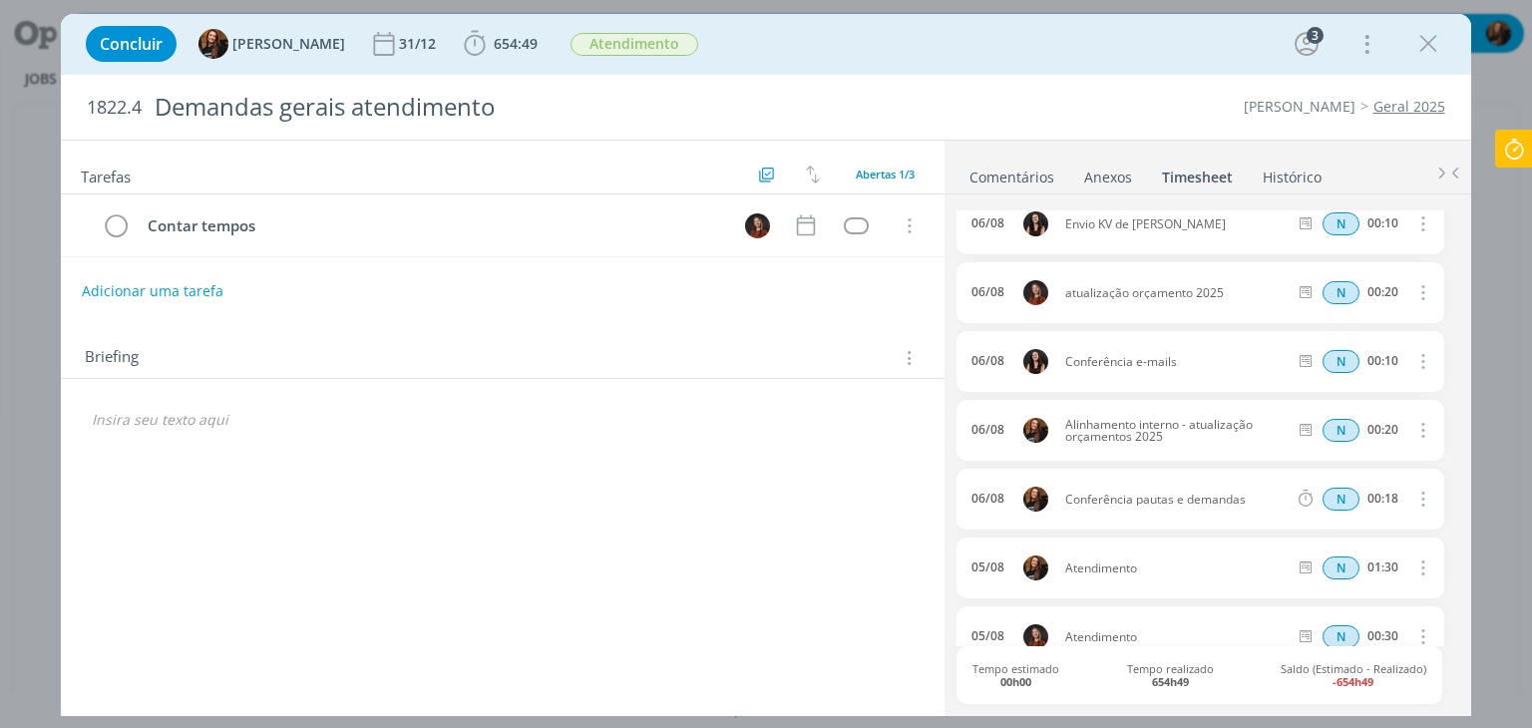
scroll to position [7806, 0]
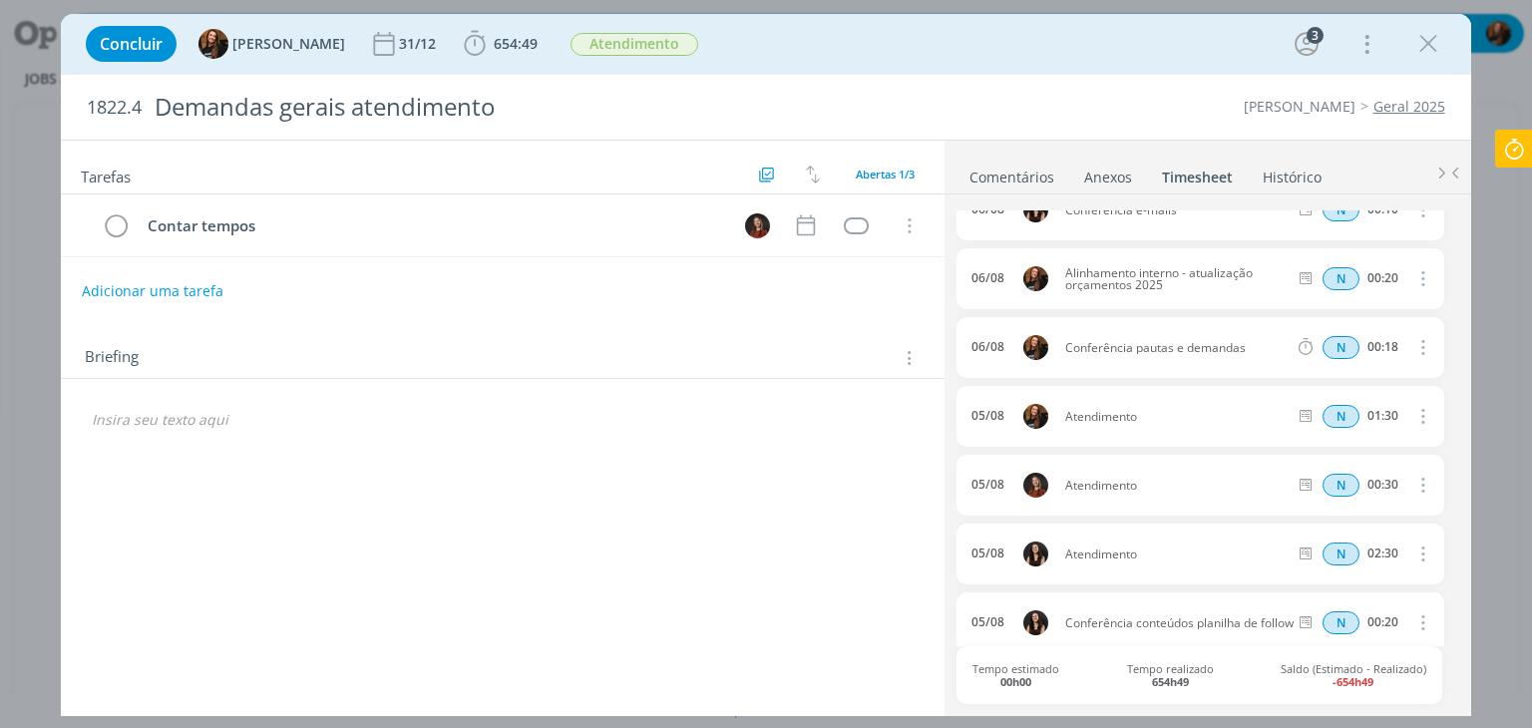
click at [1420, 412] on icon "dialog" at bounding box center [1421, 416] width 22 height 24
click at [1360, 481] on link "Editar" at bounding box center [1365, 482] width 158 height 32
click at [1384, 409] on input "01:30" at bounding box center [1381, 417] width 43 height 22
type input "01:00"
click at [1401, 414] on div "N 01:00" at bounding box center [1425, 416] width 271 height 25
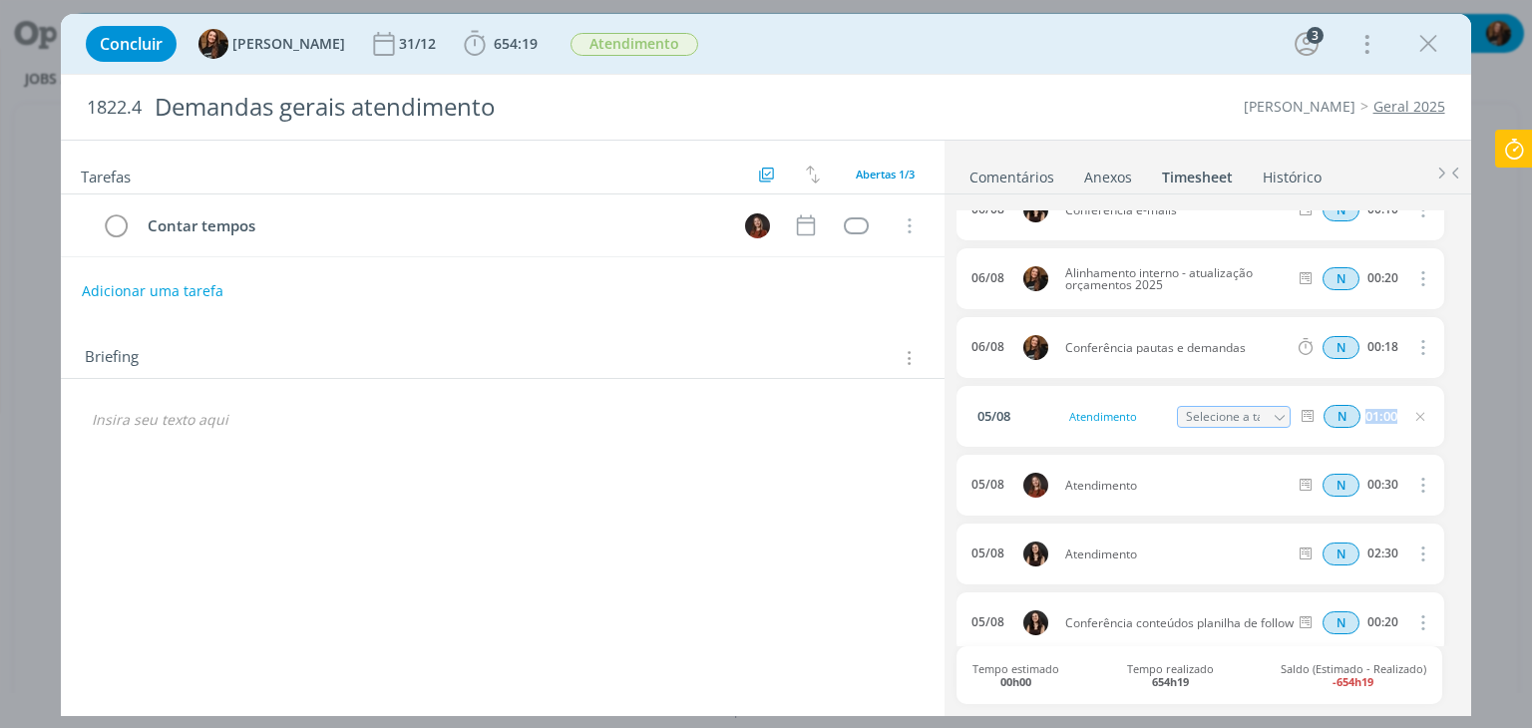
click at [1401, 414] on div "N 01:00" at bounding box center [1425, 416] width 271 height 25
click at [1417, 414] on icon "dialog" at bounding box center [1420, 417] width 16 height 16
click at [513, 43] on span "654:19" at bounding box center [516, 43] width 44 height 19
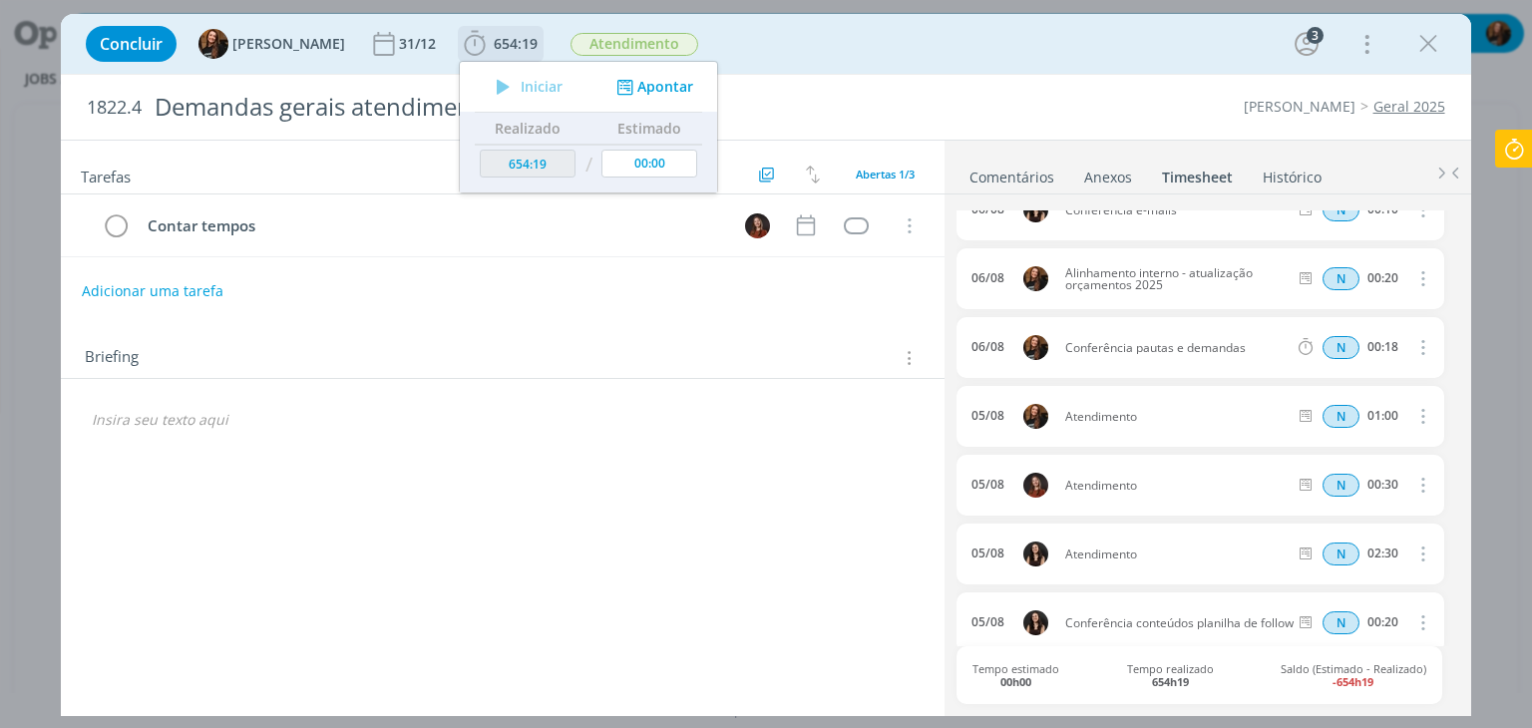
click at [657, 86] on button "Apontar" at bounding box center [652, 87] width 83 height 21
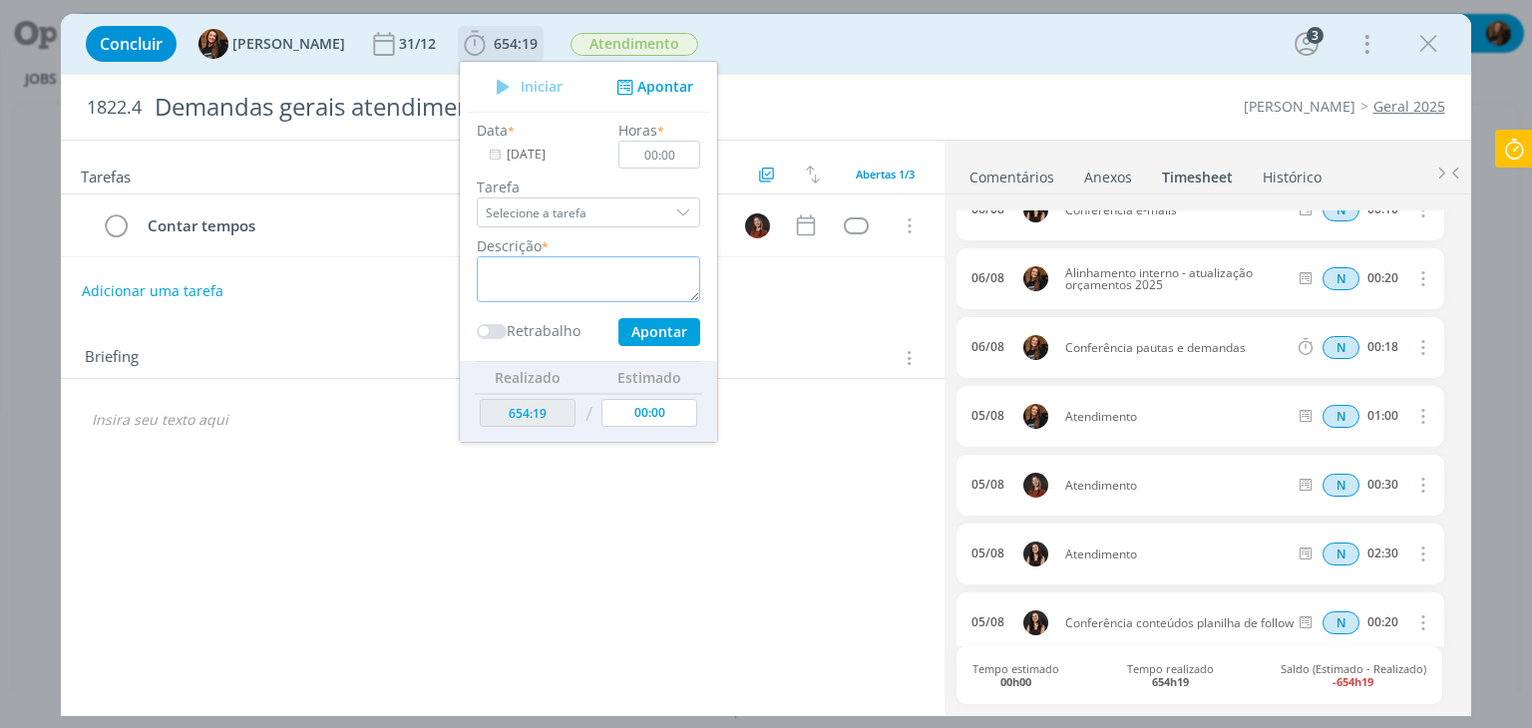
click at [608, 294] on textarea "dialog" at bounding box center [588, 279] width 223 height 46
type textarea "Atendimento"
click at [662, 158] on input "00:00" at bounding box center [660, 155] width 82 height 28
type input "01:30"
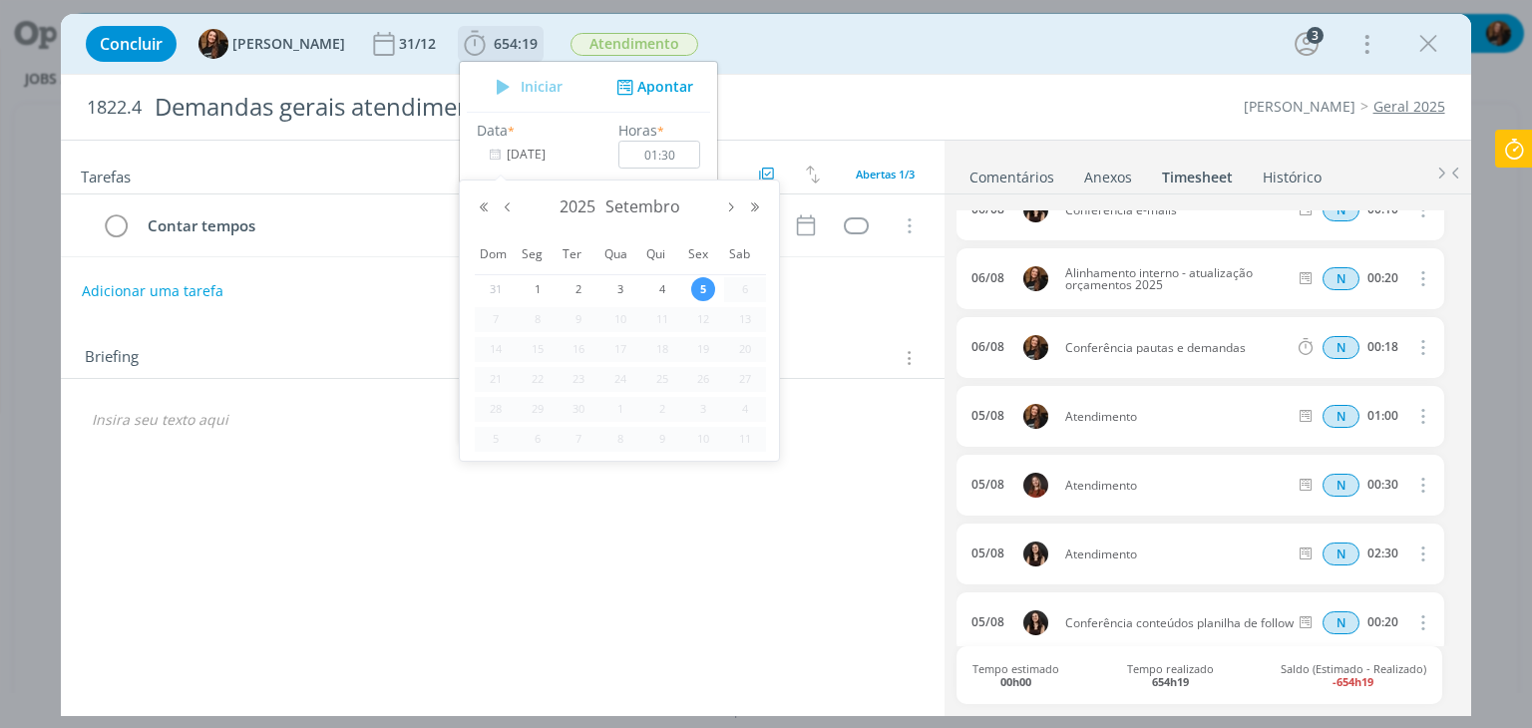
click at [498, 151] on input "05/09/2025" at bounding box center [539, 155] width 125 height 28
click at [514, 215] on div "2025 Setembro" at bounding box center [619, 207] width 295 height 30
click at [513, 209] on button "Mês anterior" at bounding box center [508, 207] width 24 height 14
click at [617, 324] on span "6" at bounding box center [620, 319] width 24 height 24
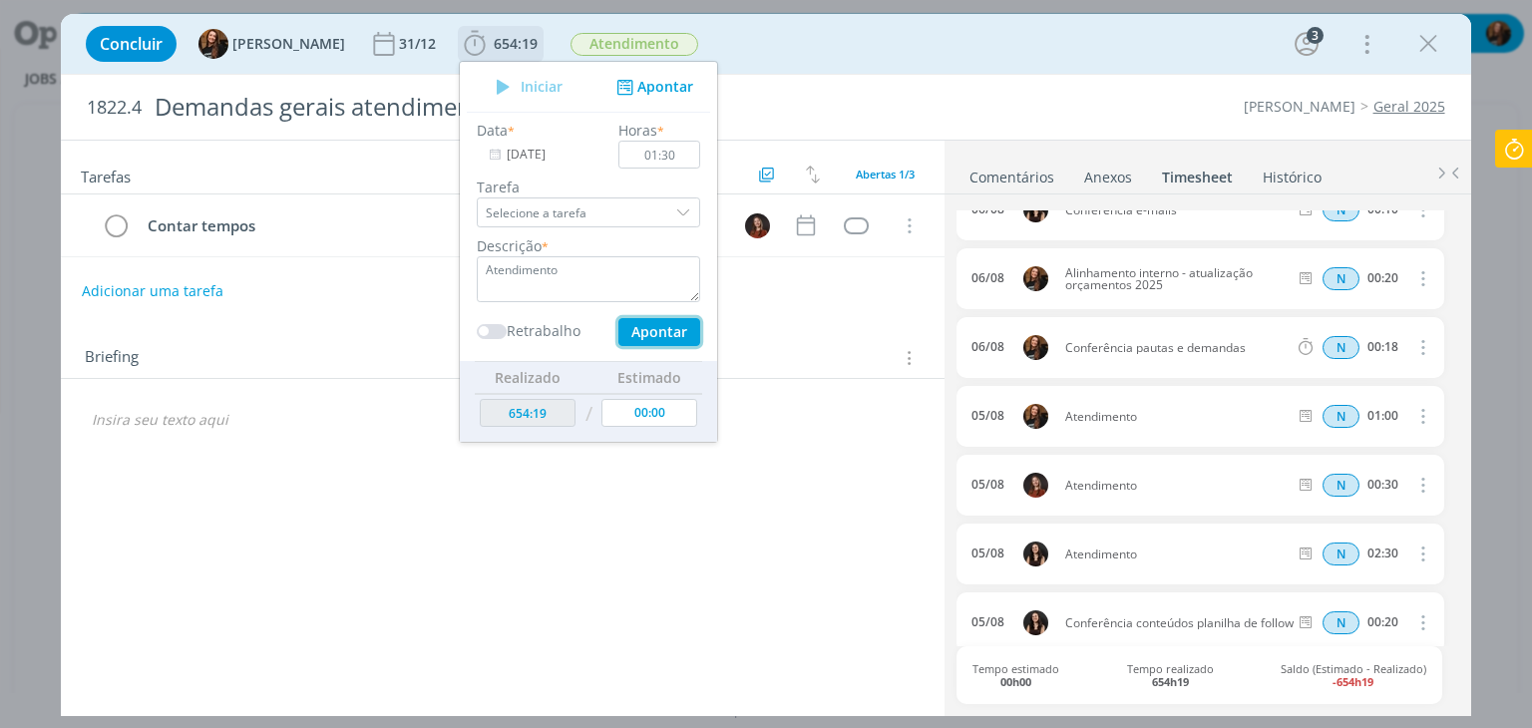
click at [652, 326] on button "Apontar" at bounding box center [659, 332] width 82 height 28
type input "[DATE]"
type input "00:00"
type input "655:49"
click at [630, 278] on textarea "dialog" at bounding box center [588, 279] width 223 height 46
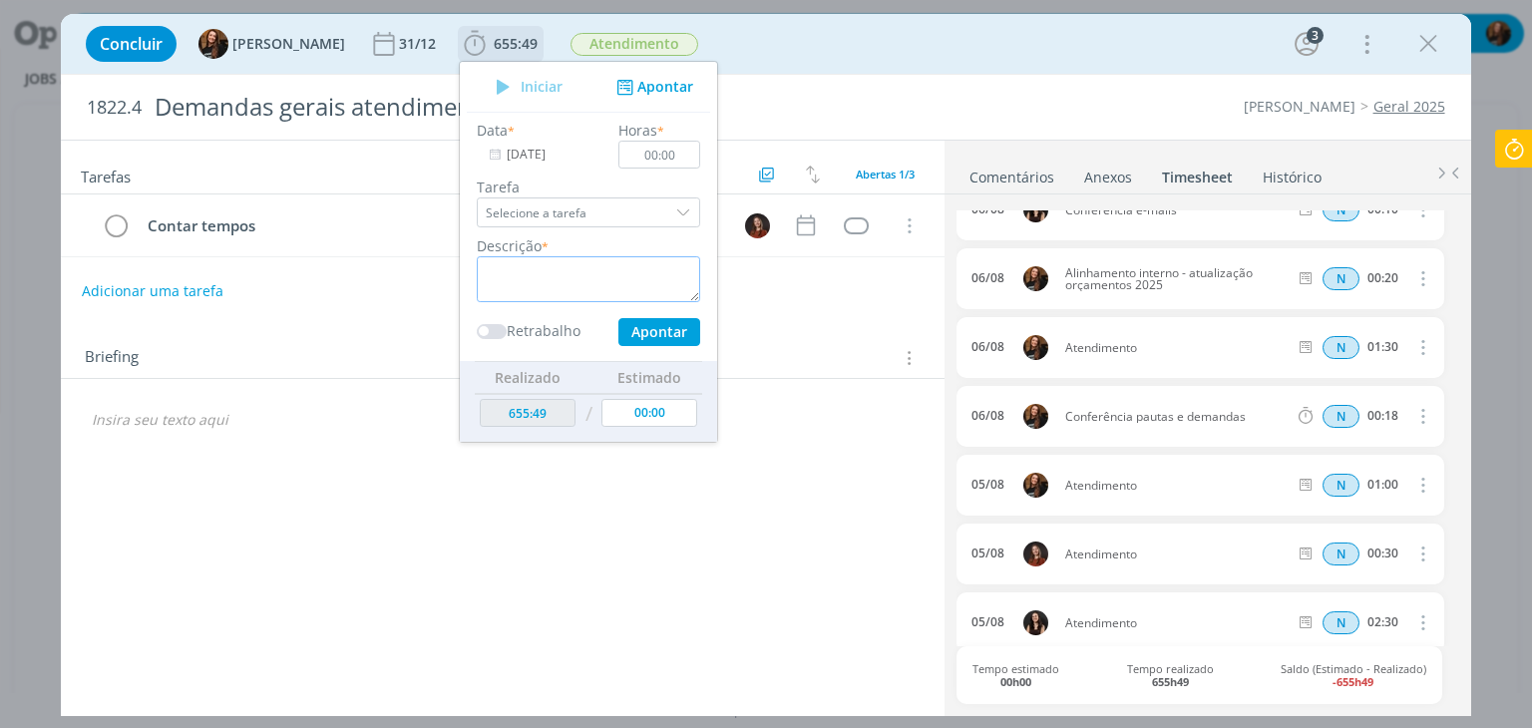
paste textarea "Atendimento"
type textarea "Atendimento"
click at [673, 160] on input "00:00" at bounding box center [660, 155] width 82 height 28
type input "01:00"
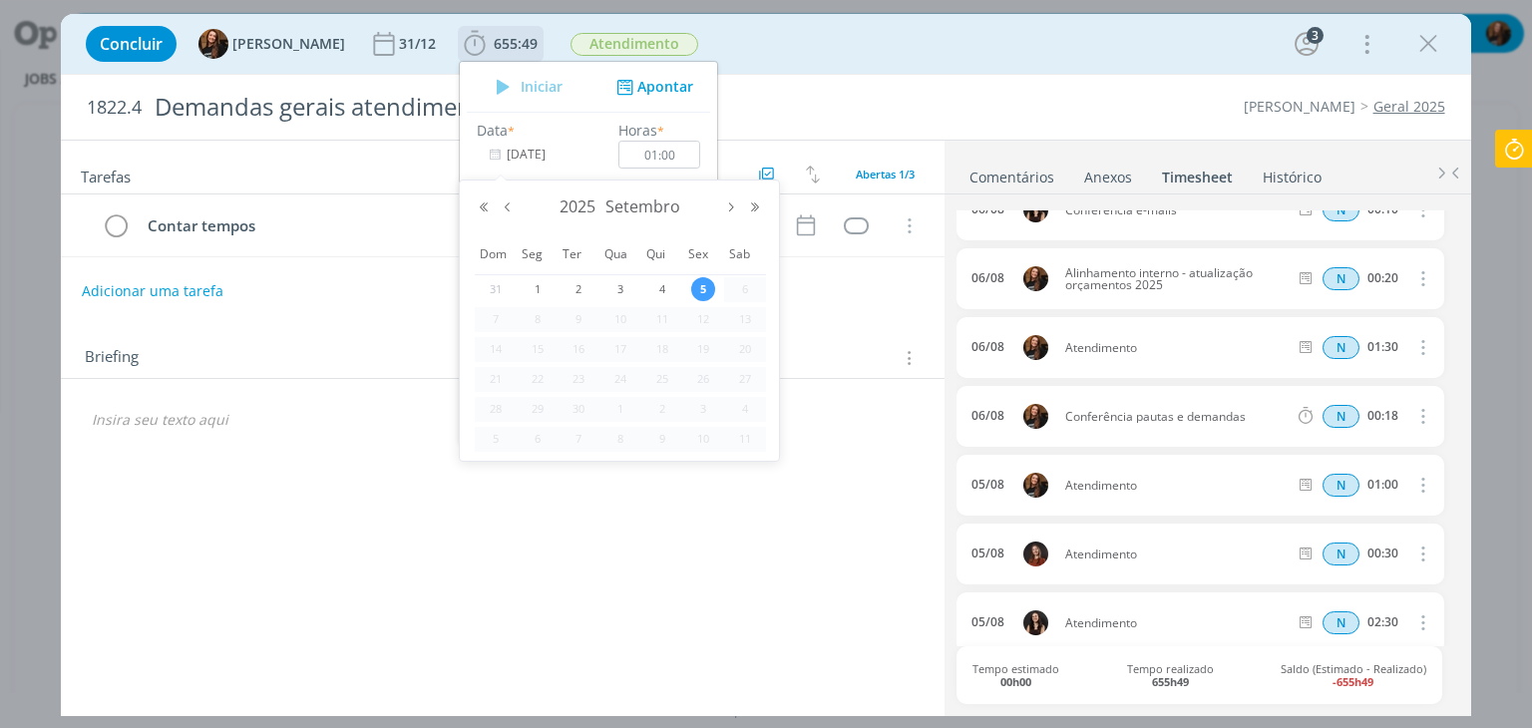
click at [497, 156] on input "[DATE]" at bounding box center [539, 155] width 125 height 28
click at [508, 200] on button "Mês anterior" at bounding box center [508, 207] width 24 height 14
click at [660, 317] on span "7" at bounding box center [662, 319] width 24 height 24
type input "07/08/2025"
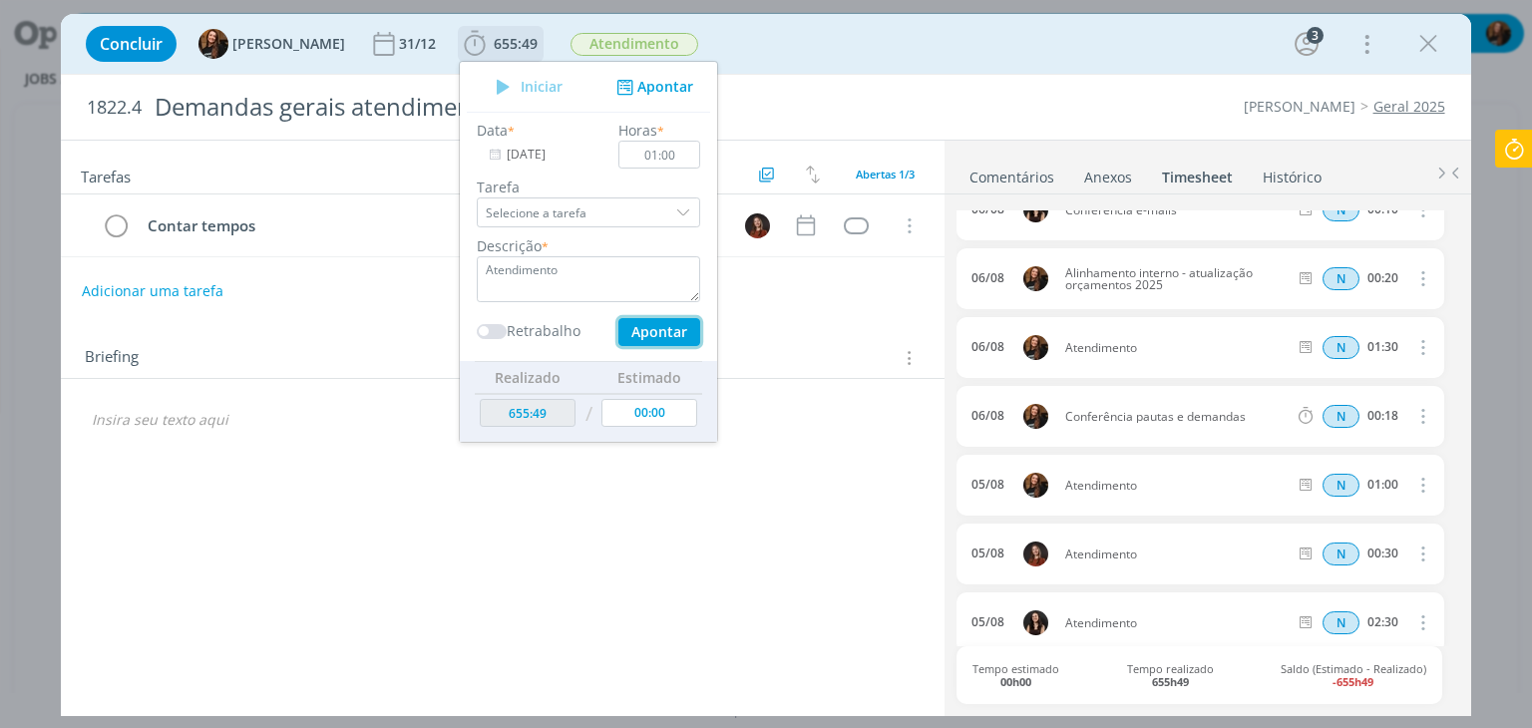
click at [644, 343] on button "Apontar" at bounding box center [659, 332] width 82 height 28
click at [758, 475] on div "Tarefas Usar Job de template Criar template a partir deste job Visualizar Templ…" at bounding box center [502, 423] width 882 height 564
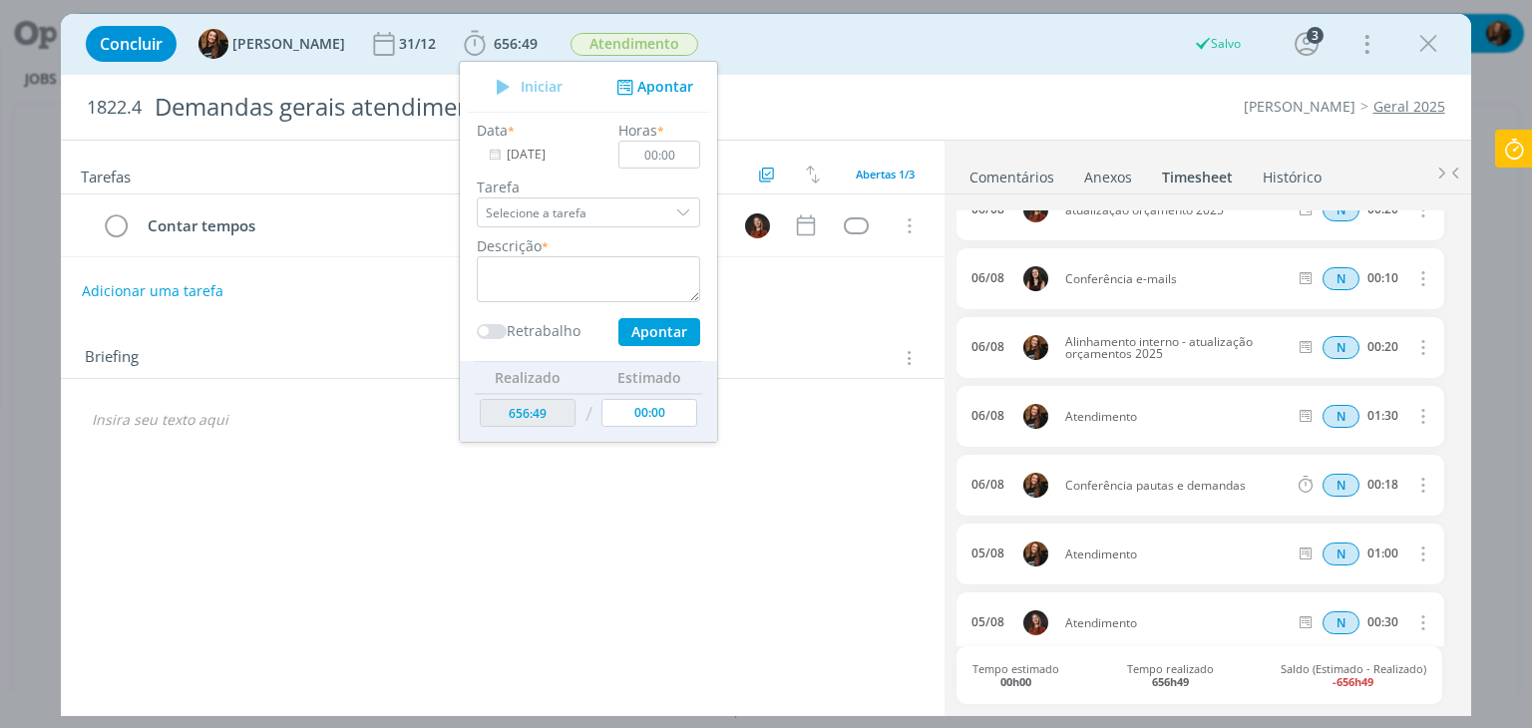
scroll to position [7875, 0]
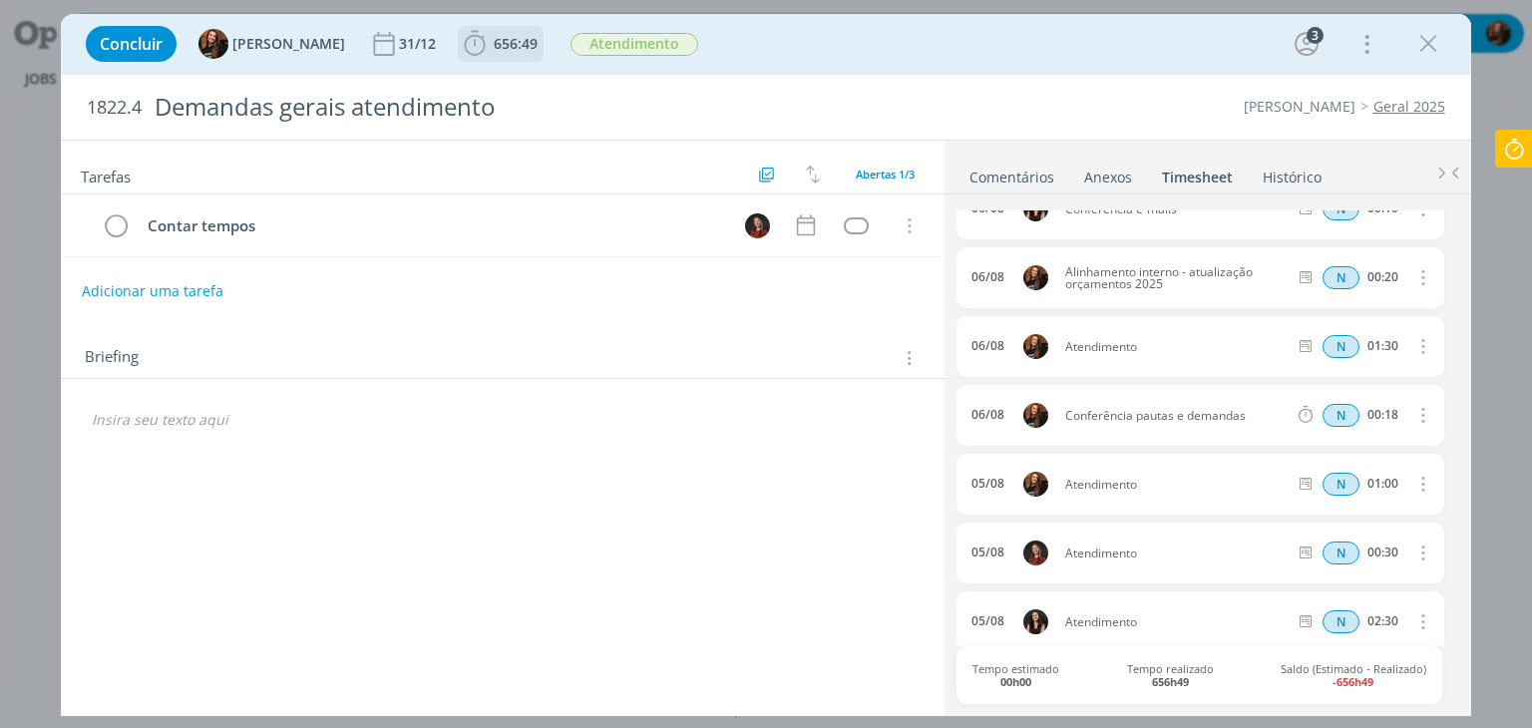
click at [510, 43] on span "656:49" at bounding box center [516, 43] width 44 height 19
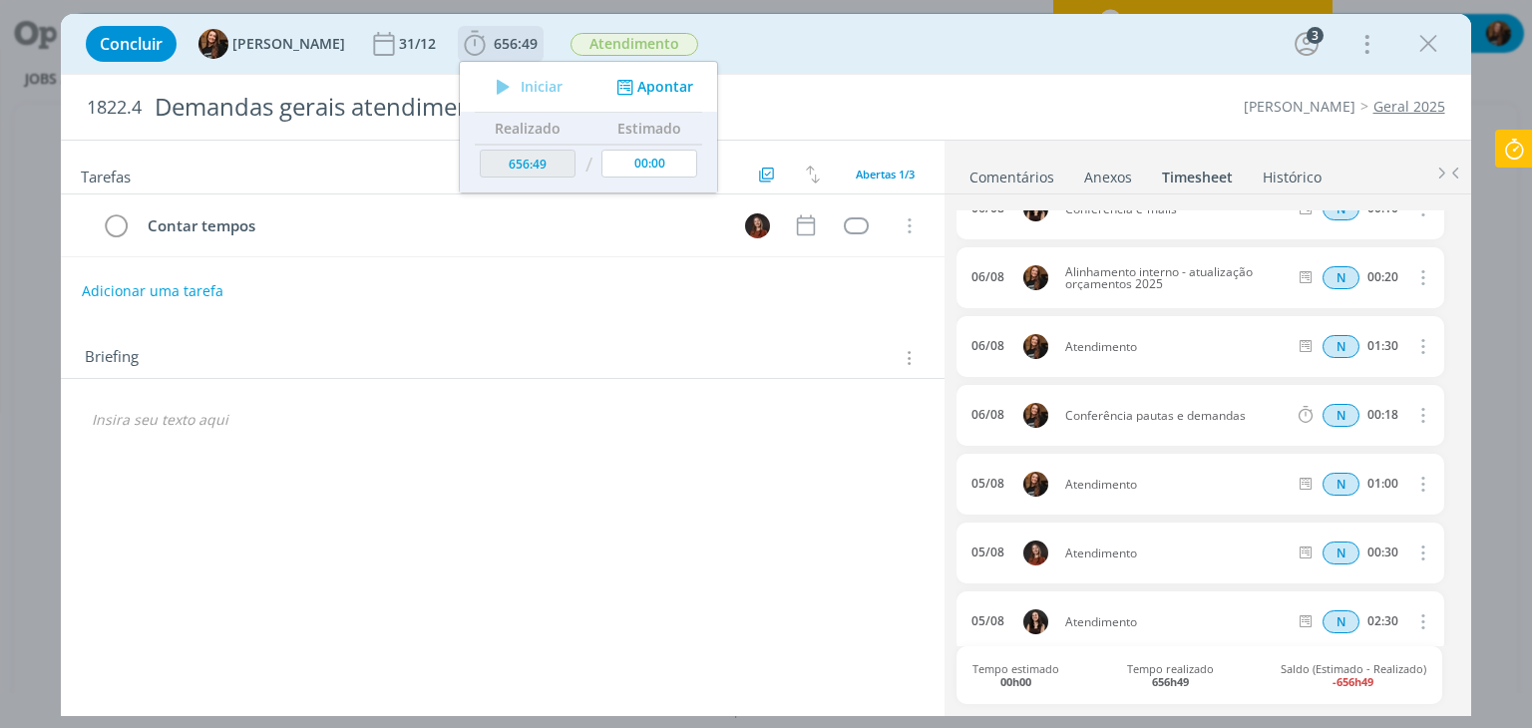
click at [658, 90] on button "Apontar" at bounding box center [652, 87] width 83 height 21
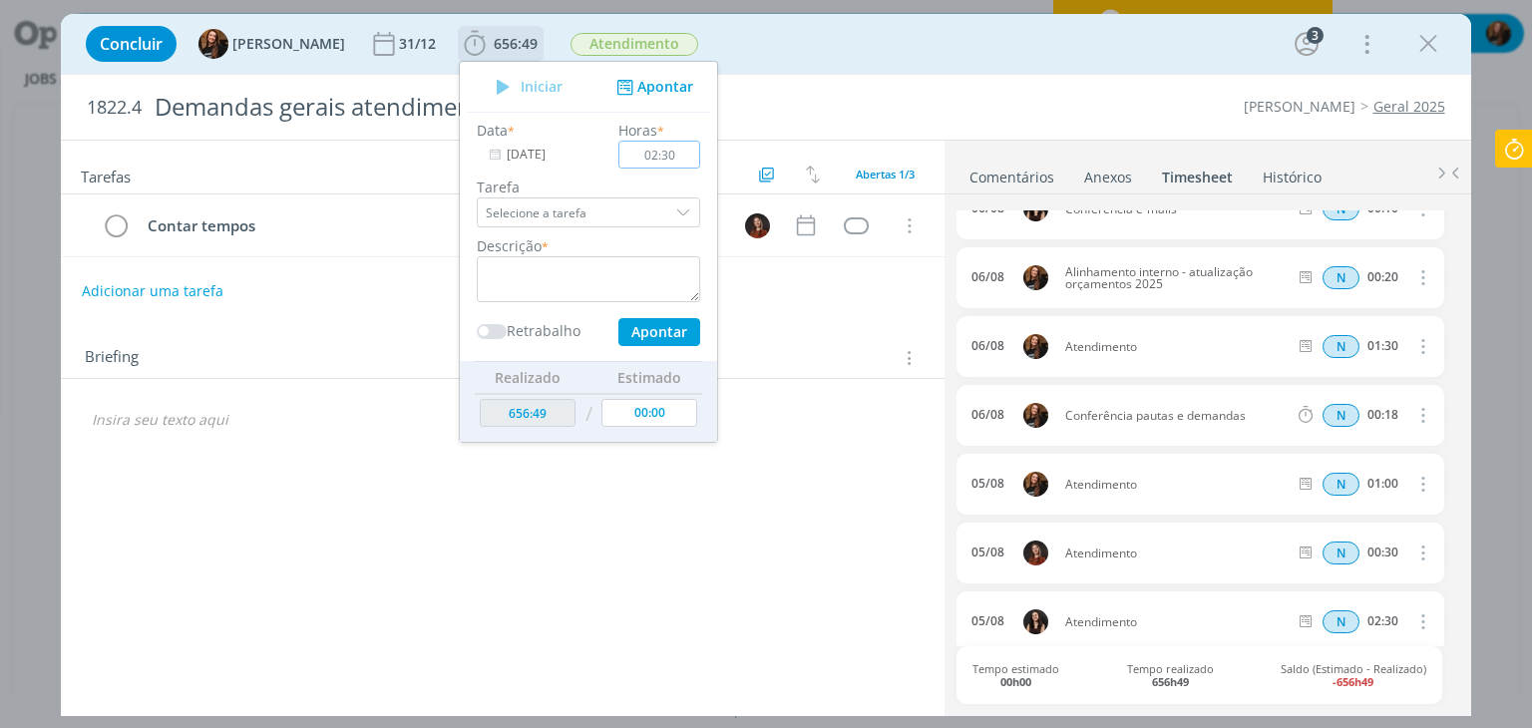
type input "02:30"
click at [499, 157] on input "[DATE]" at bounding box center [539, 155] width 125 height 28
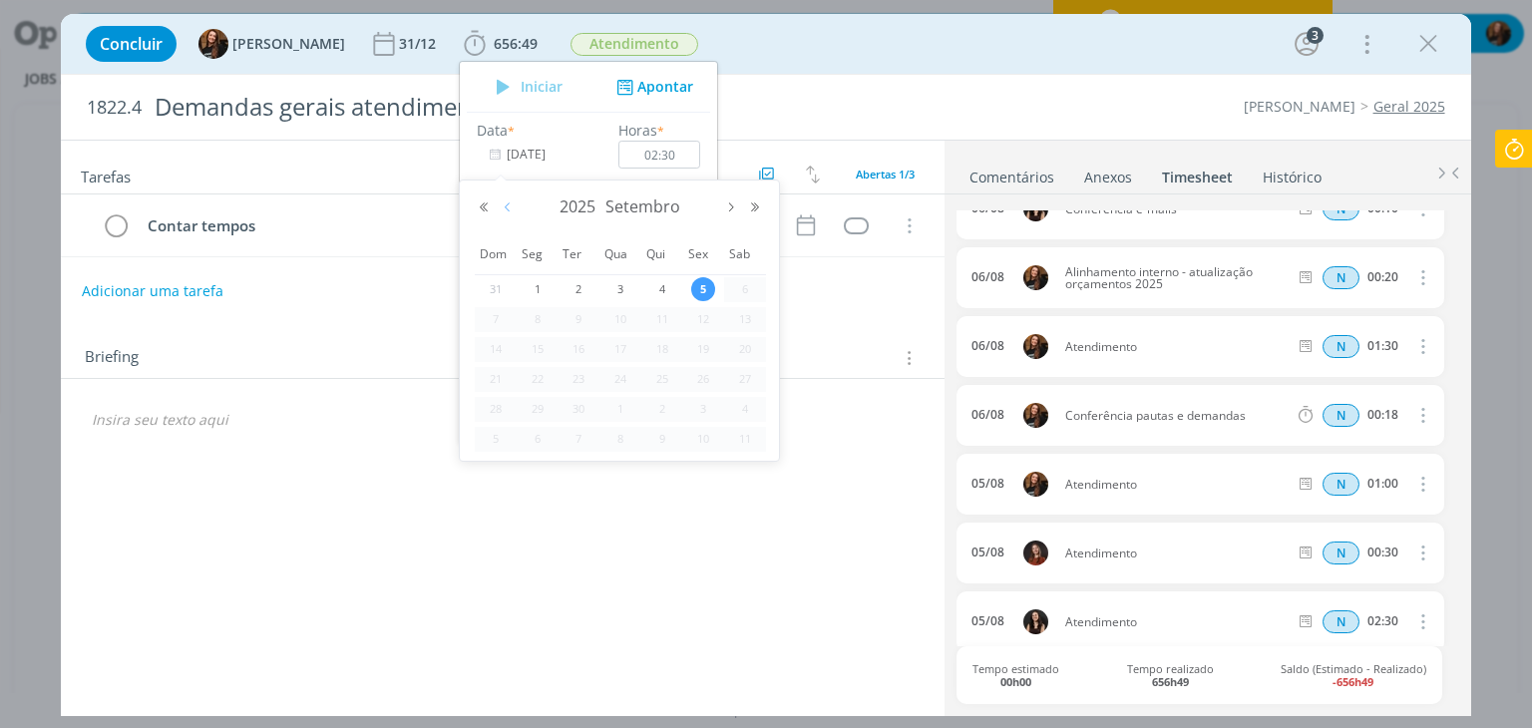
click at [506, 220] on div "2025 Setembro" at bounding box center [619, 207] width 295 height 30
click at [506, 208] on button "Mês anterior" at bounding box center [508, 207] width 24 height 14
click at [697, 316] on span "8" at bounding box center [703, 319] width 24 height 24
type input "08/08/2025"
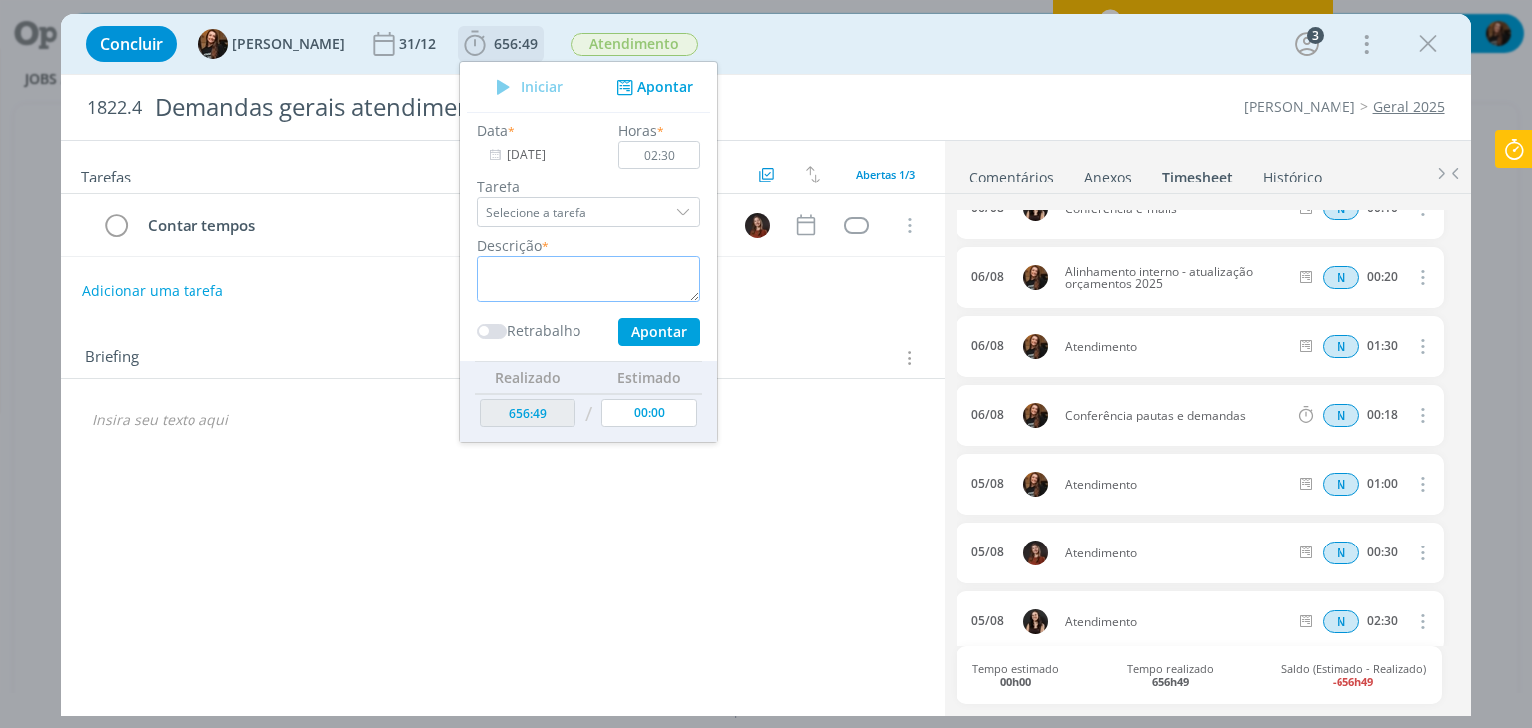
click at [598, 278] on textarea "dialog" at bounding box center [588, 279] width 223 height 46
paste textarea "Atendimento"
type textarea "Atendimento"
click at [629, 339] on button "Apontar" at bounding box center [659, 332] width 82 height 28
type input "[DATE]"
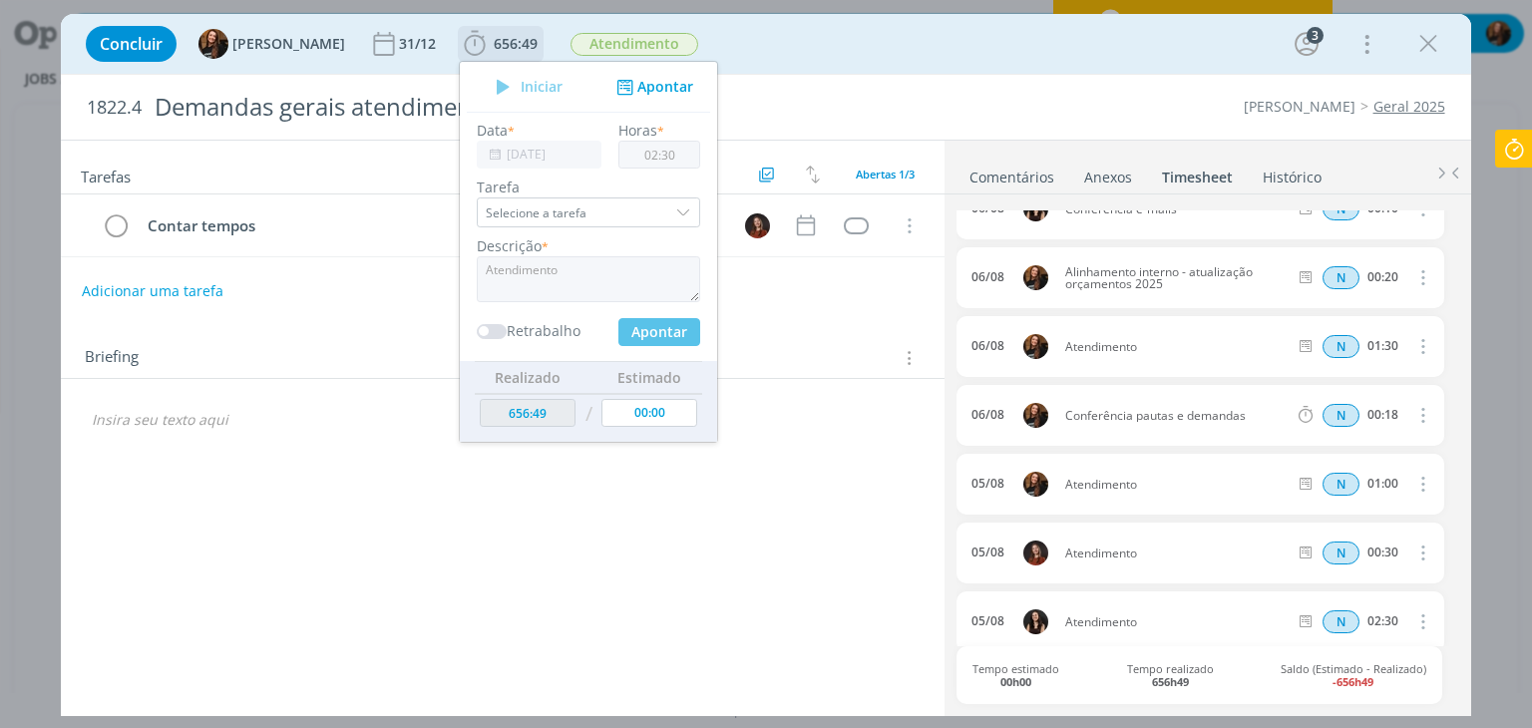
type input "00:00"
type input "659:19"
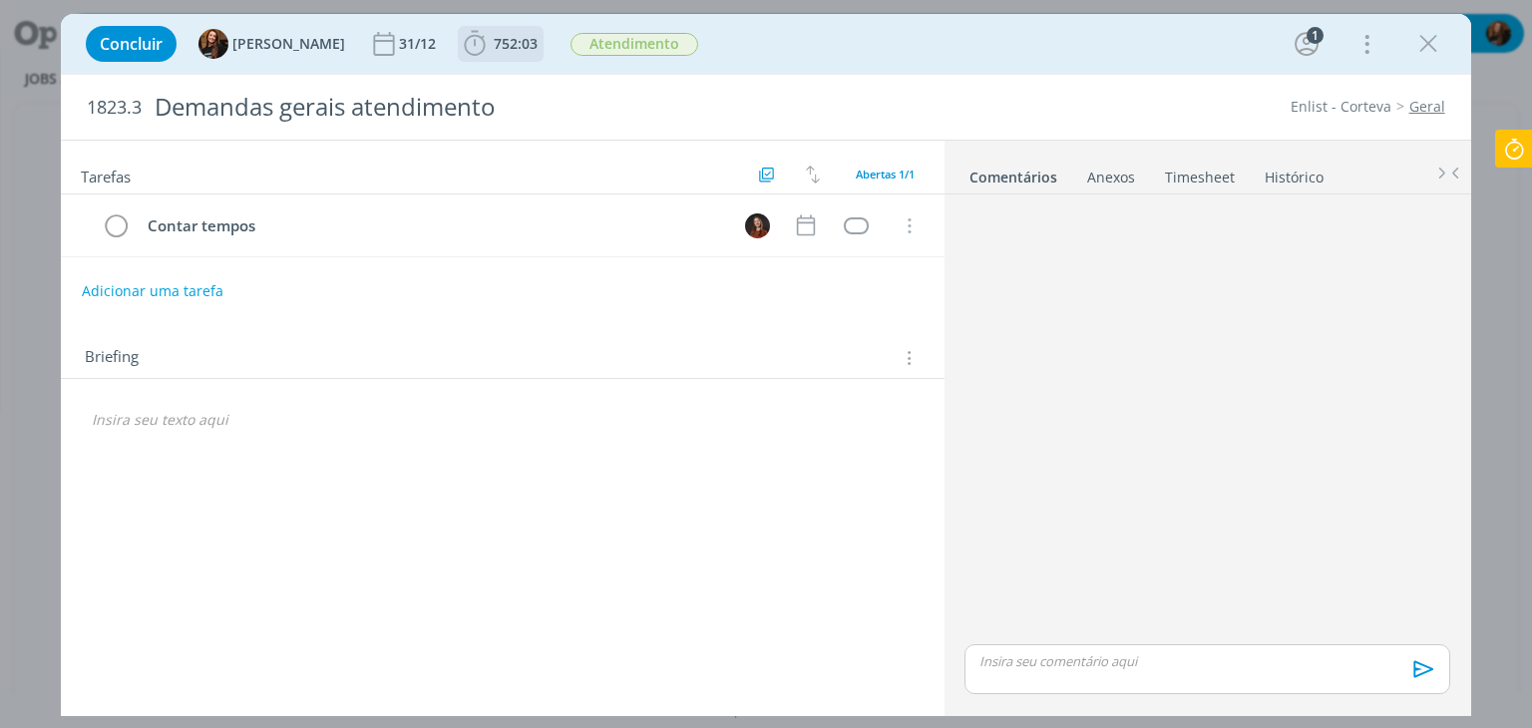
click at [494, 41] on span "752:03" at bounding box center [516, 43] width 44 height 19
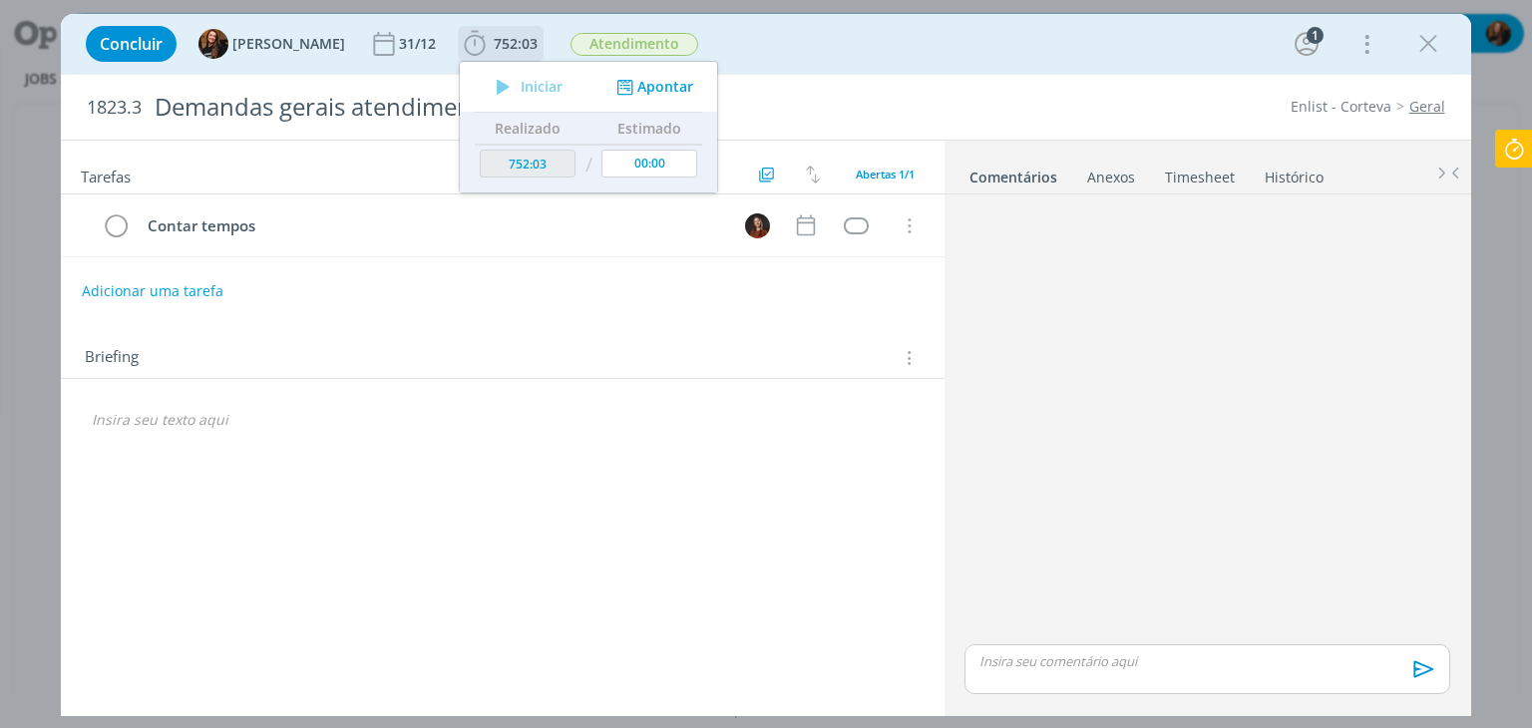
click at [640, 90] on button "Apontar" at bounding box center [652, 87] width 83 height 21
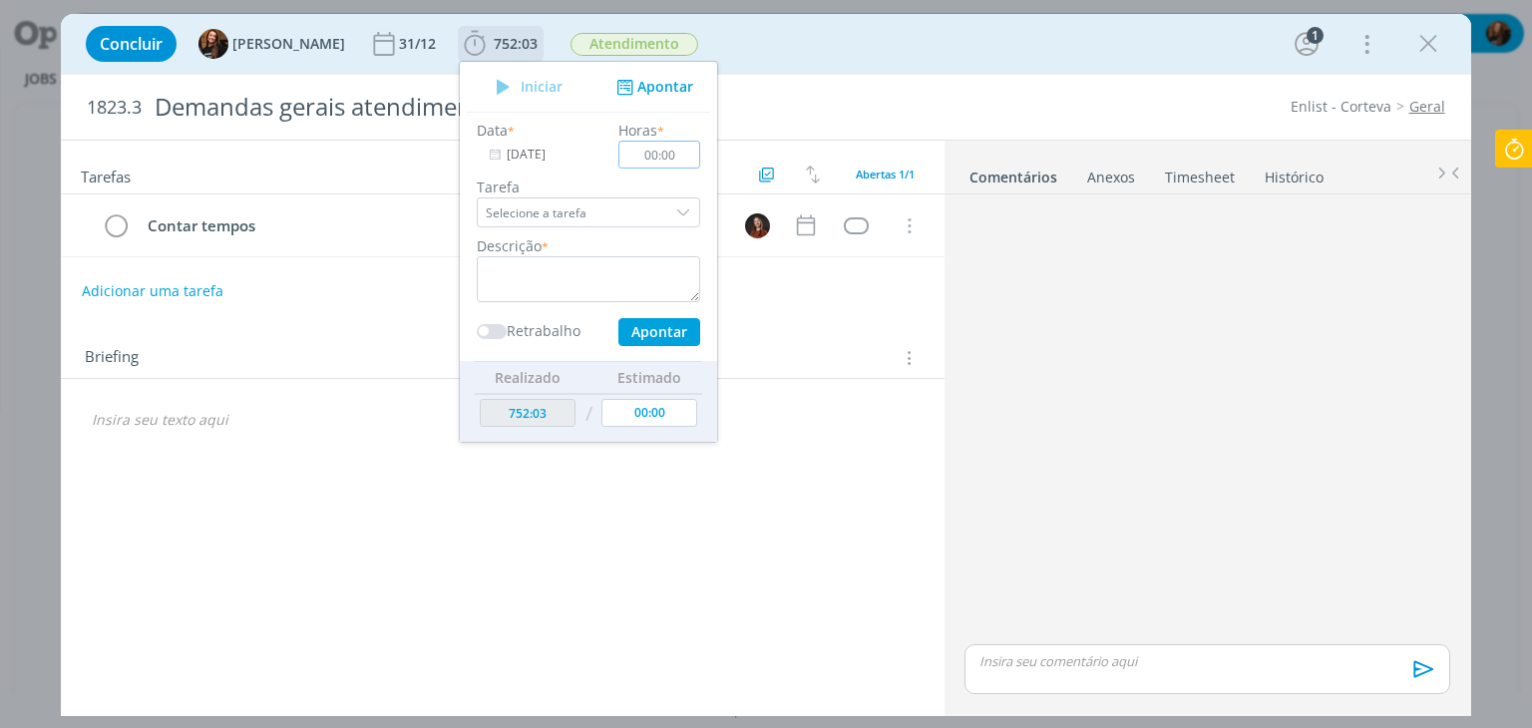
click at [668, 165] on input "00:00" at bounding box center [660, 155] width 82 height 28
type input "01:00"
click at [586, 268] on textarea "dialog" at bounding box center [588, 279] width 223 height 46
type textarea "Atendimento"
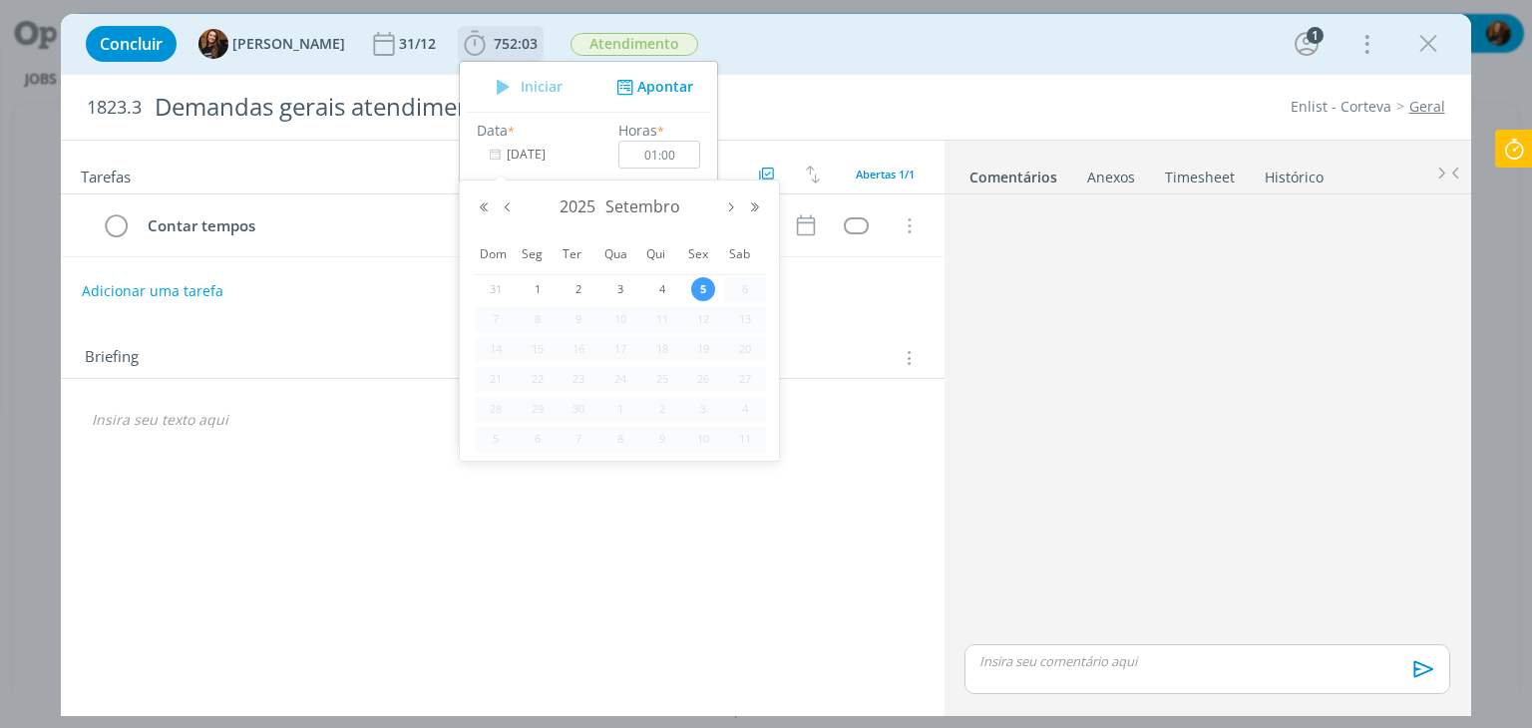
click at [501, 153] on input "[DATE]" at bounding box center [539, 155] width 125 height 28
click at [510, 208] on button "Mês anterior" at bounding box center [508, 207] width 24 height 14
click at [583, 311] on span "5" at bounding box center [578, 319] width 24 height 24
type input "[DATE]"
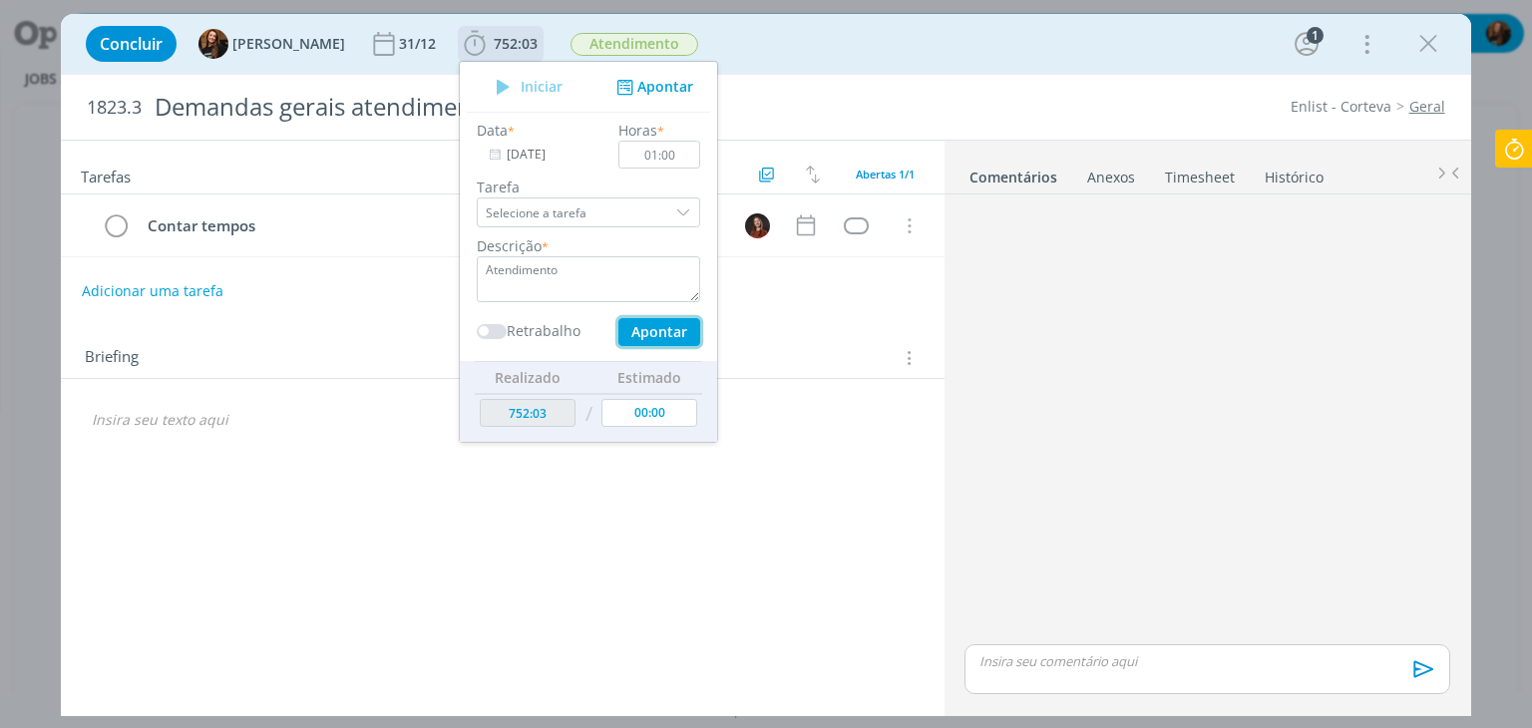
click at [661, 337] on button "Apontar" at bounding box center [659, 332] width 82 height 28
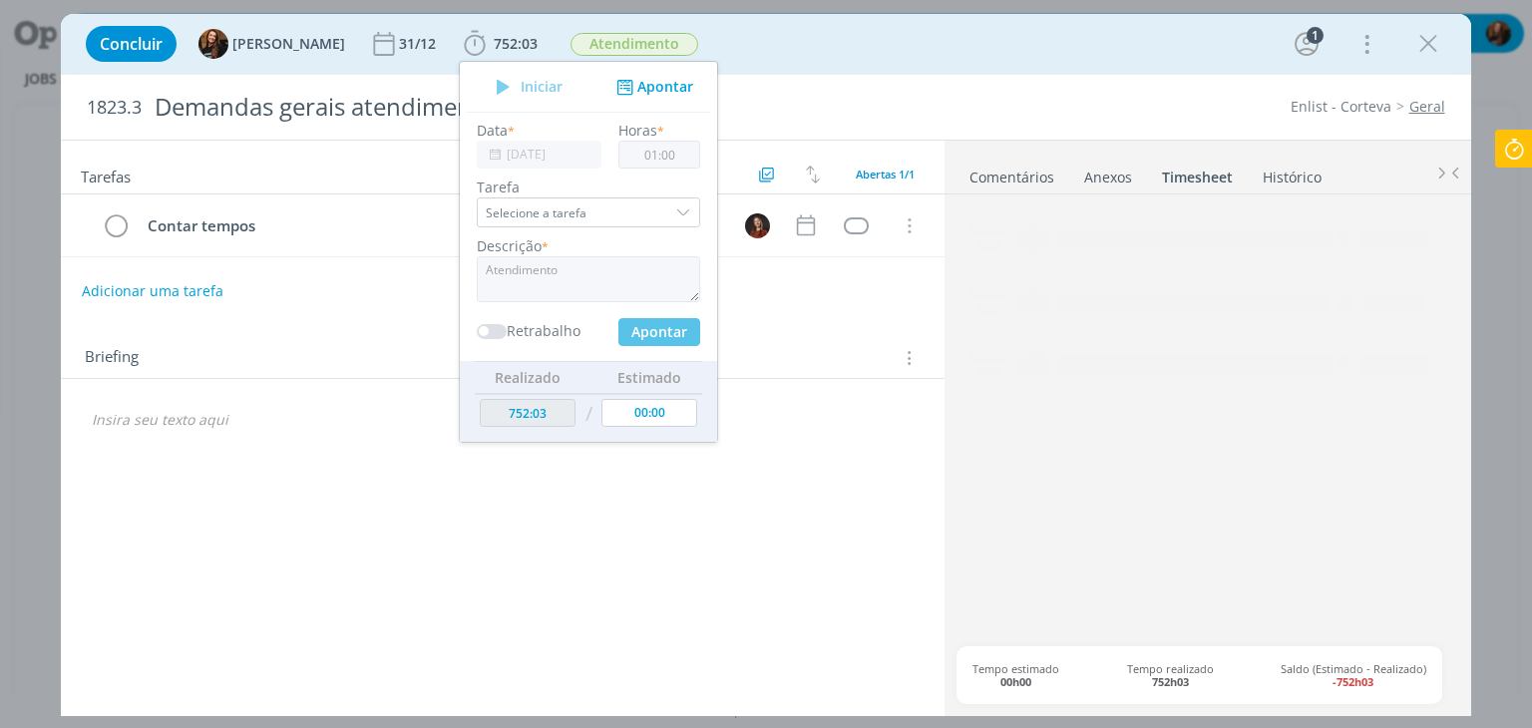
type input "753:03"
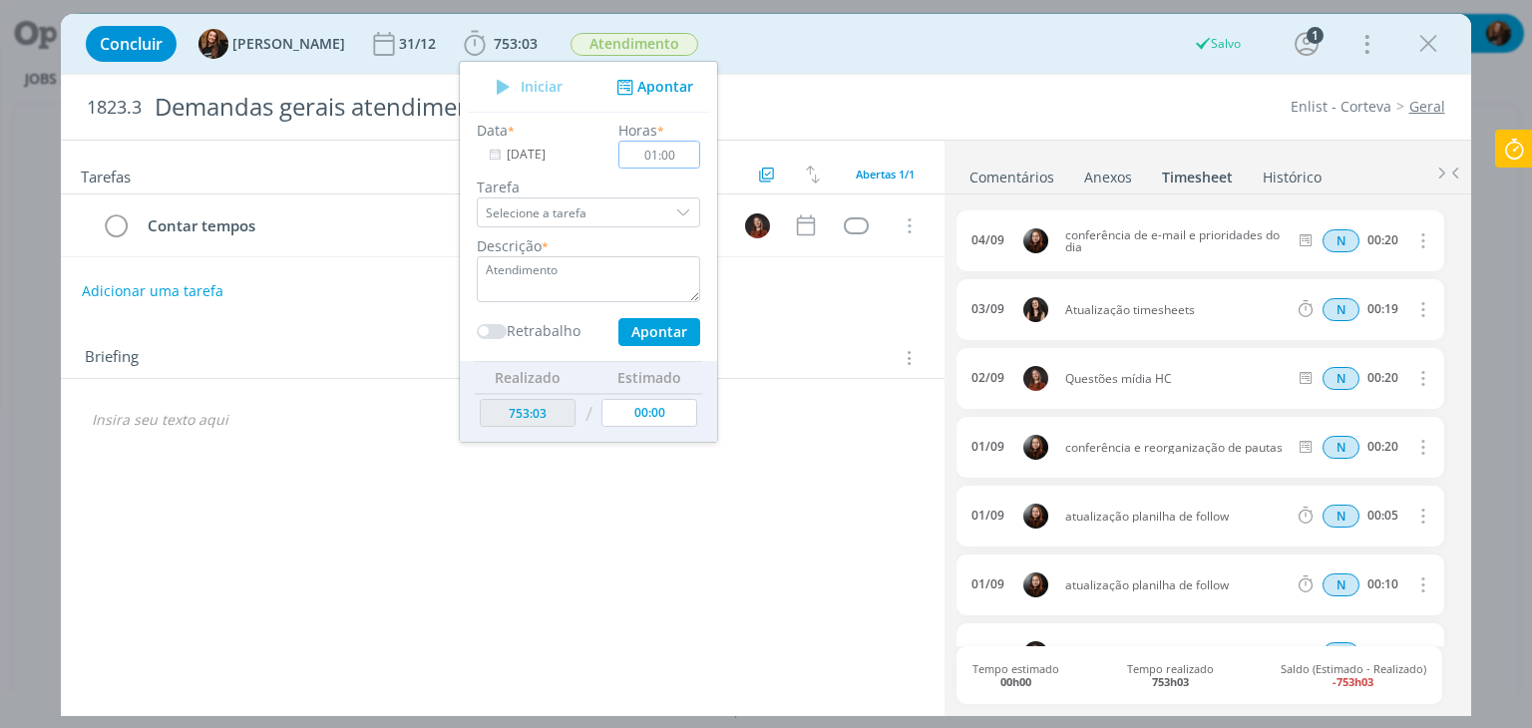
type input "[DATE]"
type input "00:00"
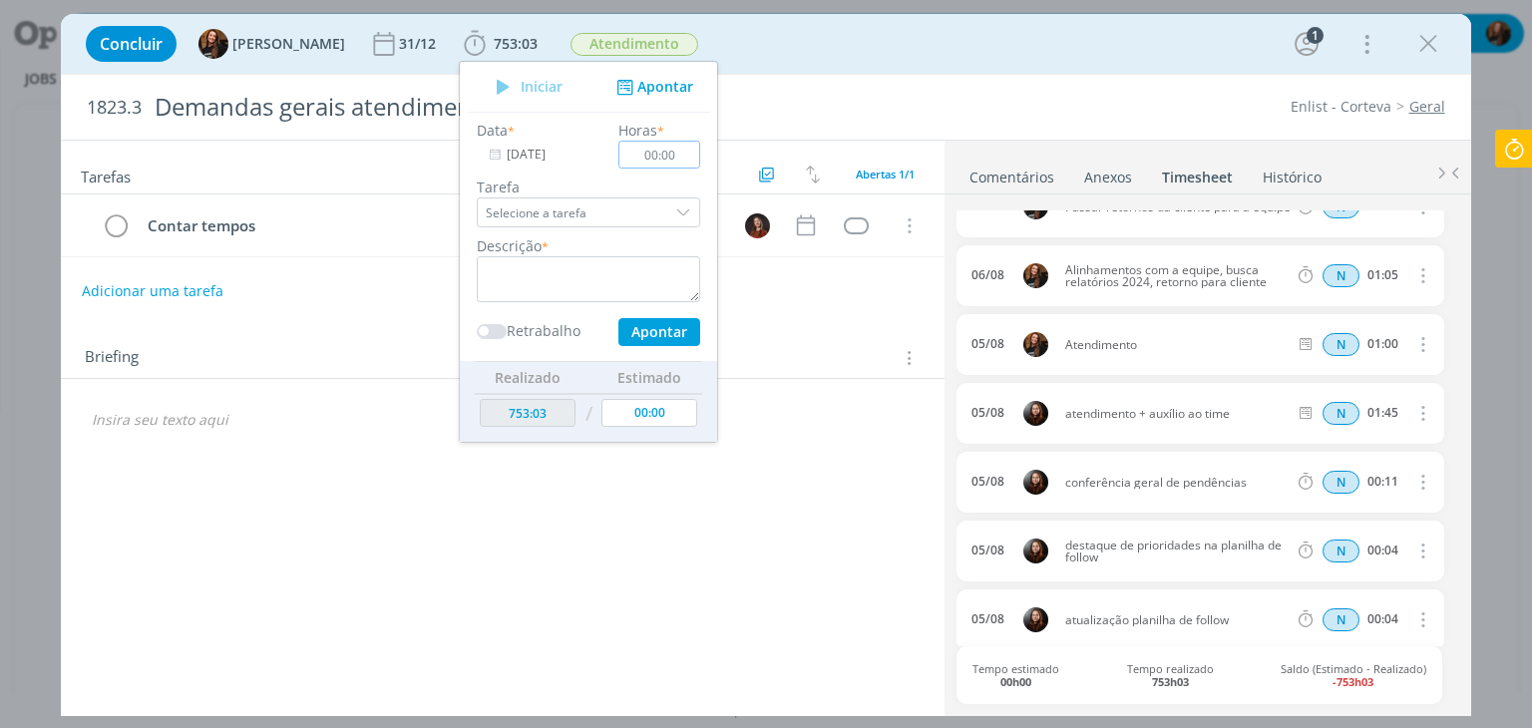
scroll to position [10329, 0]
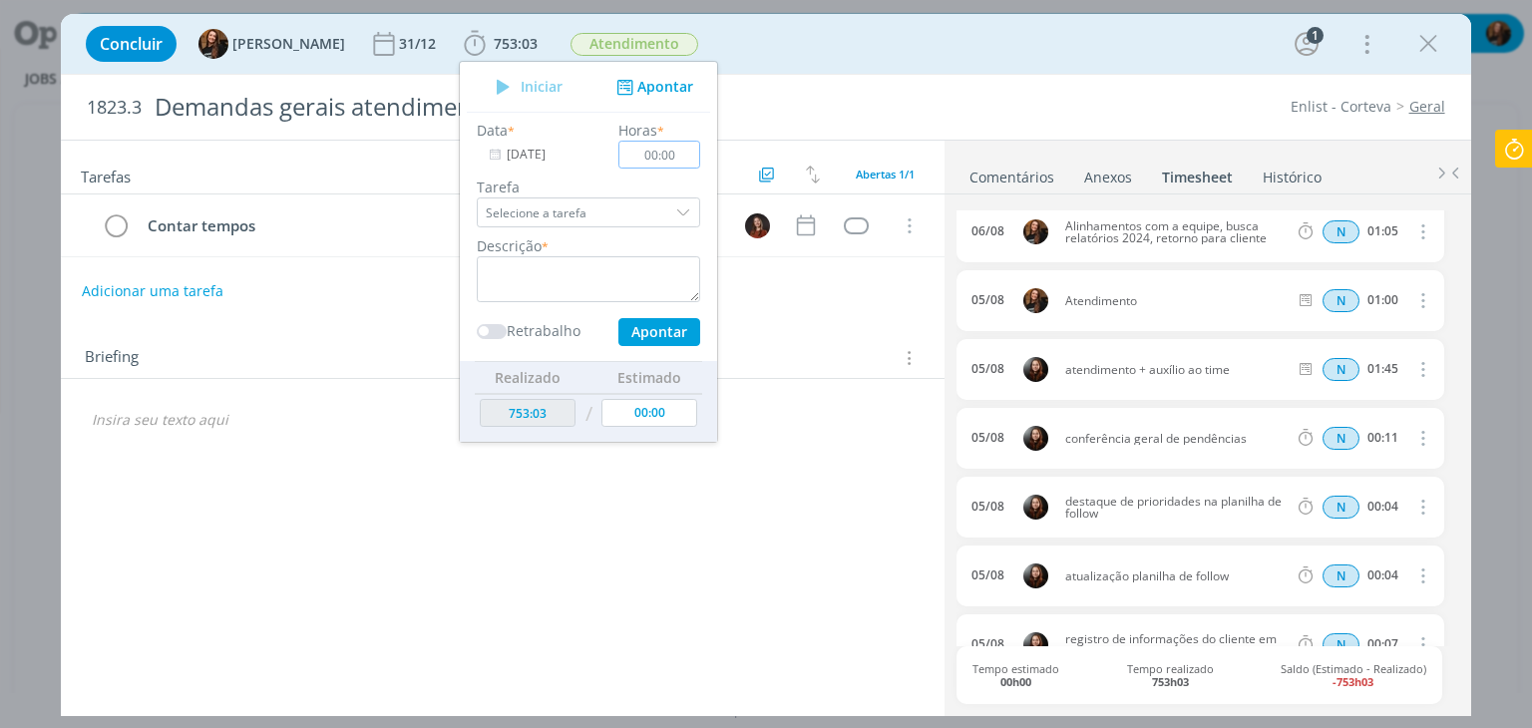
click at [1410, 296] on icon "dialog" at bounding box center [1421, 300] width 22 height 24
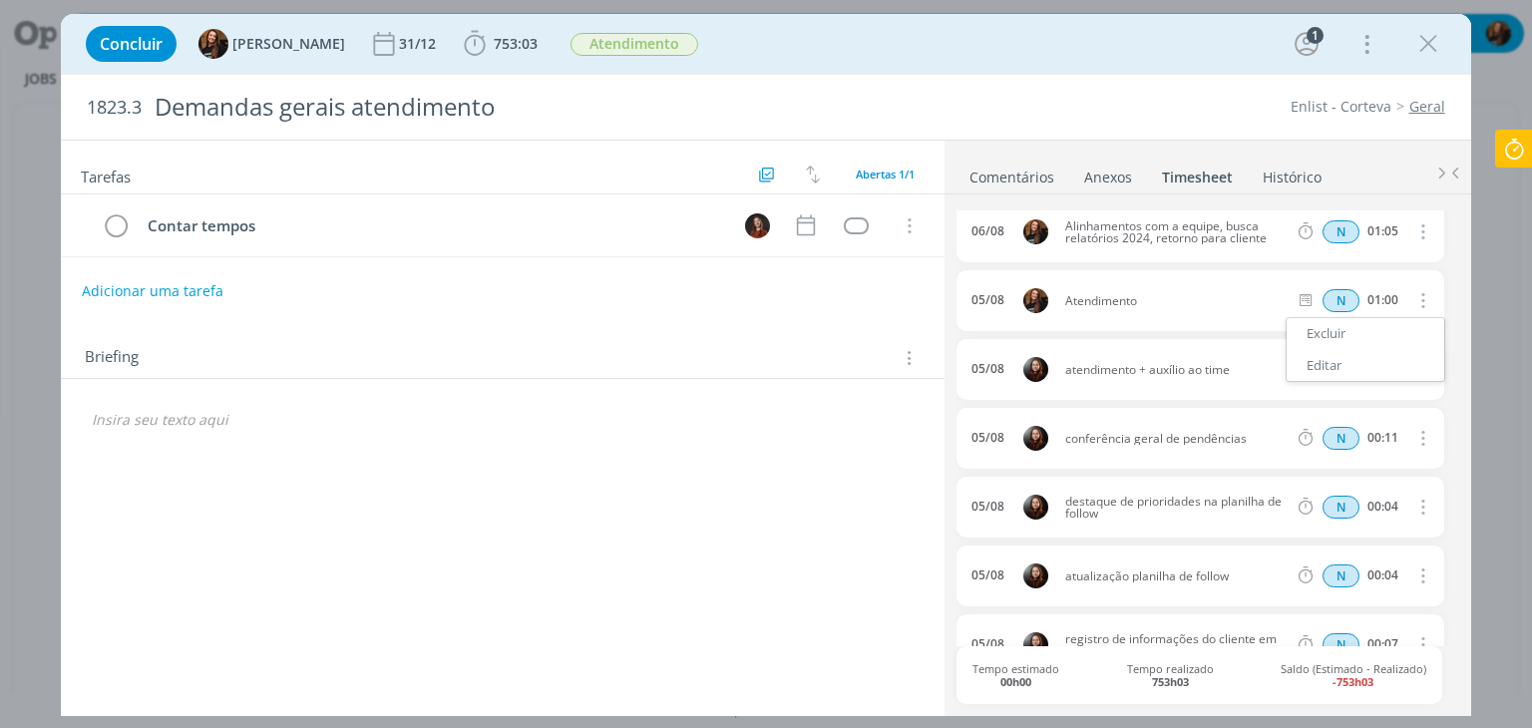
drag, startPoint x: 1339, startPoint y: 346, endPoint x: 1270, endPoint y: 293, distance: 86.8
click at [1339, 346] on link "Excluir" at bounding box center [1365, 334] width 158 height 32
click at [1404, 291] on button "Sim" at bounding box center [1403, 301] width 39 height 22
click at [505, 44] on span "752:03" at bounding box center [516, 43] width 44 height 19
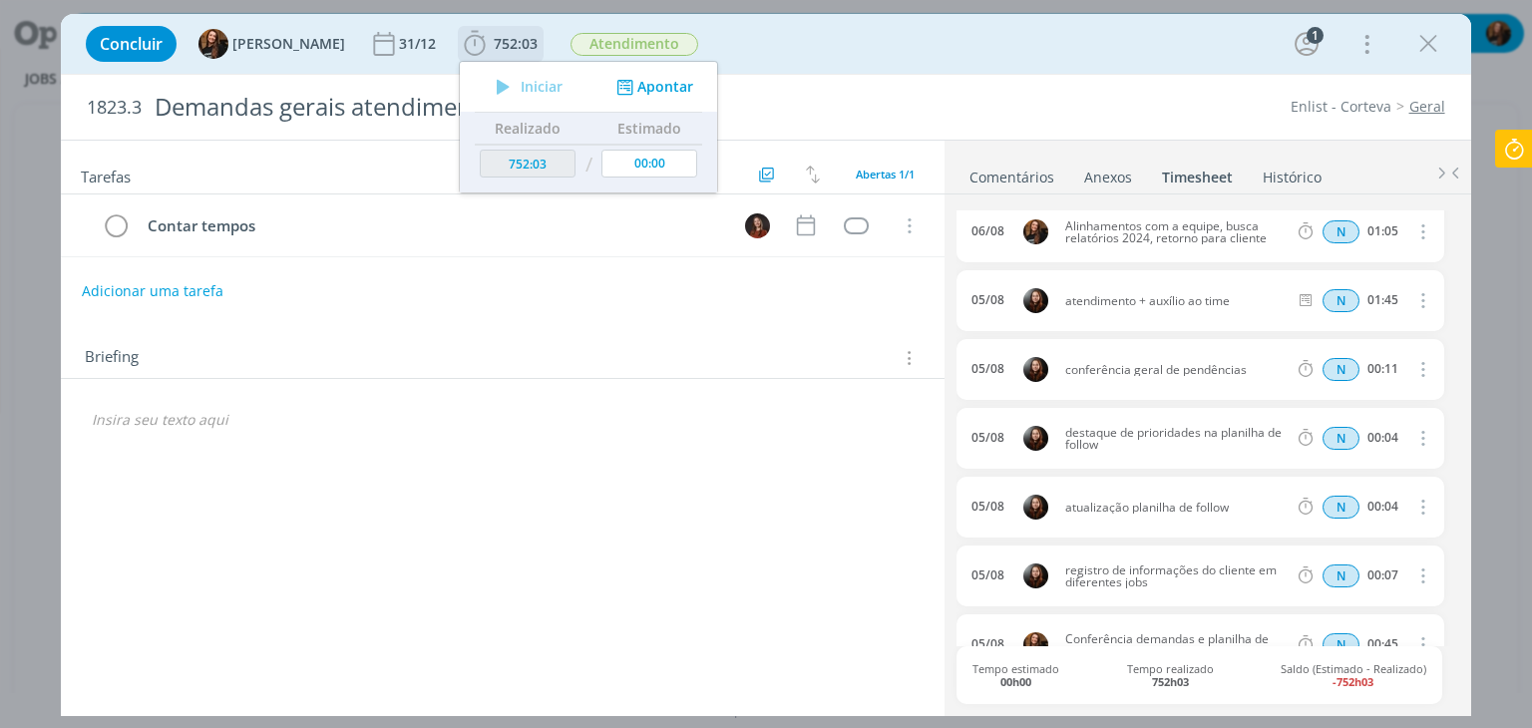
click at [494, 48] on span "752:03" at bounding box center [516, 43] width 44 height 19
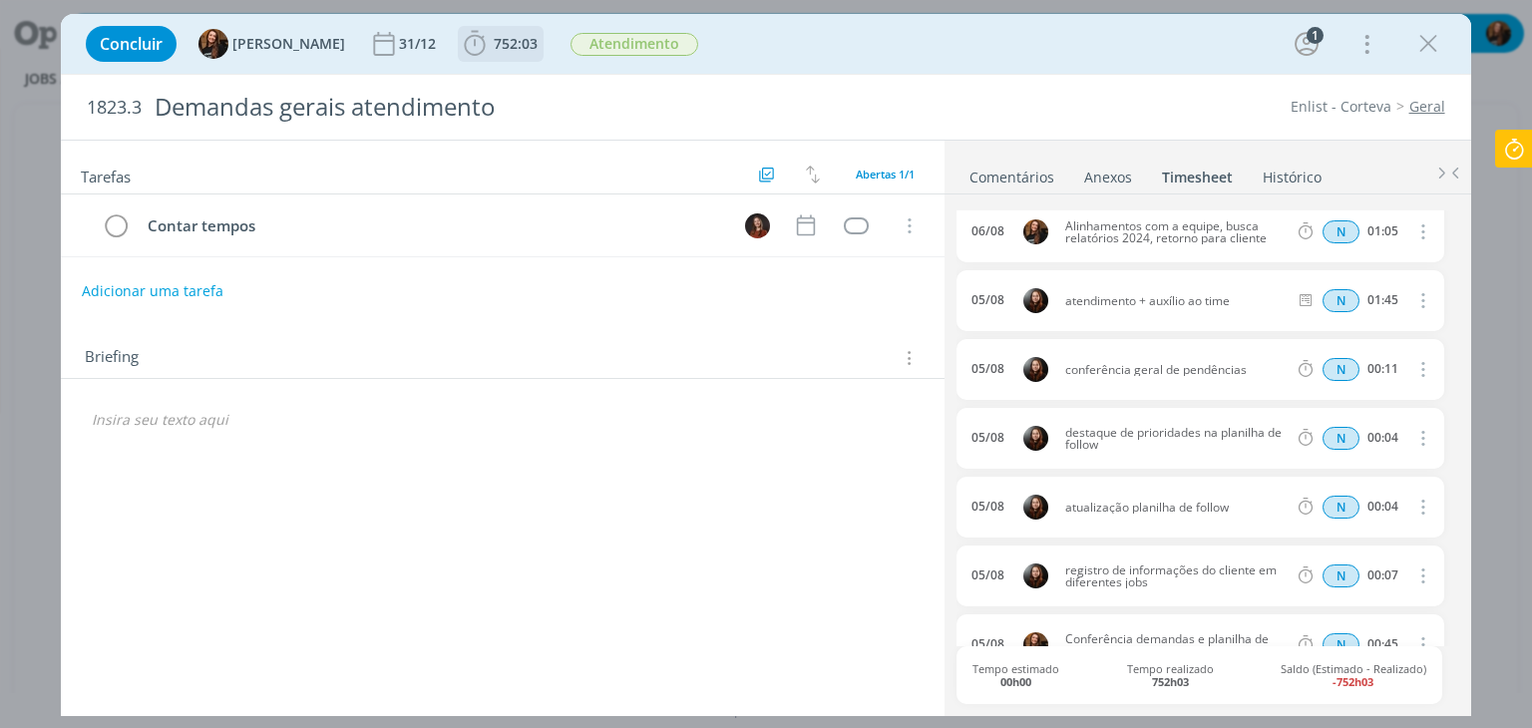
click at [507, 39] on span "752:03" at bounding box center [516, 43] width 44 height 19
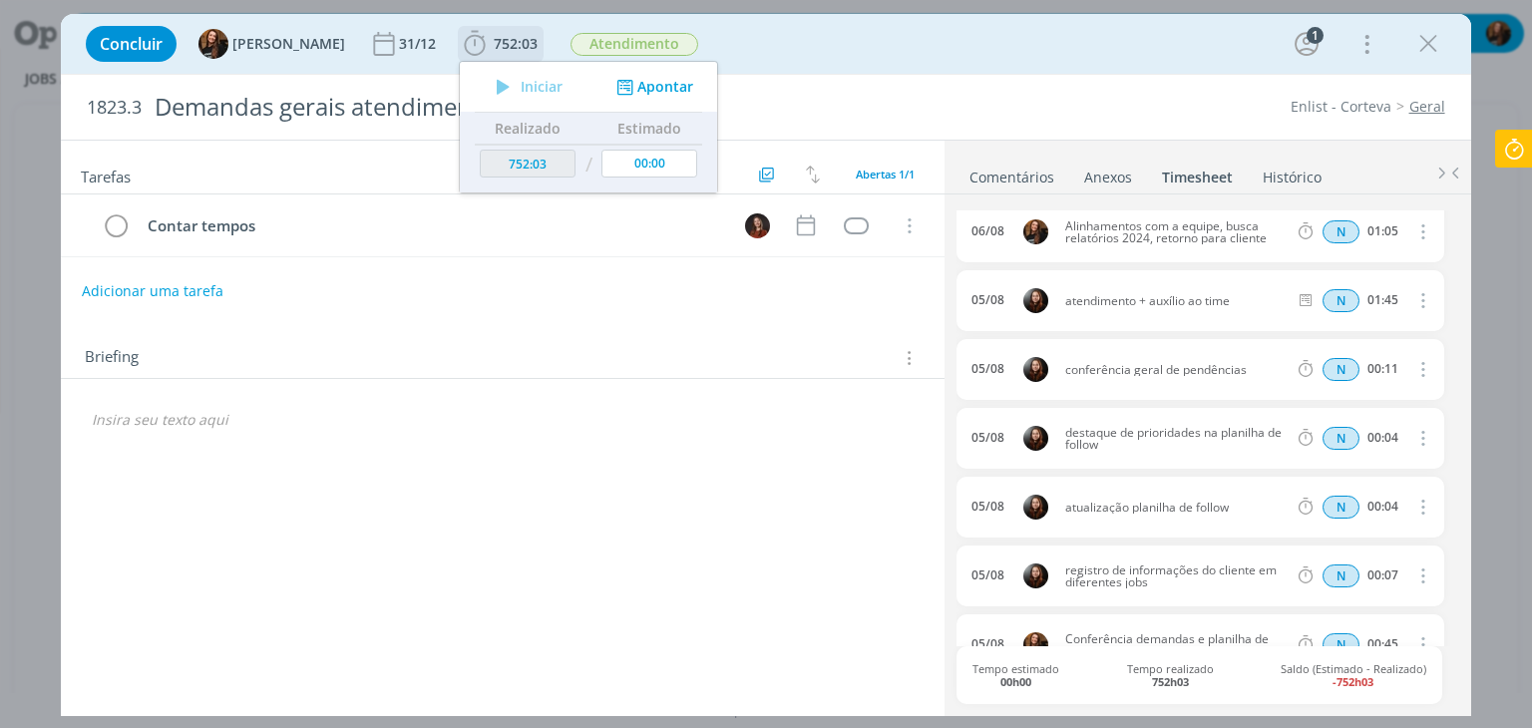
click at [648, 85] on button "Apontar" at bounding box center [652, 87] width 83 height 21
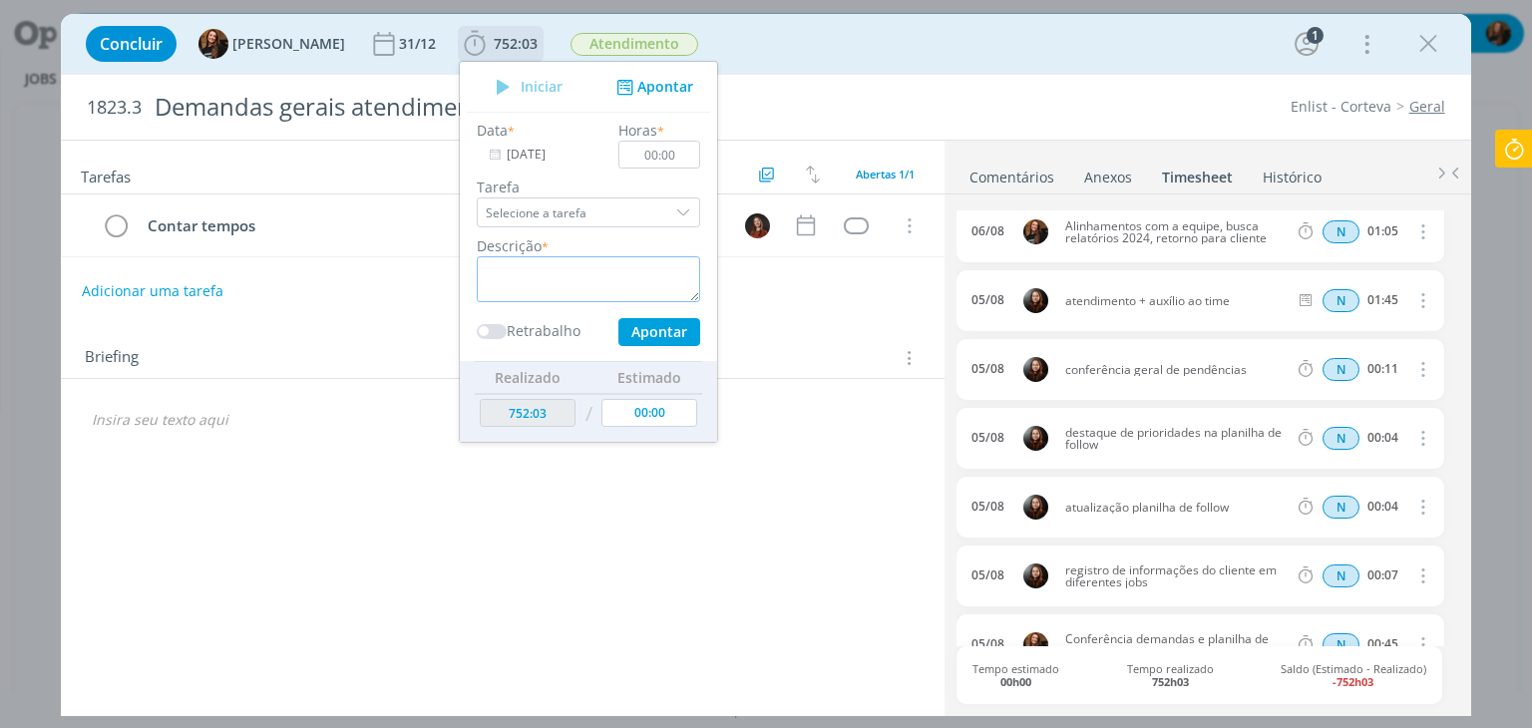
click at [592, 291] on textarea "dialog" at bounding box center [588, 279] width 223 height 46
click at [604, 285] on textarea "Atendimento" at bounding box center [588, 279] width 223 height 46
drag, startPoint x: 604, startPoint y: 285, endPoint x: 457, endPoint y: 291, distance: 147.7
click at [467, 291] on div "Descrição * Atendimento" at bounding box center [588, 268] width 243 height 67
type textarea "Atendimento"
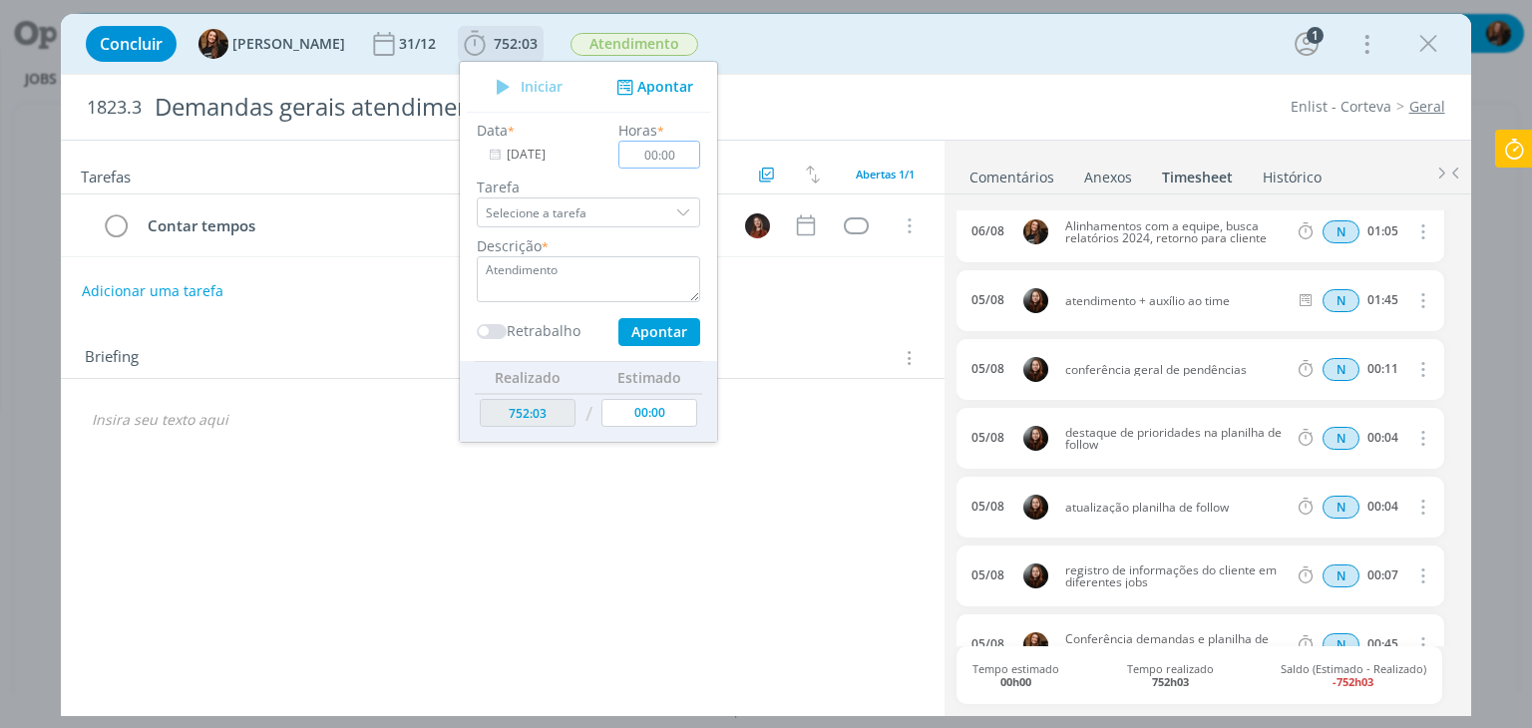
click at [664, 162] on input "00:00" at bounding box center [660, 155] width 82 height 28
type input "01:10"
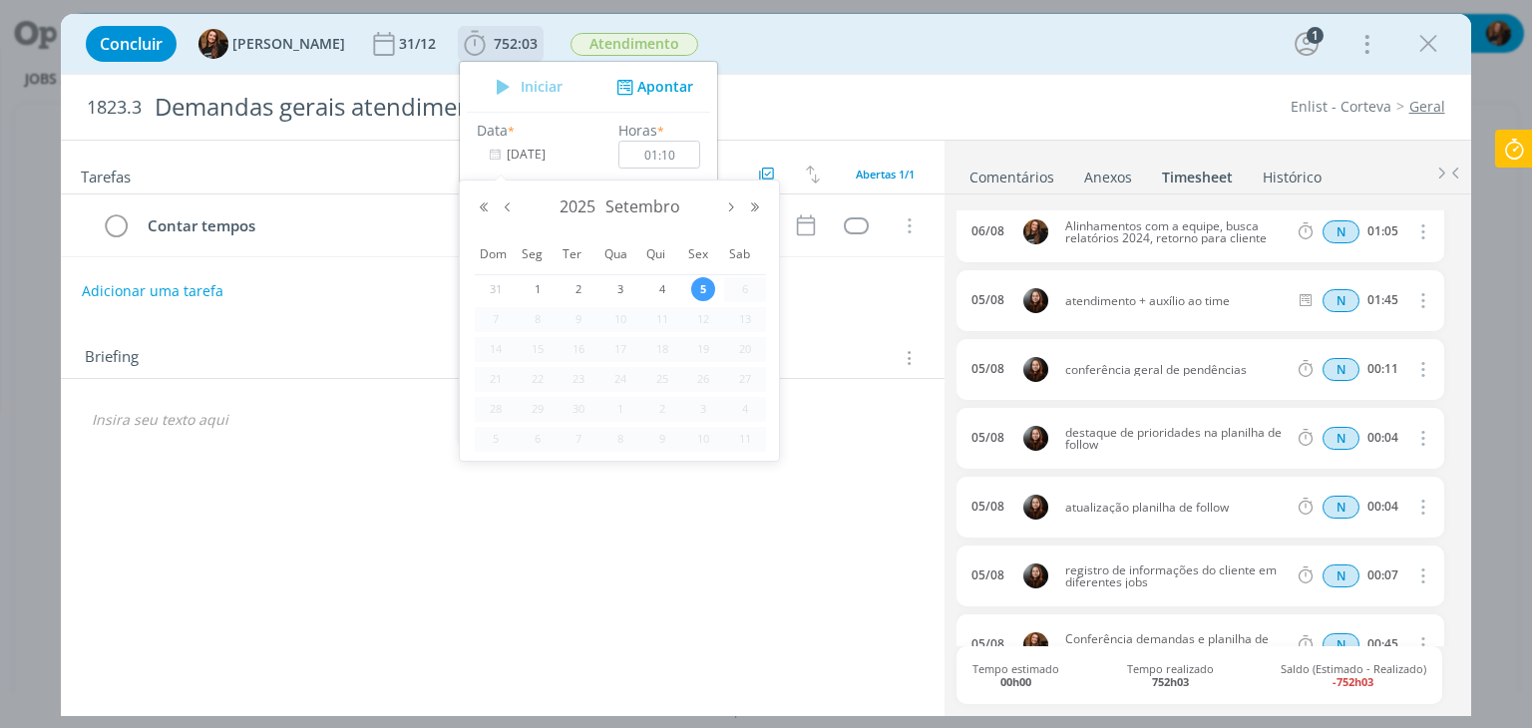
click at [500, 159] on input "[DATE]" at bounding box center [539, 155] width 125 height 28
click at [508, 215] on div "2025 Setembro" at bounding box center [619, 207] width 295 height 30
click at [503, 204] on button "Mês anterior" at bounding box center [508, 207] width 24 height 14
click at [619, 316] on span "6" at bounding box center [620, 319] width 24 height 24
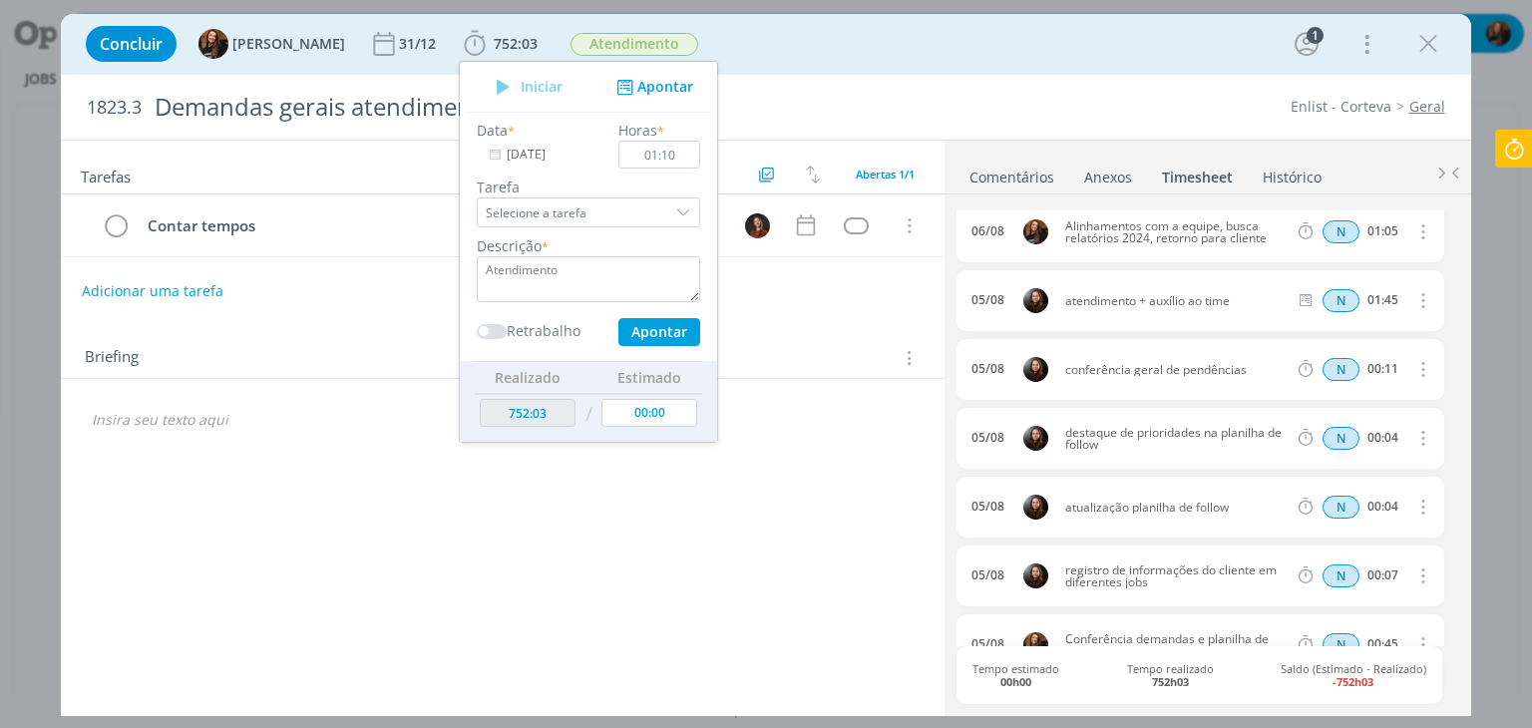
type input "06/08/2025"
click at [622, 320] on button "Apontar" at bounding box center [659, 332] width 82 height 28
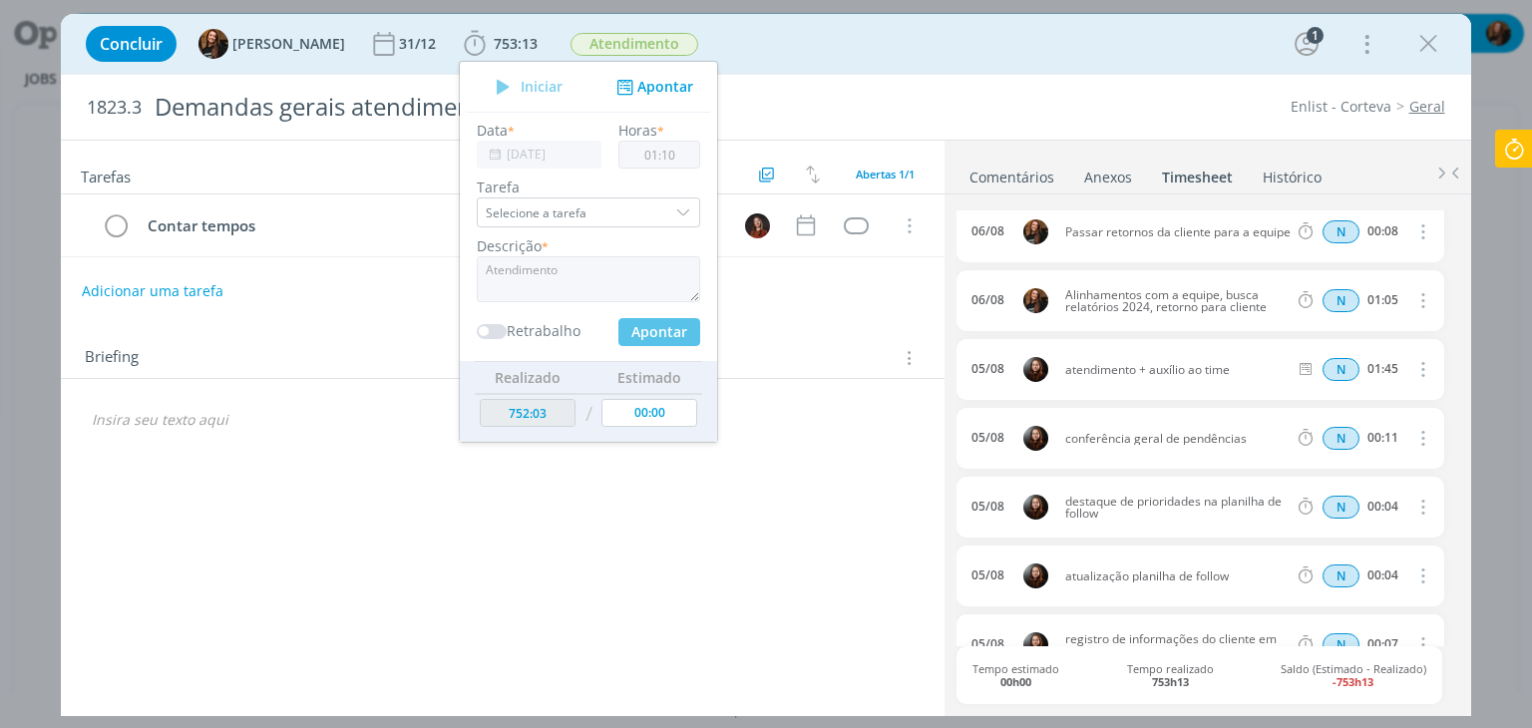
type input "753:13"
type input "[DATE]"
type input "00:00"
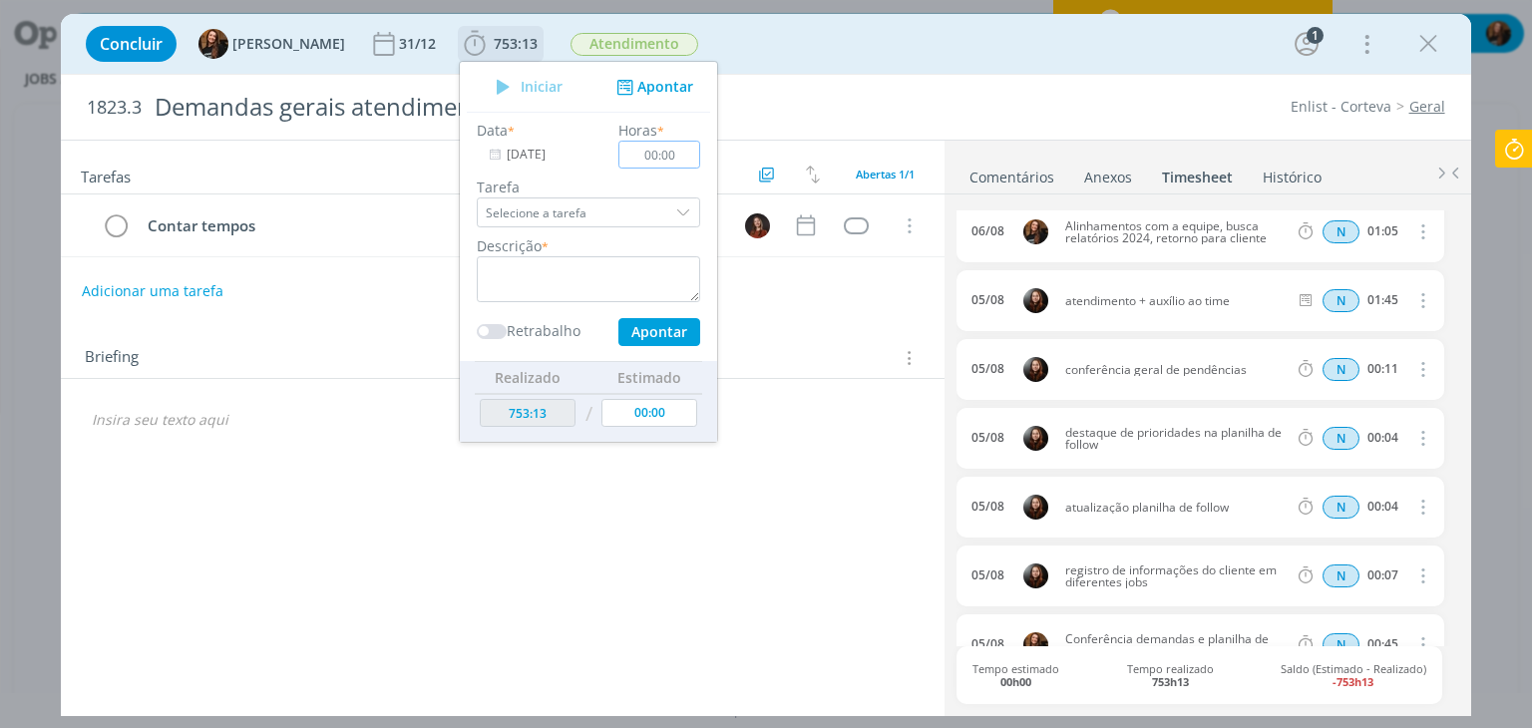
click at [665, 153] on input "00:00" at bounding box center [660, 155] width 82 height 28
type input "00:45"
click at [577, 280] on textarea "dialog" at bounding box center [588, 279] width 223 height 46
paste textarea "Atendimento"
type textarea "Atendimento"
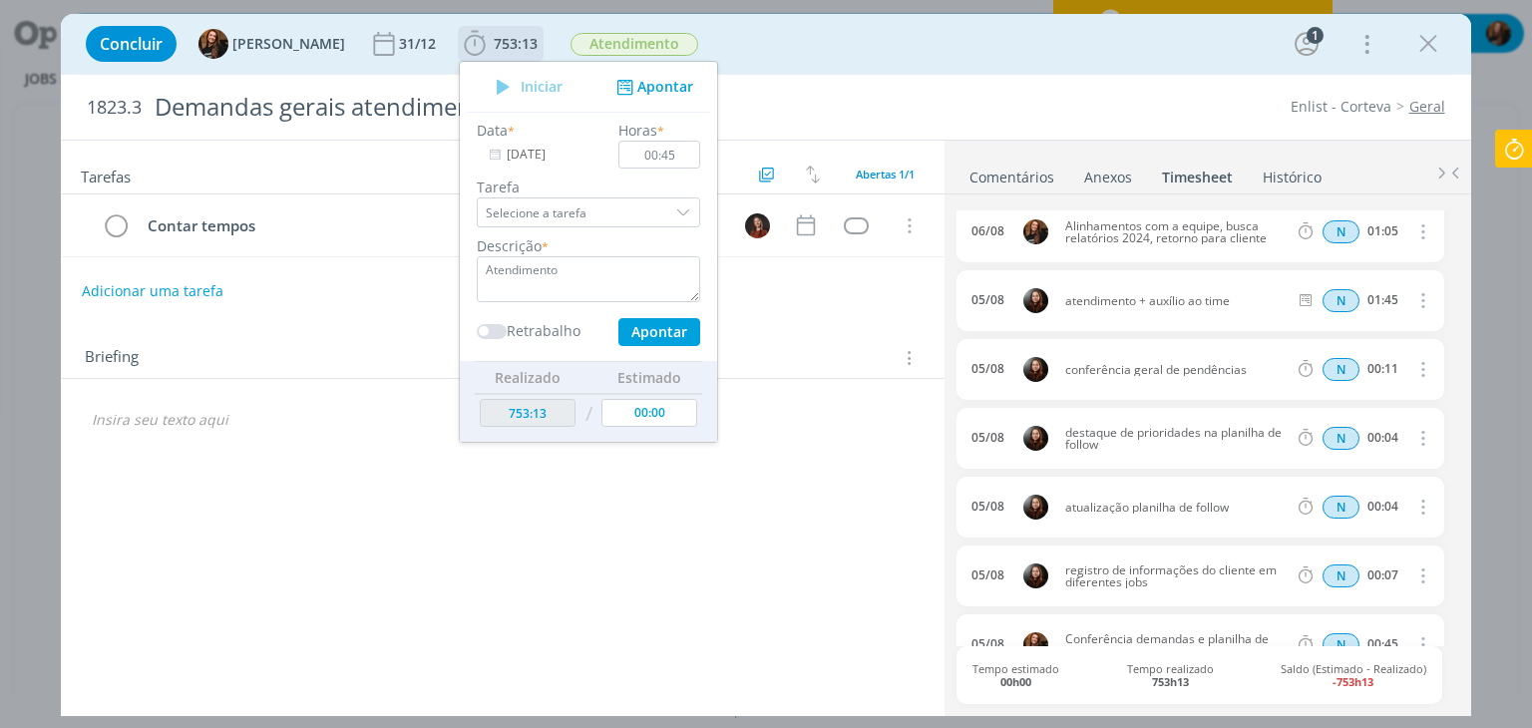
click at [504, 145] on input "[DATE]" at bounding box center [539, 155] width 125 height 28
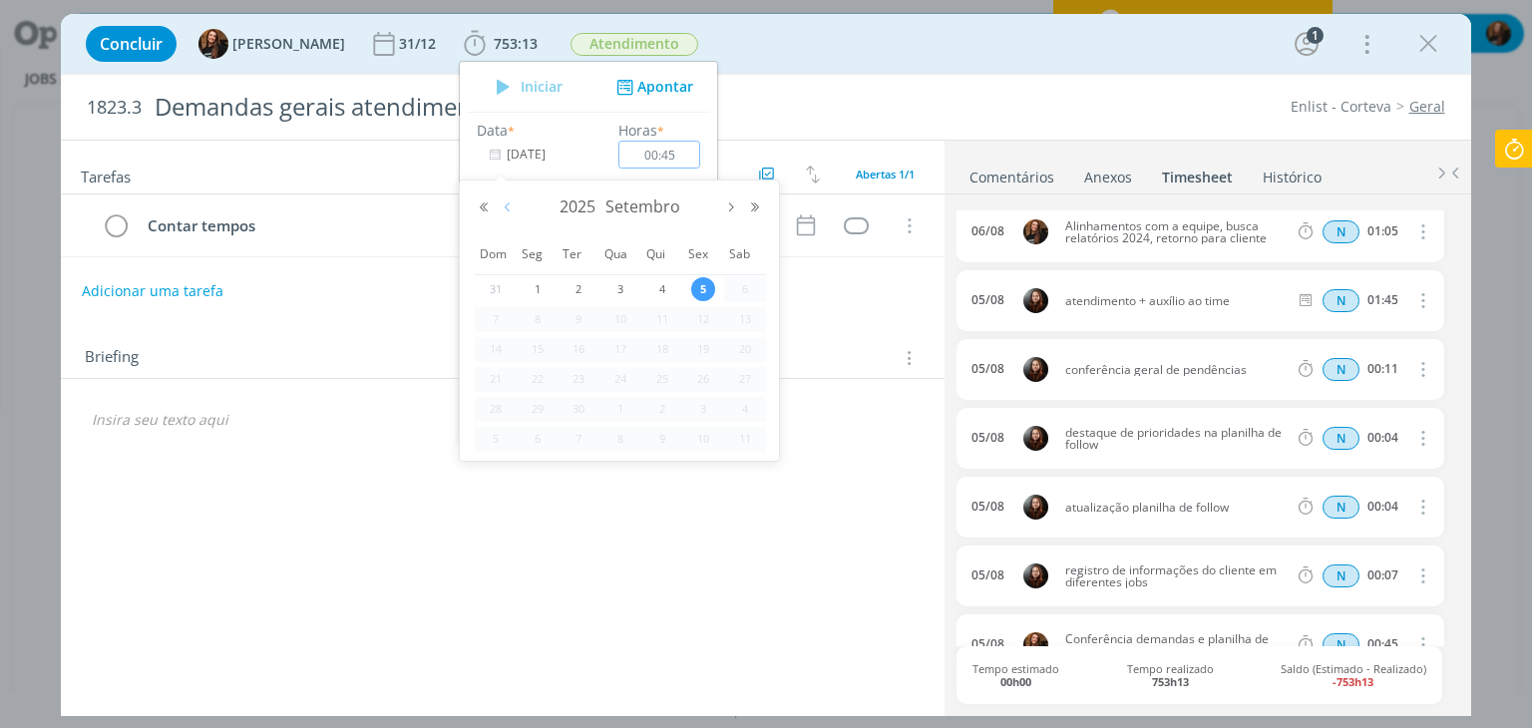
click at [509, 206] on button "Mês anterior" at bounding box center [508, 207] width 24 height 14
click at [718, 316] on div "8" at bounding box center [704, 319] width 42 height 25
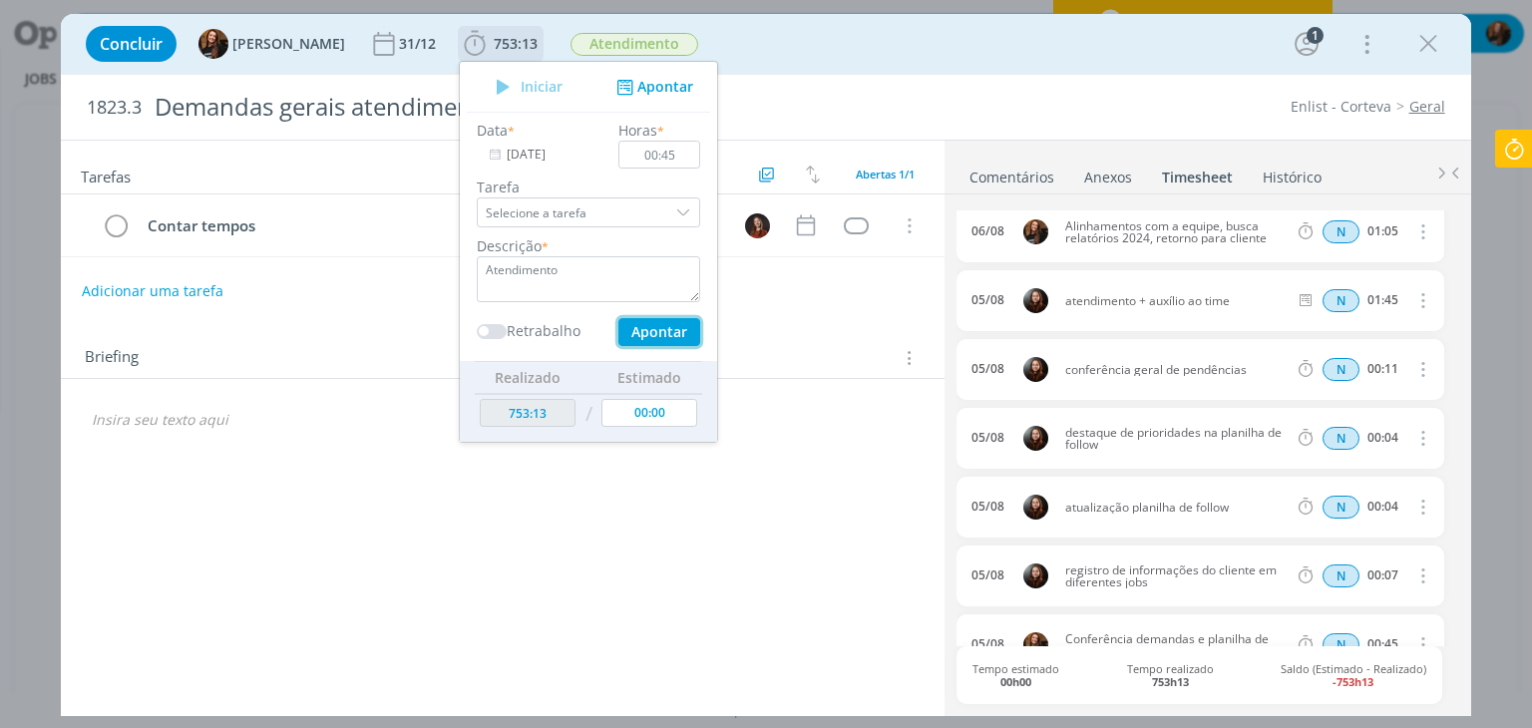
click at [653, 323] on button "Apontar" at bounding box center [659, 332] width 82 height 28
type input "[DATE]"
type input "00:00"
type input "753:58"
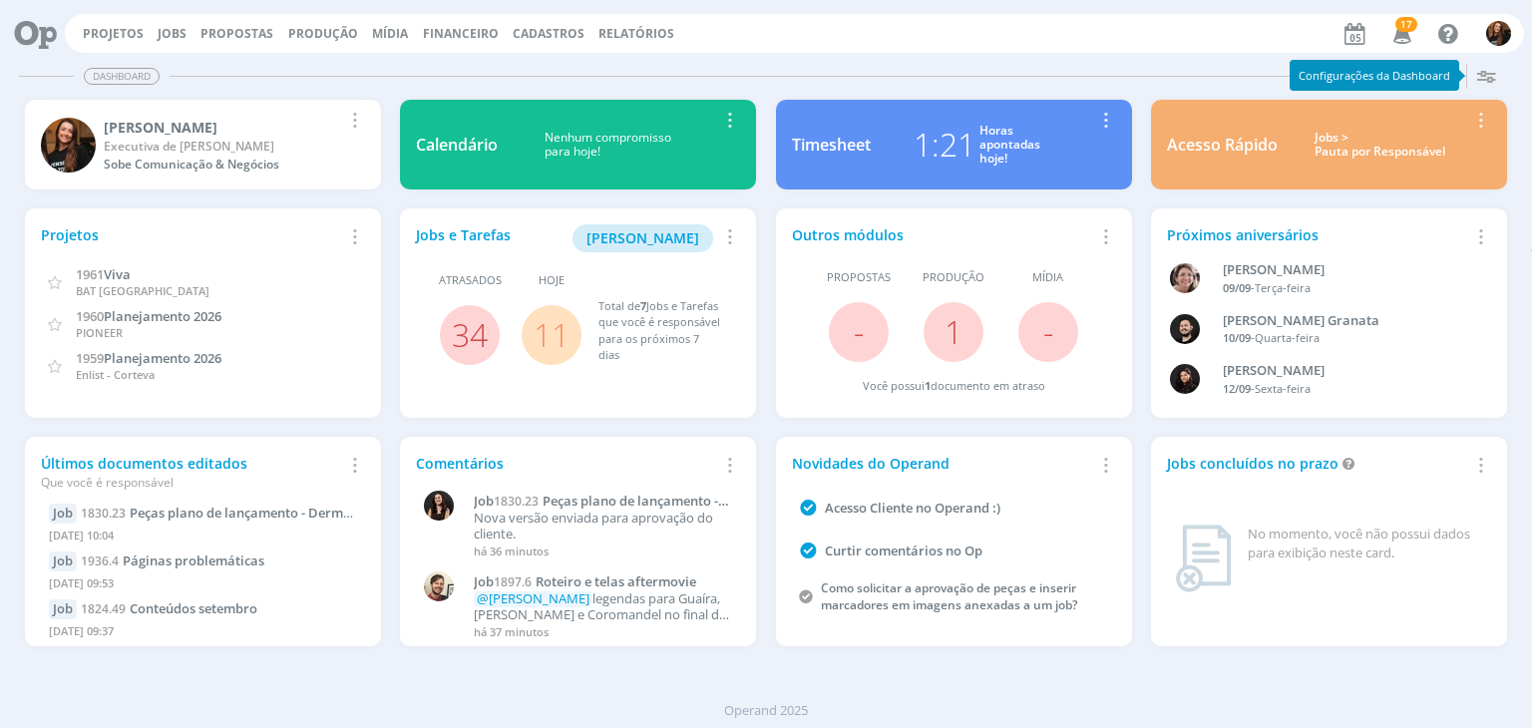
click at [1344, 149] on div "Jobs > Pauta por Responsável" at bounding box center [1379, 145] width 175 height 29
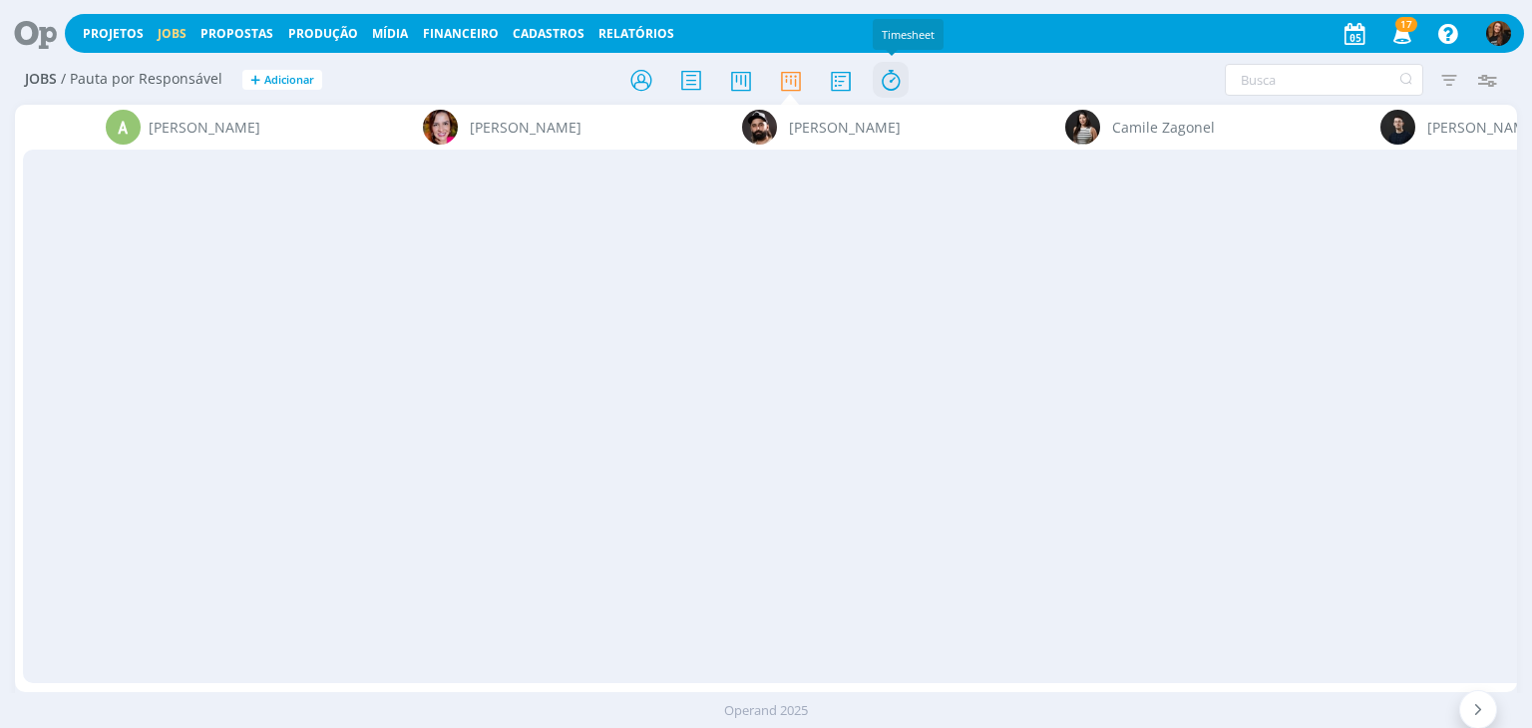
click at [888, 79] on icon at bounding box center [890, 80] width 36 height 39
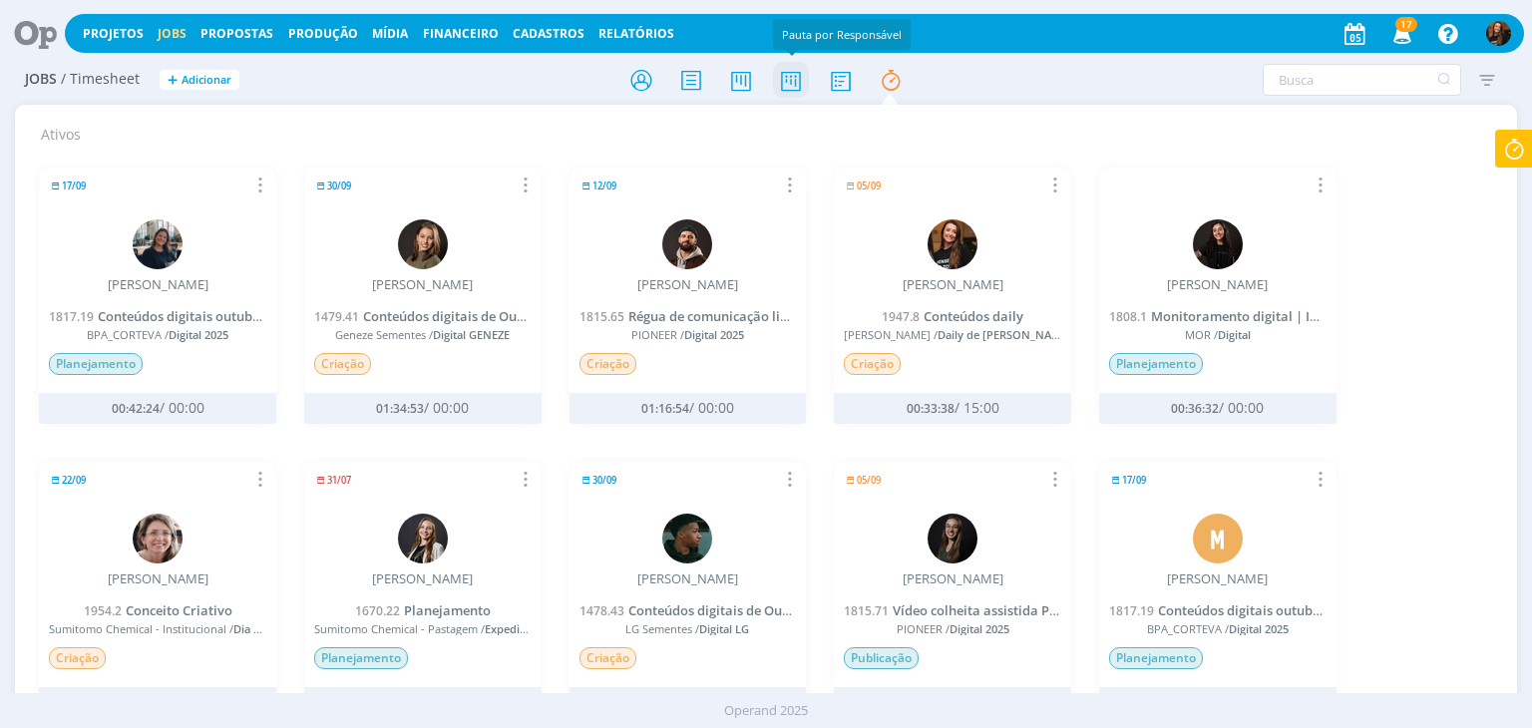
click at [788, 73] on icon at bounding box center [791, 80] width 36 height 39
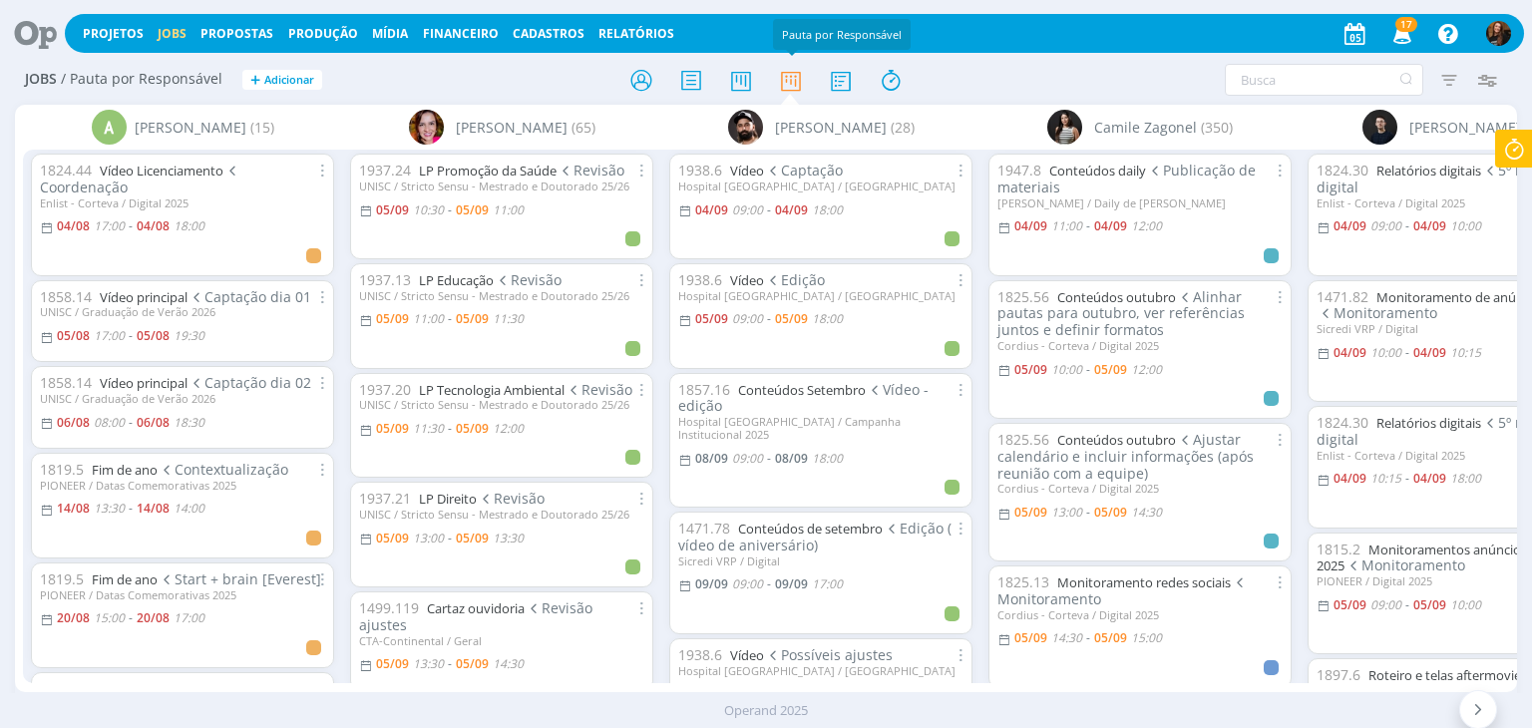
click at [1512, 158] on icon at bounding box center [1514, 149] width 36 height 39
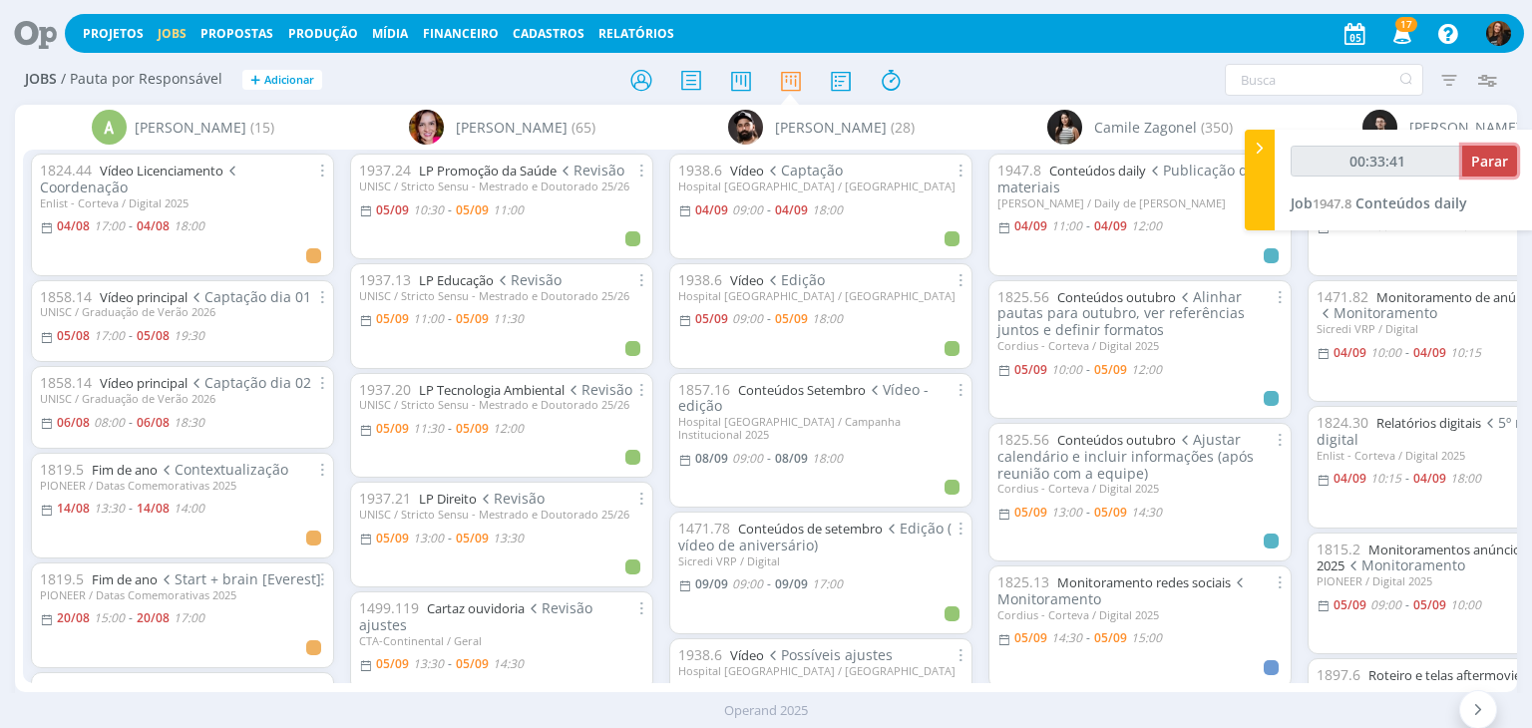
click at [1486, 164] on span "Parar" at bounding box center [1489, 161] width 37 height 19
type input "00:33:42"
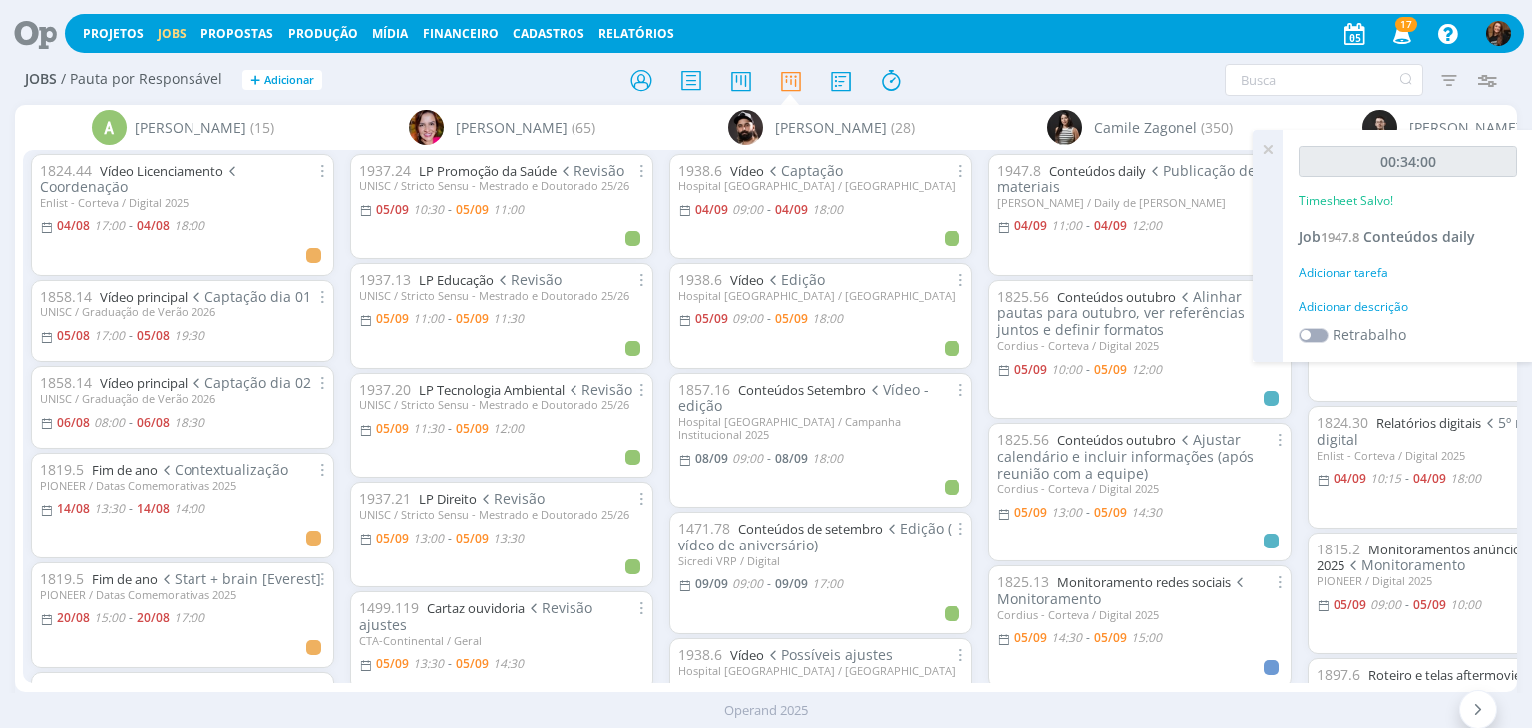
click at [1344, 300] on div "Adicionar descrição" at bounding box center [1407, 307] width 218 height 18
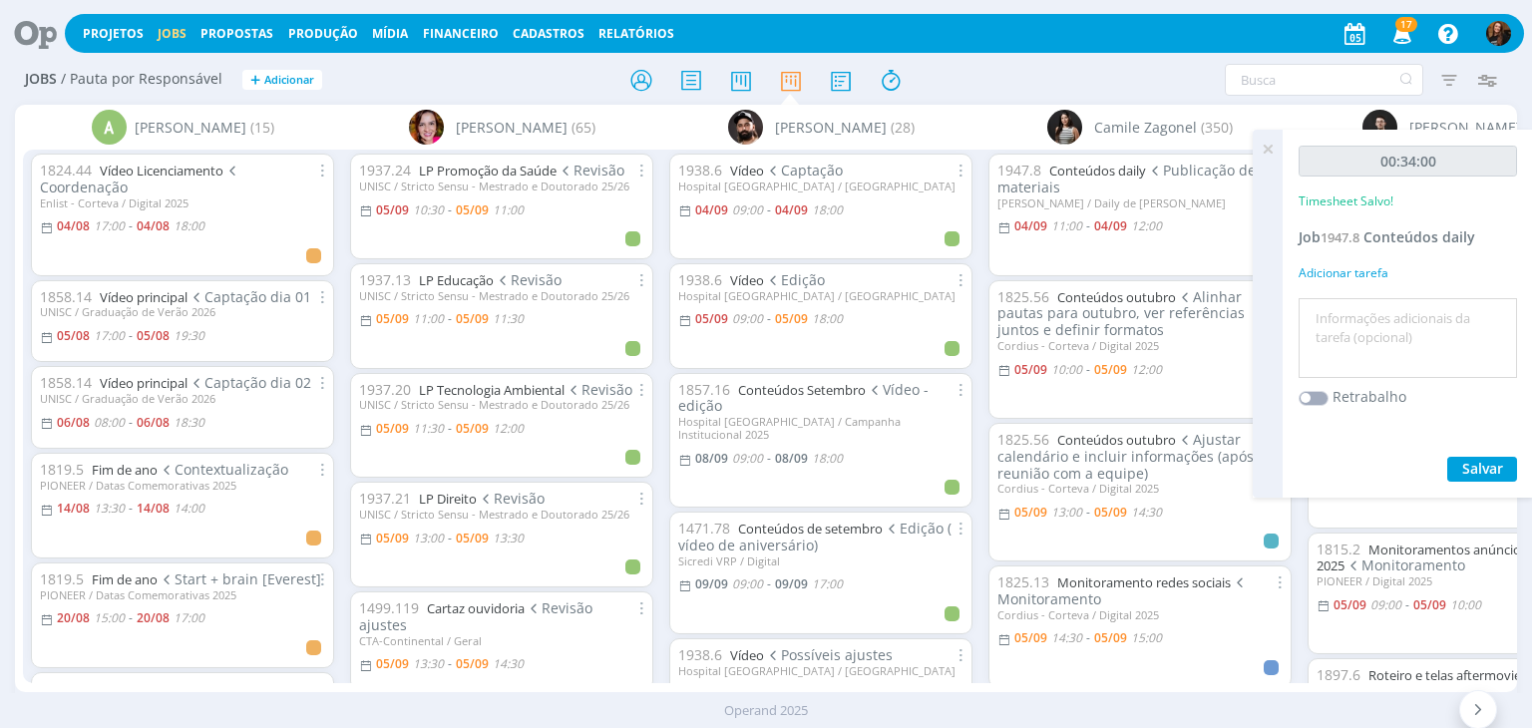
click at [1344, 300] on div at bounding box center [1407, 338] width 218 height 81
click at [1325, 315] on textarea at bounding box center [1407, 338] width 208 height 71
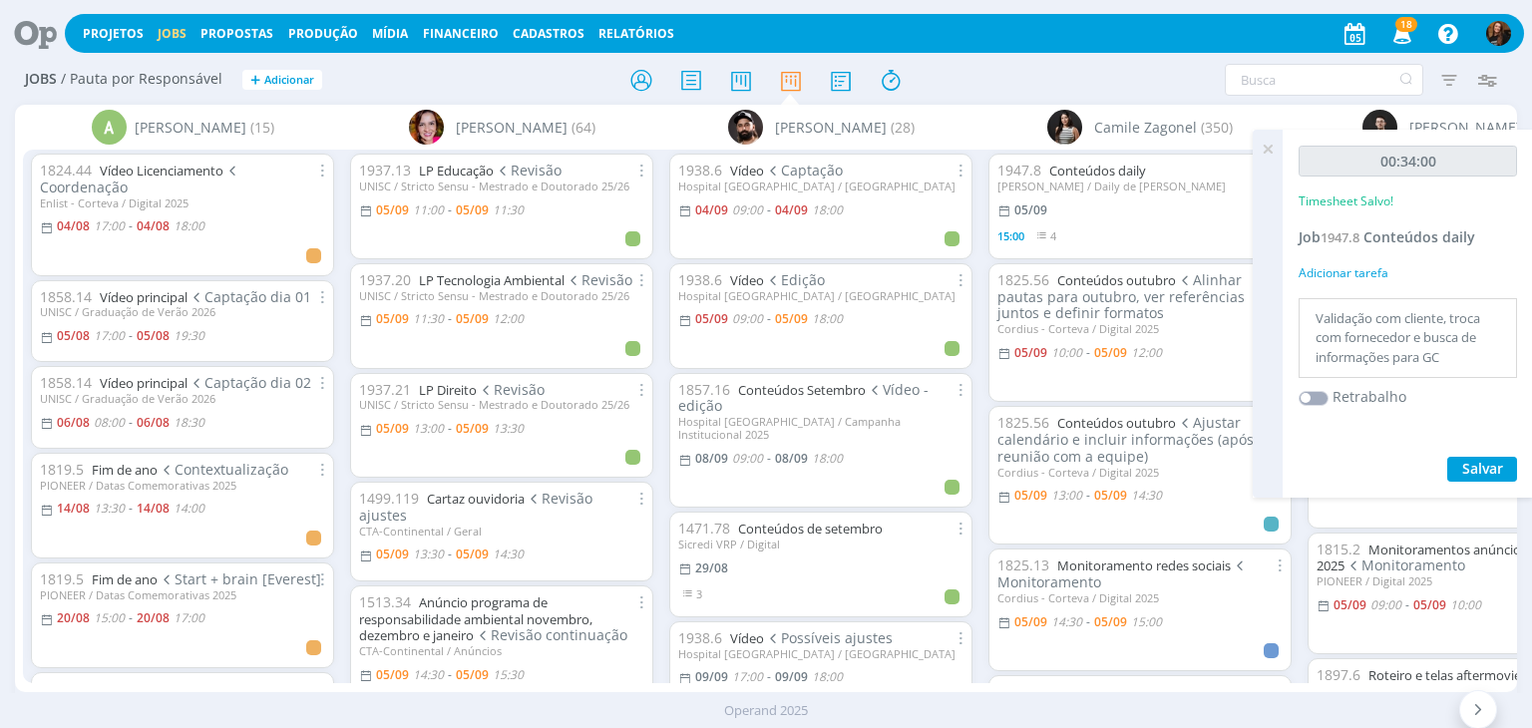
type textarea "Validação com cliente, troca com fornecedor e busca de informações para GC"
click at [1468, 490] on div "00:34:00 Timesheet Salvo! Job 1947.8 Conteúdos daily Adicionar tarefa Validação…" at bounding box center [1407, 314] width 250 height 368
click at [1489, 463] on span "Salvar" at bounding box center [1482, 468] width 41 height 19
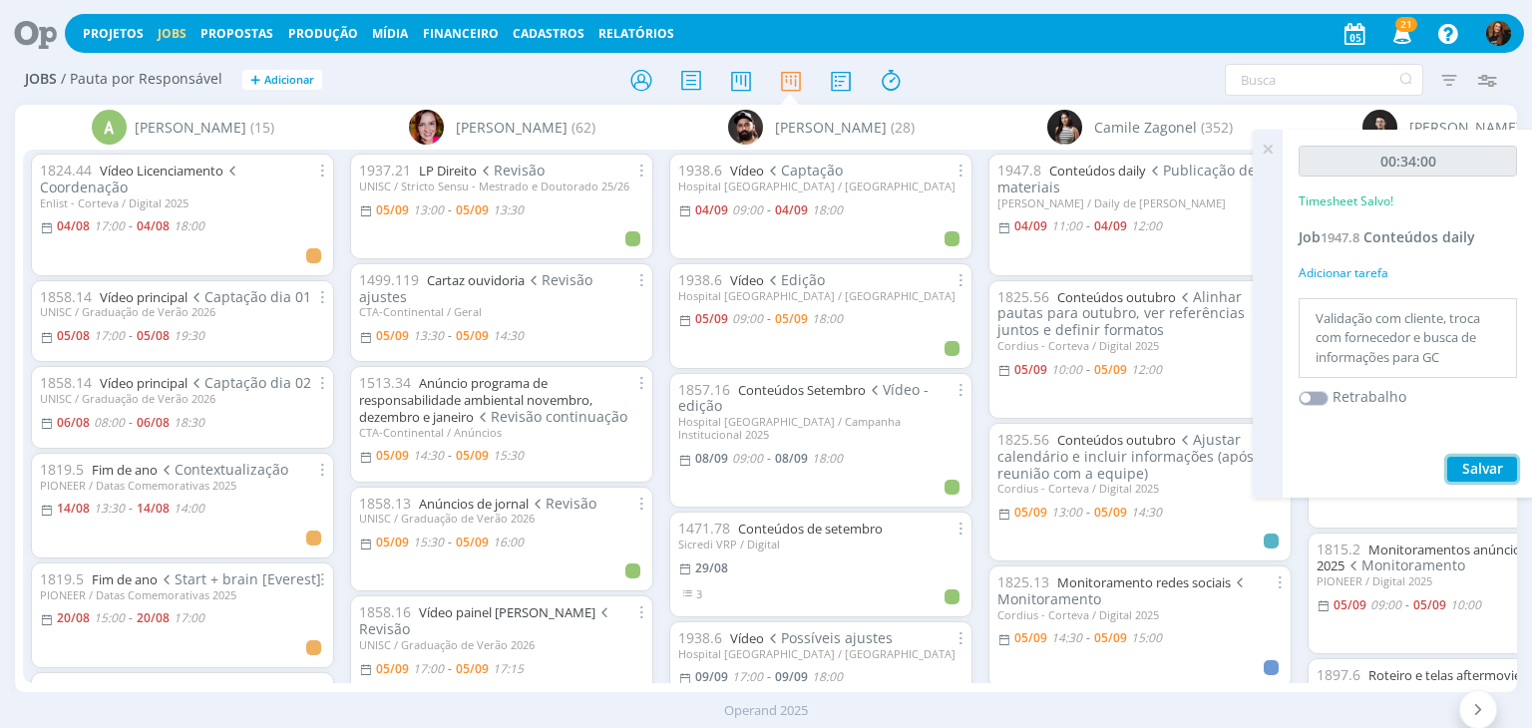
click at [1484, 468] on span "Salvar" at bounding box center [1482, 468] width 41 height 19
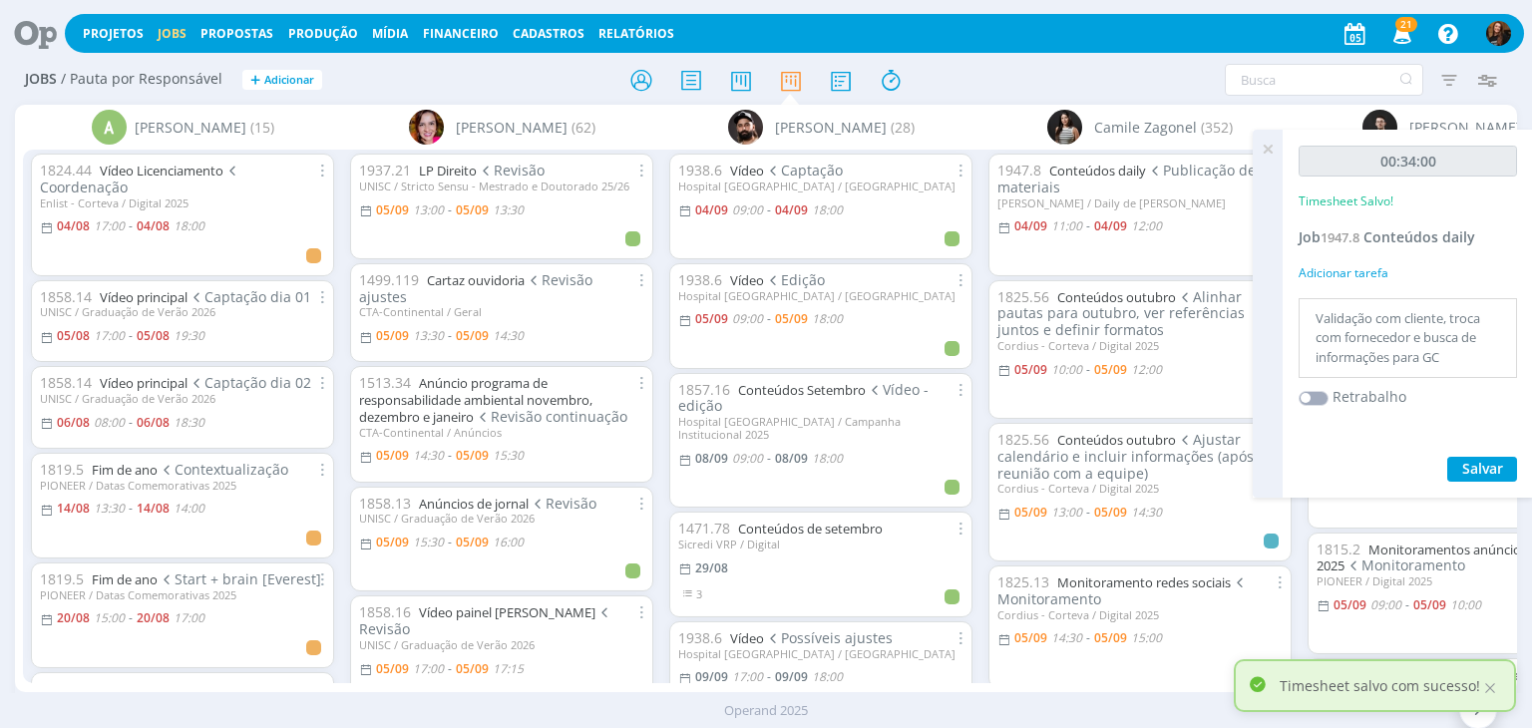
click at [1269, 157] on icon at bounding box center [1267, 149] width 36 height 39
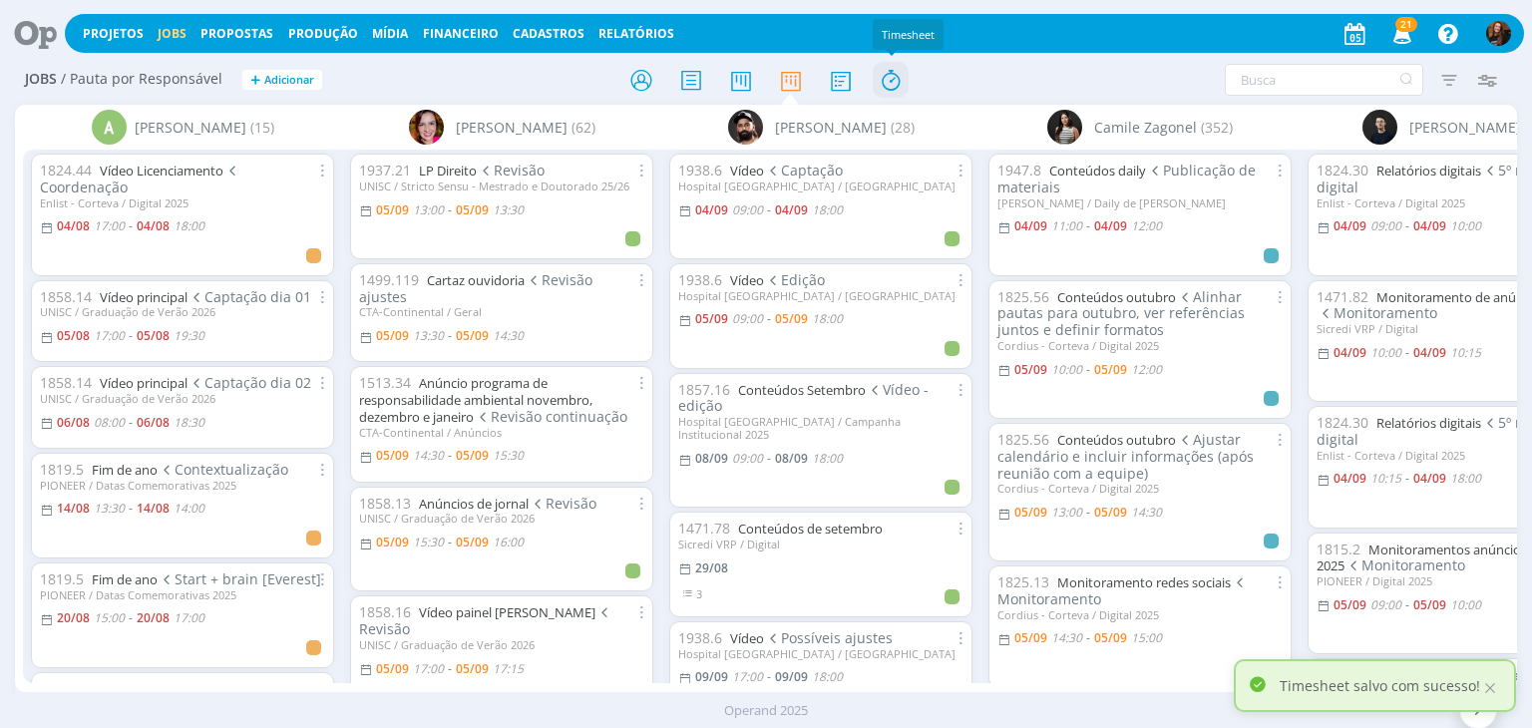
click at [896, 89] on icon at bounding box center [890, 80] width 36 height 39
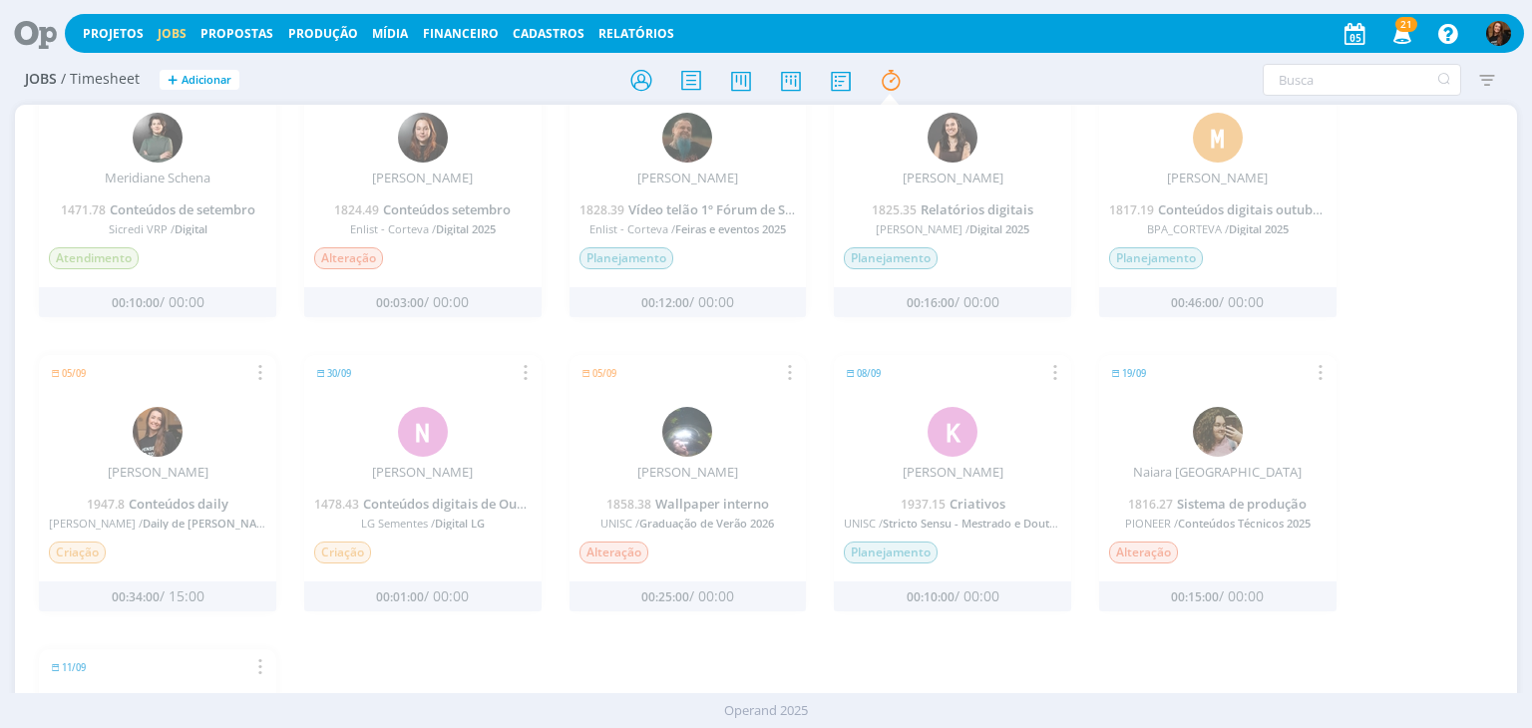
scroll to position [1616, 0]
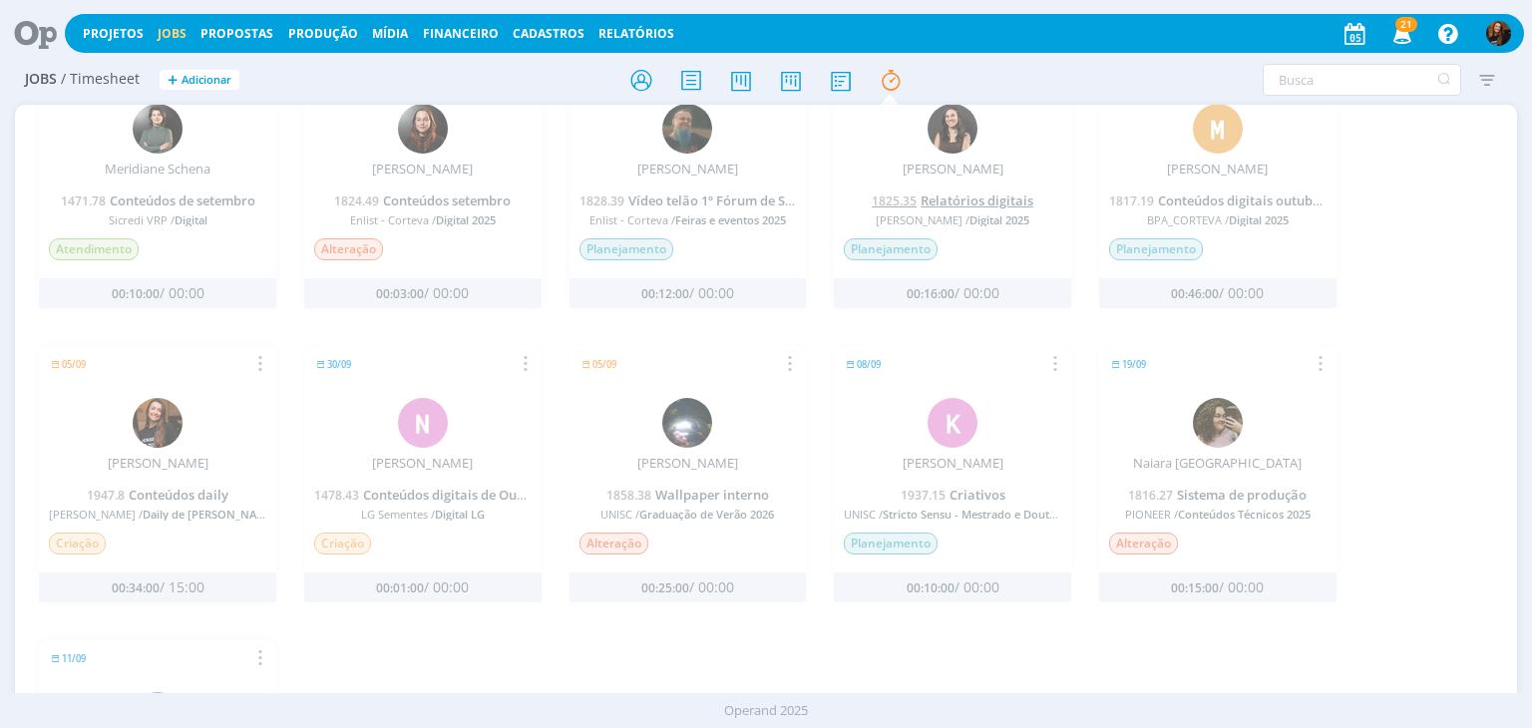
click at [957, 194] on span "Relatórios digitais" at bounding box center [976, 200] width 113 height 18
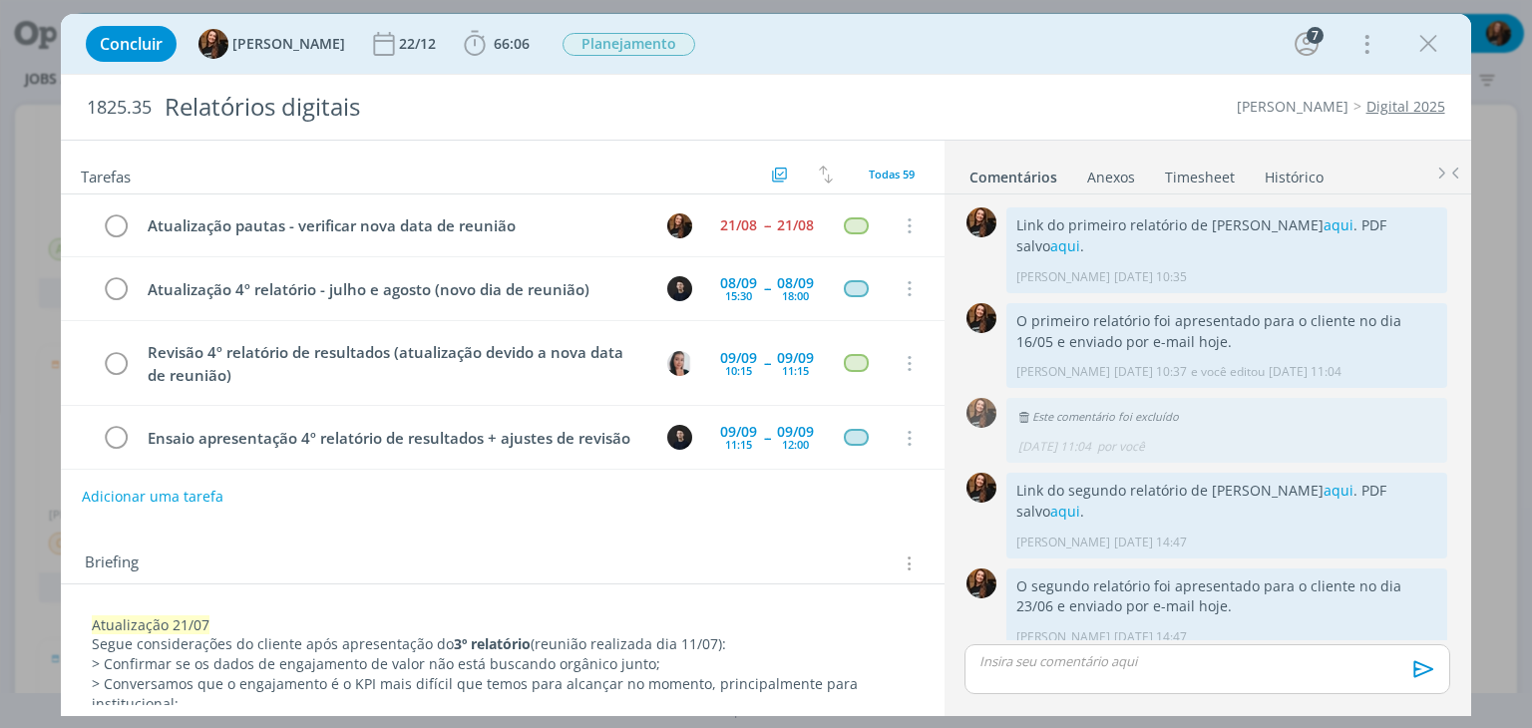
scroll to position [1634, 0]
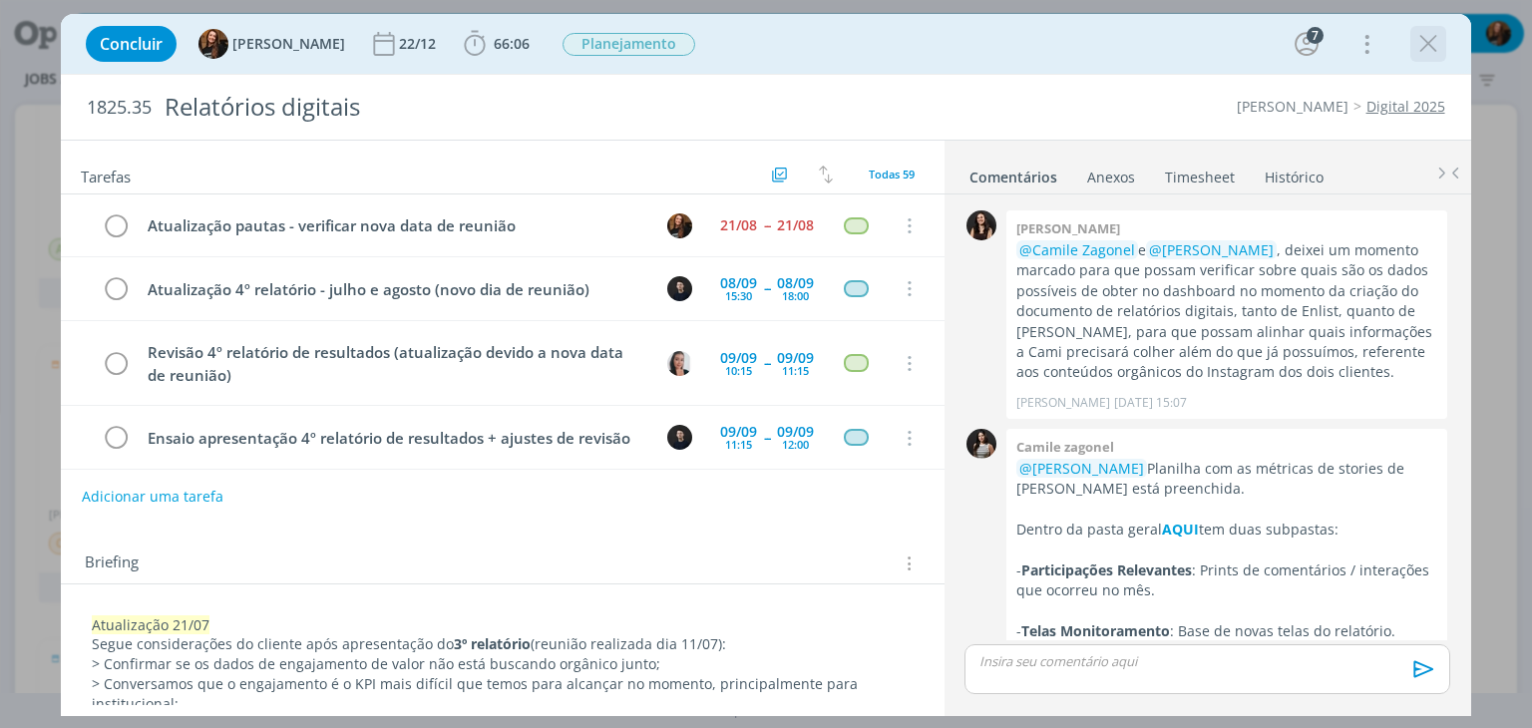
click at [1422, 37] on icon "dialog" at bounding box center [1428, 44] width 30 height 30
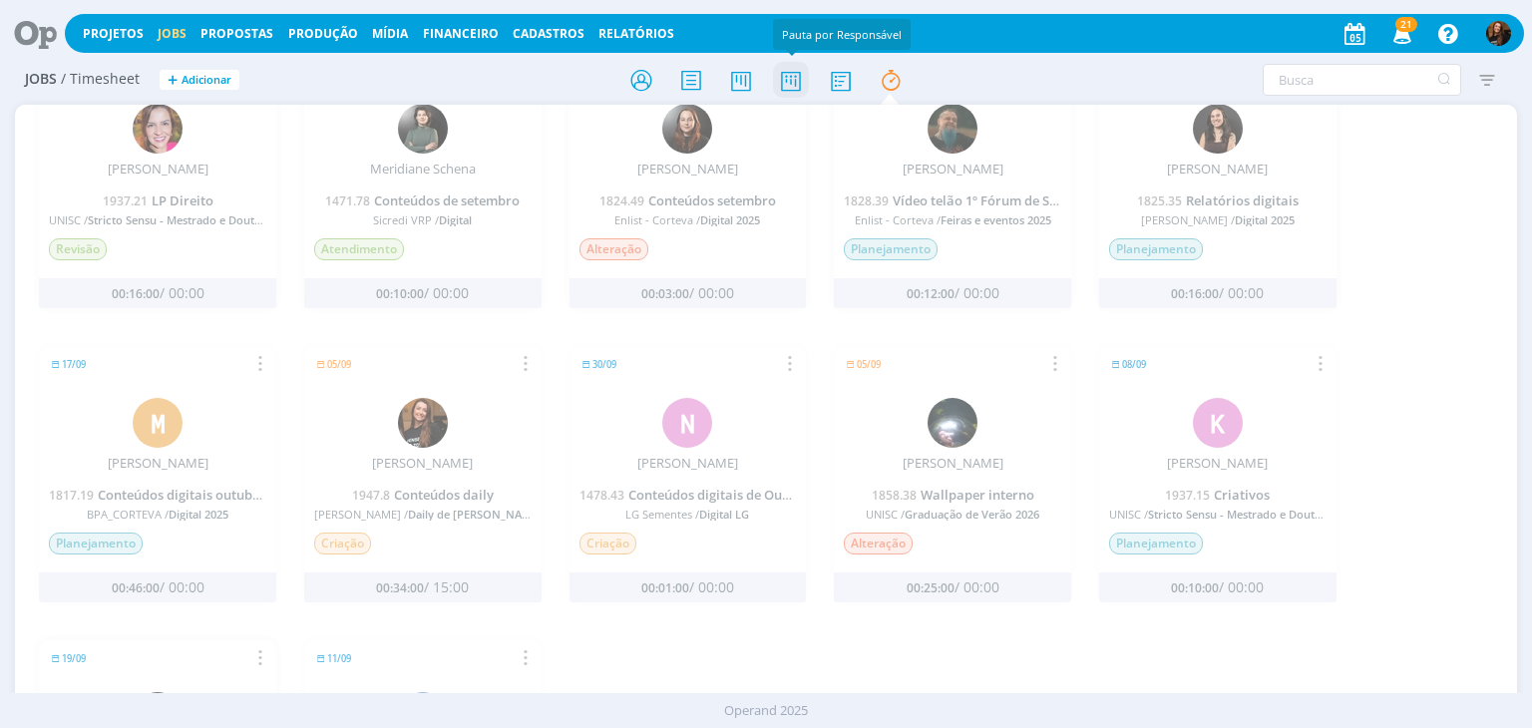
click at [795, 77] on icon at bounding box center [791, 80] width 36 height 39
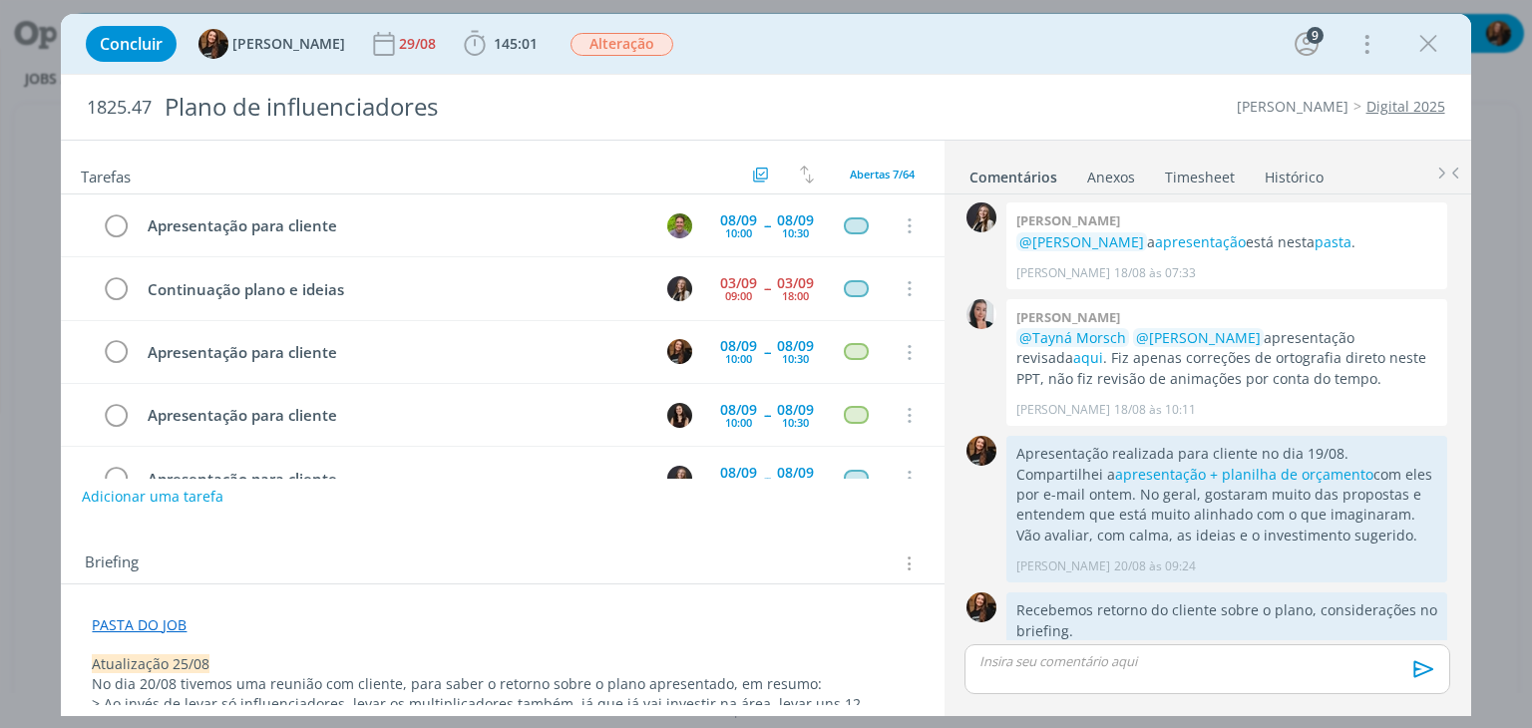
click at [445, 513] on div "Tarefas Usar Job de template Criar template a partir deste job Visualizar Templ…" at bounding box center [502, 423] width 882 height 564
click at [1203, 173] on link "Timesheet" at bounding box center [1200, 173] width 72 height 29
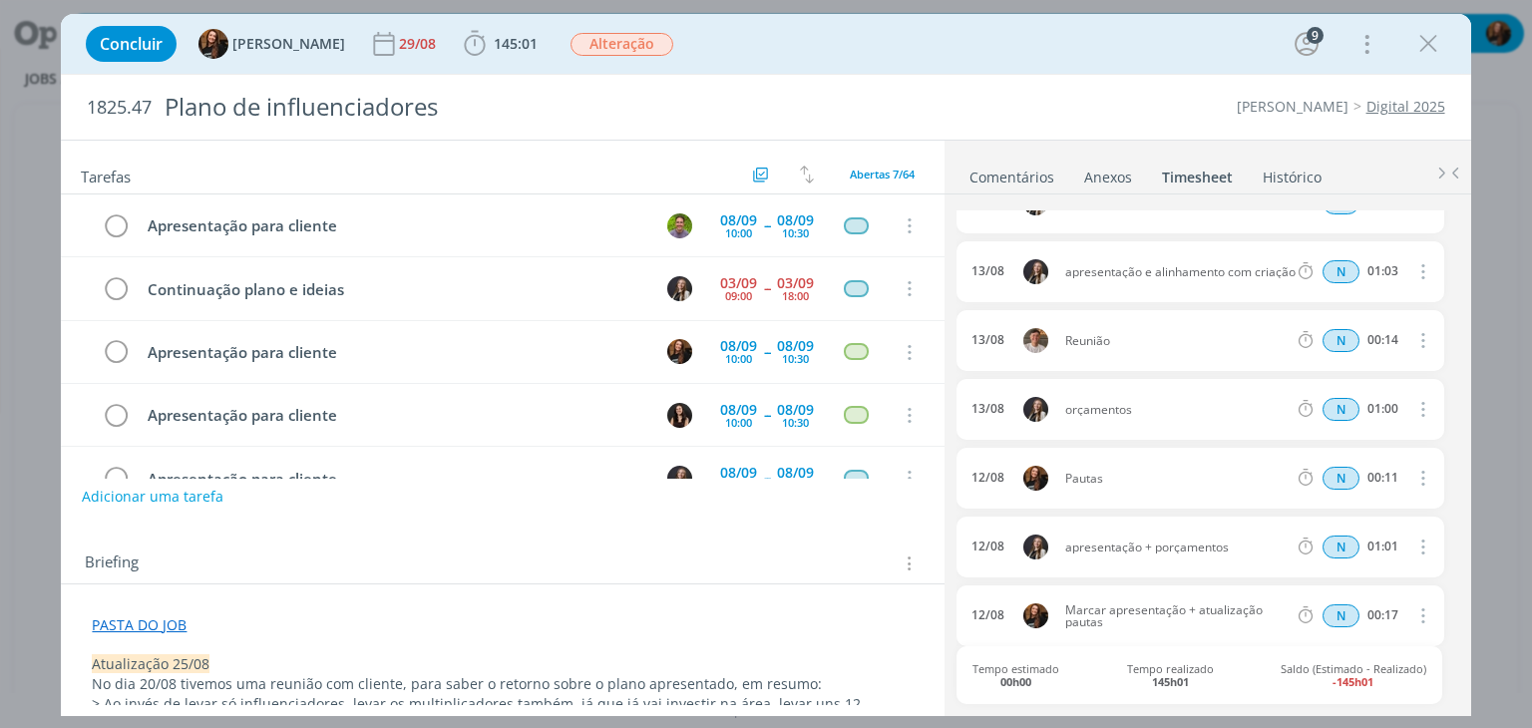
scroll to position [6629, 0]
